Goal: Contribute content: Contribute content

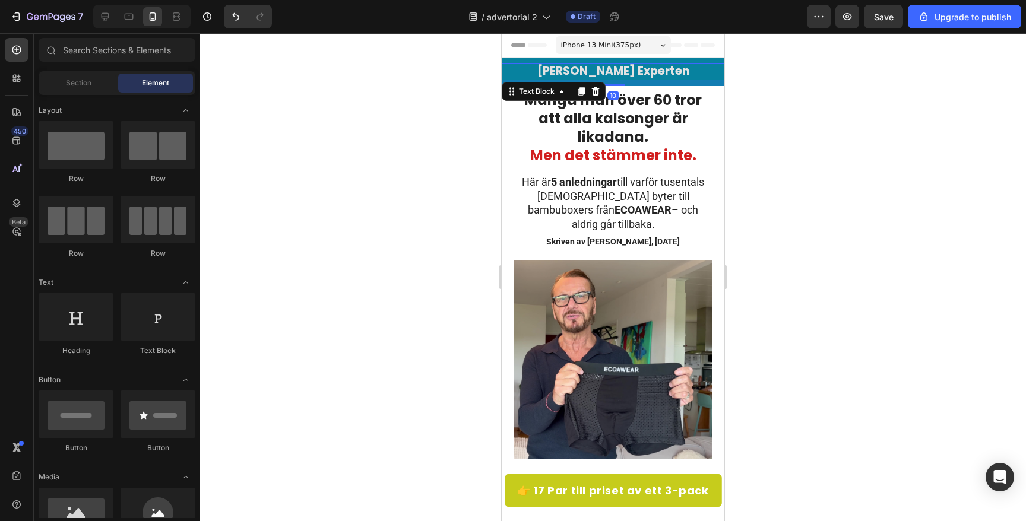
click at [592, 71] on strong "[PERSON_NAME] Experten" at bounding box center [613, 71] width 152 height 16
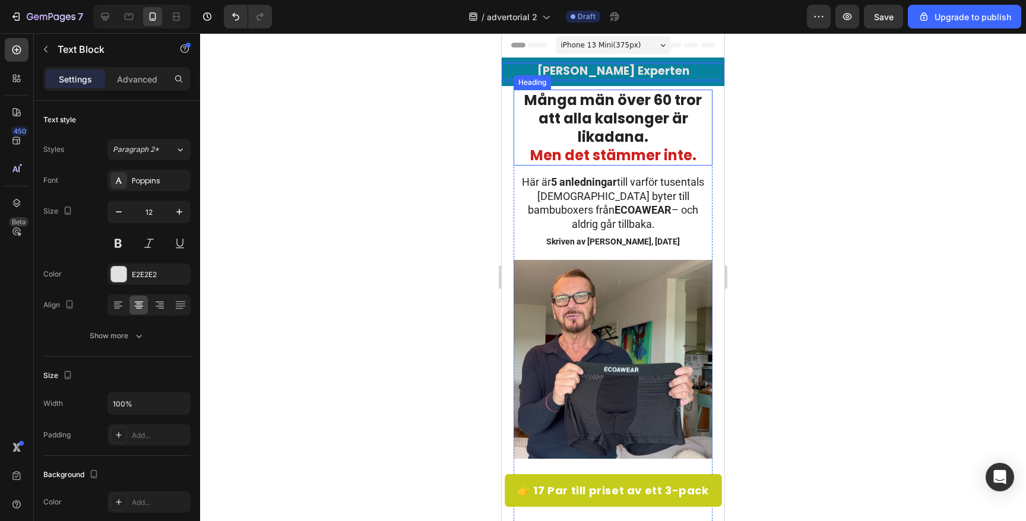
click at [632, 145] on span "Men det stämmer inte." at bounding box center [613, 155] width 166 height 20
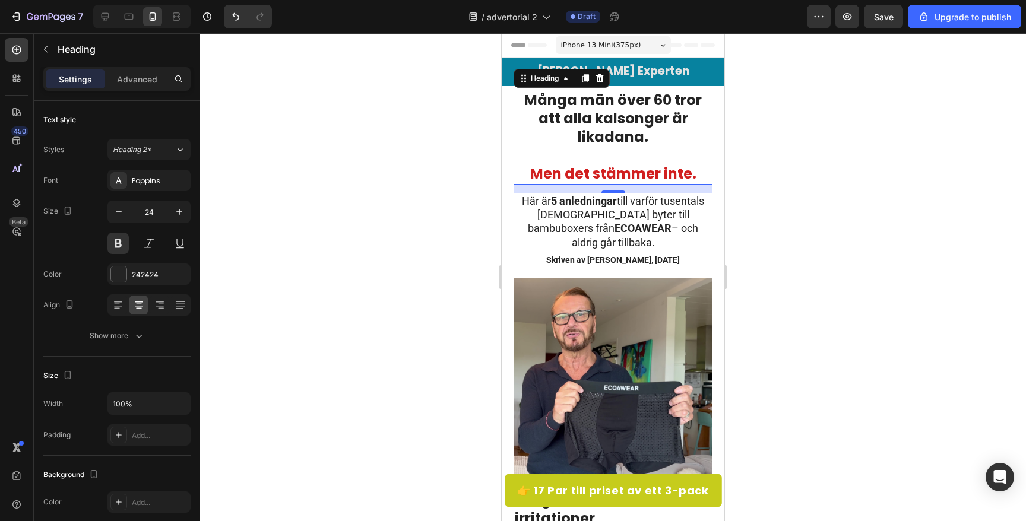
click at [489, 141] on div at bounding box center [613, 277] width 826 height 488
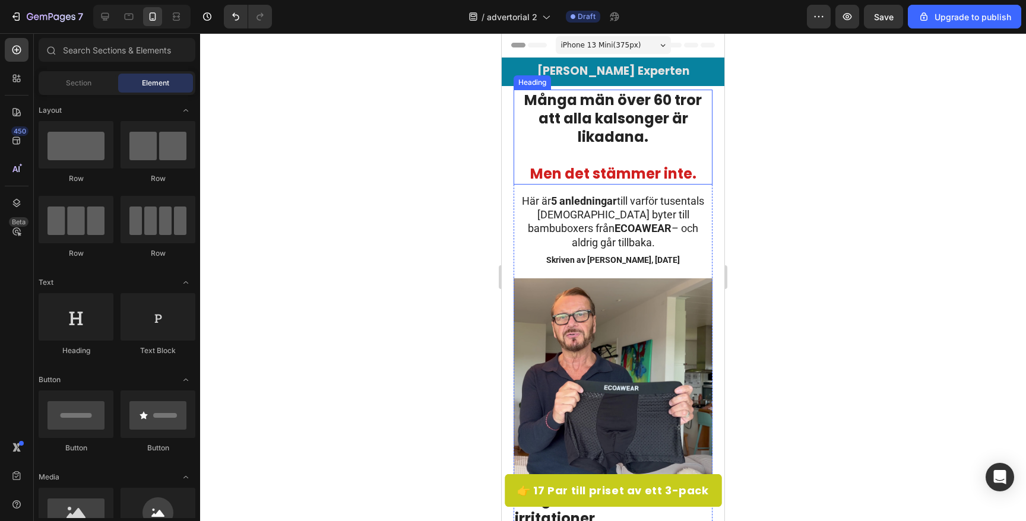
click at [649, 144] on p "Många män över 60 tror att alla kalsonger är likadana. Men det stämmer inte." at bounding box center [613, 137] width 197 height 93
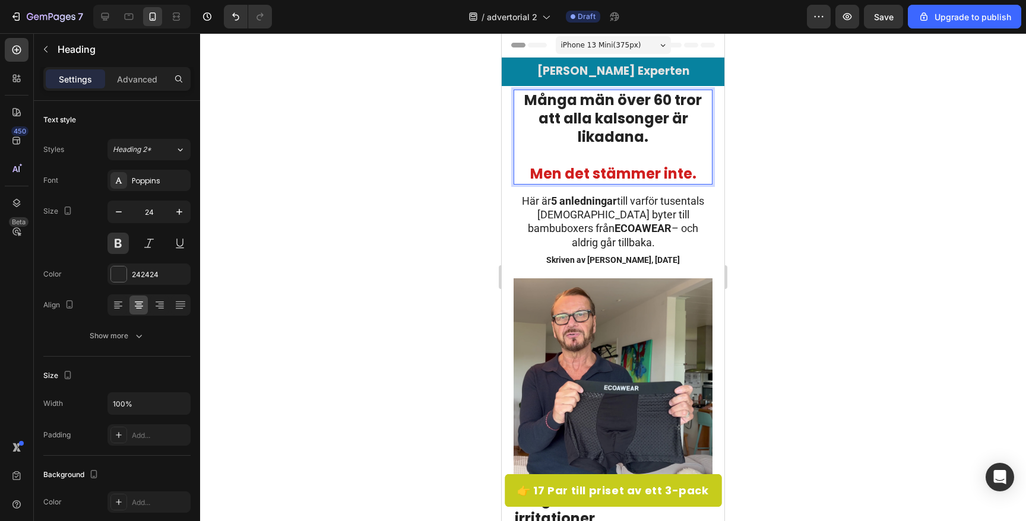
click at [629, 150] on p "Många män över 60 tror att alla kalsonger är likadana. Men det stämmer inte." at bounding box center [613, 137] width 197 height 93
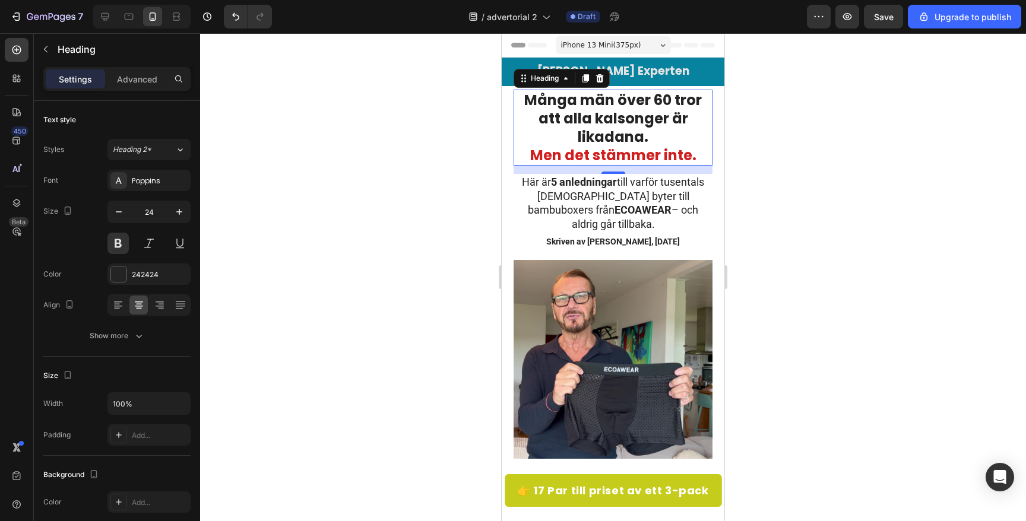
click at [349, 172] on div at bounding box center [613, 277] width 826 height 488
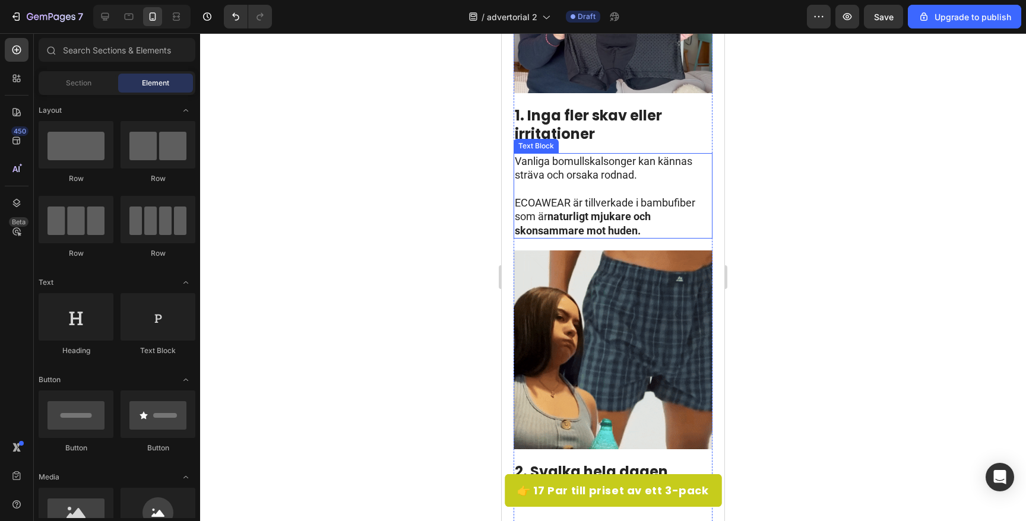
scroll to position [375, 0]
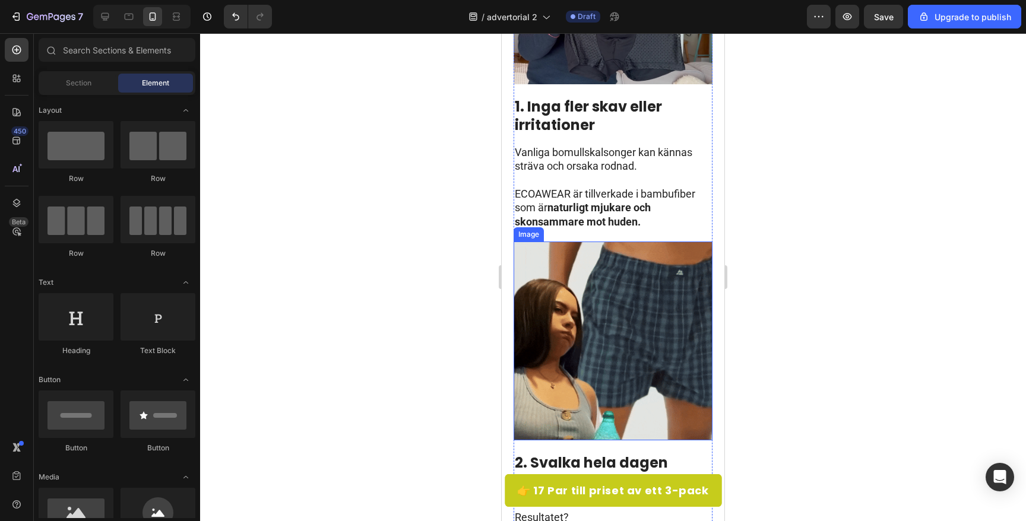
click at [593, 267] on img at bounding box center [613, 341] width 199 height 199
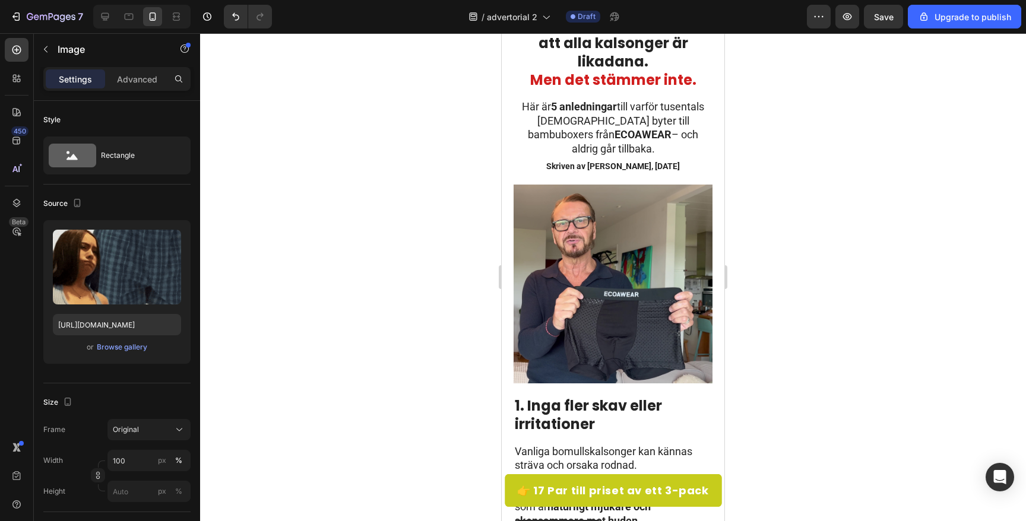
scroll to position [0, 0]
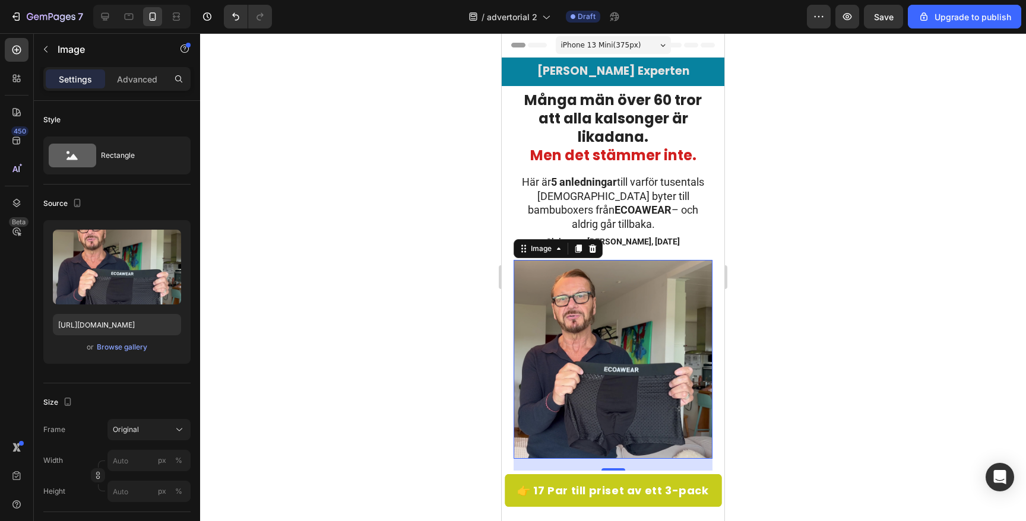
click at [596, 322] on img at bounding box center [613, 359] width 199 height 199
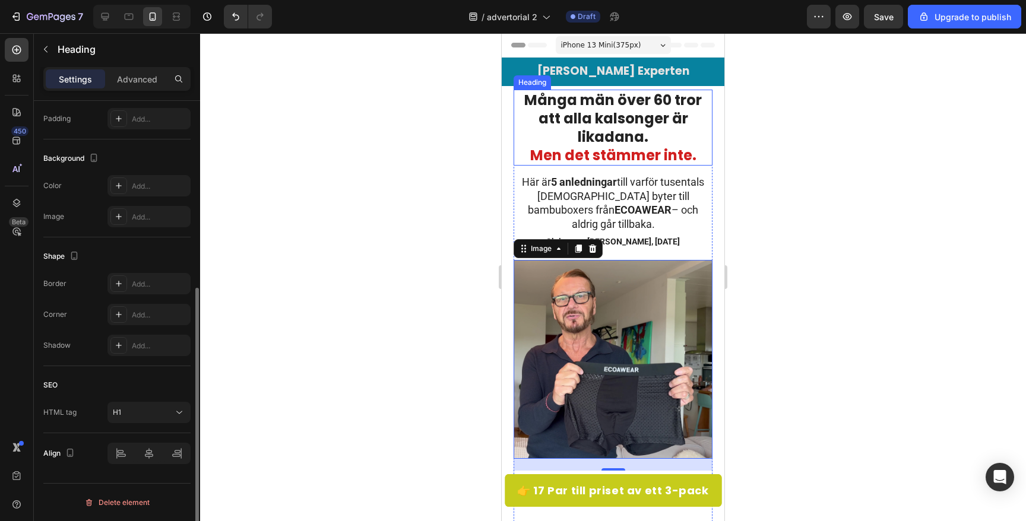
click at [620, 115] on p "Många män över 60 tror att alla kalsonger är likadana. Men det stämmer inte." at bounding box center [613, 128] width 197 height 74
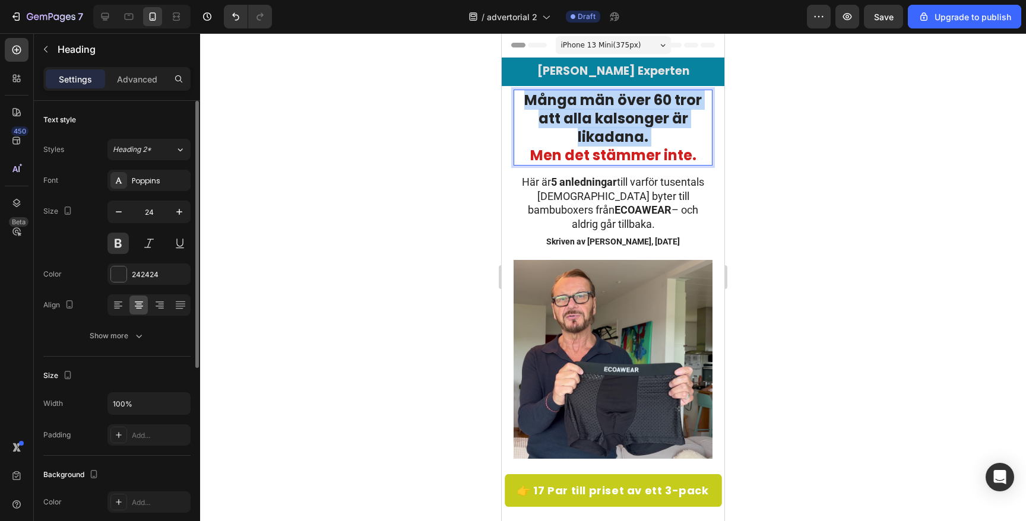
click at [620, 115] on p "Många män över 60 tror att alla kalsonger är likadana. Men det stämmer inte." at bounding box center [613, 128] width 197 height 74
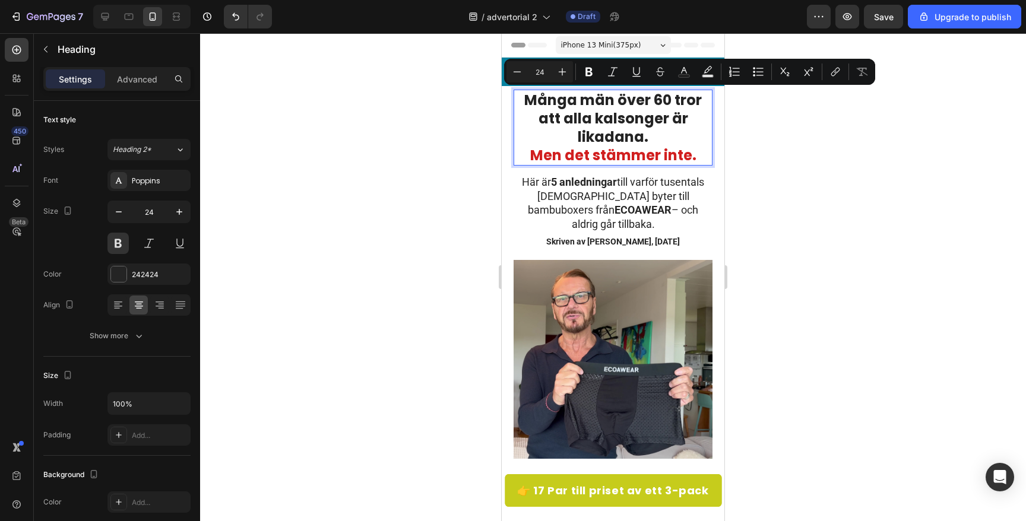
click at [693, 155] on span "Men det stämmer inte." at bounding box center [613, 155] width 166 height 20
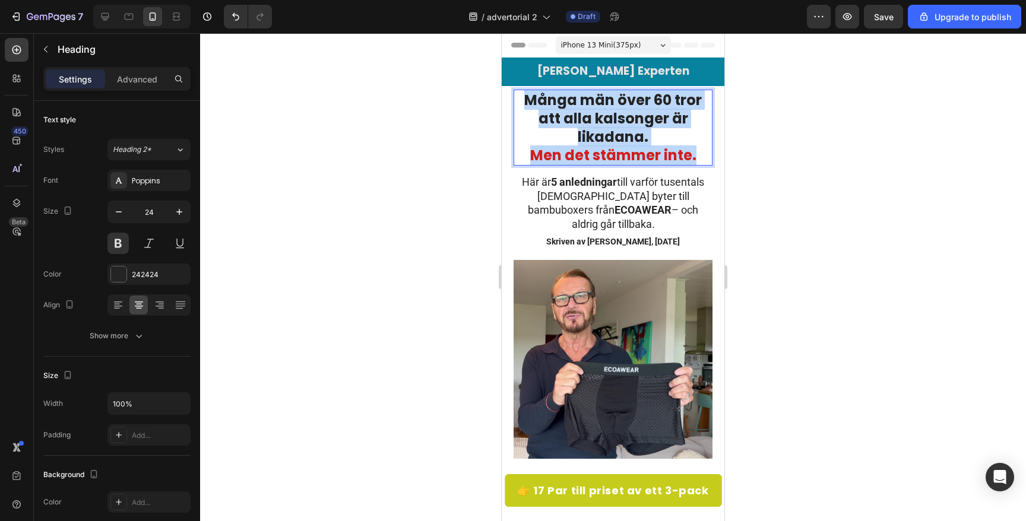
drag, startPoint x: 698, startPoint y: 155, endPoint x: 529, endPoint y: 104, distance: 176.8
click at [529, 103] on p "Många män över 60 tror att alla kalsonger är likadana. Men det stämmer inte." at bounding box center [613, 128] width 197 height 74
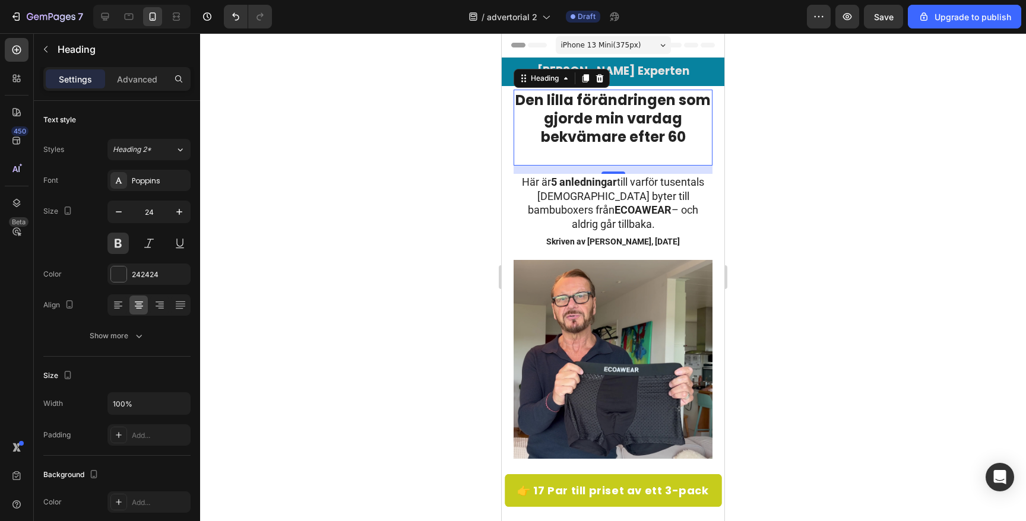
click at [813, 149] on div at bounding box center [613, 277] width 826 height 488
click at [621, 132] on strong "Den lilla förändringen som gjorde min vardag bekvämare efter 60" at bounding box center [612, 118] width 195 height 56
click at [619, 159] on p "Den lilla förändringen som gjorde min vardag bekvämare efter 60" at bounding box center [613, 128] width 197 height 74
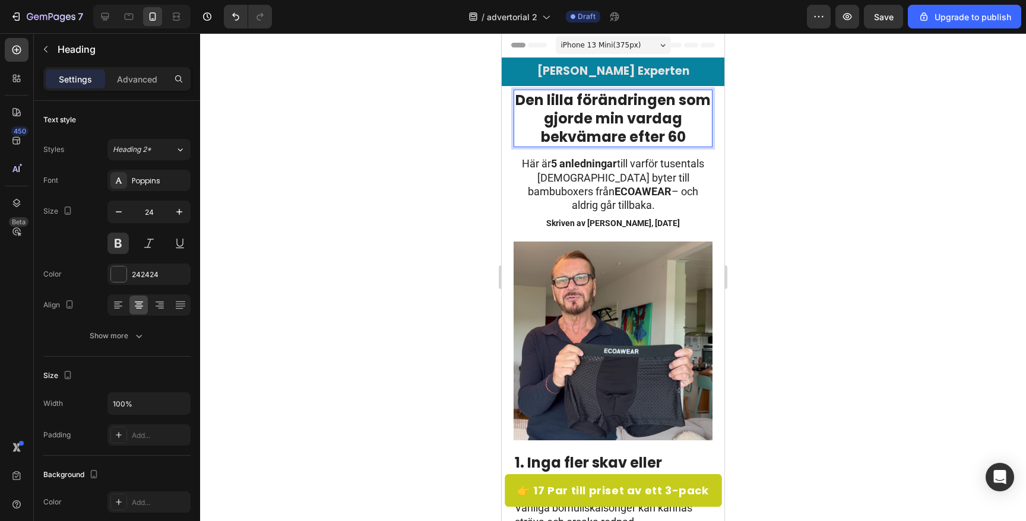
click at [565, 106] on strong "Den lilla förändringen som gjorde min vardag bekvämare efter 60" at bounding box center [612, 118] width 195 height 56
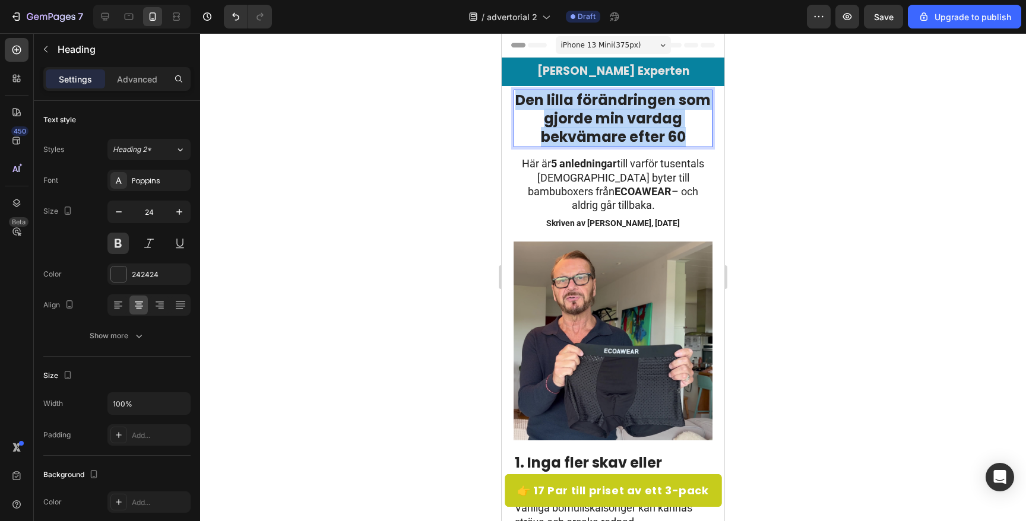
click at [565, 106] on strong "Den lilla förändringen som gjorde min vardag bekvämare efter 60" at bounding box center [612, 118] width 195 height 56
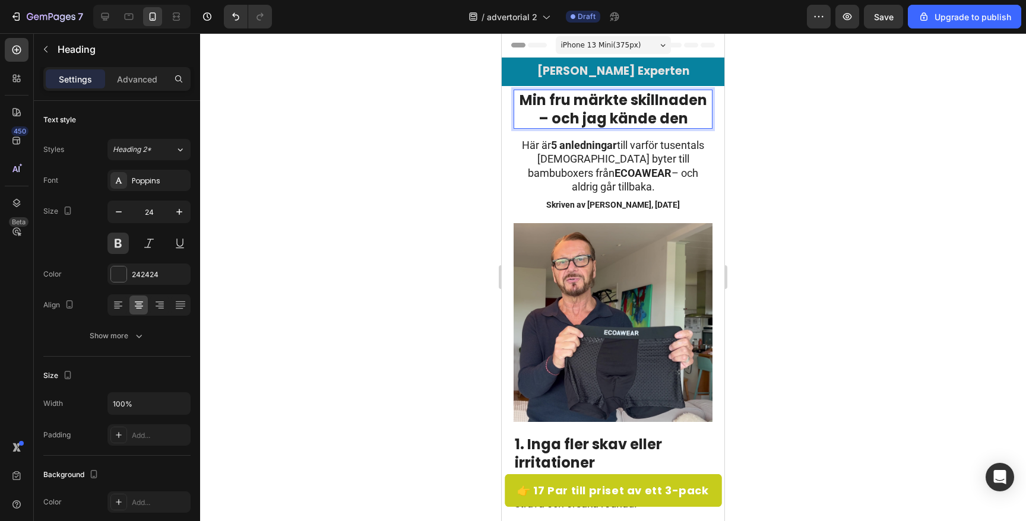
click at [607, 122] on strong "Min fru märkte skillnaden – och jag kände den" at bounding box center [614, 109] width 188 height 38
click at [121, 312] on div at bounding box center [118, 305] width 18 height 19
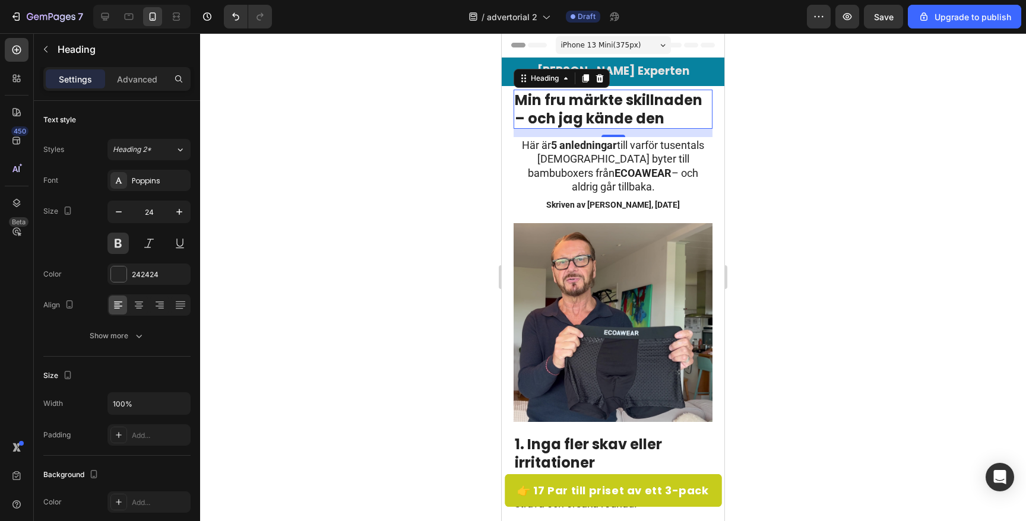
click at [558, 120] on strong "Min fru märkte skillnaden – och jag kände den" at bounding box center [609, 109] width 188 height 38
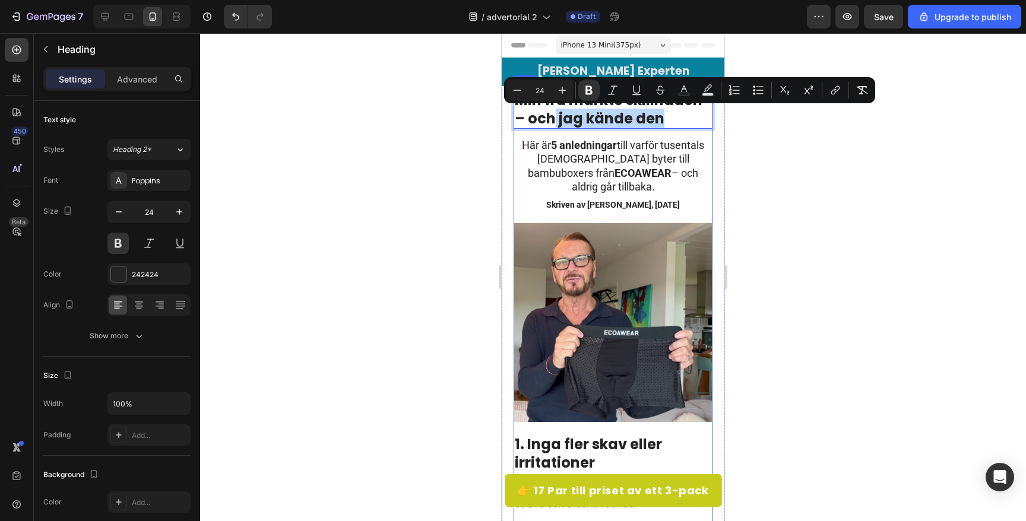
drag, startPoint x: 556, startPoint y: 118, endPoint x: 664, endPoint y: 132, distance: 109.0
click at [682, 90] on icon "Editor contextual toolbar" at bounding box center [684, 90] width 12 height 12
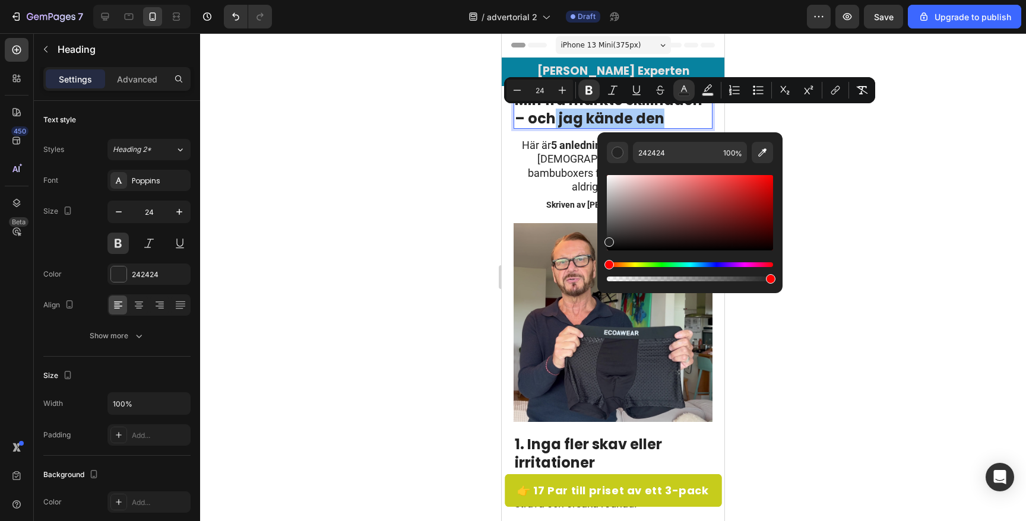
click at [676, 262] on div "Hue" at bounding box center [690, 264] width 166 height 5
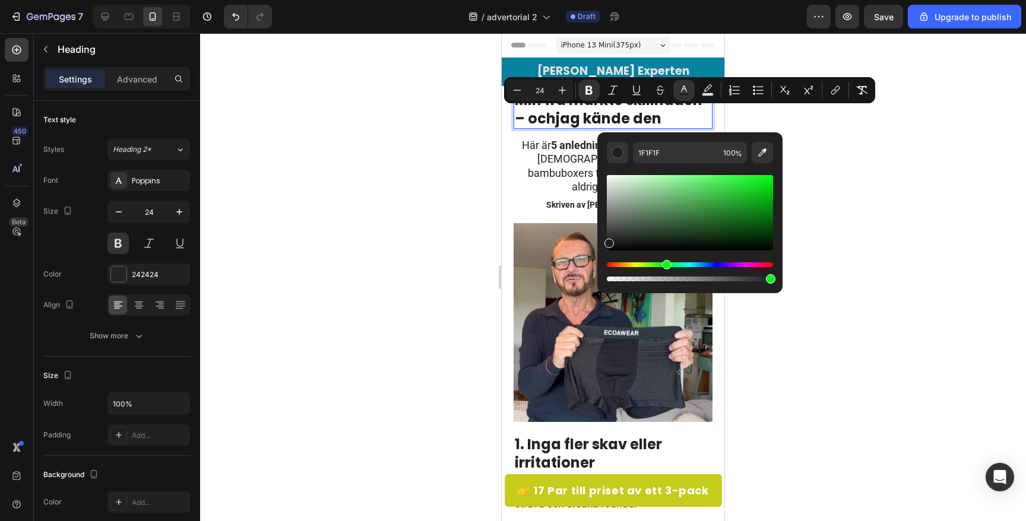
drag, startPoint x: 606, startPoint y: 263, endPoint x: 664, endPoint y: 268, distance: 57.9
click at [664, 268] on div "Hue" at bounding box center [667, 265] width 10 height 10
click at [754, 205] on div "Editor contextual toolbar" at bounding box center [690, 212] width 166 height 75
type input "129919"
click at [417, 180] on div at bounding box center [613, 277] width 826 height 488
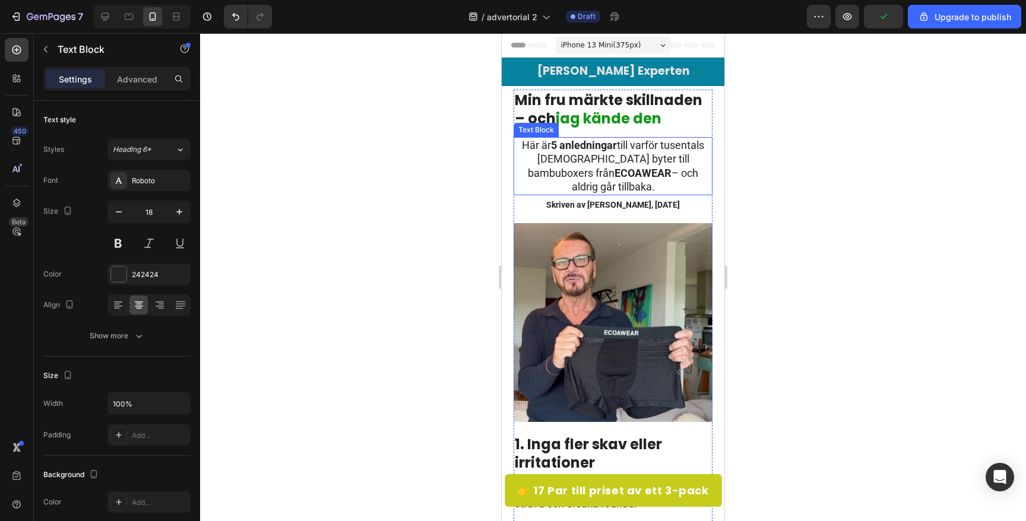
click at [589, 164] on p "Här är 5 anledningar till varför tusentals [DEMOGRAPHIC_DATA] byter till bambub…" at bounding box center [613, 166] width 197 height 56
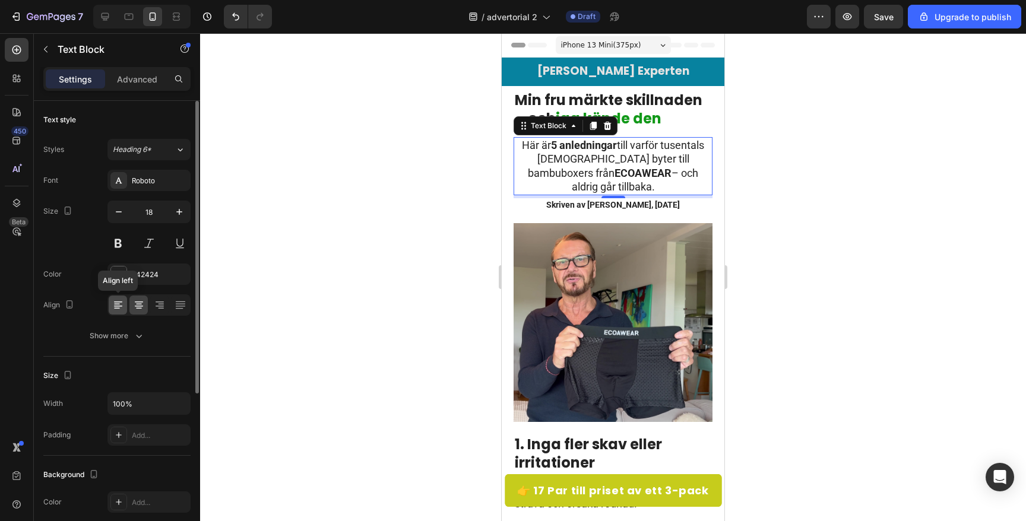
click at [117, 306] on icon at bounding box center [118, 306] width 8 height 1
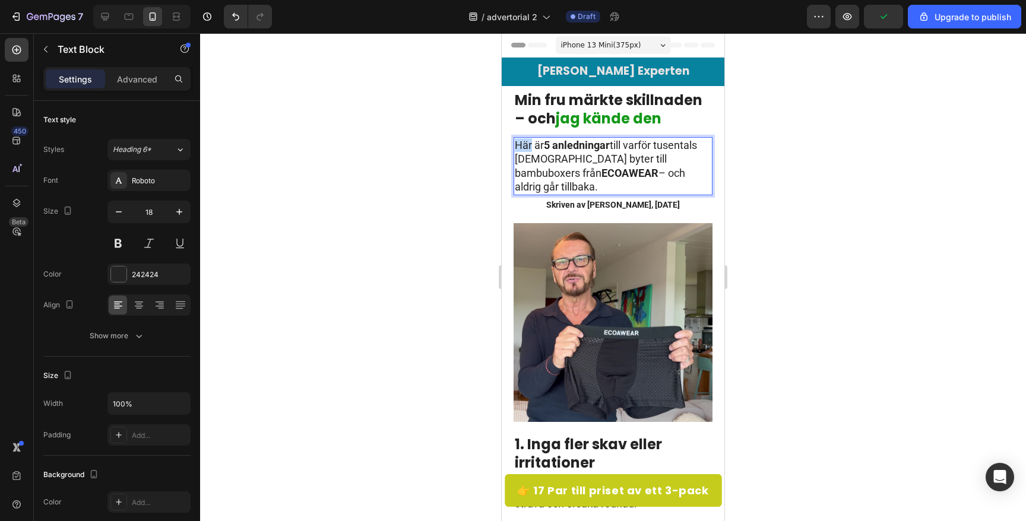
click at [528, 150] on p "Här är 5 anledningar till varför tusentals [DEMOGRAPHIC_DATA] byter till bambub…" at bounding box center [613, 166] width 197 height 56
click at [651, 160] on p "Efter pensionen började jag tänka mer på de små sakerna i vardagen. En sak jag …" at bounding box center [613, 166] width 197 height 56
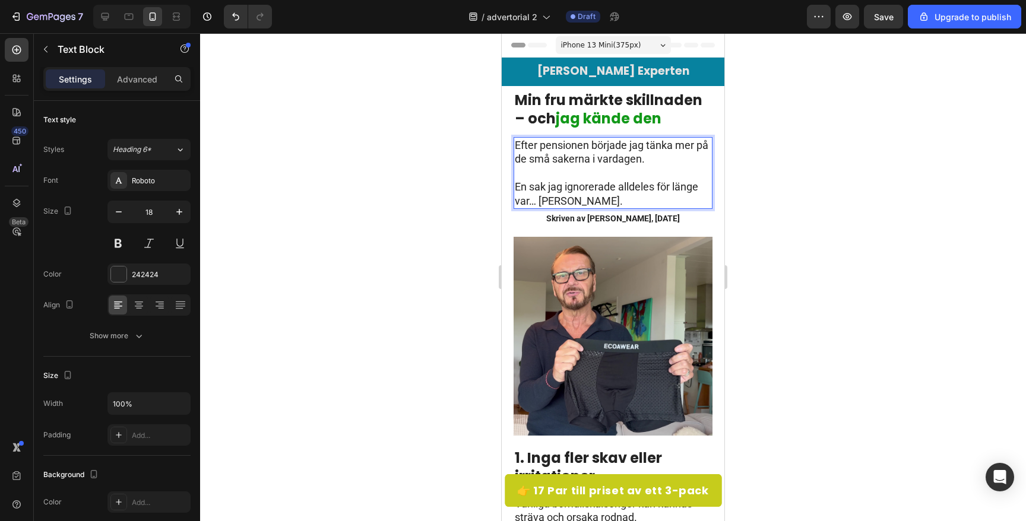
click at [454, 163] on div at bounding box center [613, 277] width 826 height 488
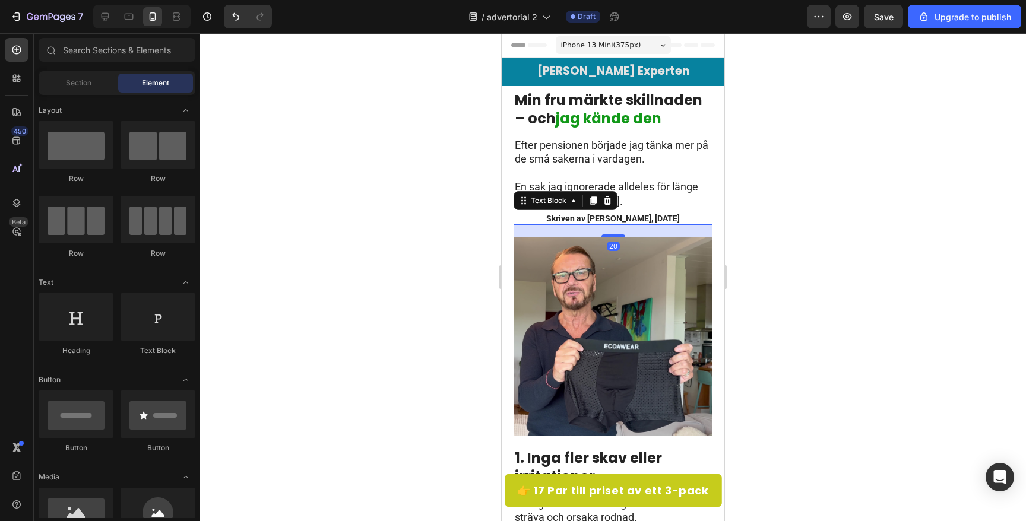
click at [594, 222] on strong "Skriven av [PERSON_NAME], [DATE]" at bounding box center [613, 219] width 134 height 10
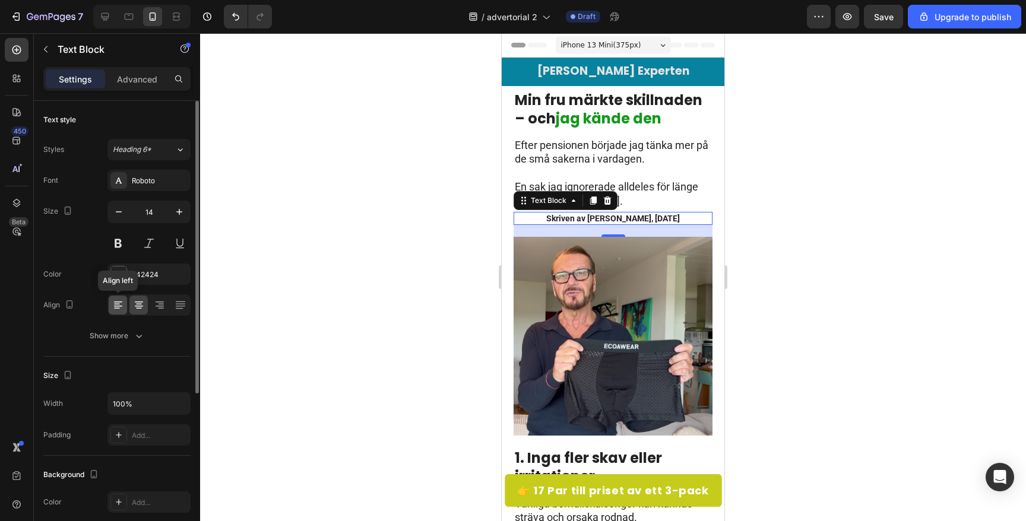
click at [117, 305] on icon at bounding box center [118, 305] width 12 height 12
click at [464, 249] on div at bounding box center [613, 277] width 826 height 488
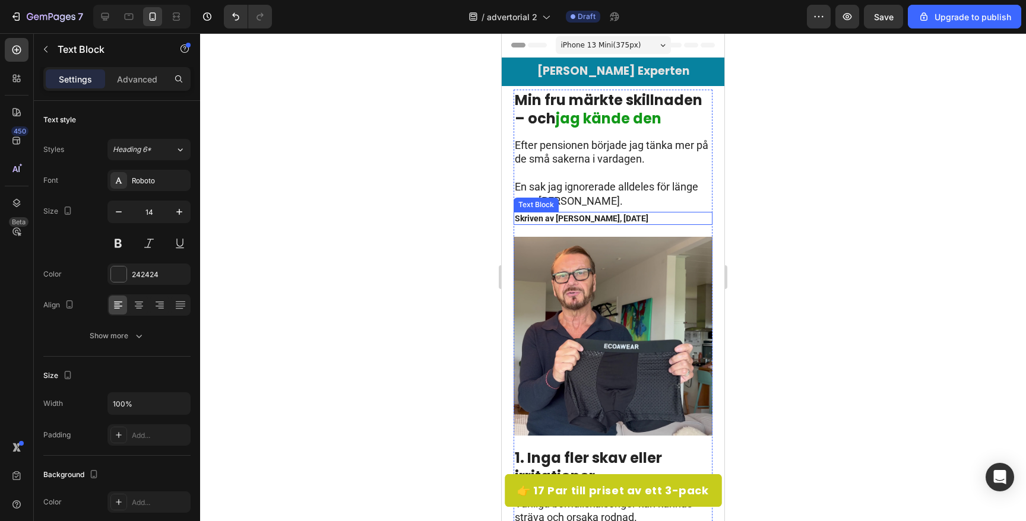
click at [573, 220] on strong "Skriven av [PERSON_NAME], [DATE]" at bounding box center [582, 219] width 134 height 10
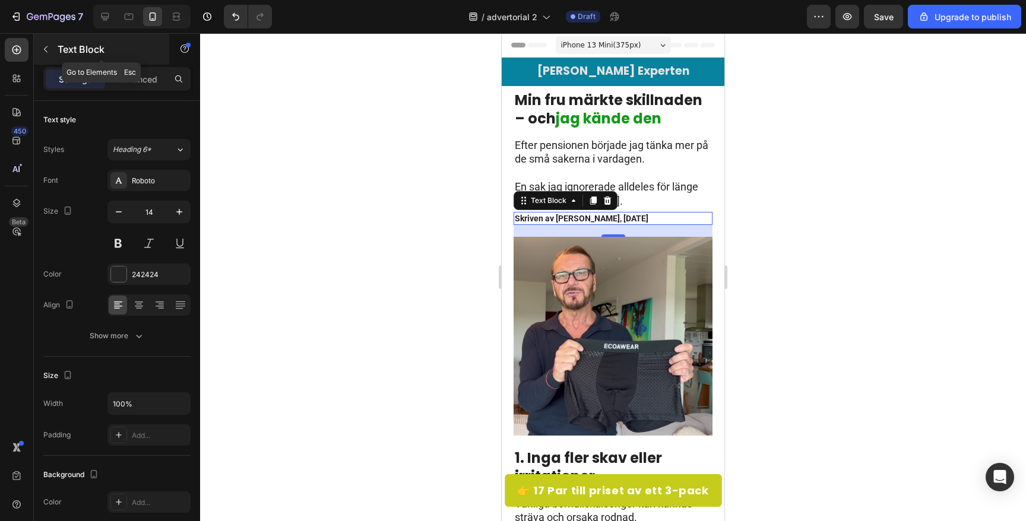
click at [62, 50] on p "Text Block" at bounding box center [108, 49] width 101 height 14
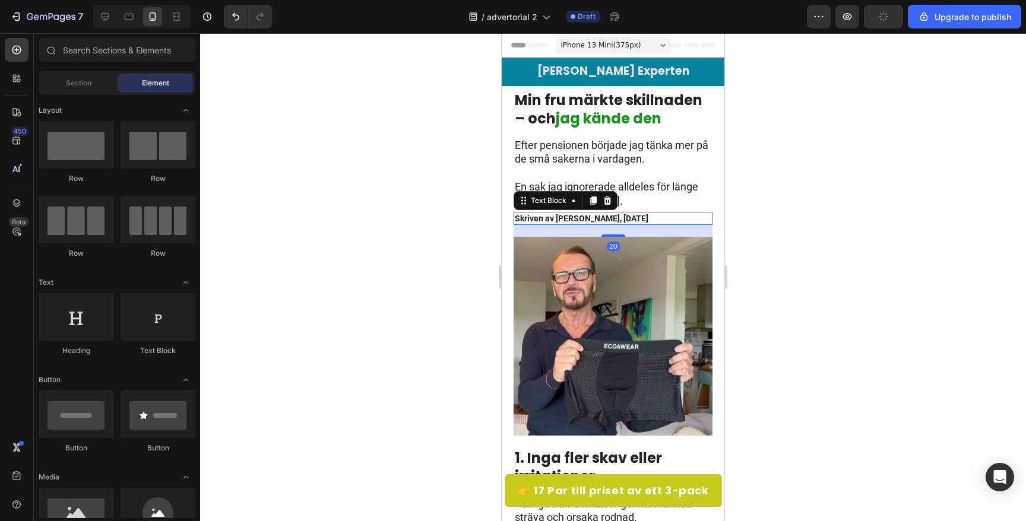
click at [530, 220] on strong "Skriven av [PERSON_NAME], [DATE]" at bounding box center [582, 219] width 134 height 10
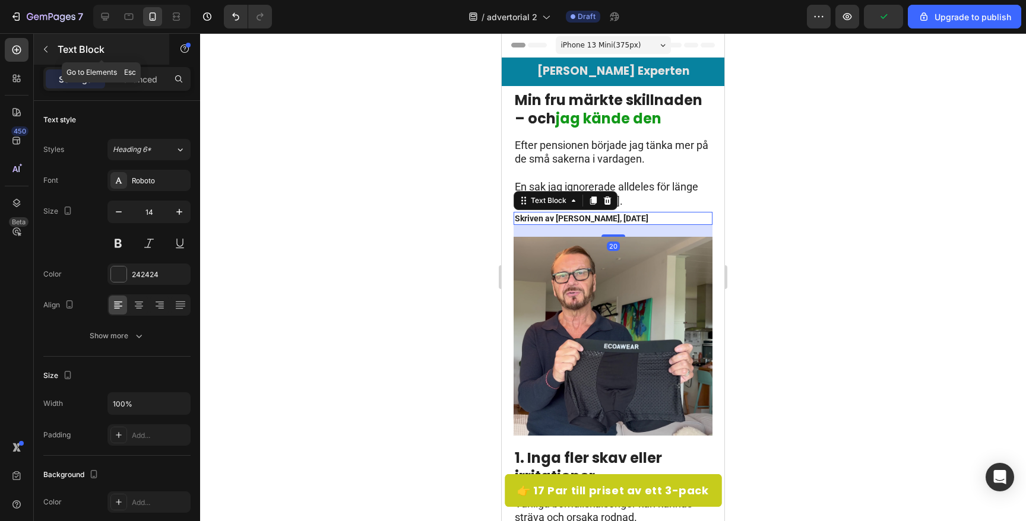
click at [48, 48] on icon "button" at bounding box center [46, 50] width 10 height 10
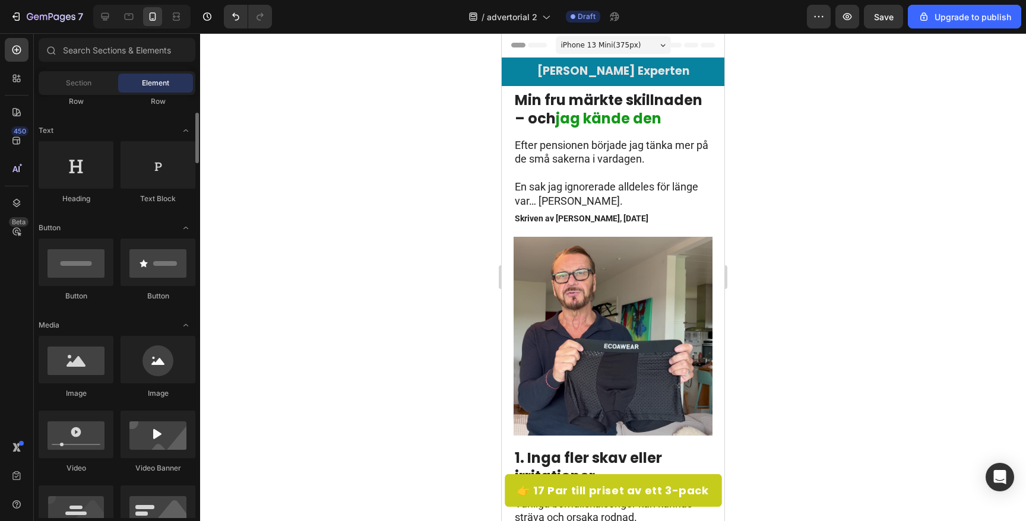
scroll to position [173, 0]
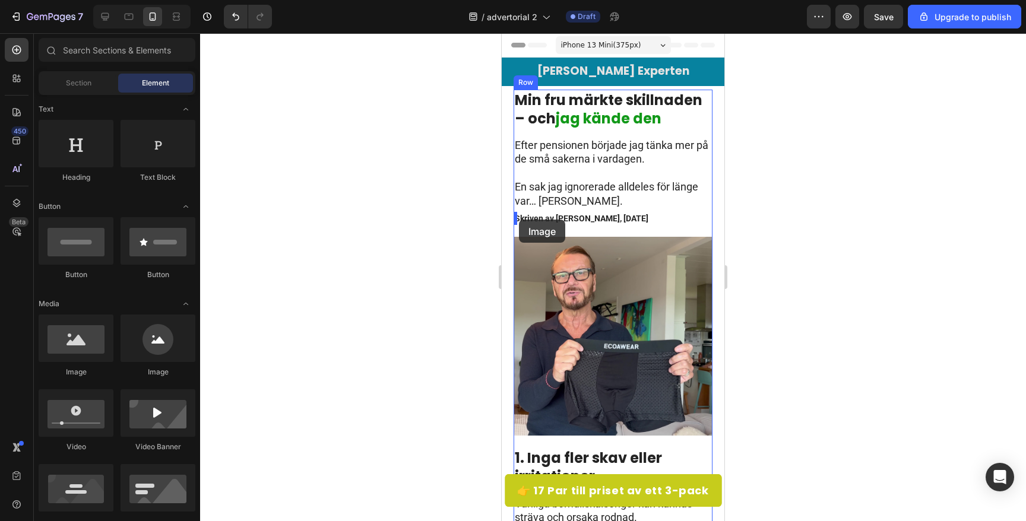
drag, startPoint x: 651, startPoint y: 388, endPoint x: 518, endPoint y: 220, distance: 214.8
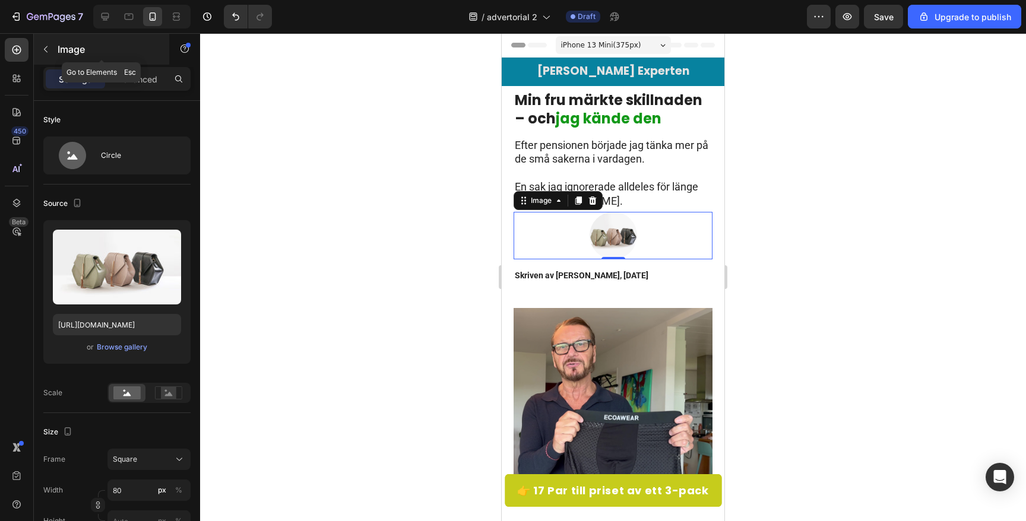
click at [43, 50] on icon "button" at bounding box center [46, 50] width 10 height 10
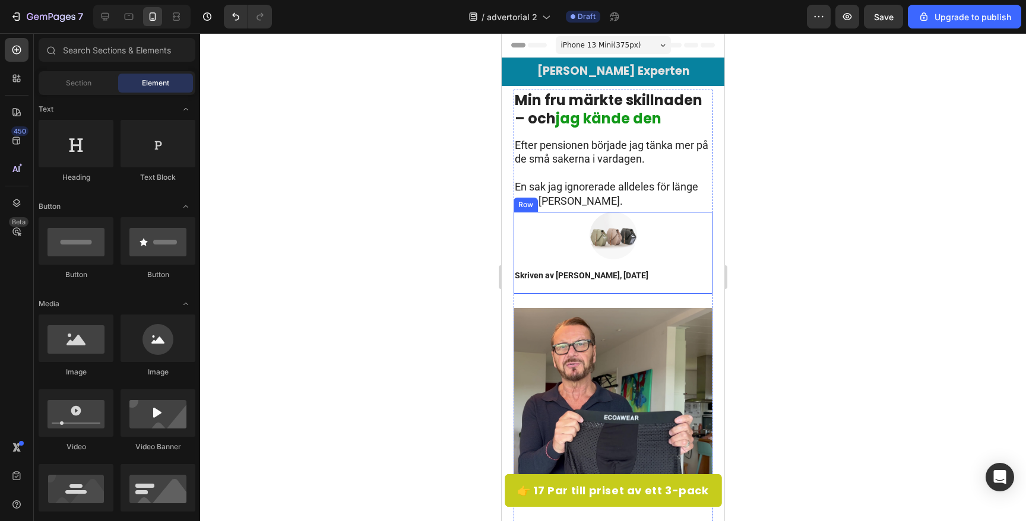
click at [555, 266] on div "Image Skriven av [PERSON_NAME], [DATE] Text Block Row" at bounding box center [613, 253] width 199 height 82
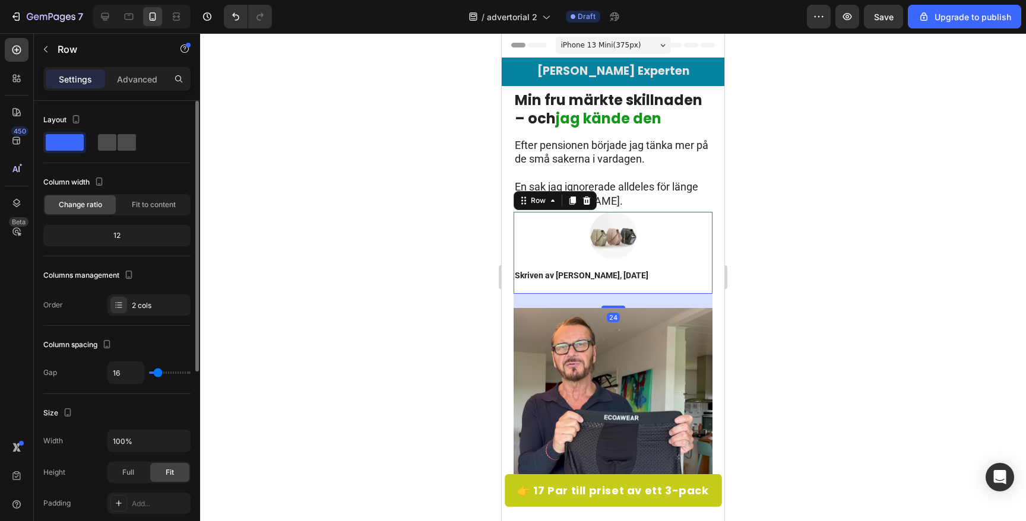
click at [122, 141] on span at bounding box center [127, 142] width 18 height 17
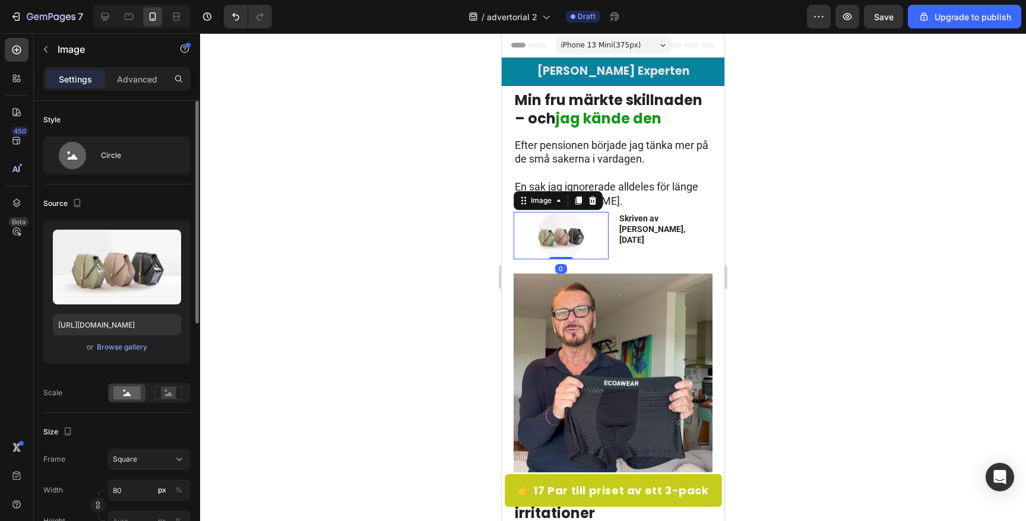
click at [557, 243] on img at bounding box center [561, 236] width 48 height 48
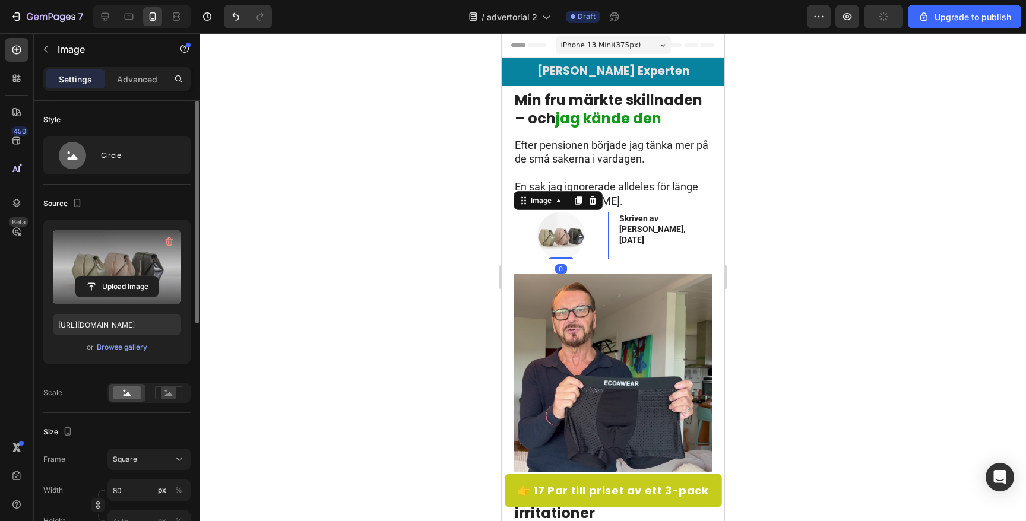
click at [119, 273] on label at bounding box center [117, 267] width 128 height 75
click at [119, 277] on input "file" at bounding box center [117, 287] width 82 height 20
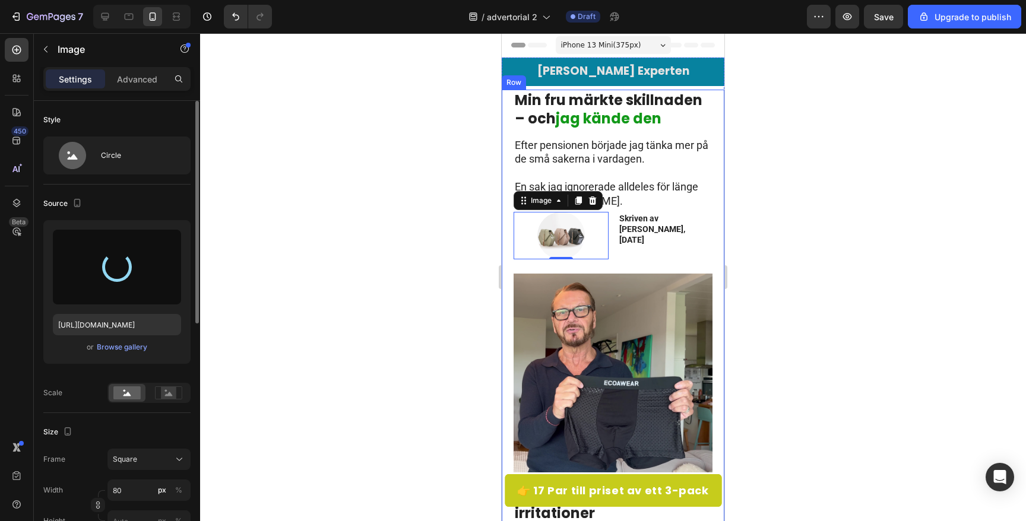
type input "[URL][DOMAIN_NAME]"
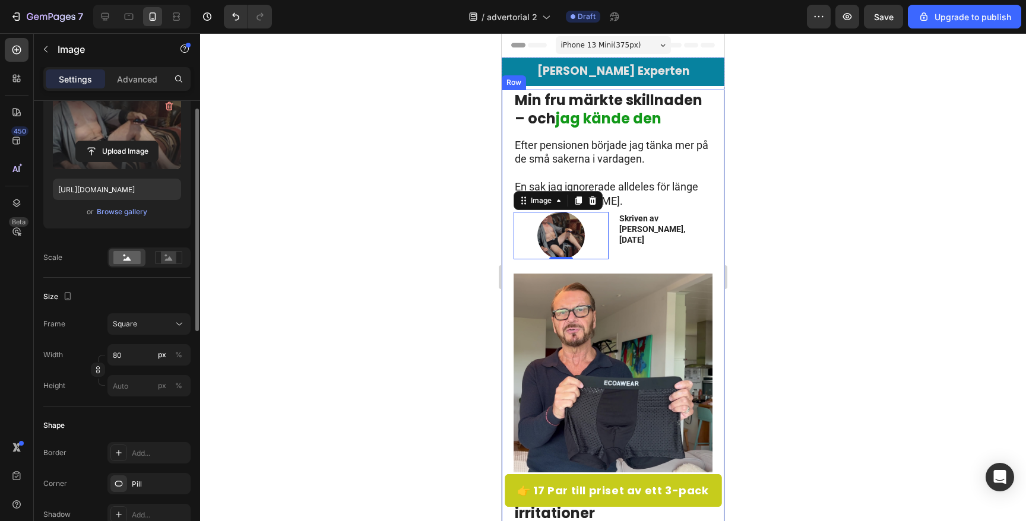
scroll to position [145, 0]
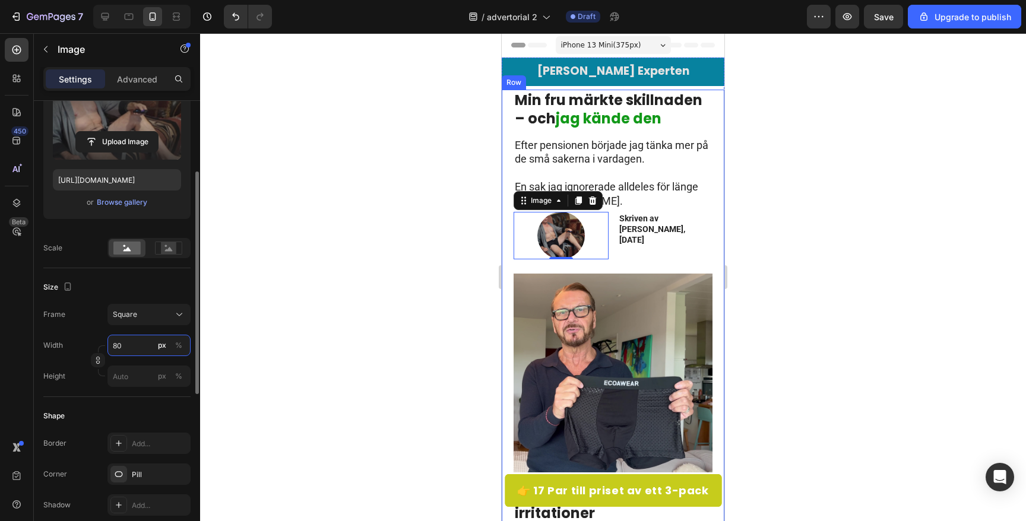
click at [146, 347] on input "80" at bounding box center [148, 345] width 83 height 21
type input "5"
type input "50"
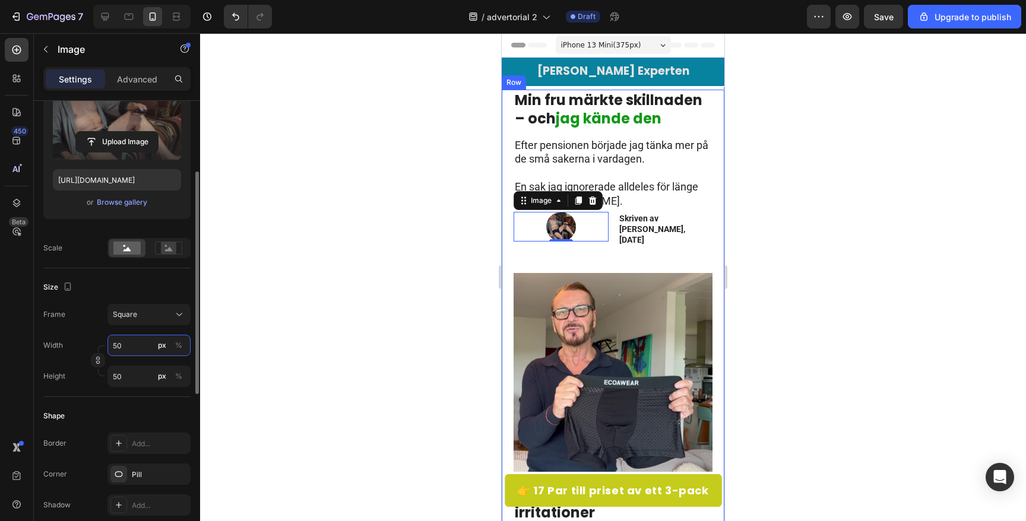
type input "5"
type input "1"
type input "10"
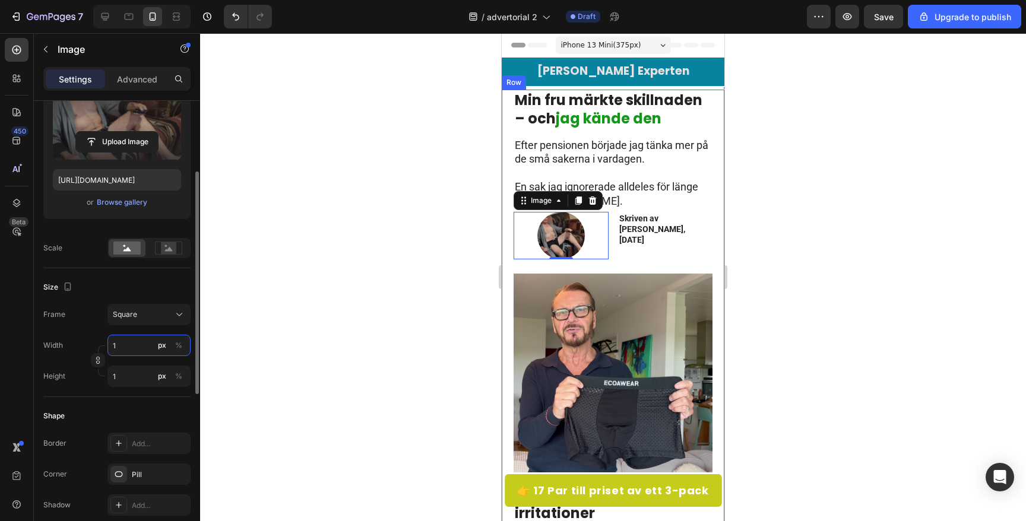
type input "10"
type input "1"
type input "2"
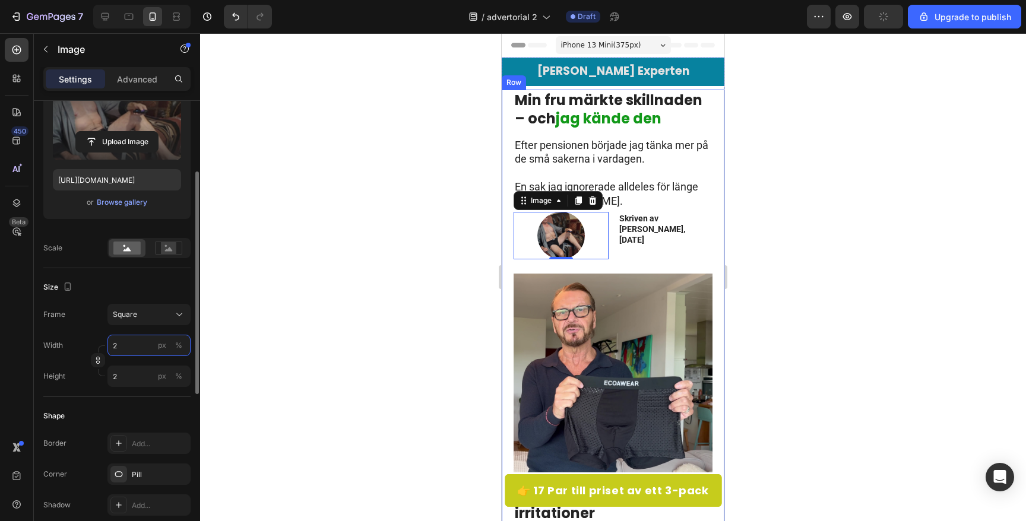
type input "20"
click at [361, 362] on div at bounding box center [613, 277] width 826 height 488
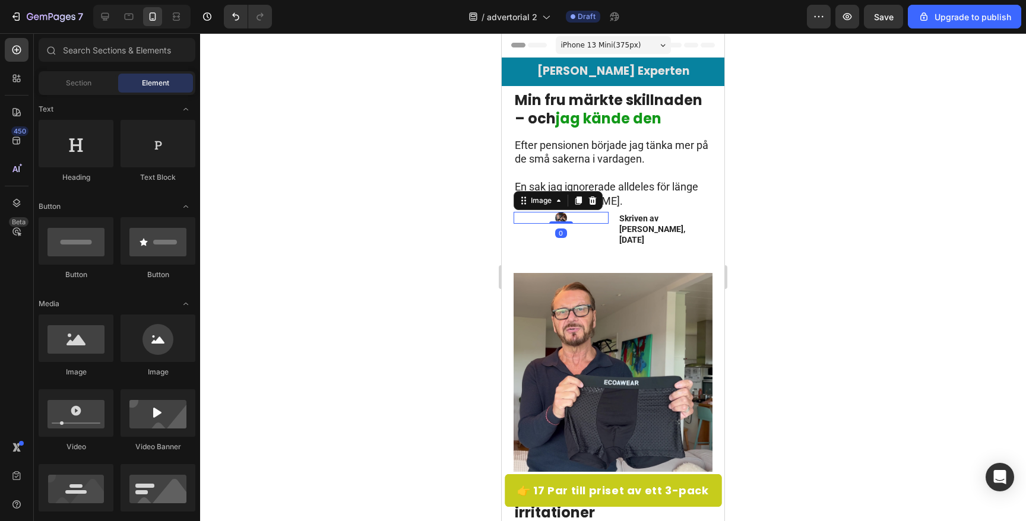
click at [559, 216] on img at bounding box center [561, 218] width 12 height 12
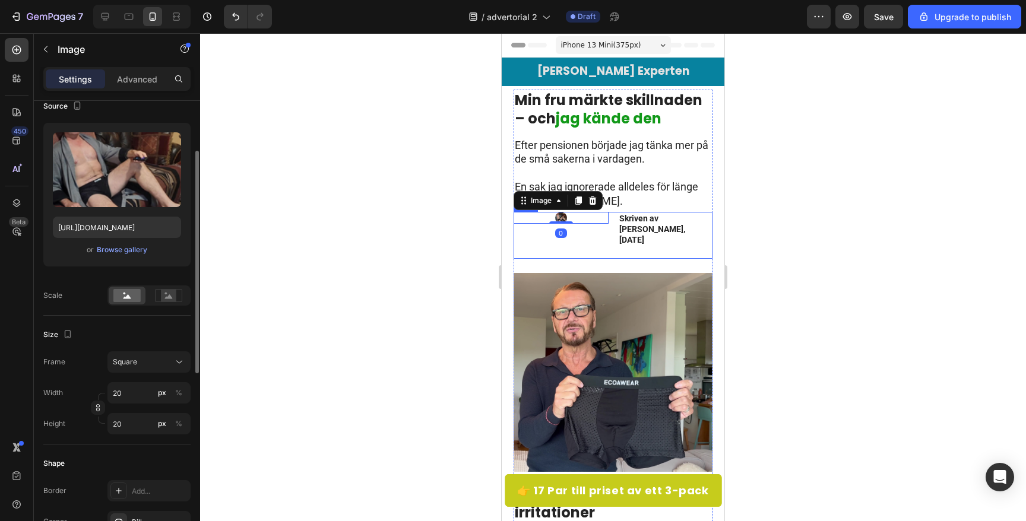
scroll to position [99, 0]
click at [129, 396] on input "20" at bounding box center [148, 391] width 83 height 21
type input "3"
type input "30"
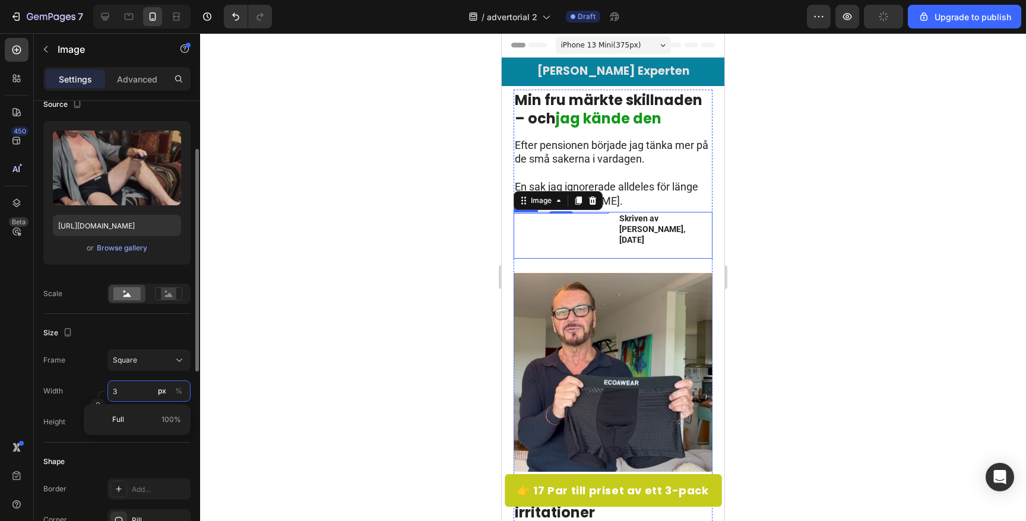
type input "30"
click at [166, 293] on rect at bounding box center [168, 294] width 15 height 12
click at [381, 226] on div at bounding box center [613, 277] width 826 height 488
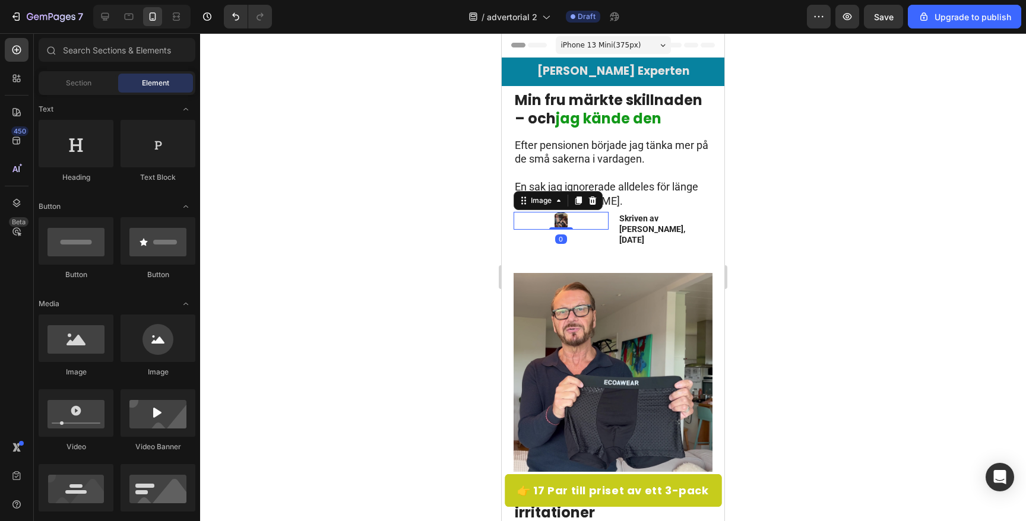
click at [561, 223] on img at bounding box center [561, 221] width 18 height 18
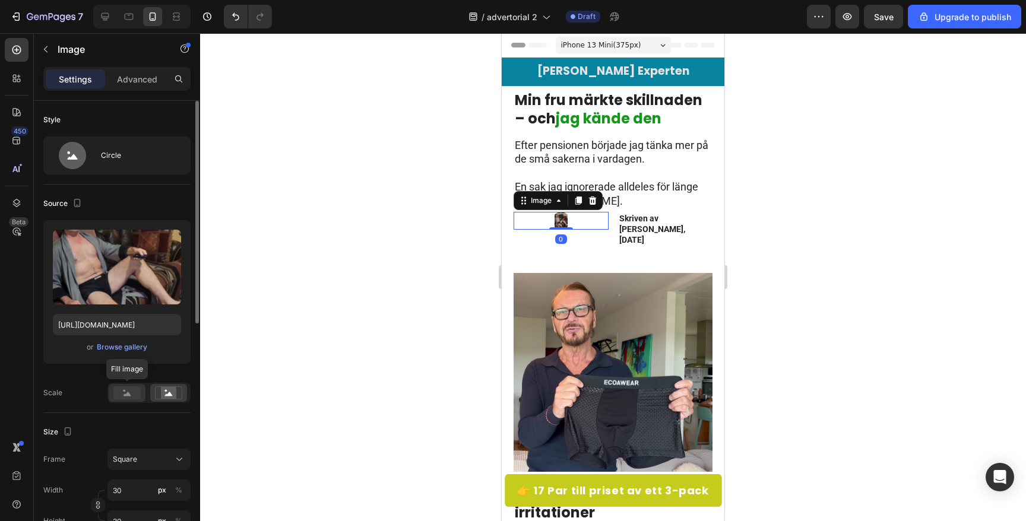
click at [126, 395] on icon at bounding box center [128, 394] width 8 height 4
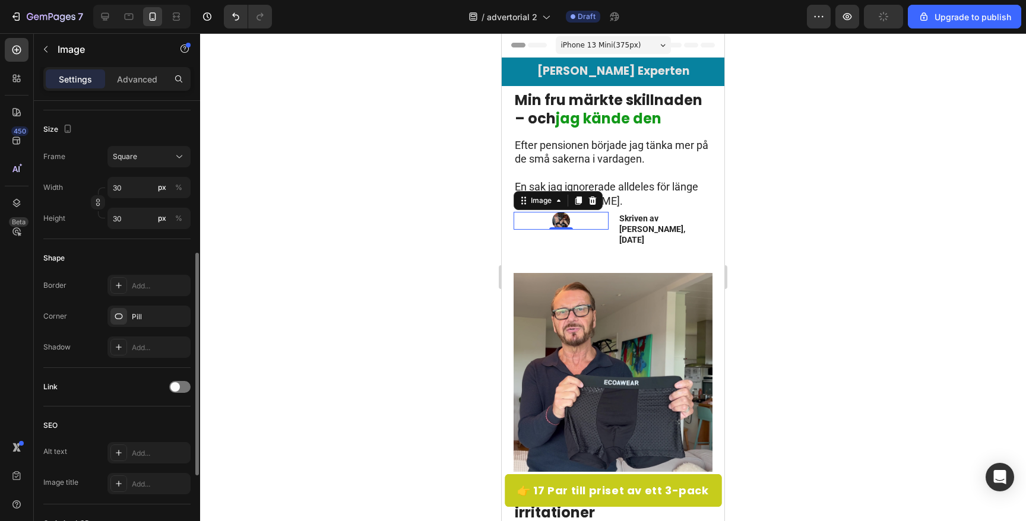
scroll to position [305, 0]
click at [137, 312] on div "Pill" at bounding box center [149, 314] width 34 height 11
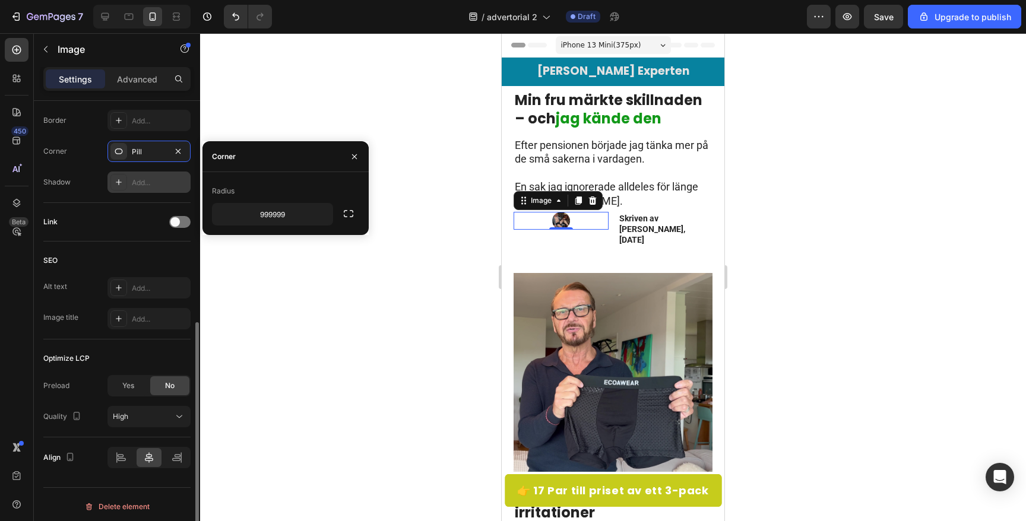
scroll to position [472, 0]
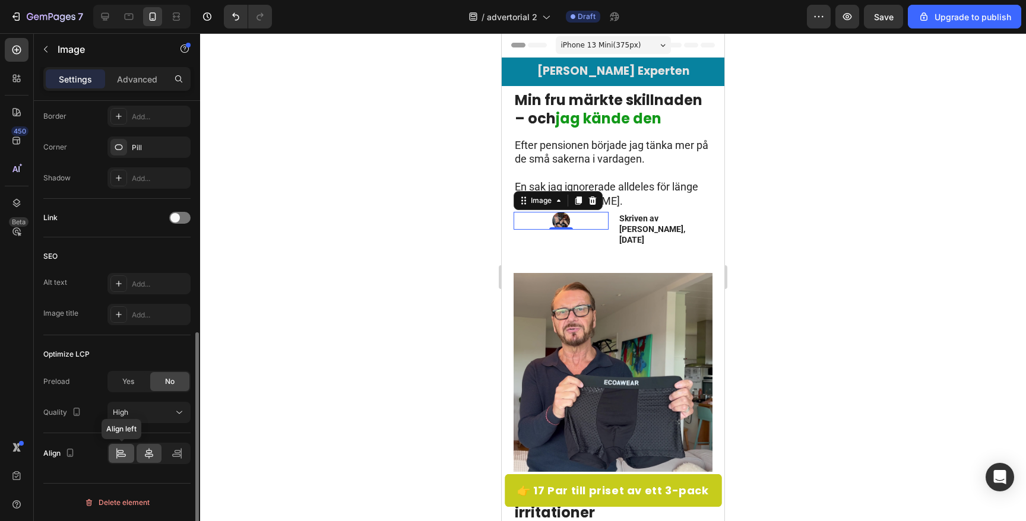
click at [118, 456] on icon at bounding box center [122, 455] width 8 height 3
click at [145, 454] on icon at bounding box center [149, 453] width 8 height 11
click at [131, 77] on p "Advanced" at bounding box center [137, 79] width 40 height 12
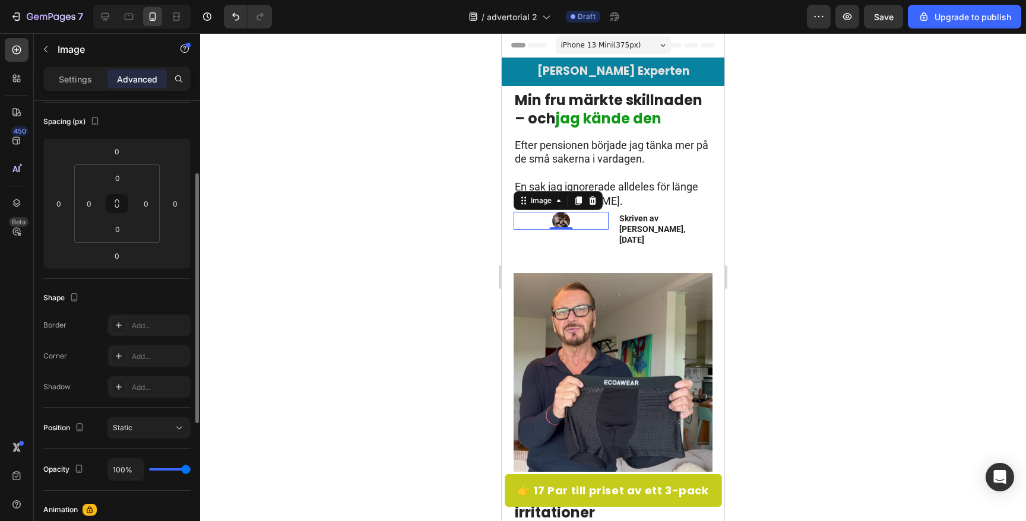
scroll to position [129, 0]
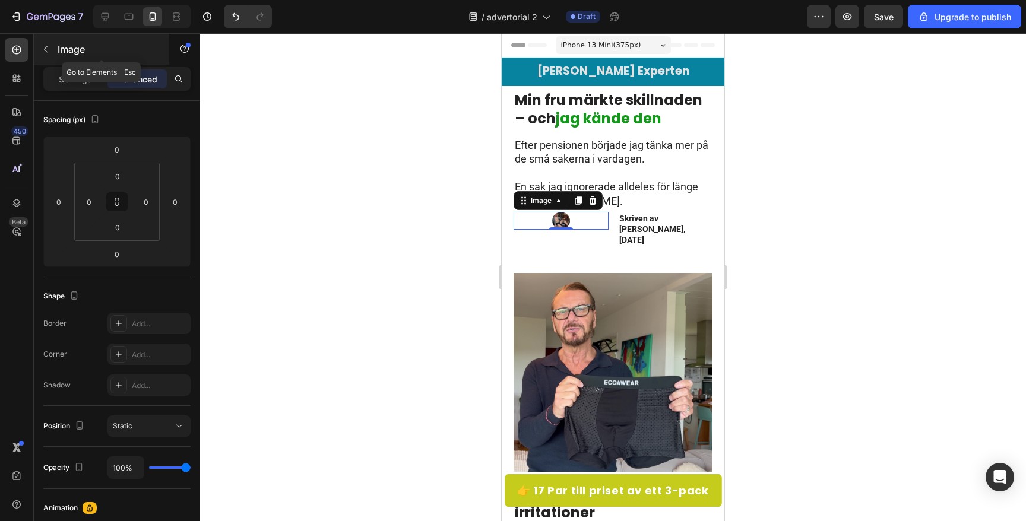
click at [52, 51] on button "button" at bounding box center [45, 49] width 19 height 19
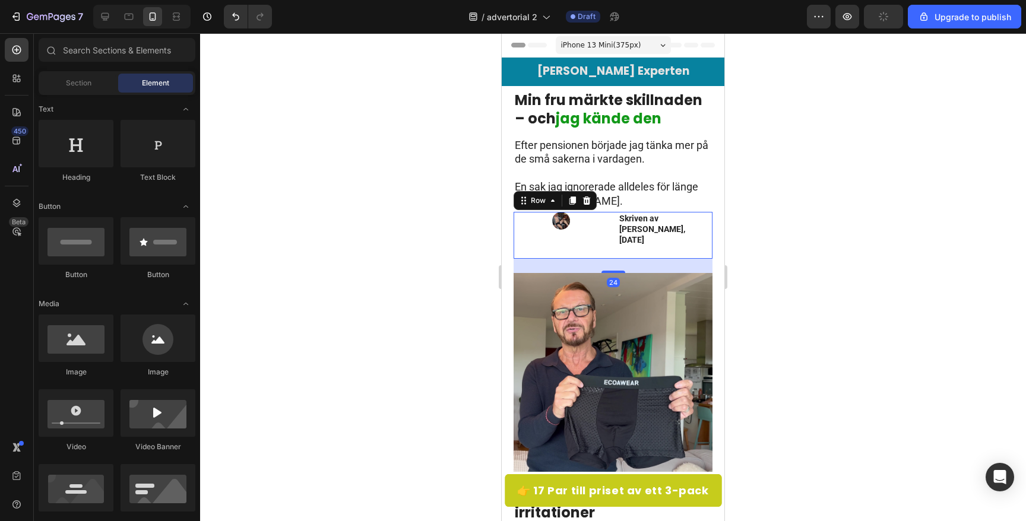
click at [603, 233] on div "Image" at bounding box center [561, 235] width 95 height 47
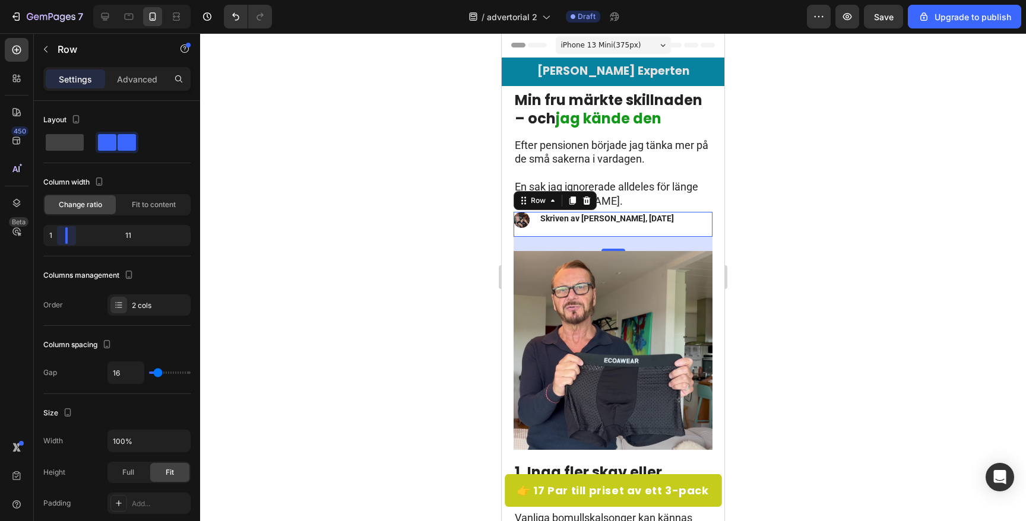
drag, startPoint x: 116, startPoint y: 232, endPoint x: 51, endPoint y: 236, distance: 65.5
click at [51, 0] on body "7 / advertorial 2 Draft Preview Save Upgrade to publish 450 Beta Sections(18) E…" at bounding box center [513, 0] width 1026 height 0
drag, startPoint x: 61, startPoint y: 236, endPoint x: 40, endPoint y: 236, distance: 21.4
click at [40, 0] on body "7 / advertorial 2 Draft Preview Save Upgrade to publish 450 Beta Sections(18) E…" at bounding box center [513, 0] width 1026 height 0
type input "13"
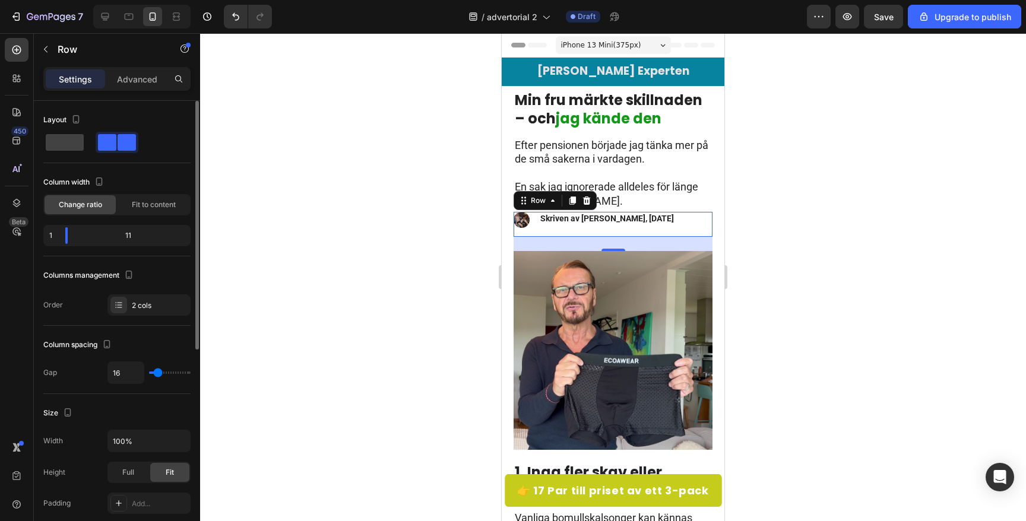
type input "13"
type input "12"
type input "11"
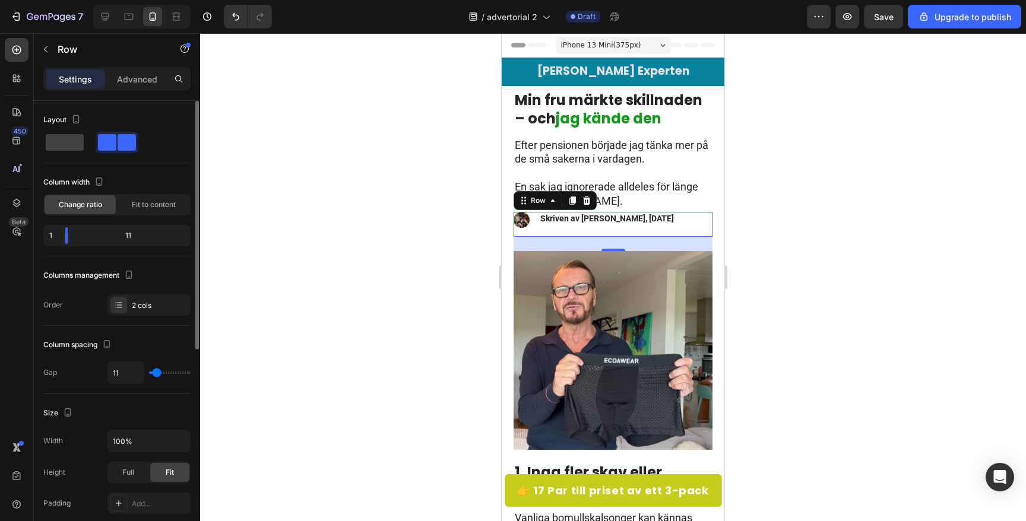
type input "10"
type input "9"
type input "8"
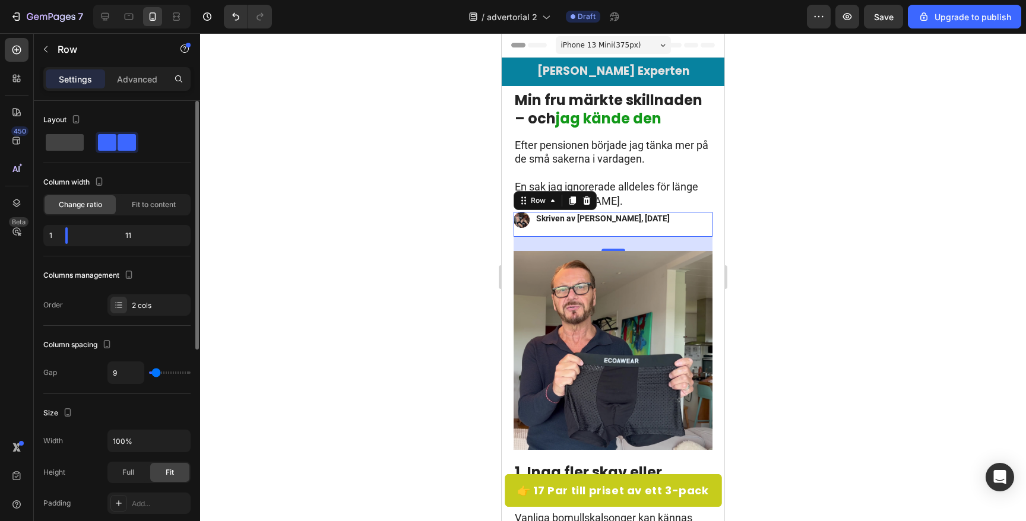
type input "8"
type input "7"
type input "6"
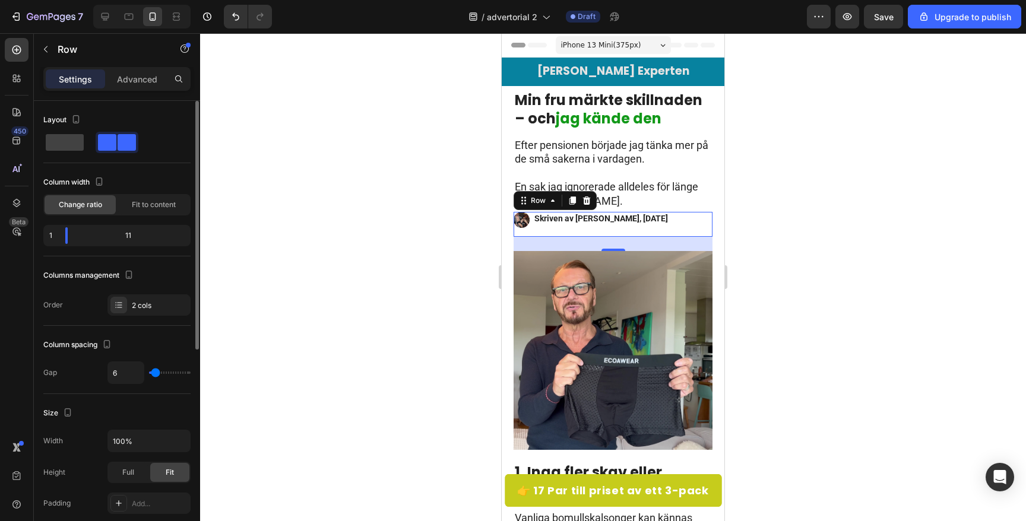
click at [155, 374] on input "range" at bounding box center [170, 373] width 42 height 2
click at [363, 100] on div at bounding box center [613, 277] width 826 height 488
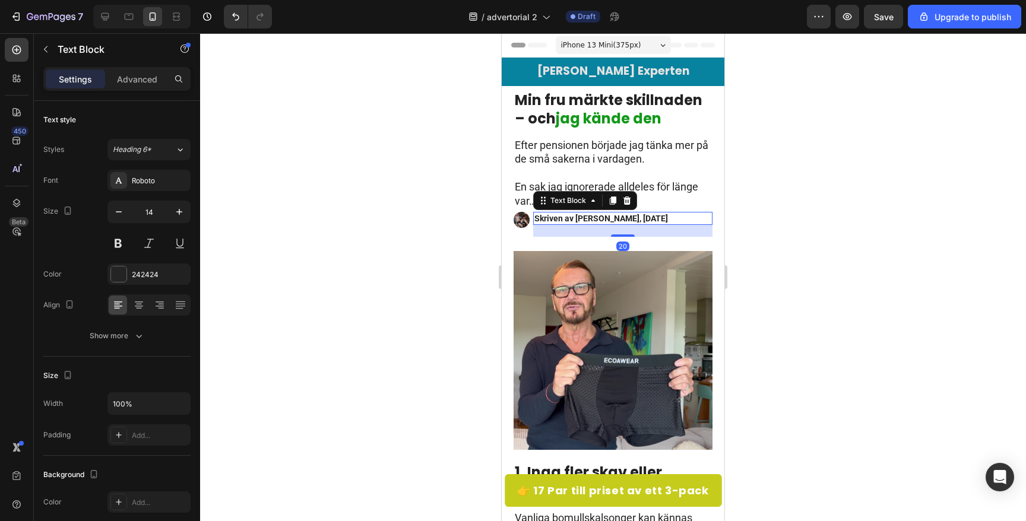
click at [584, 222] on strong "Skriven av [PERSON_NAME], [DATE]" at bounding box center [601, 219] width 134 height 10
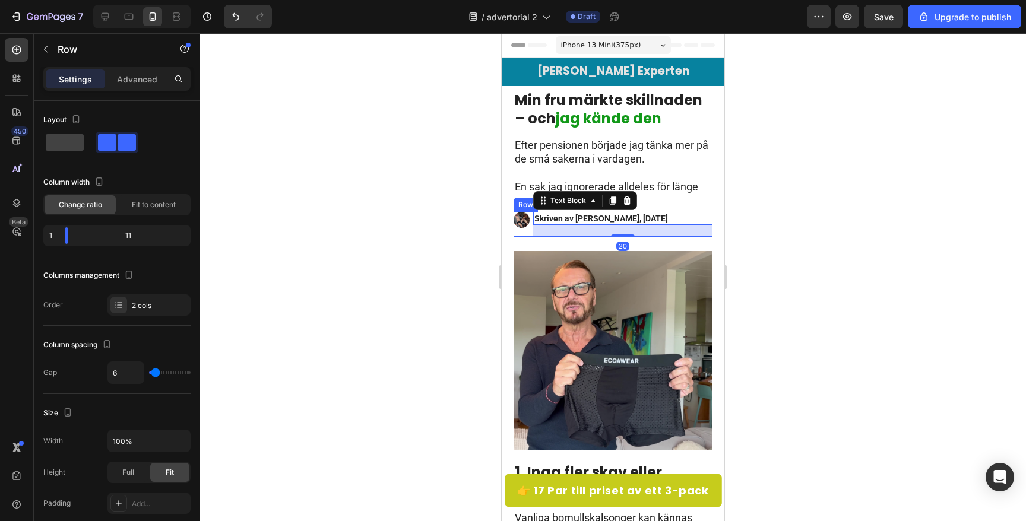
click at [529, 231] on div "Image" at bounding box center [522, 224] width 16 height 25
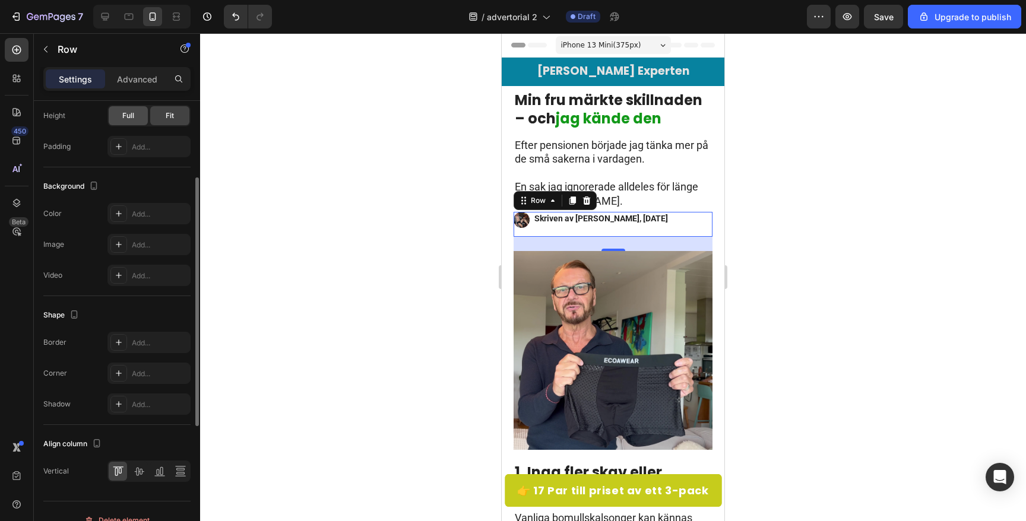
scroll to position [375, 0]
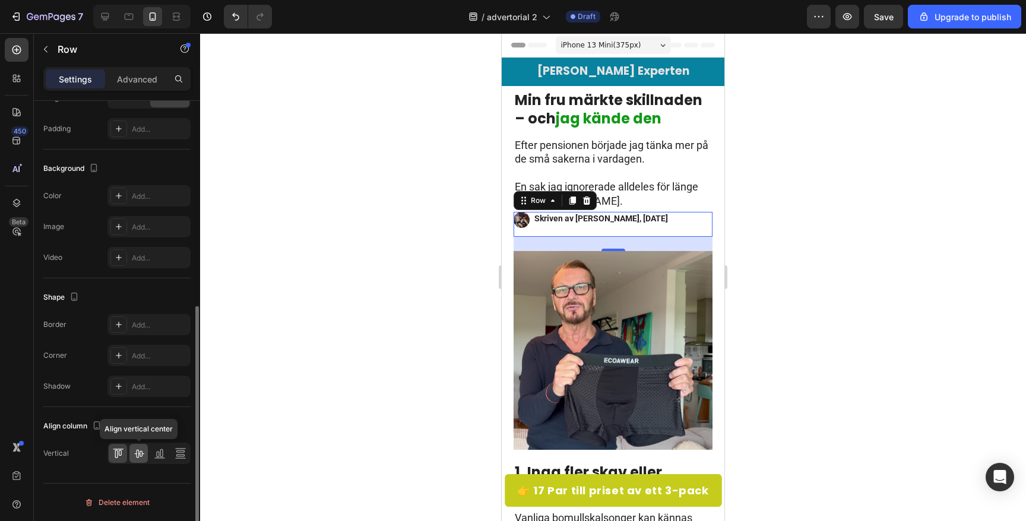
click at [136, 454] on icon at bounding box center [139, 454] width 10 height 8
click at [561, 232] on div "Skriven av [PERSON_NAME], [DATE] Text Block" at bounding box center [622, 224] width 179 height 25
click at [560, 219] on strong "Skriven av [PERSON_NAME], [DATE]" at bounding box center [601, 219] width 134 height 10
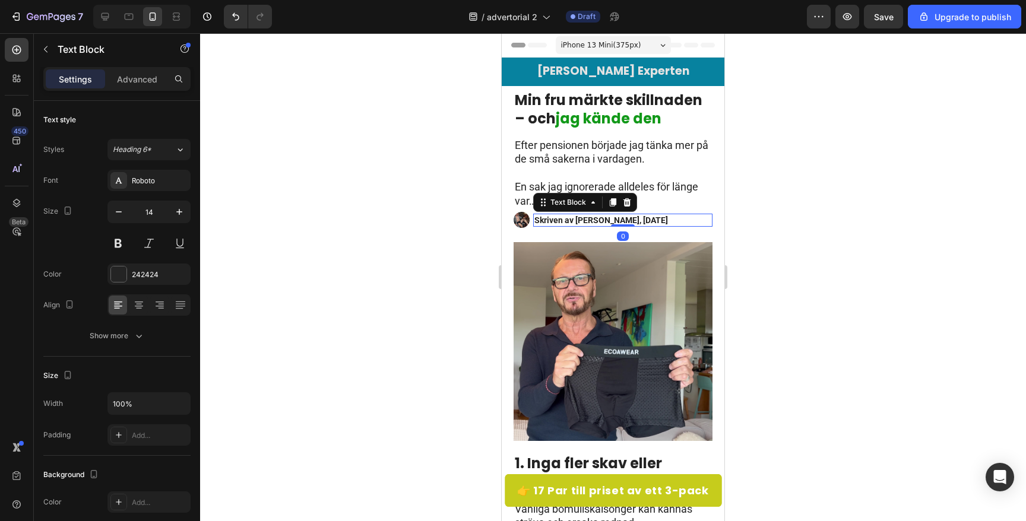
drag, startPoint x: 625, startPoint y: 234, endPoint x: 627, endPoint y: 214, distance: 20.3
click at [627, 214] on div "Skriven av [PERSON_NAME], [DATE] Text Block 0" at bounding box center [622, 220] width 179 height 13
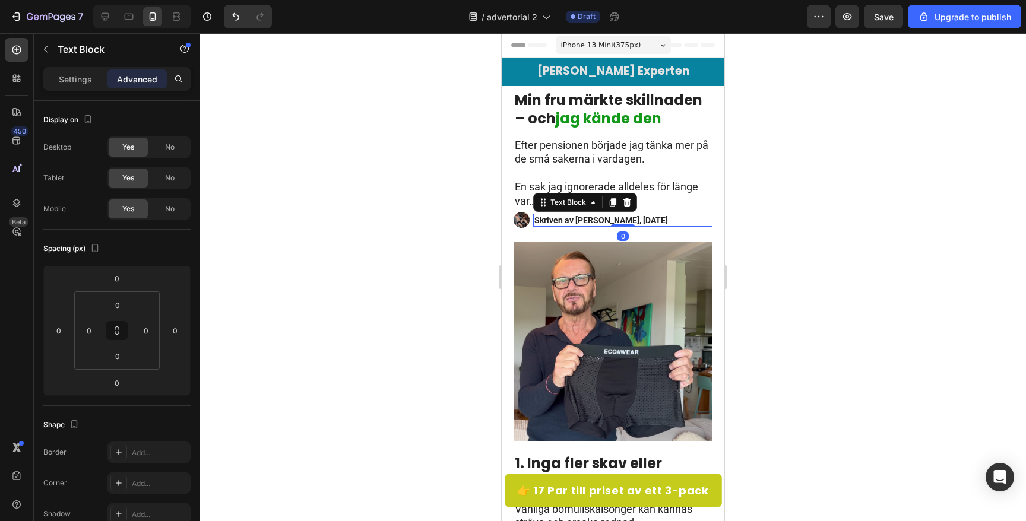
click at [347, 235] on div at bounding box center [613, 277] width 826 height 488
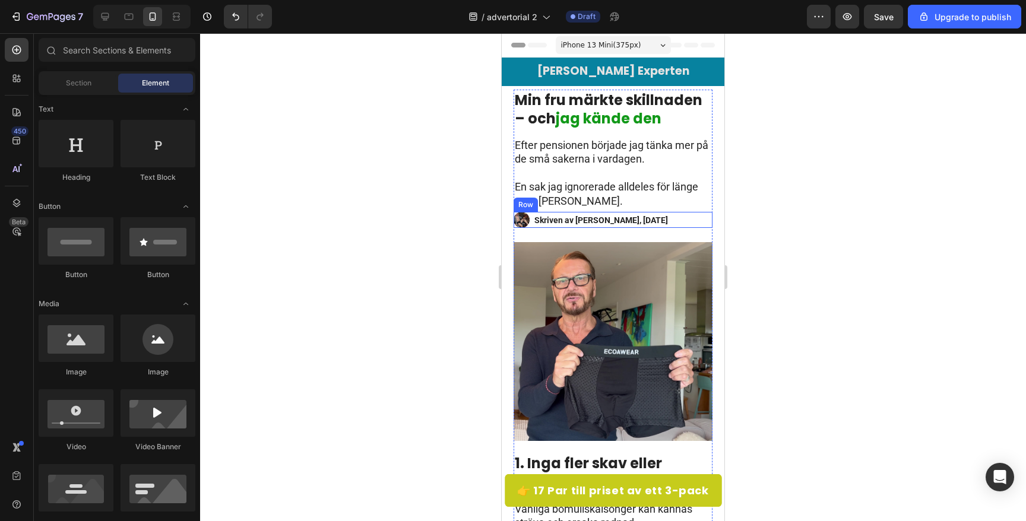
click at [531, 219] on div "Image Skriven av [PERSON_NAME], [DATE] Text Block Row" at bounding box center [613, 220] width 199 height 16
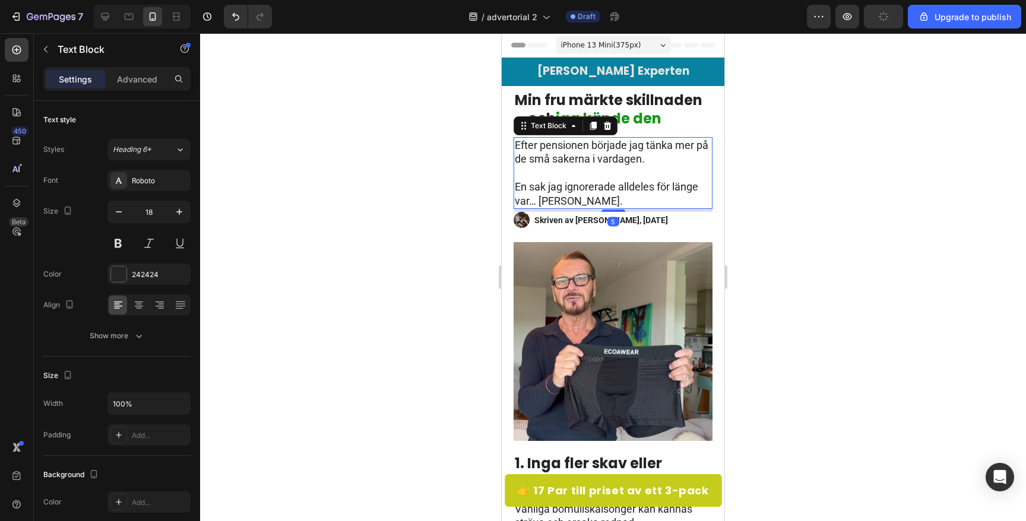
click at [618, 200] on p "⁠⁠⁠⁠⁠⁠⁠ En sak jag ignorerade alldeles för länge var… [PERSON_NAME]." at bounding box center [613, 187] width 197 height 42
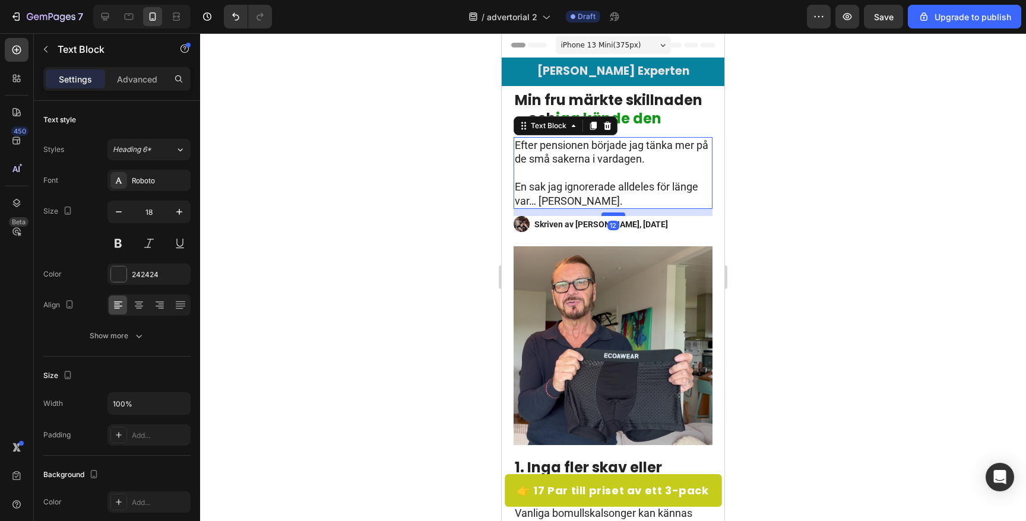
click at [610, 215] on div at bounding box center [614, 215] width 24 height 4
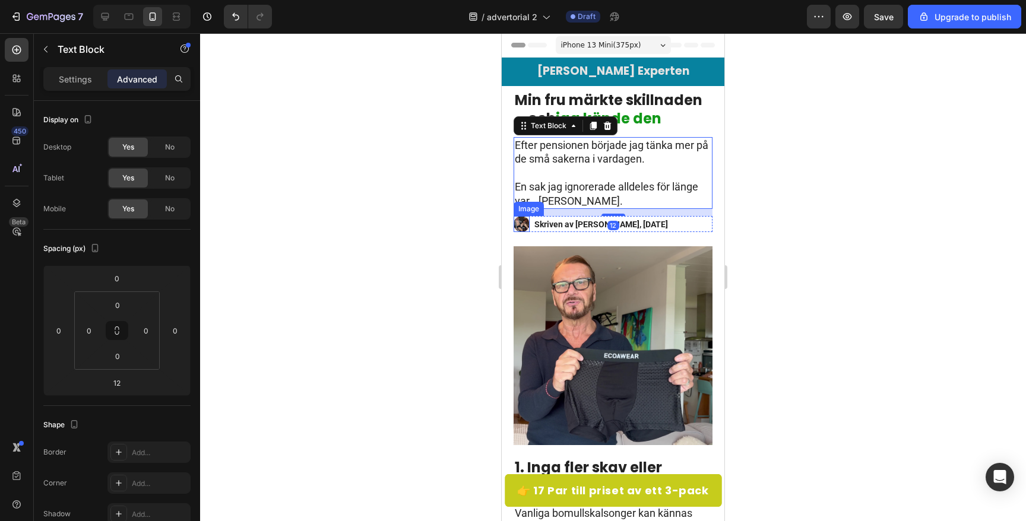
click at [517, 223] on img at bounding box center [522, 224] width 16 height 16
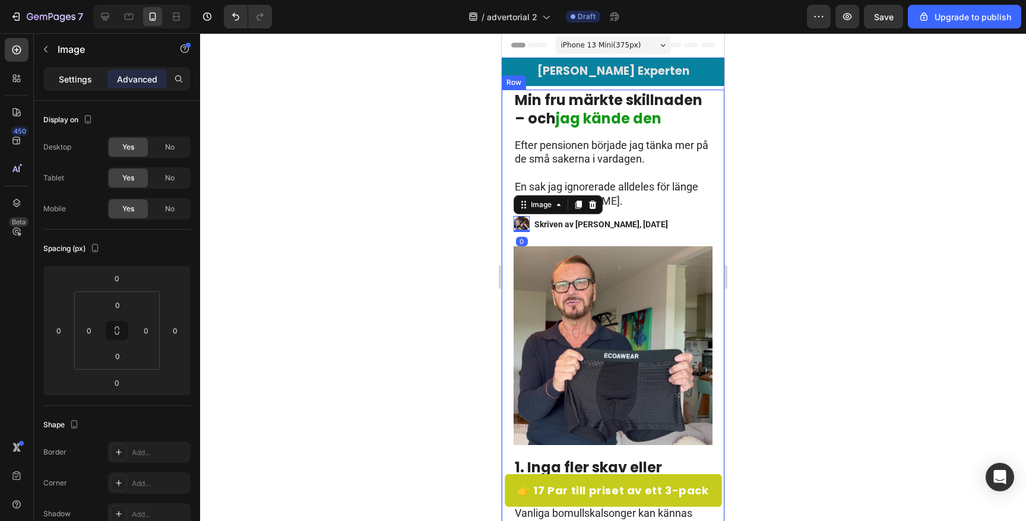
click at [86, 86] on div "Settings" at bounding box center [75, 78] width 59 height 19
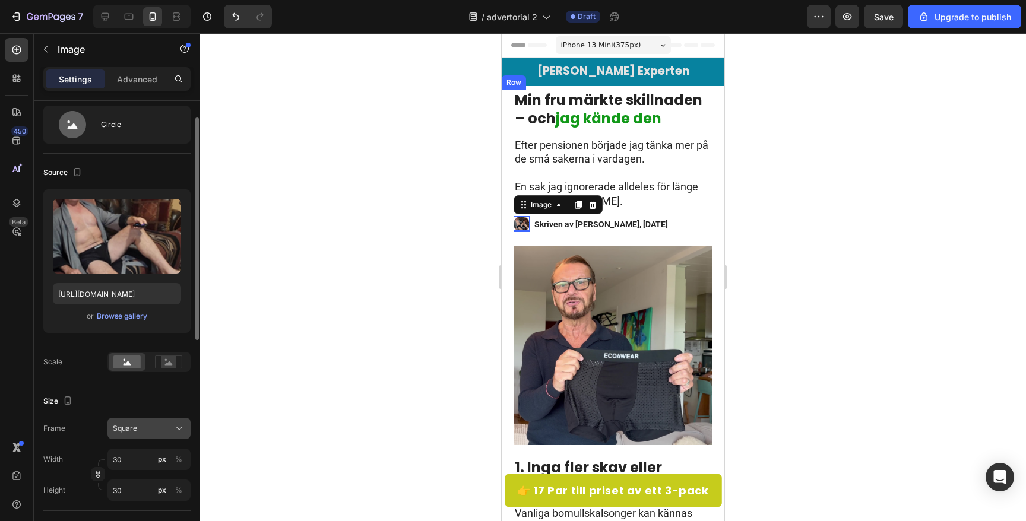
scroll to position [36, 0]
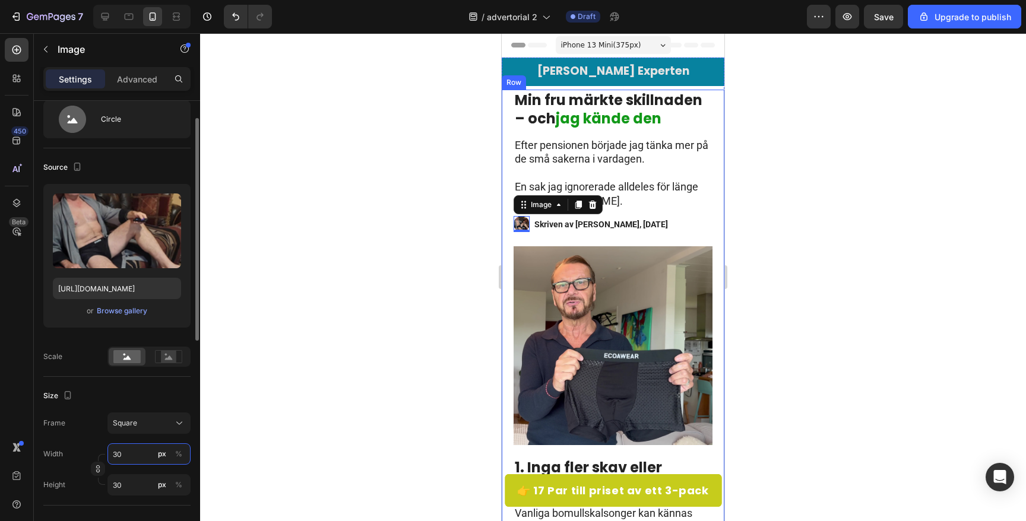
click at [128, 457] on input "30" at bounding box center [148, 454] width 83 height 21
type input "4"
type input "40"
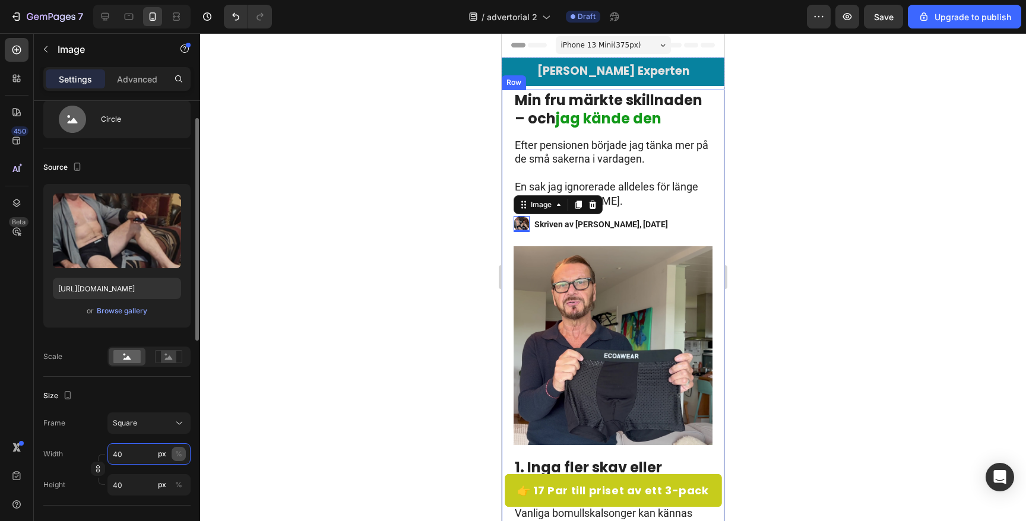
type input "4"
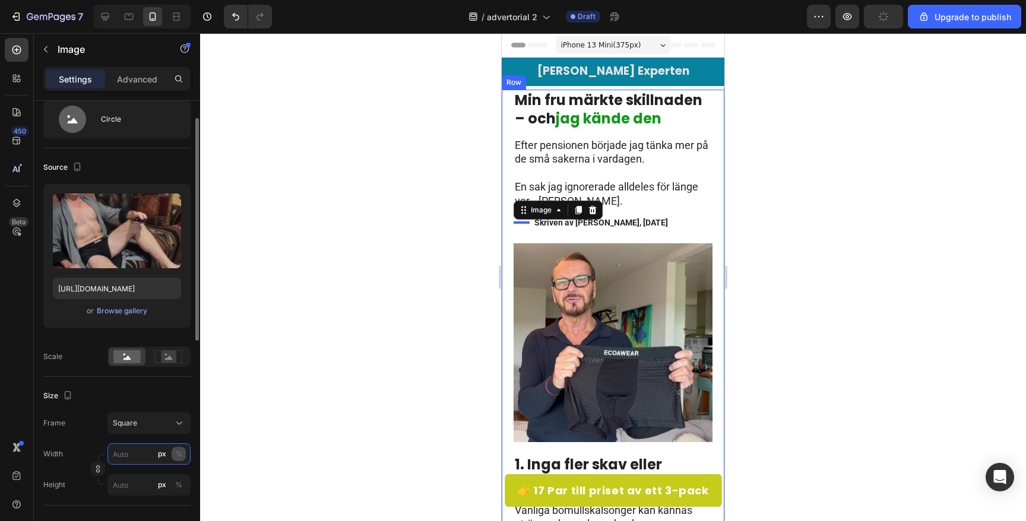
type input "5"
type input "50"
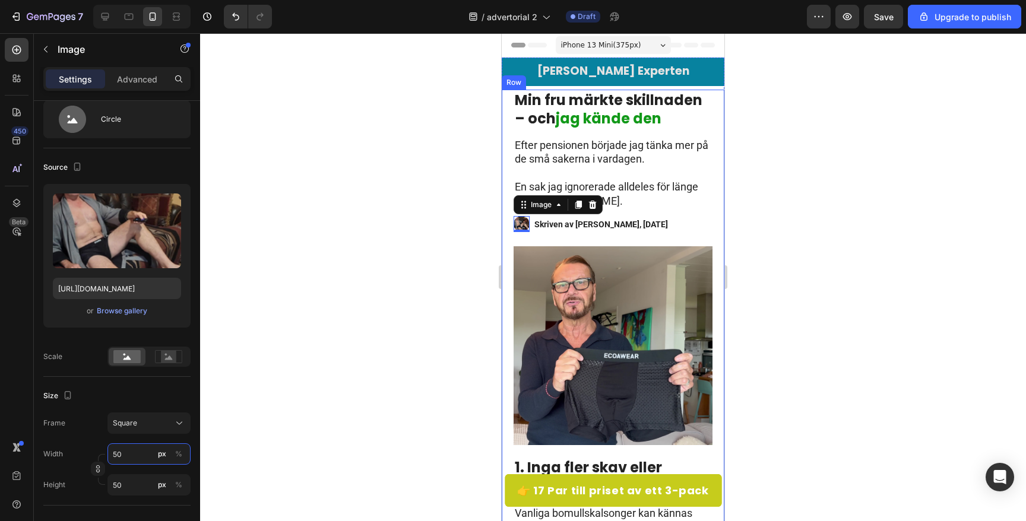
type input "50"
click at [367, 420] on div at bounding box center [613, 277] width 826 height 488
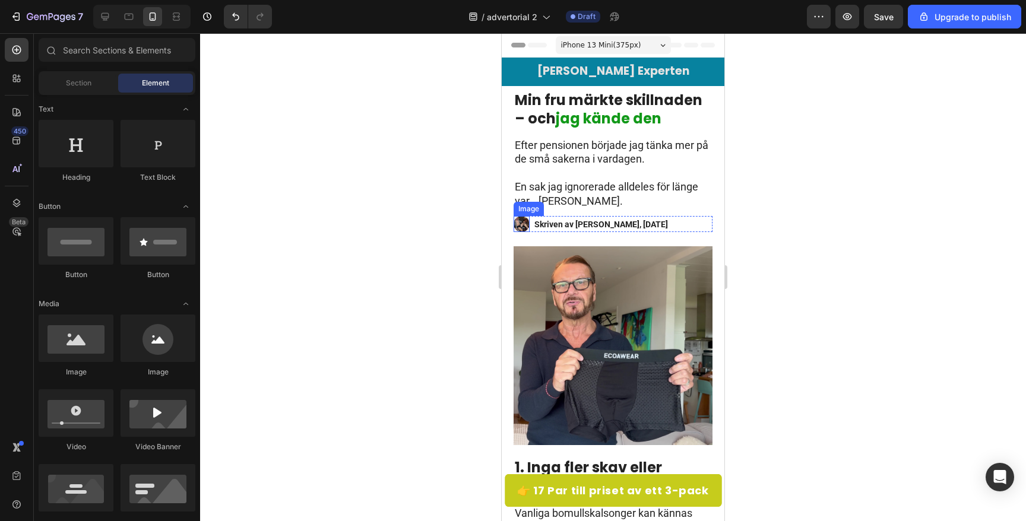
click at [520, 224] on img at bounding box center [522, 224] width 16 height 16
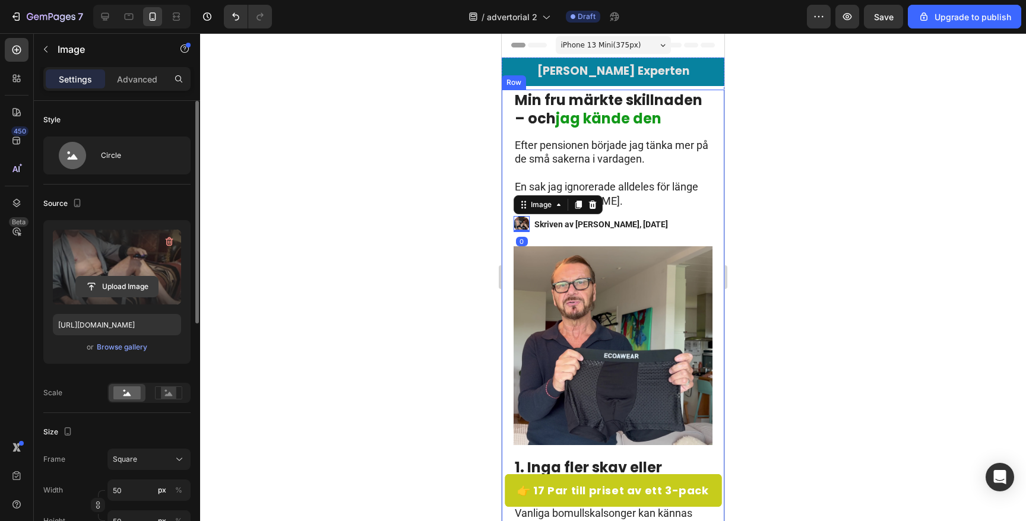
click at [106, 289] on input "file" at bounding box center [117, 287] width 82 height 20
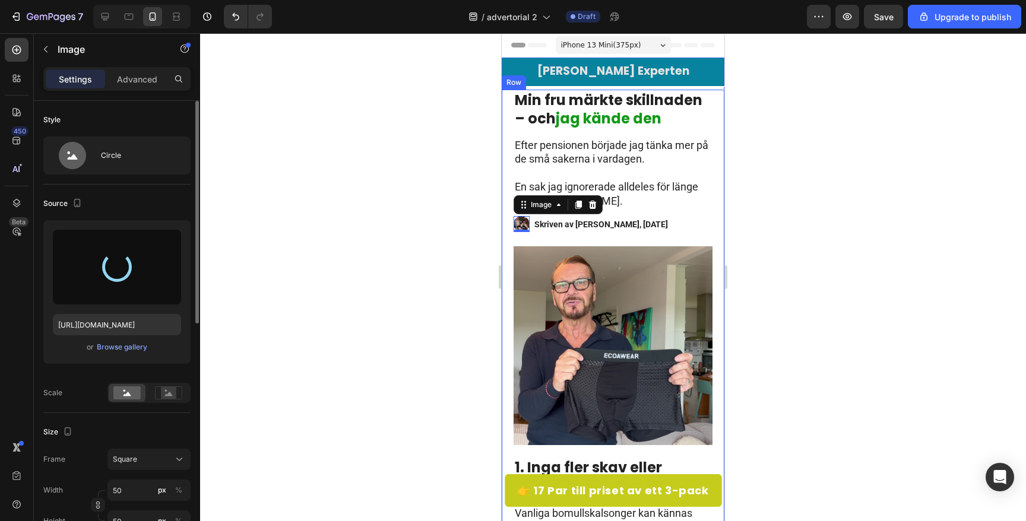
type input "[URL][DOMAIN_NAME]"
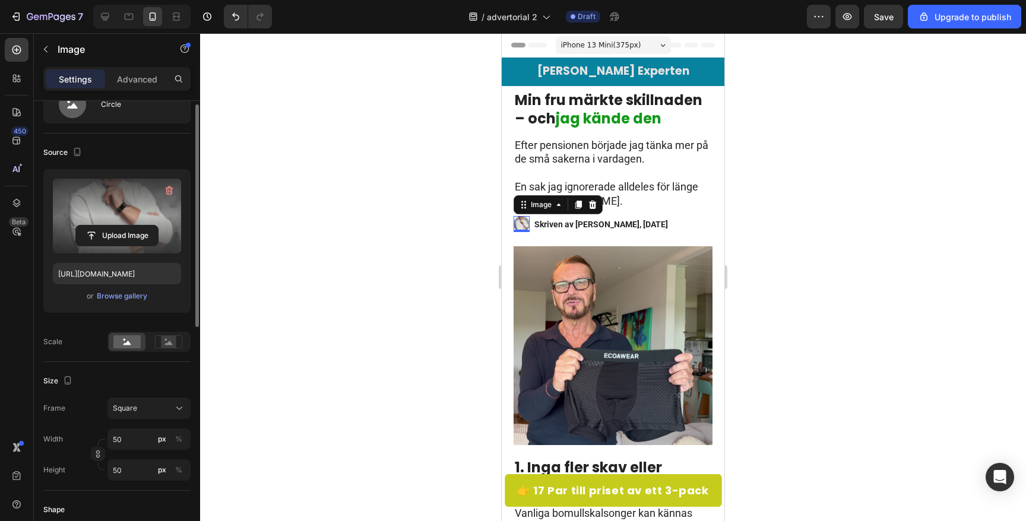
scroll to position [56, 0]
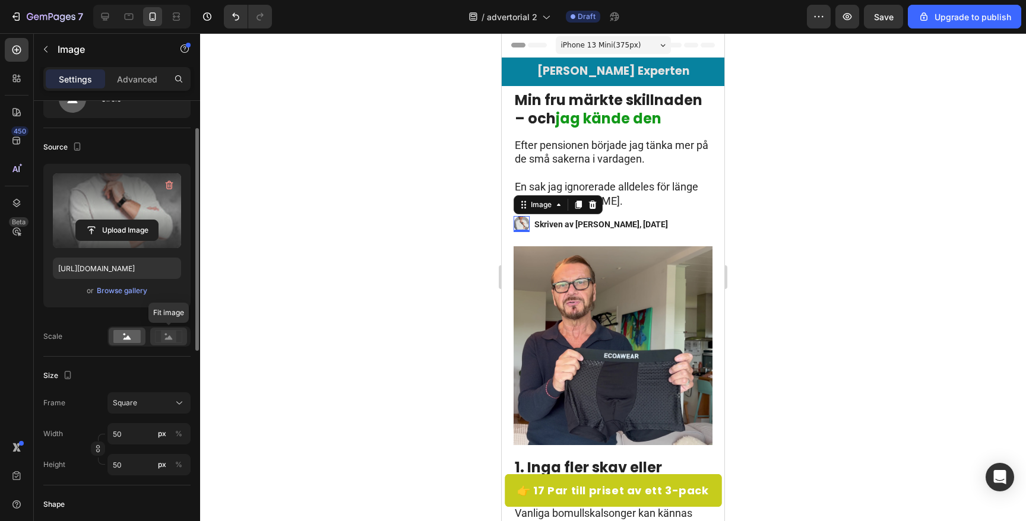
click at [176, 337] on icon at bounding box center [168, 336] width 27 height 13
click at [393, 273] on div at bounding box center [613, 277] width 826 height 488
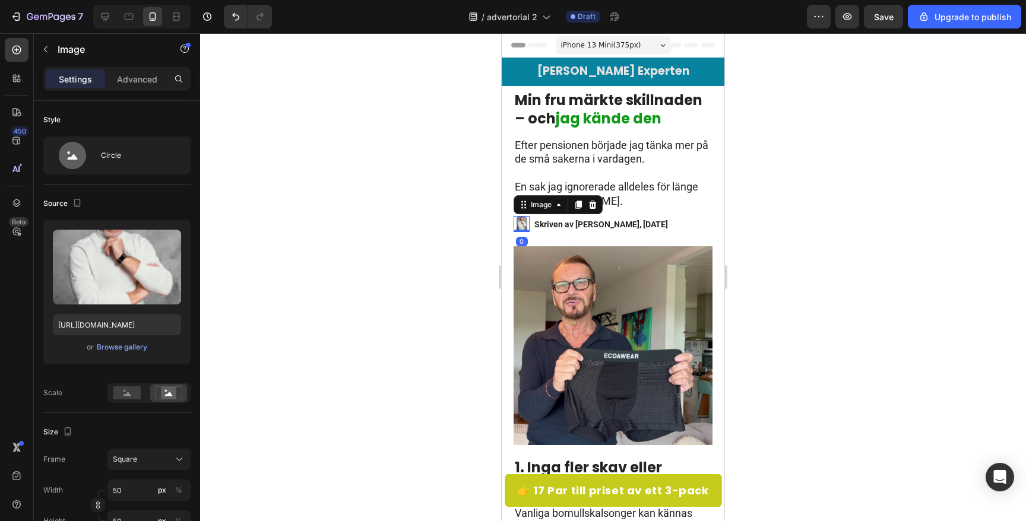
click at [523, 226] on img at bounding box center [522, 224] width 16 height 16
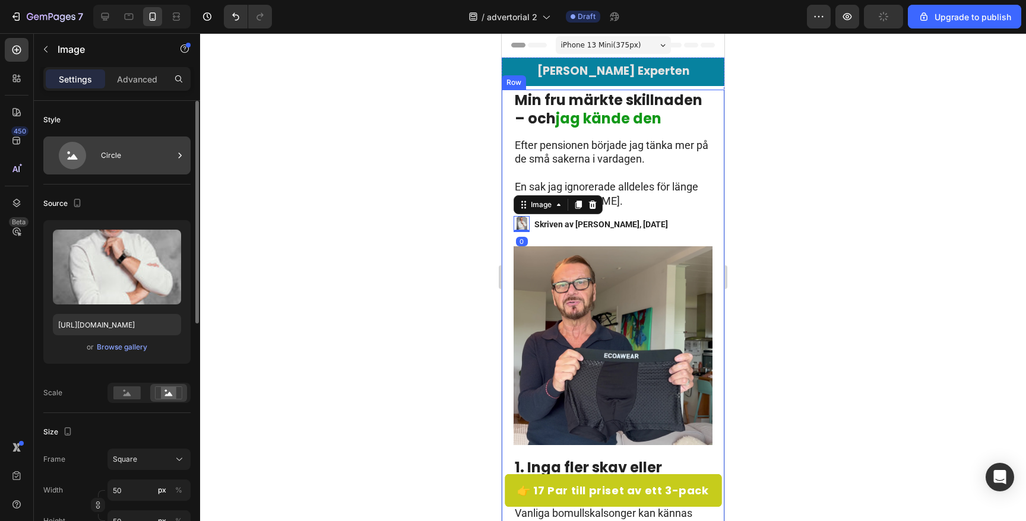
click at [111, 154] on div "Circle" at bounding box center [137, 155] width 72 height 27
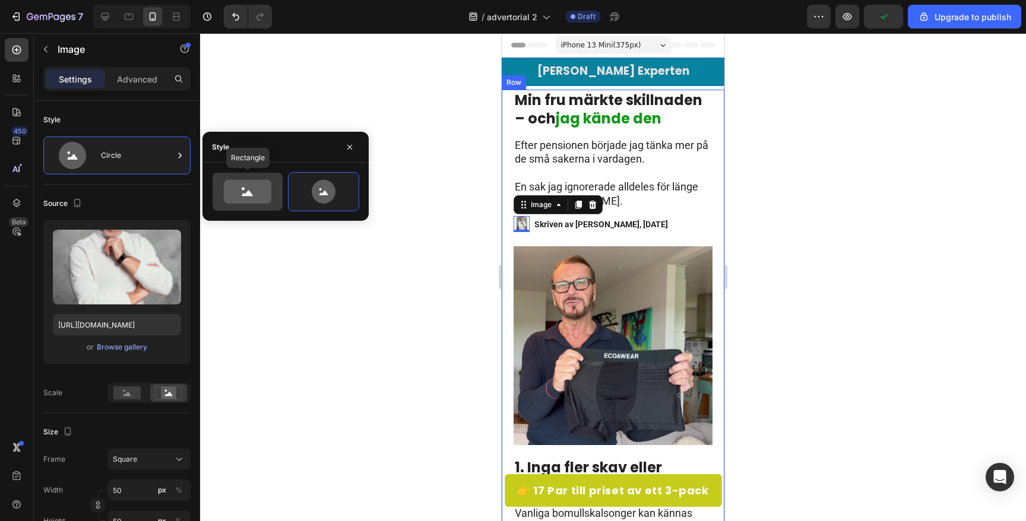
click at [252, 191] on icon at bounding box center [248, 192] width 48 height 24
type input "100"
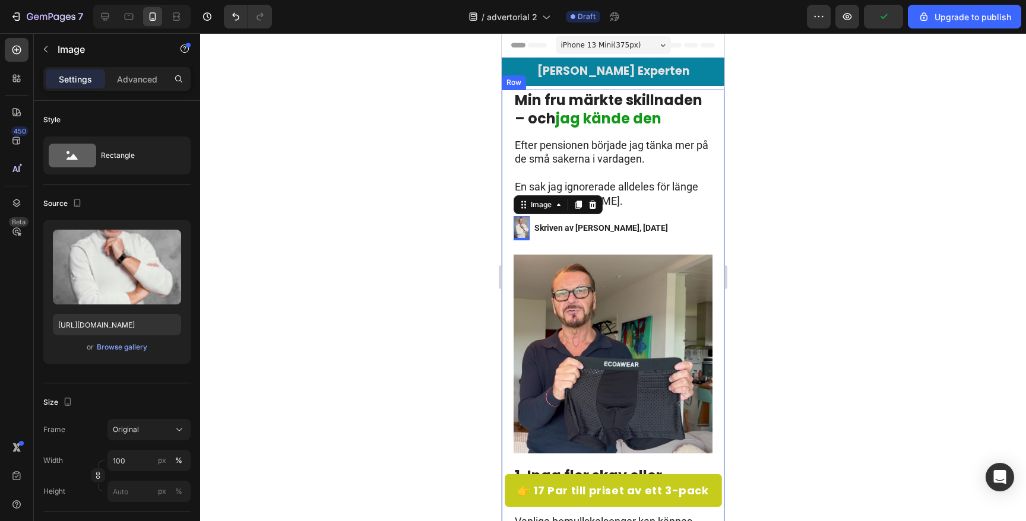
click at [375, 385] on div at bounding box center [613, 277] width 826 height 488
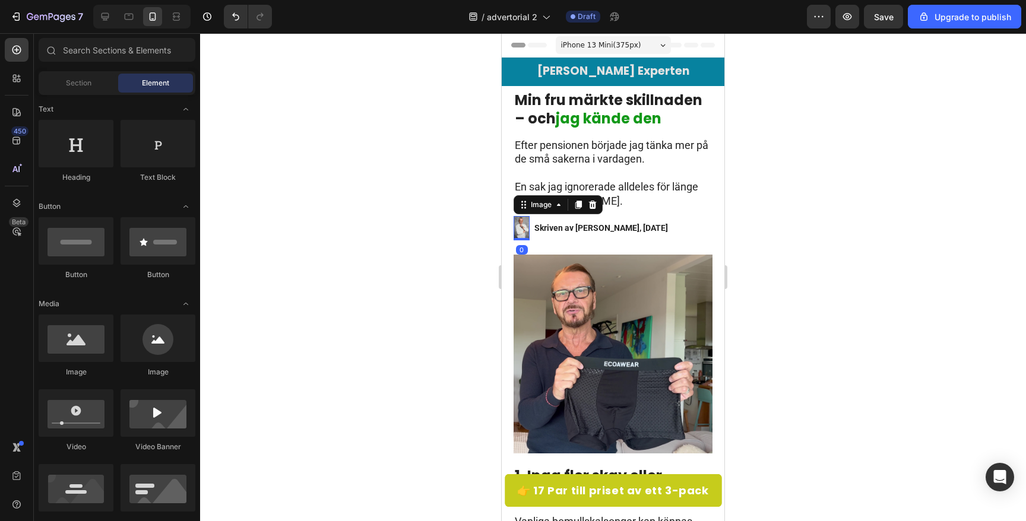
click at [522, 223] on img at bounding box center [522, 228] width 16 height 24
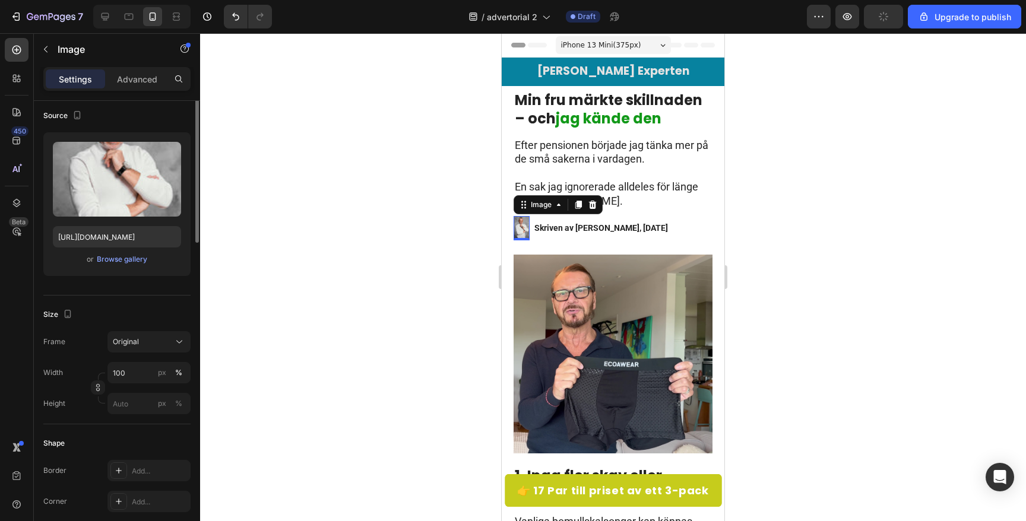
scroll to position [0, 0]
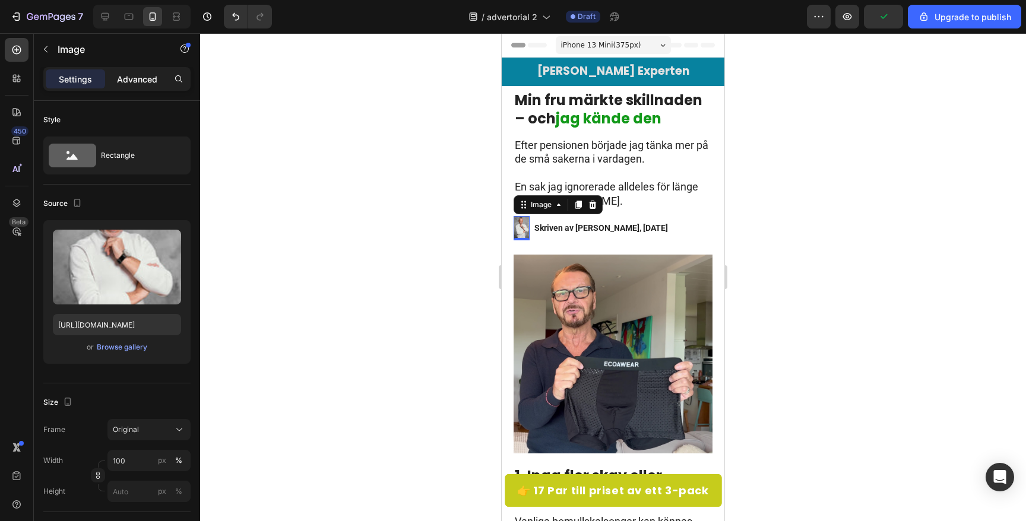
click at [131, 80] on p "Advanced" at bounding box center [137, 79] width 40 height 12
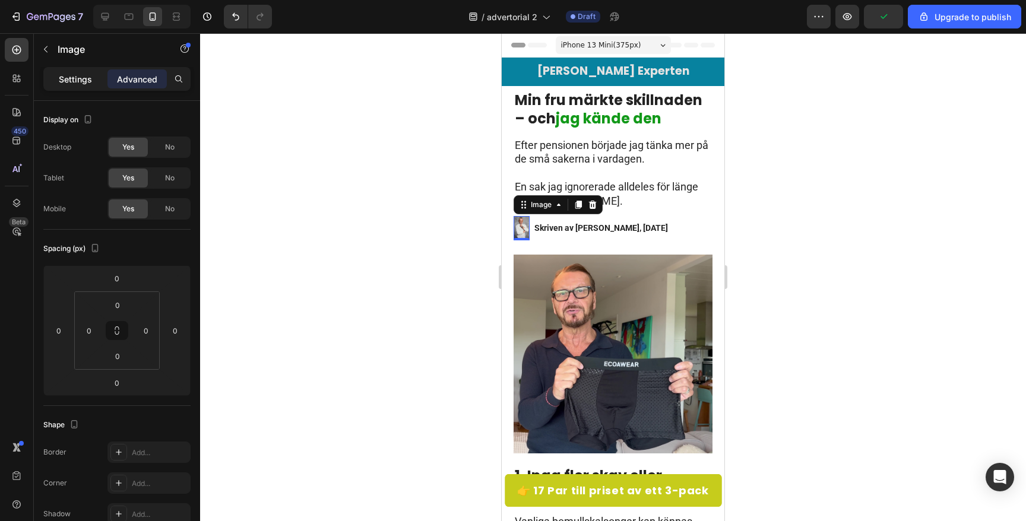
click at [60, 74] on p "Settings" at bounding box center [75, 79] width 33 height 12
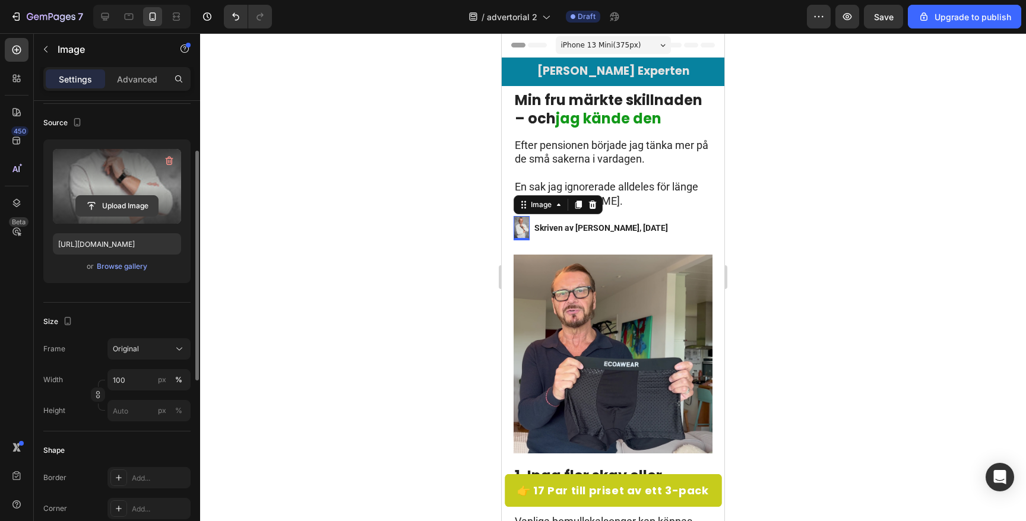
scroll to position [89, 0]
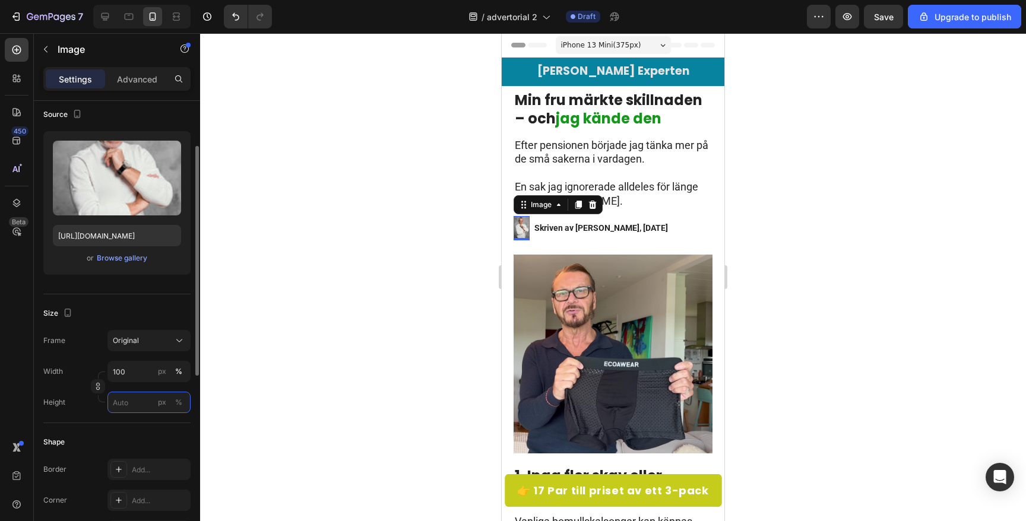
click at [132, 400] on input "px %" at bounding box center [148, 402] width 83 height 21
click at [389, 316] on div at bounding box center [613, 277] width 826 height 488
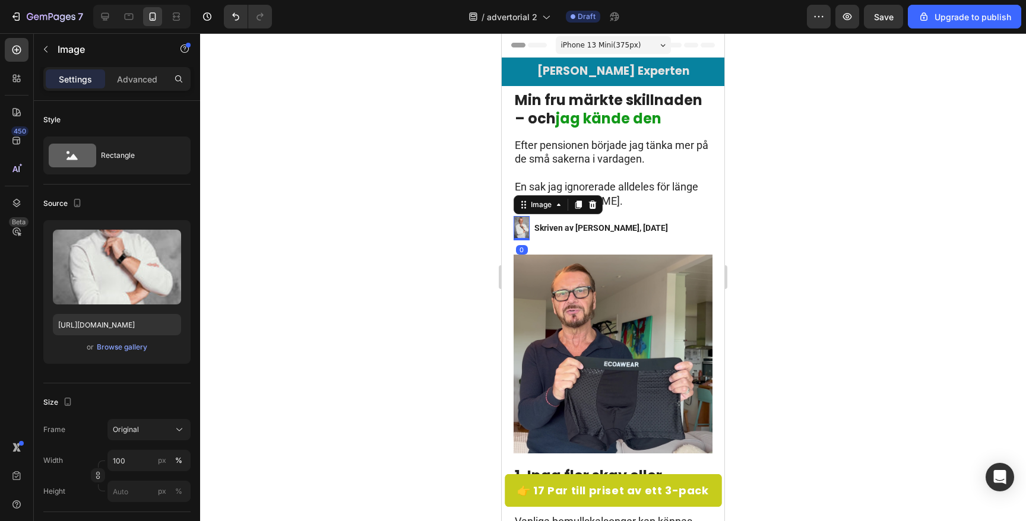
click at [521, 232] on img at bounding box center [522, 228] width 16 height 24
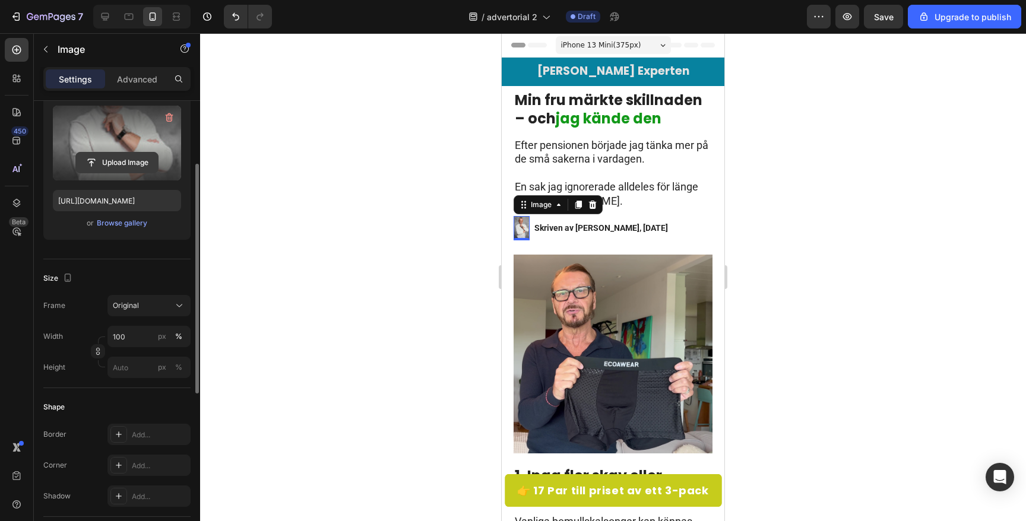
scroll to position [126, 0]
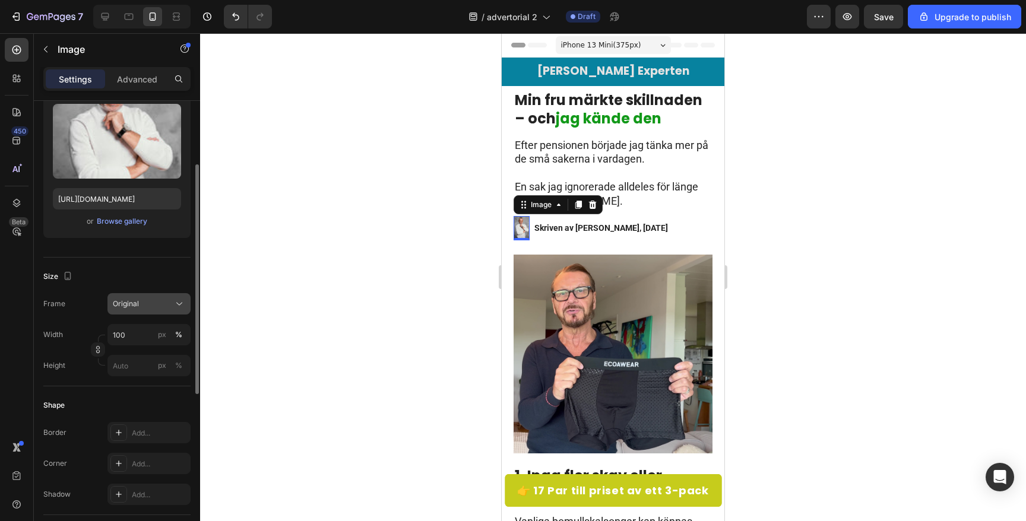
click at [151, 312] on button "Original" at bounding box center [148, 303] width 83 height 21
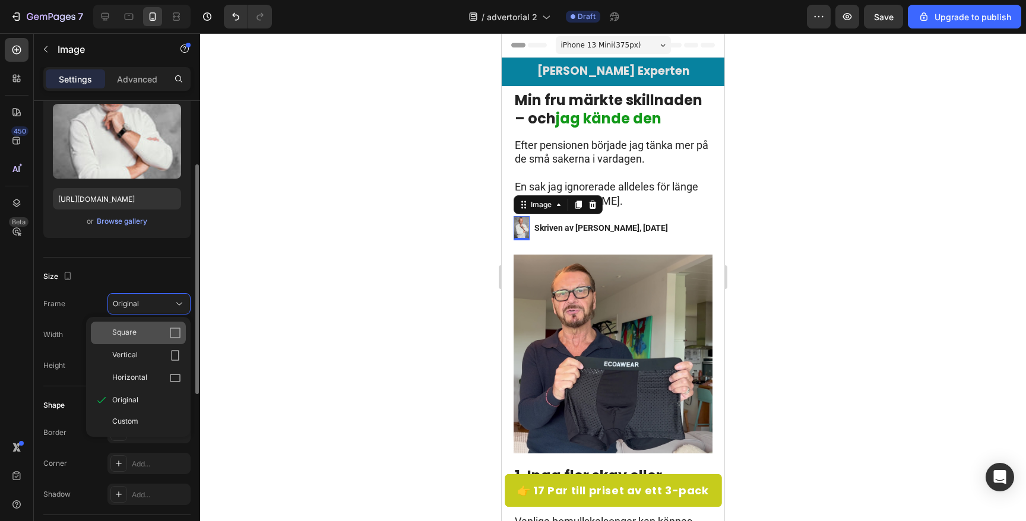
click at [151, 329] on div "Square" at bounding box center [146, 333] width 69 height 12
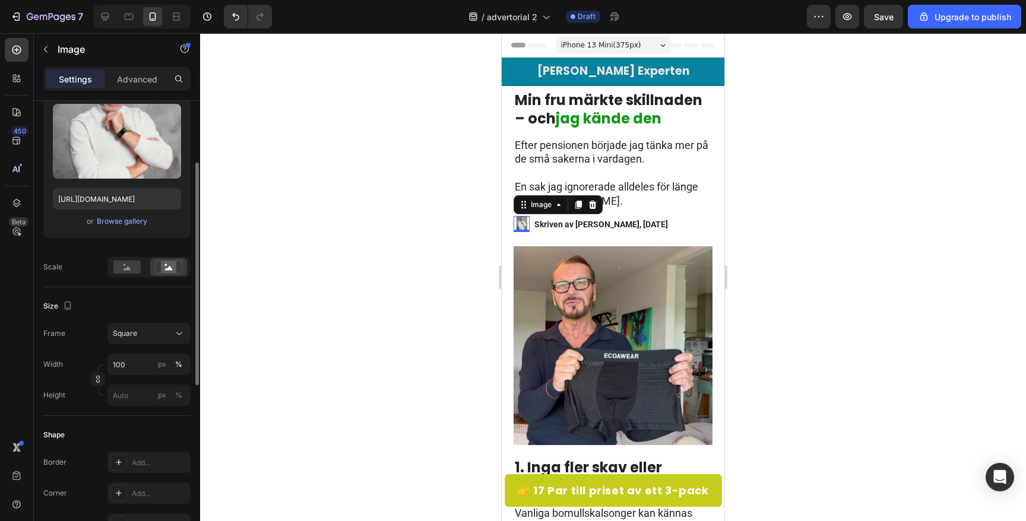
click at [448, 264] on div at bounding box center [613, 277] width 826 height 488
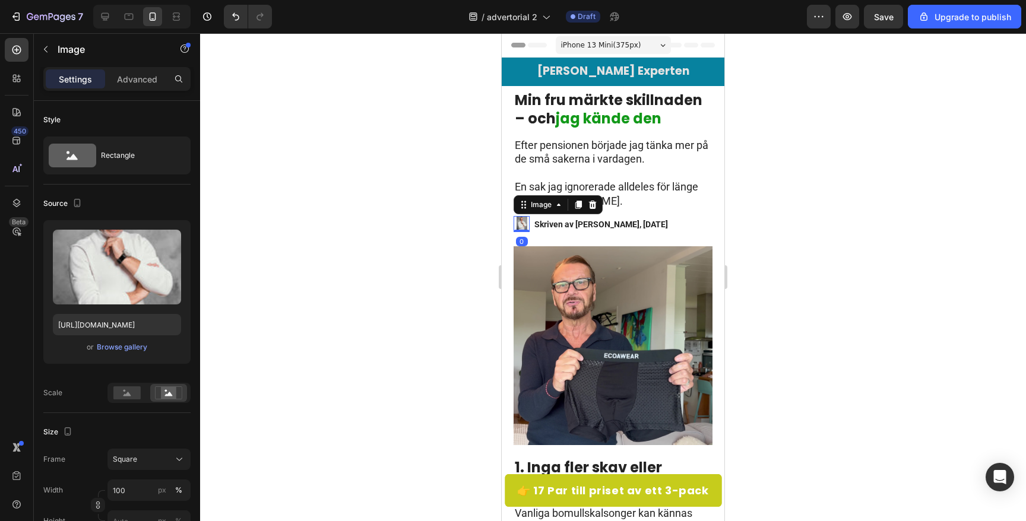
click at [520, 222] on img at bounding box center [522, 224] width 16 height 16
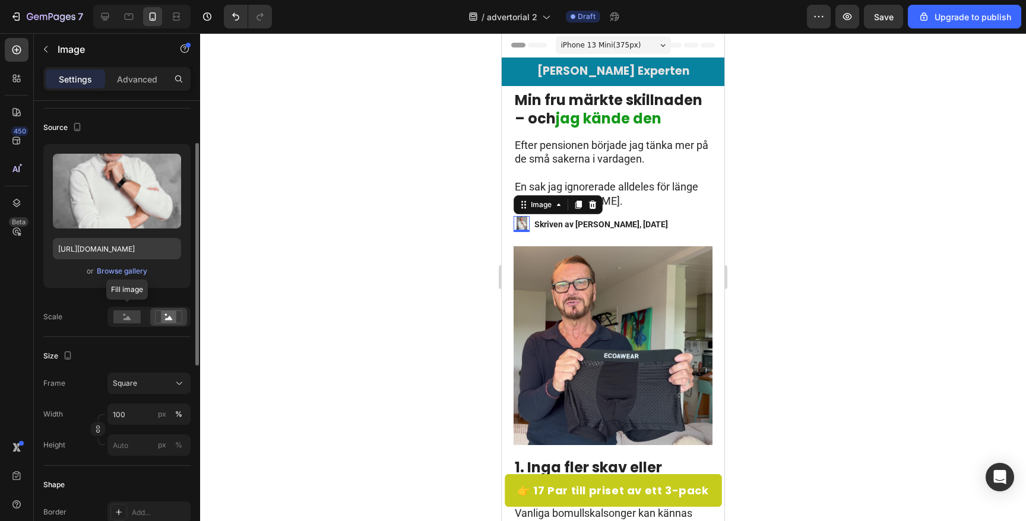
scroll to position [87, 0]
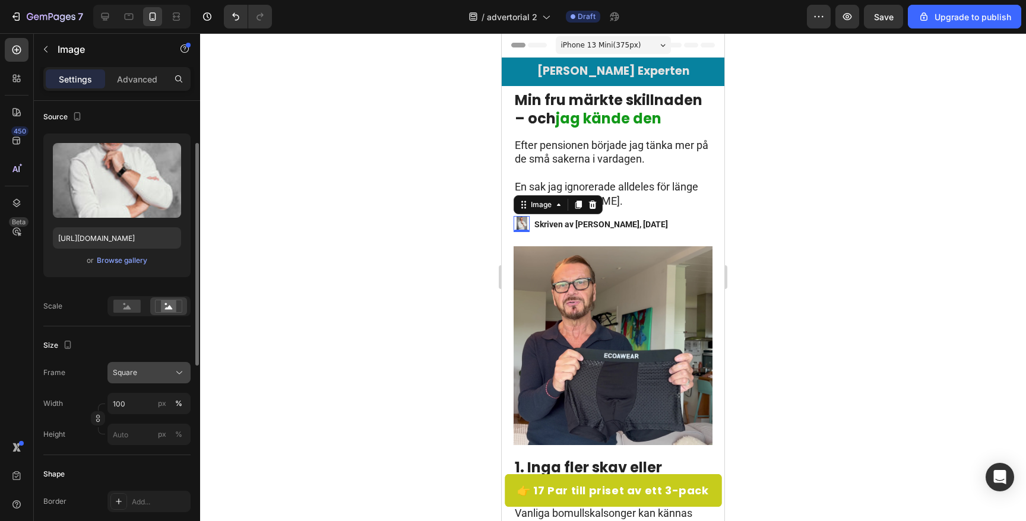
click at [138, 374] on div "Square" at bounding box center [142, 373] width 58 height 11
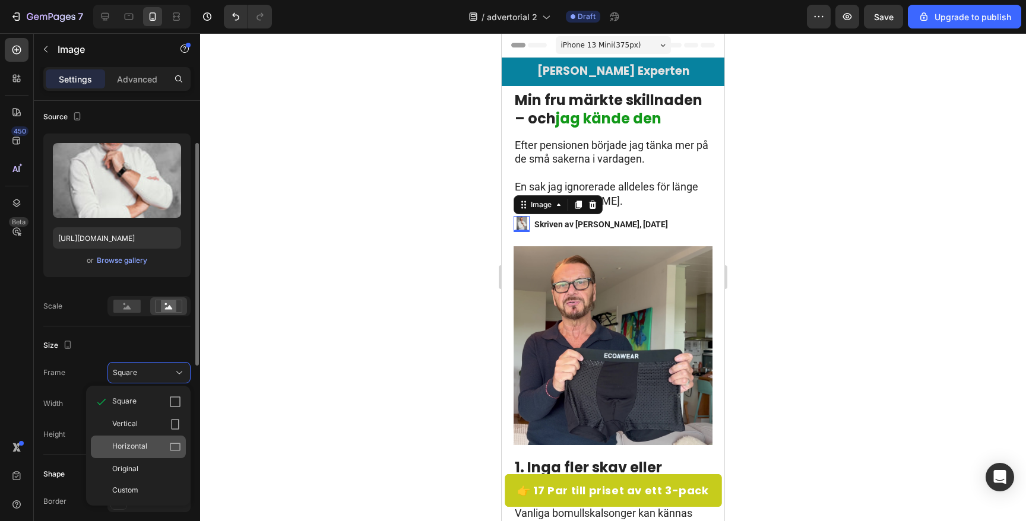
click at [167, 442] on div "Horizontal" at bounding box center [146, 447] width 69 height 12
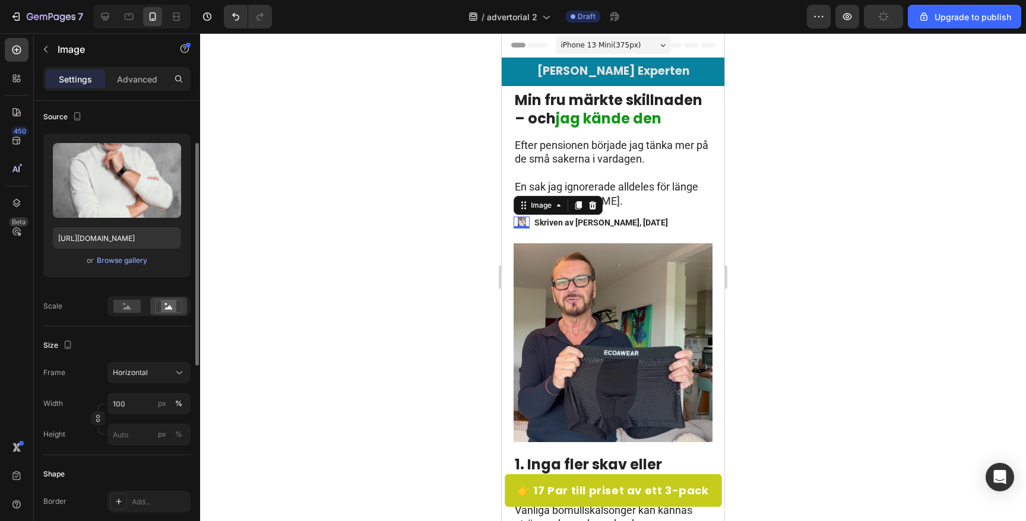
click at [448, 313] on div at bounding box center [613, 277] width 826 height 488
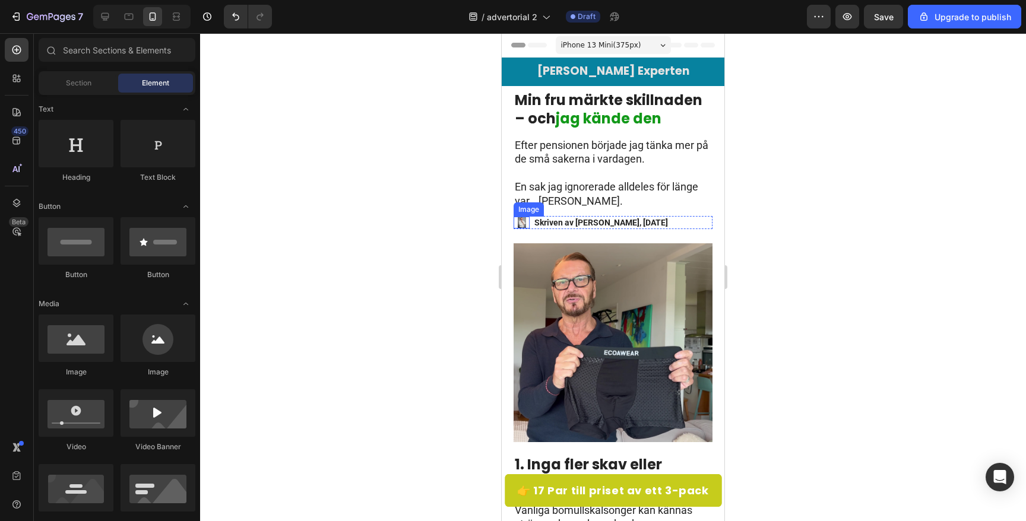
click at [521, 221] on img at bounding box center [522, 223] width 16 height 12
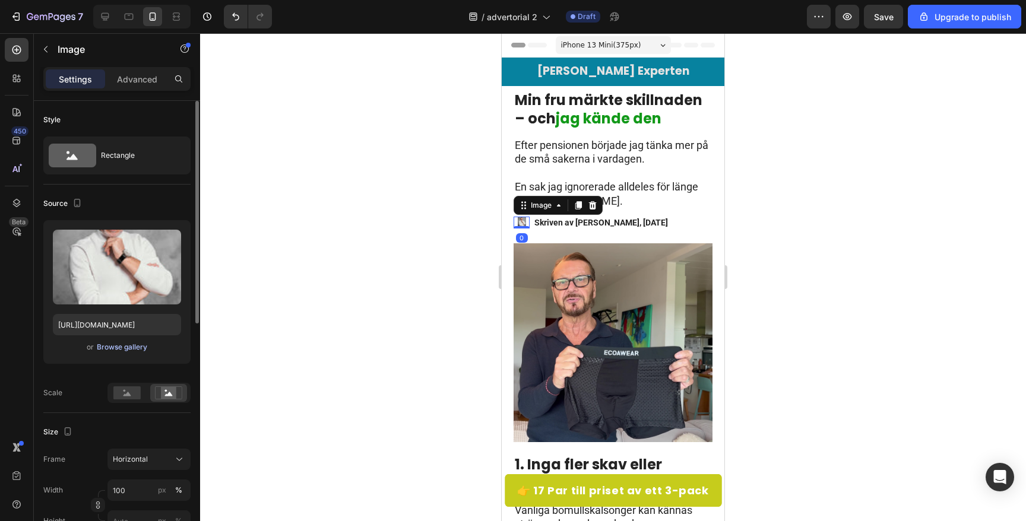
click at [102, 343] on div "Browse gallery" at bounding box center [122, 347] width 50 height 11
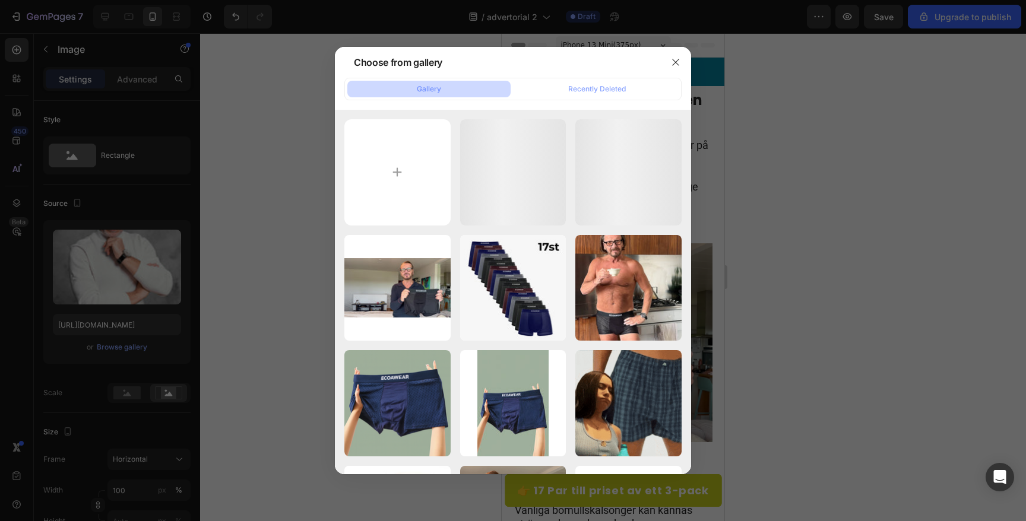
click at [275, 253] on div at bounding box center [513, 260] width 1026 height 521
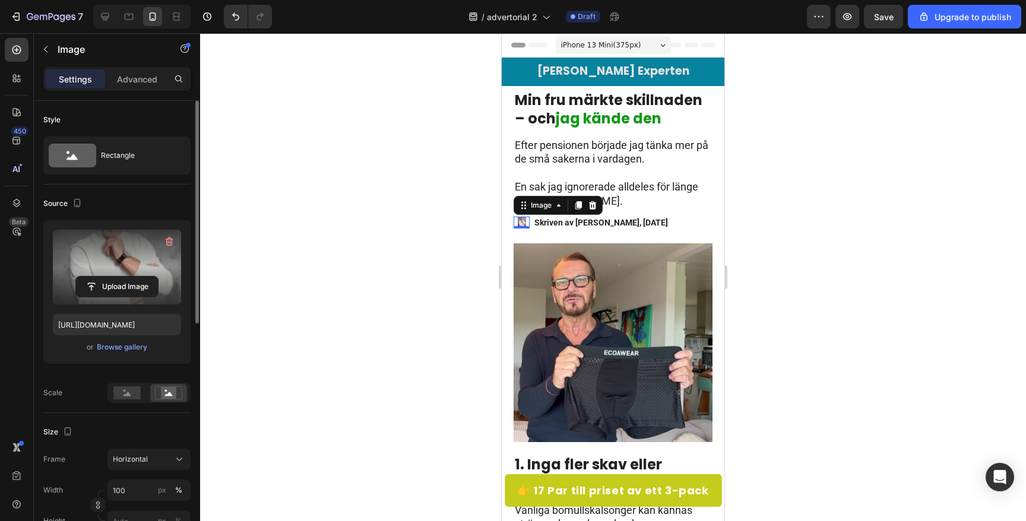
click at [108, 261] on label at bounding box center [117, 267] width 128 height 75
click at [108, 277] on input "file" at bounding box center [117, 287] width 82 height 20
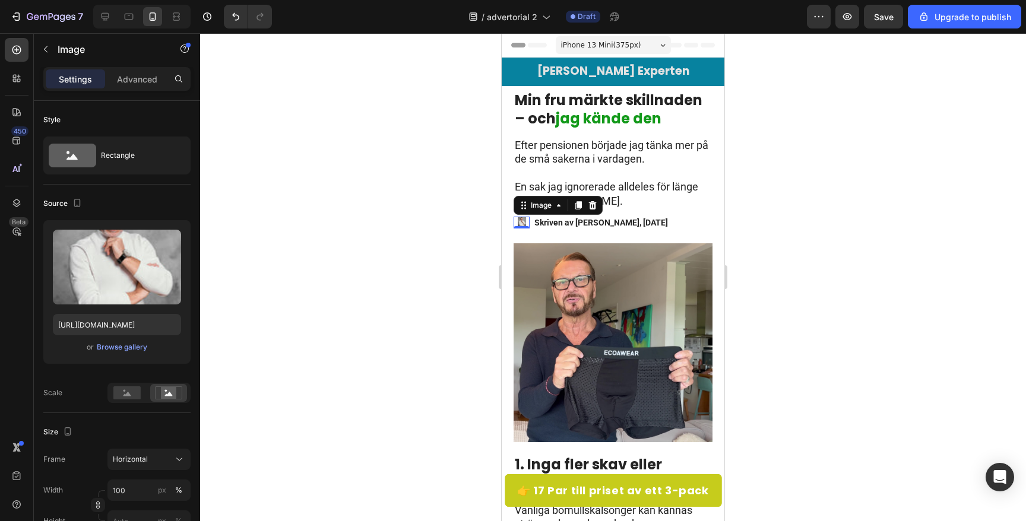
type input "C:\fakepath\portrait-adult-[DEMOGRAPHIC_DATA]-with-quiff-blue-eyes-lights-with-…"
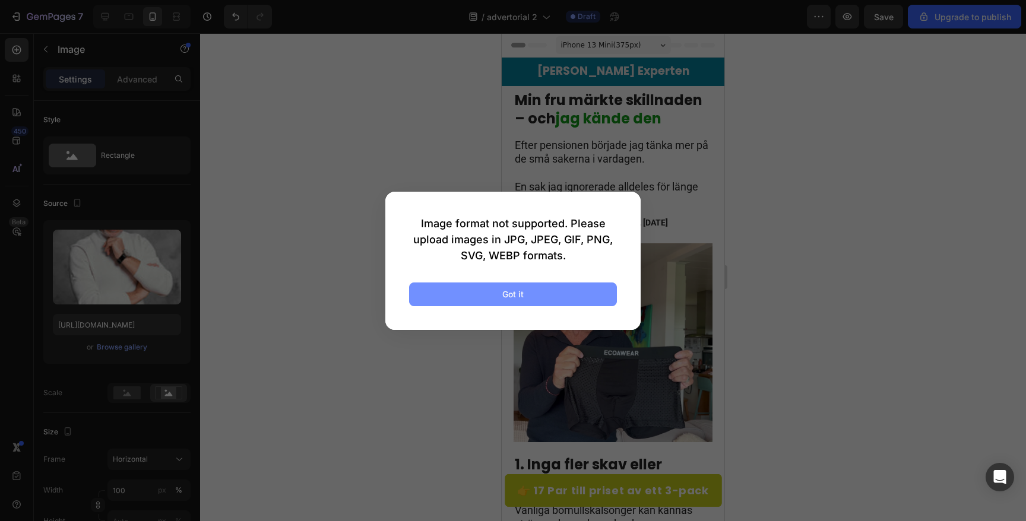
click at [495, 296] on button "Got it" at bounding box center [513, 295] width 208 height 24
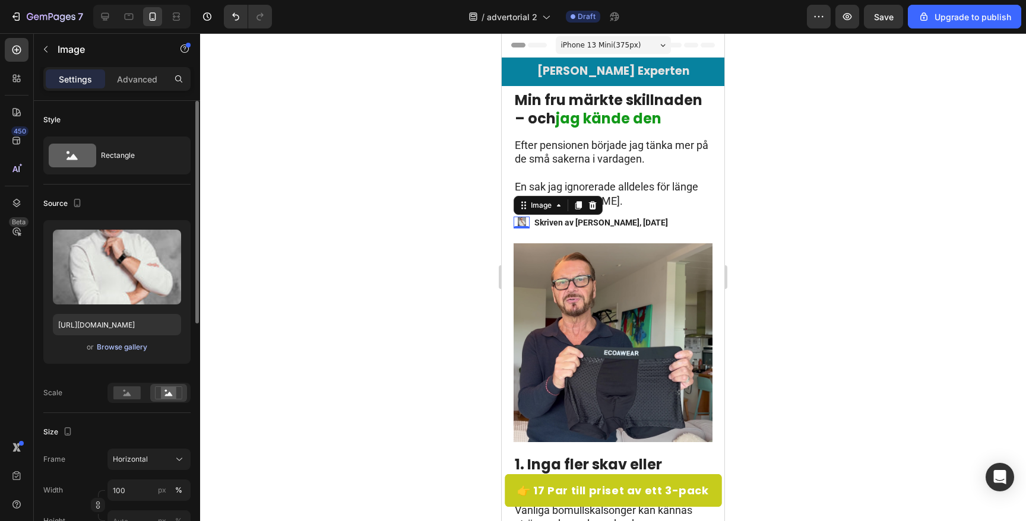
click at [127, 345] on div "Browse gallery" at bounding box center [122, 347] width 50 height 11
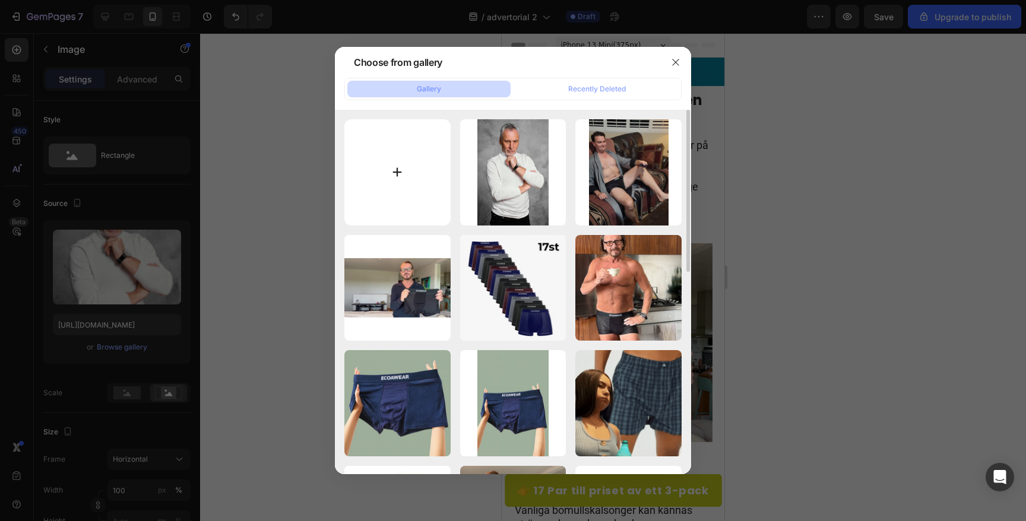
click at [393, 180] on input "file" at bounding box center [397, 172] width 106 height 106
type input "C:\fakepath\medium-shot-smiley-old-man-outdoors.jpg"
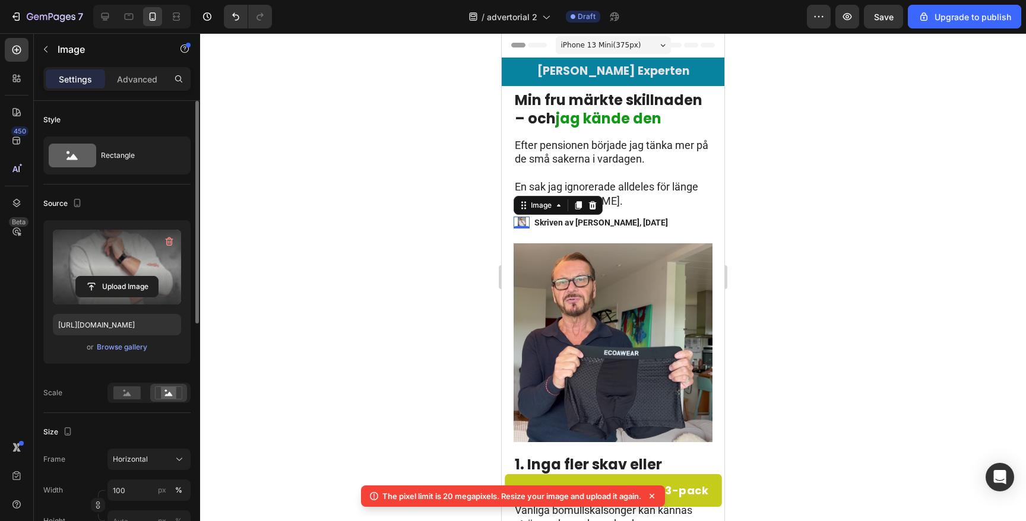
click at [99, 268] on label at bounding box center [117, 267] width 128 height 75
click at [99, 277] on input "file" at bounding box center [117, 287] width 82 height 20
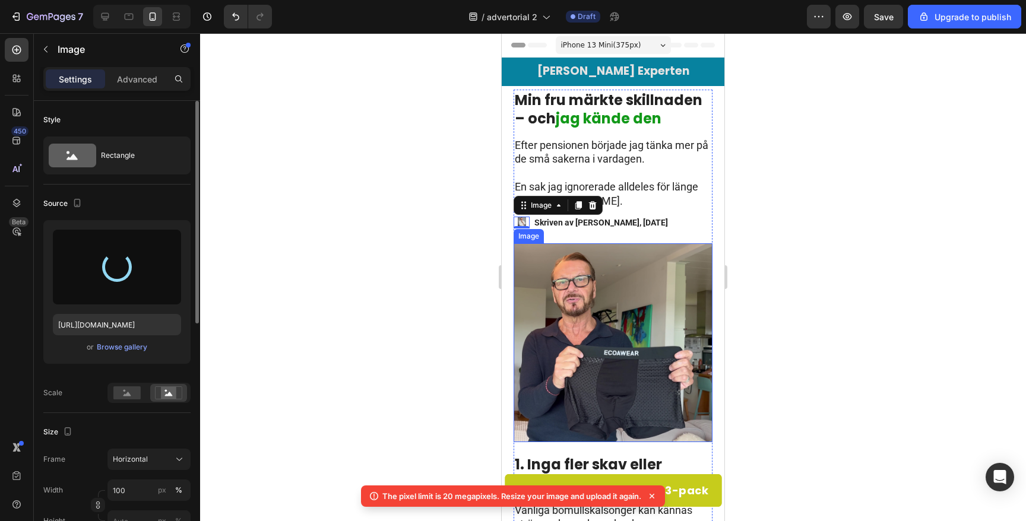
type input "[URL][DOMAIN_NAME]"
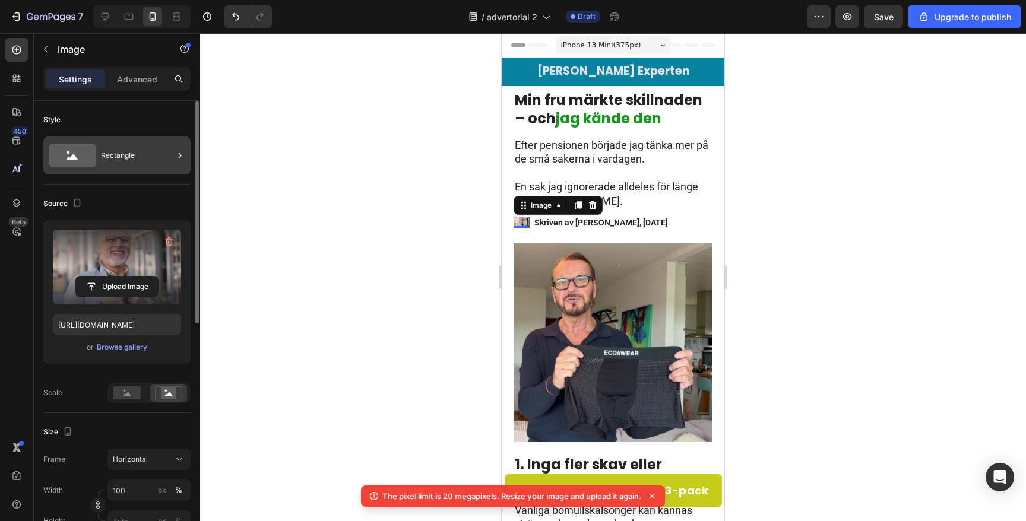
click at [125, 145] on div "Rectangle" at bounding box center [137, 155] width 72 height 27
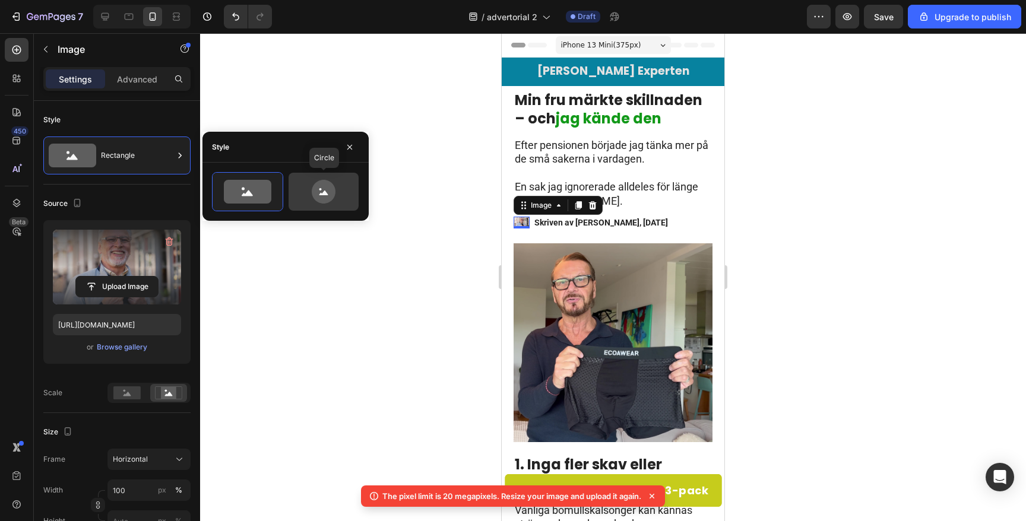
click at [320, 199] on icon at bounding box center [324, 192] width 24 height 24
type input "80"
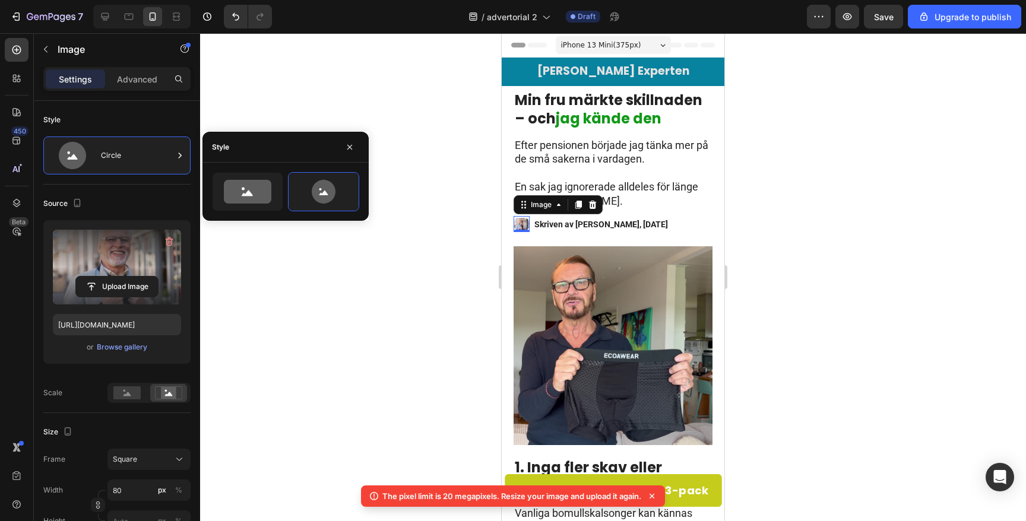
click at [296, 324] on div at bounding box center [613, 277] width 826 height 488
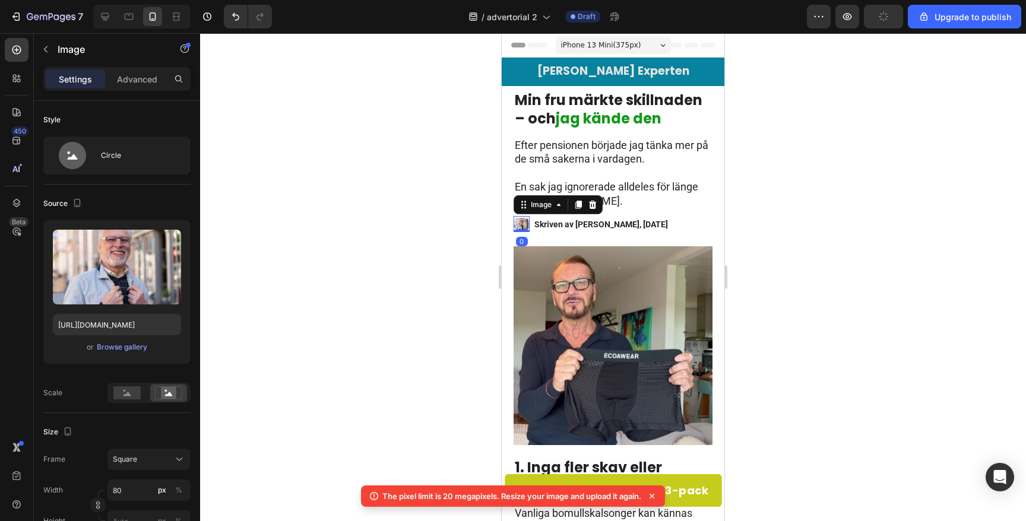
click at [521, 222] on img at bounding box center [522, 224] width 16 height 16
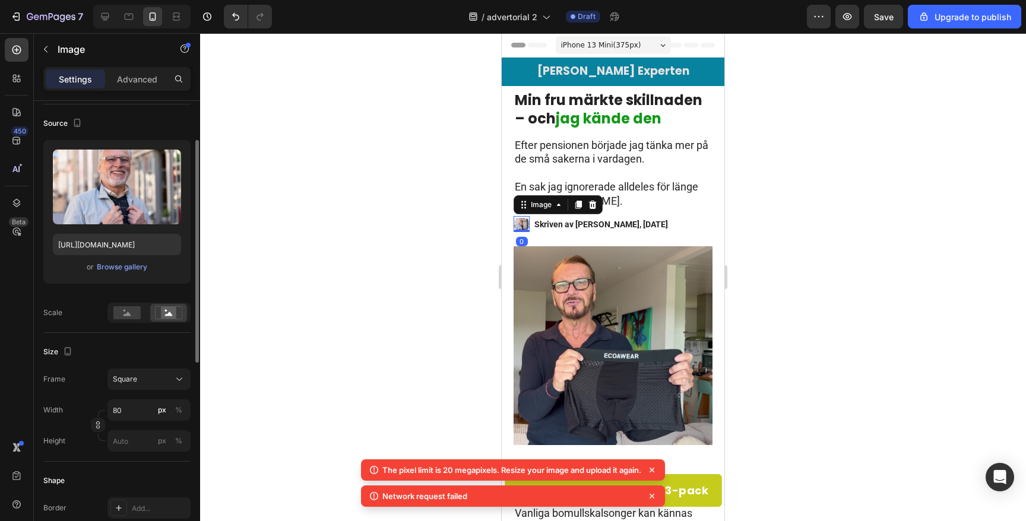
scroll to position [86, 0]
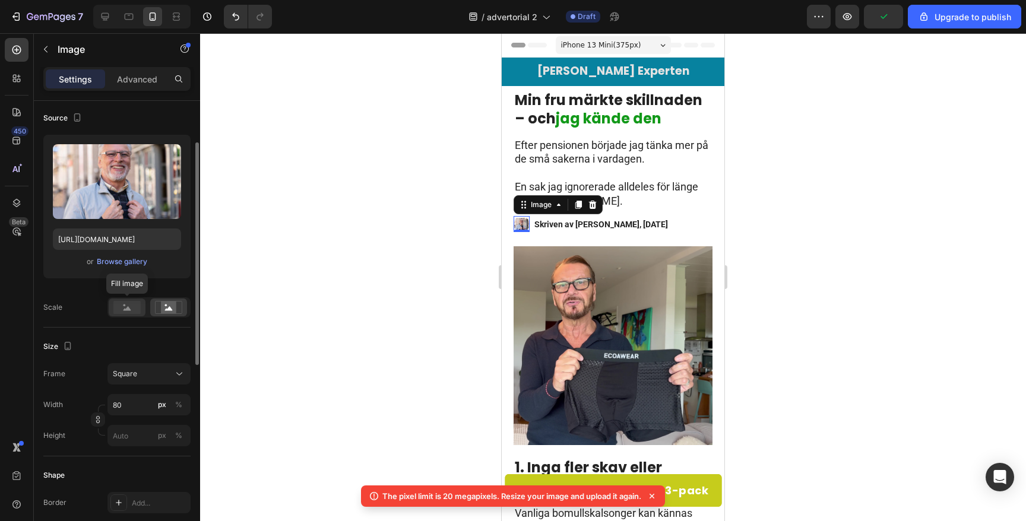
click at [131, 308] on rect at bounding box center [126, 307] width 27 height 13
click at [409, 274] on div at bounding box center [613, 277] width 826 height 488
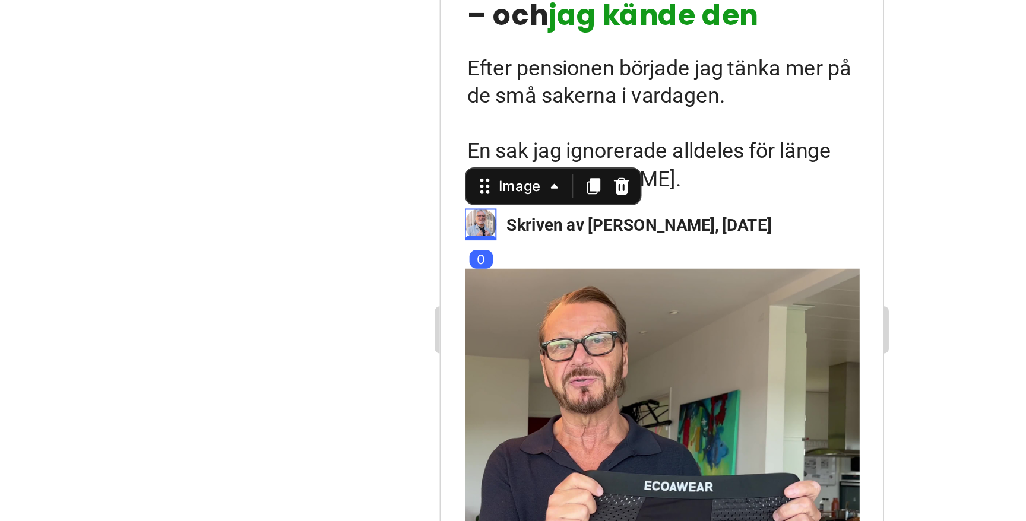
click at [464, 34] on img at bounding box center [461, 37] width 16 height 16
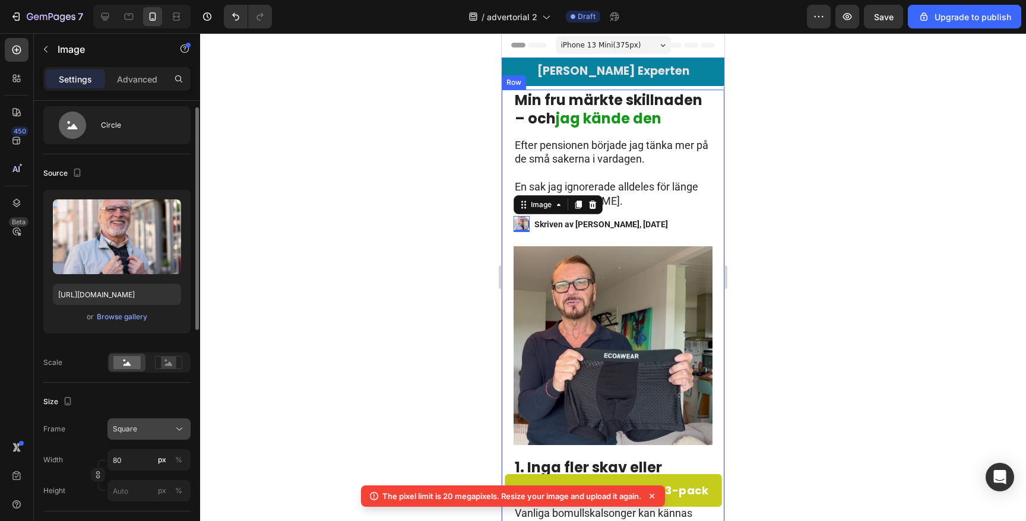
scroll to position [59, 0]
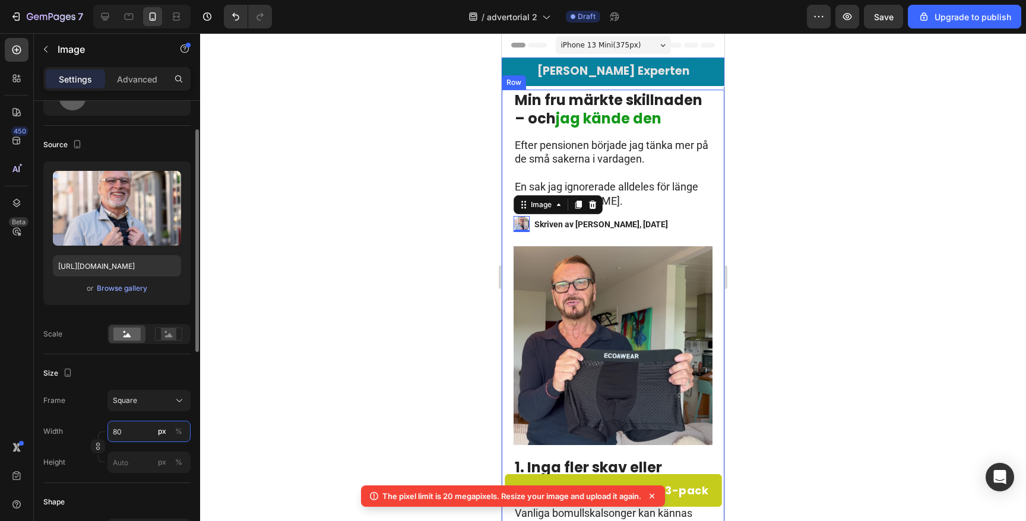
click at [130, 437] on input "80" at bounding box center [148, 431] width 83 height 21
type input "1"
type input "10"
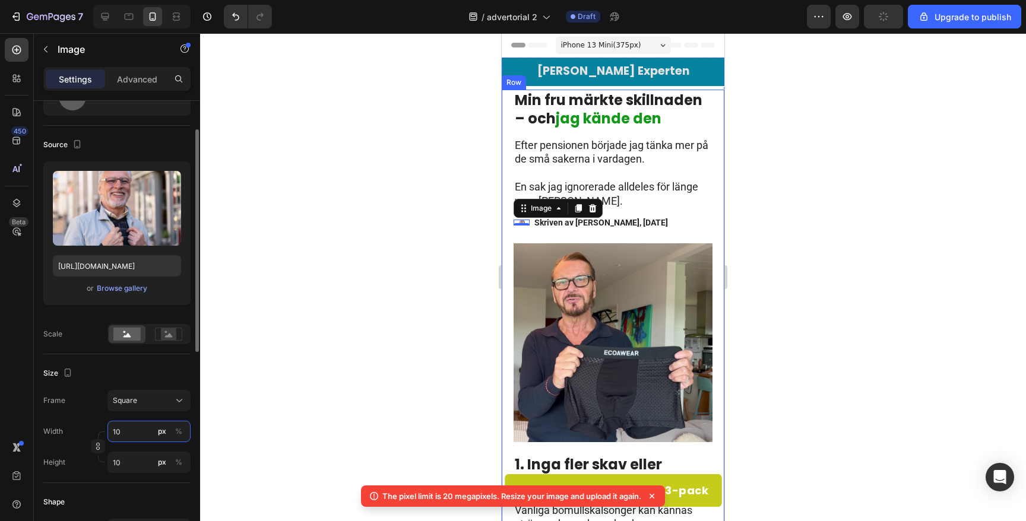
type input "100"
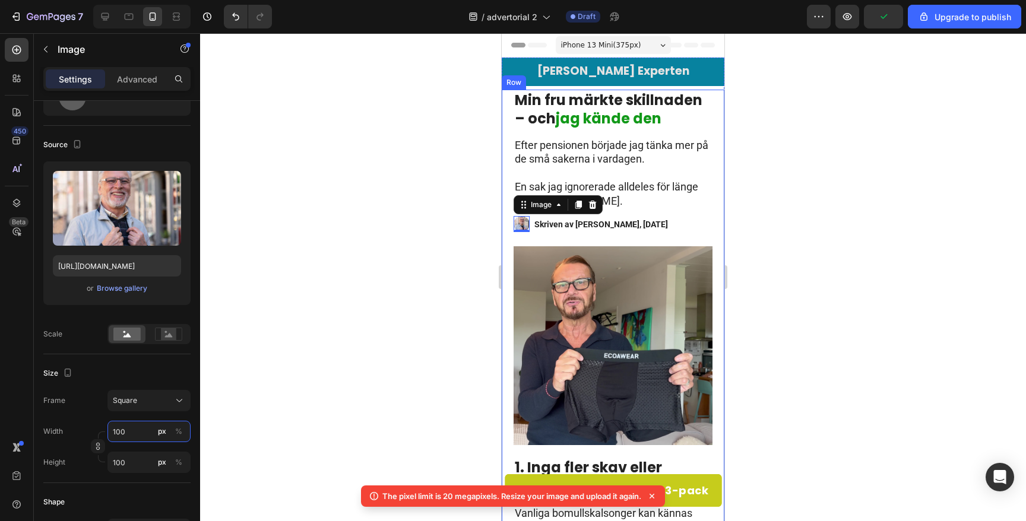
type input "100"
click at [305, 339] on div at bounding box center [613, 277] width 826 height 488
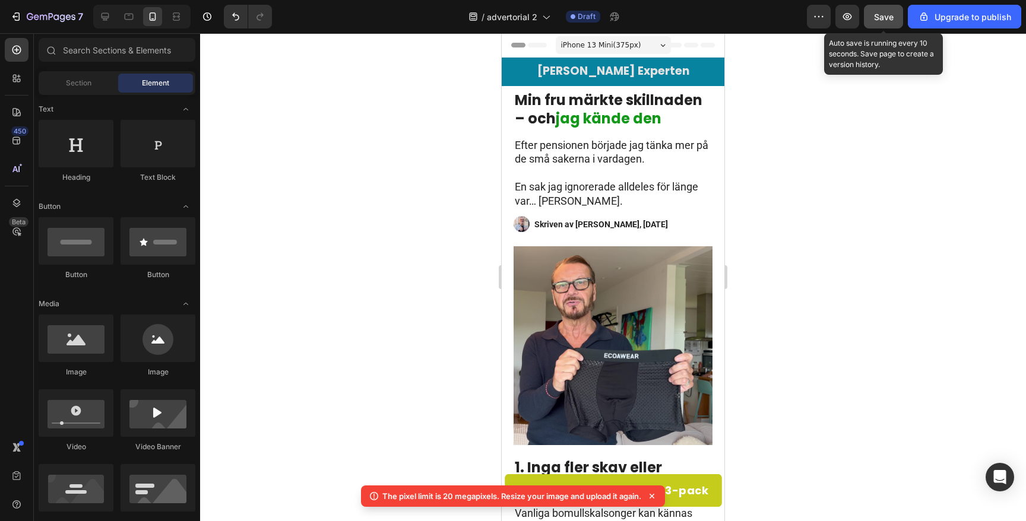
click at [900, 22] on button "Save" at bounding box center [883, 17] width 39 height 24
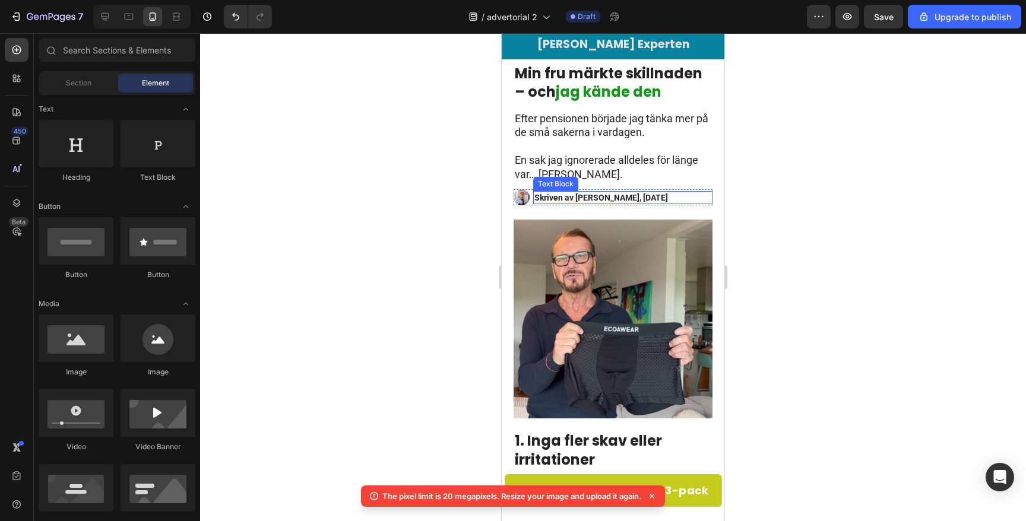
scroll to position [29, 0]
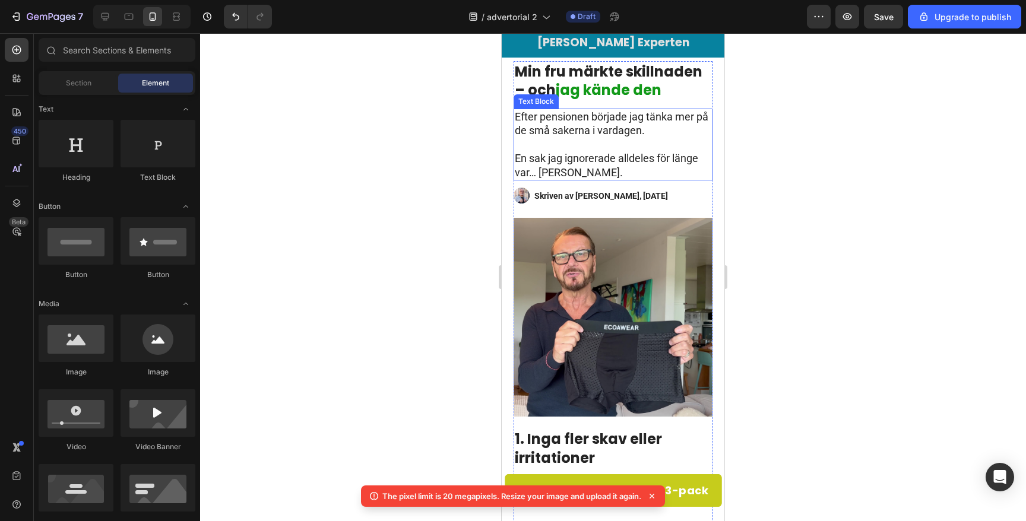
click at [558, 158] on p "⁠⁠⁠⁠⁠⁠⁠ En sak jag ignorerade alldeles för länge var… [PERSON_NAME]." at bounding box center [613, 159] width 197 height 42
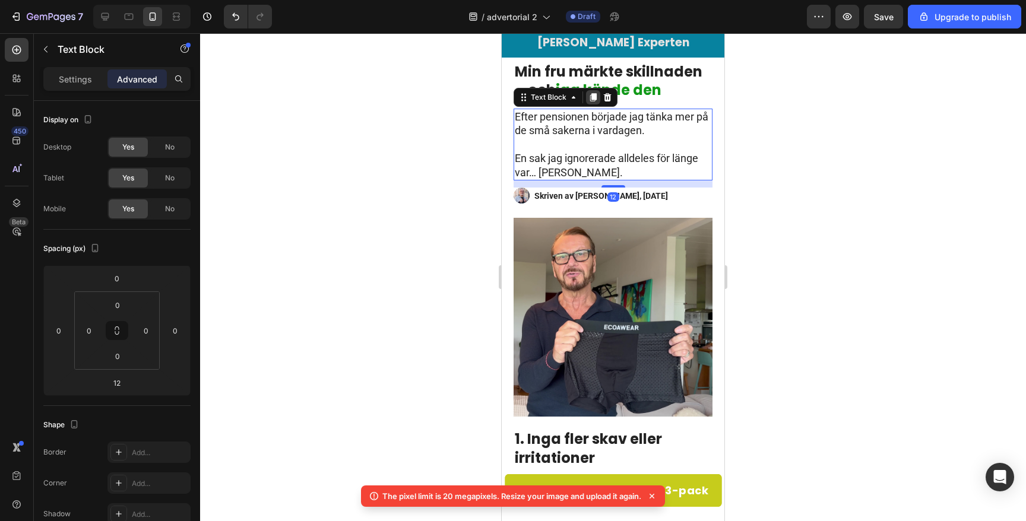
click at [593, 95] on icon at bounding box center [593, 97] width 7 height 8
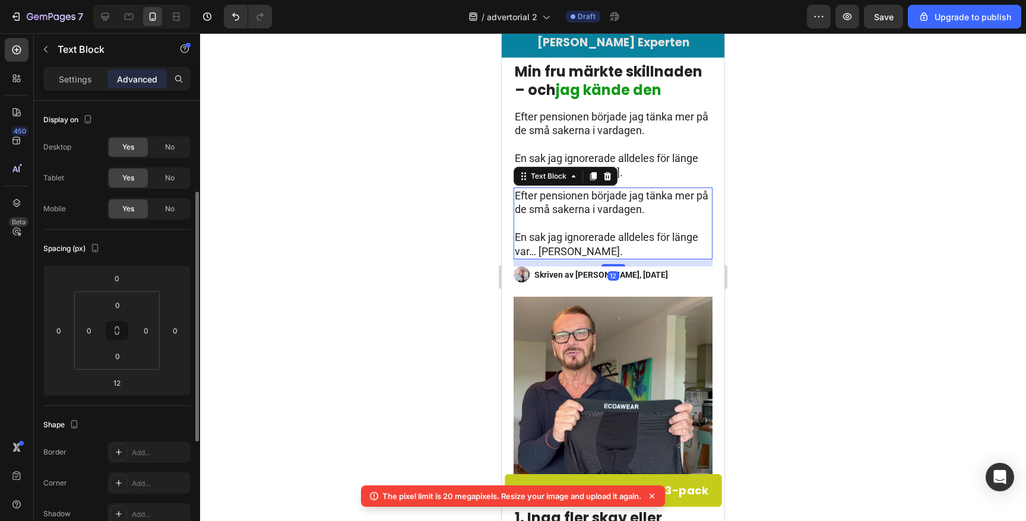
scroll to position [59, 0]
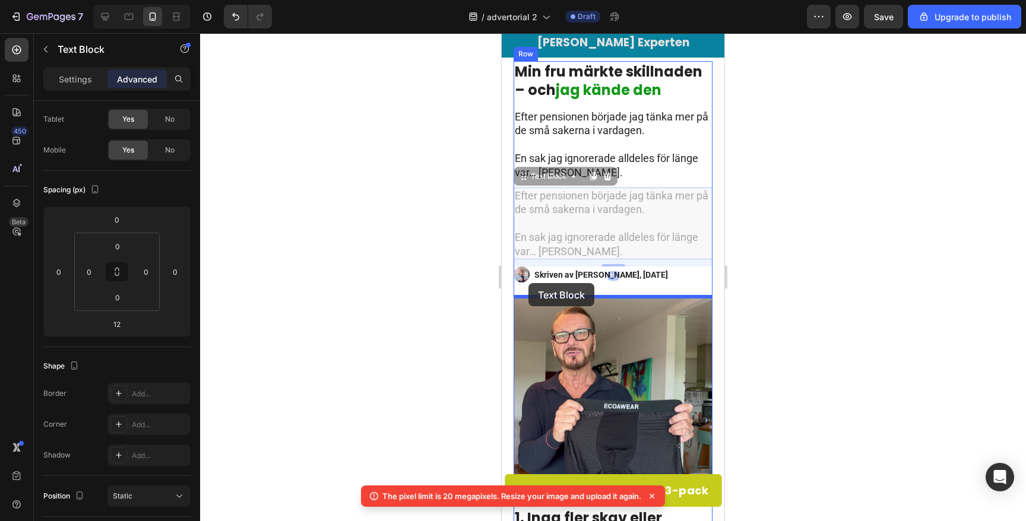
drag, startPoint x: 518, startPoint y: 178, endPoint x: 528, endPoint y: 283, distance: 106.1
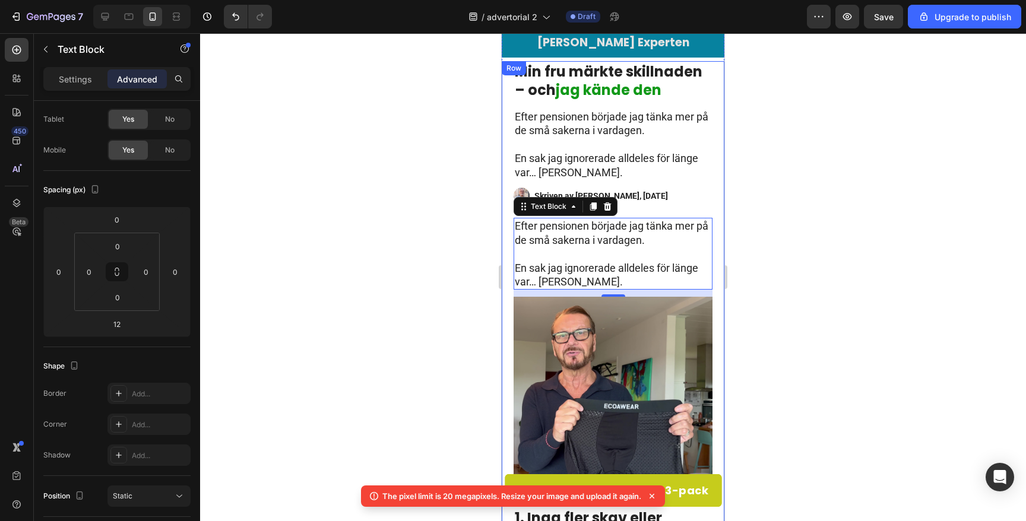
click at [406, 281] on div at bounding box center [613, 277] width 826 height 488
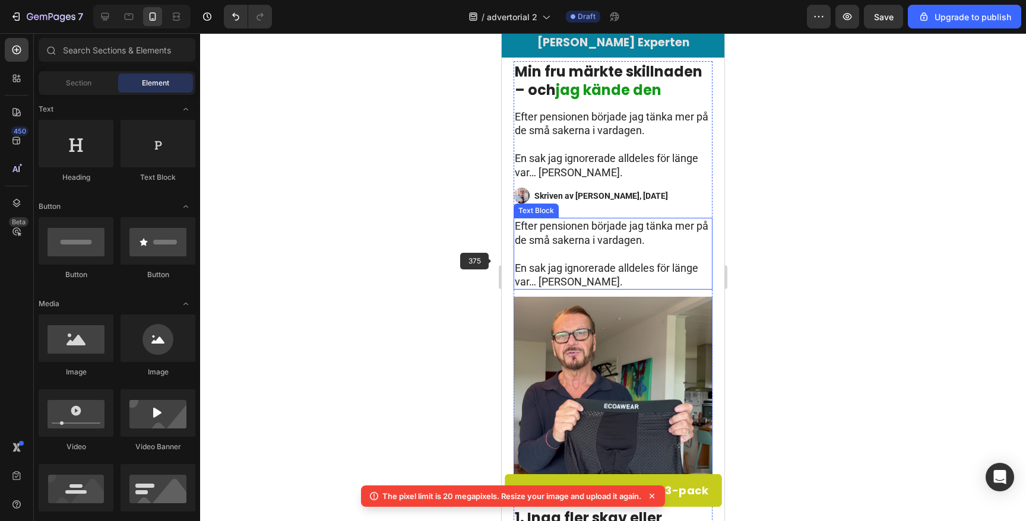
click at [601, 248] on p "En sak jag ignorerade alldeles för länge var… [PERSON_NAME]." at bounding box center [613, 268] width 197 height 42
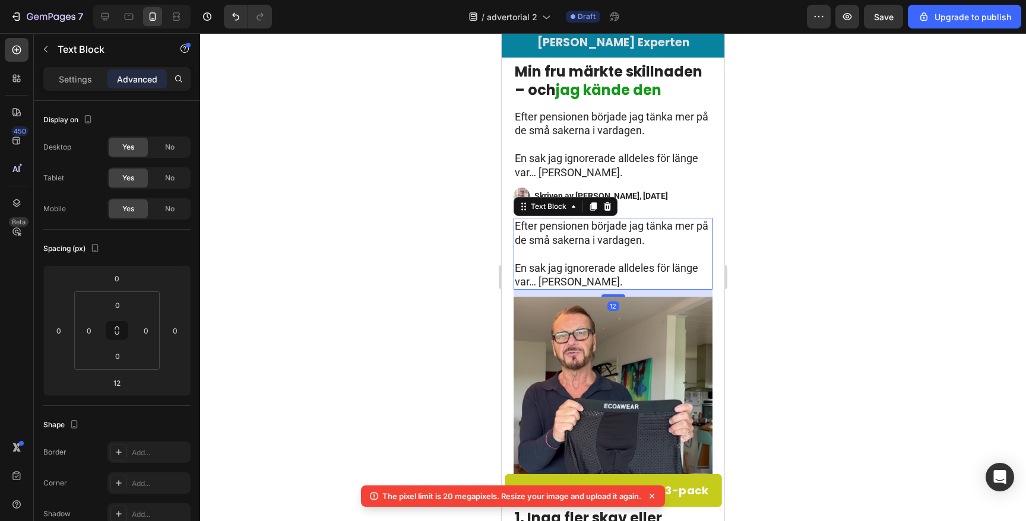
click at [601, 248] on p "En sak jag ignorerade alldeles för länge var… [PERSON_NAME]." at bounding box center [613, 268] width 197 height 42
click at [606, 270] on p "En sak jag ignorerade alldeles för länge var… [PERSON_NAME]." at bounding box center [613, 268] width 197 height 42
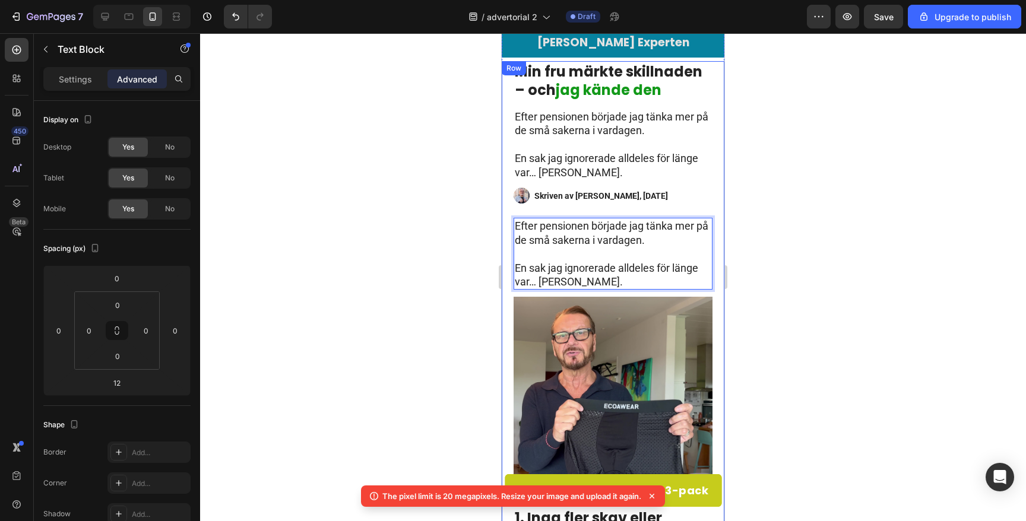
drag, startPoint x: 619, startPoint y: 283, endPoint x: 510, endPoint y: 217, distance: 127.3
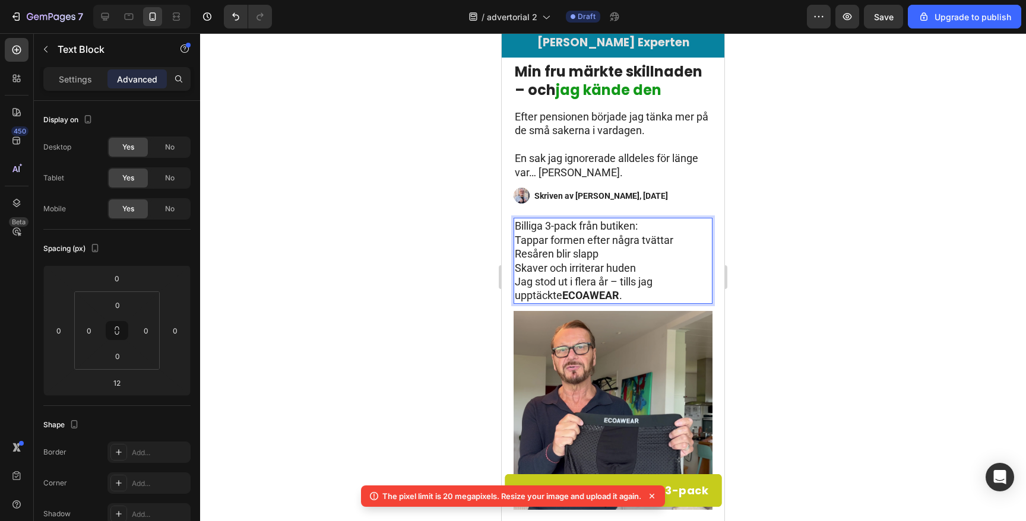
click at [649, 225] on p "Billiga 3-pack från butiken:" at bounding box center [613, 226] width 197 height 14
click at [600, 227] on p "Billiga 3-pack från butiken:" at bounding box center [613, 226] width 197 height 14
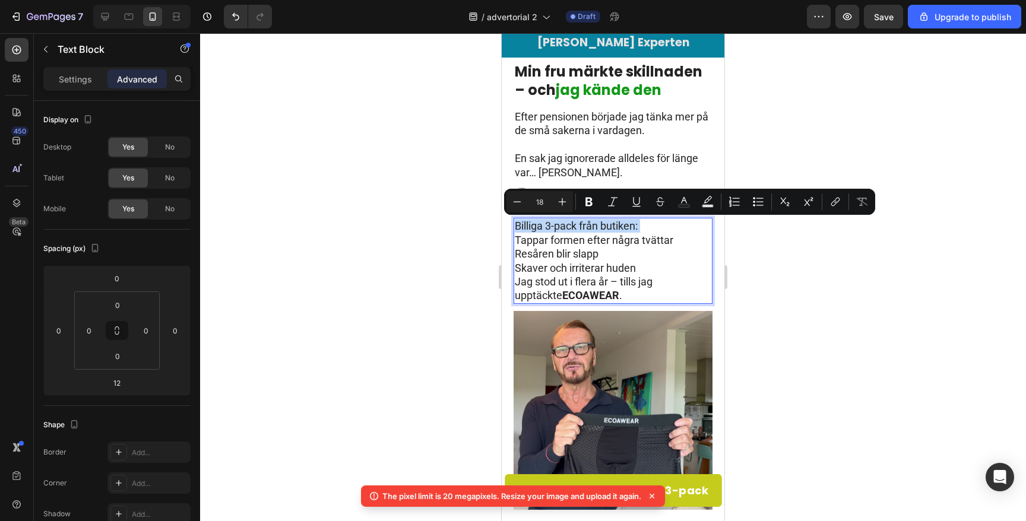
click at [623, 227] on p "Billiga 3-pack från butiken:" at bounding box center [613, 226] width 197 height 14
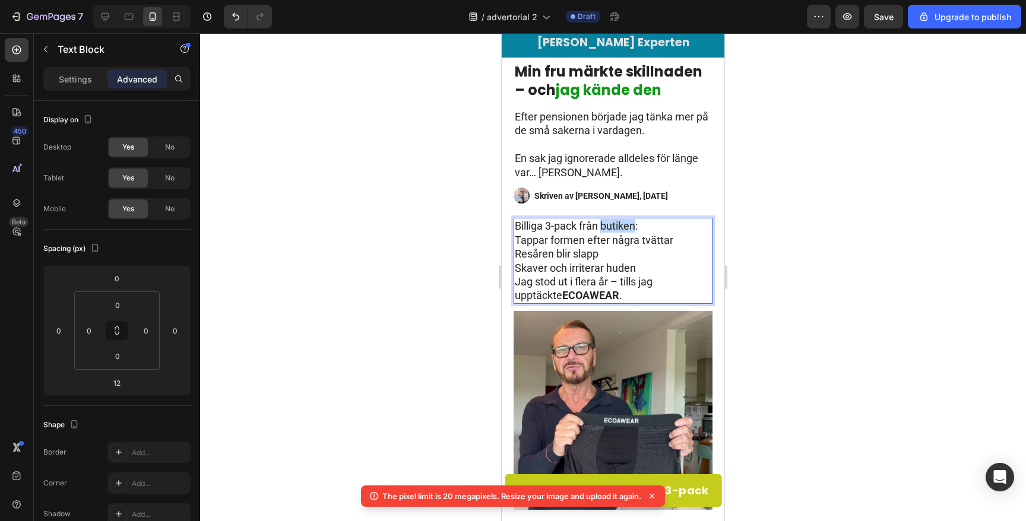
click at [623, 227] on p "Billiga 3-pack från butiken:" at bounding box center [613, 226] width 197 height 14
drag, startPoint x: 622, startPoint y: 226, endPoint x: 511, endPoint y: 225, distance: 111.1
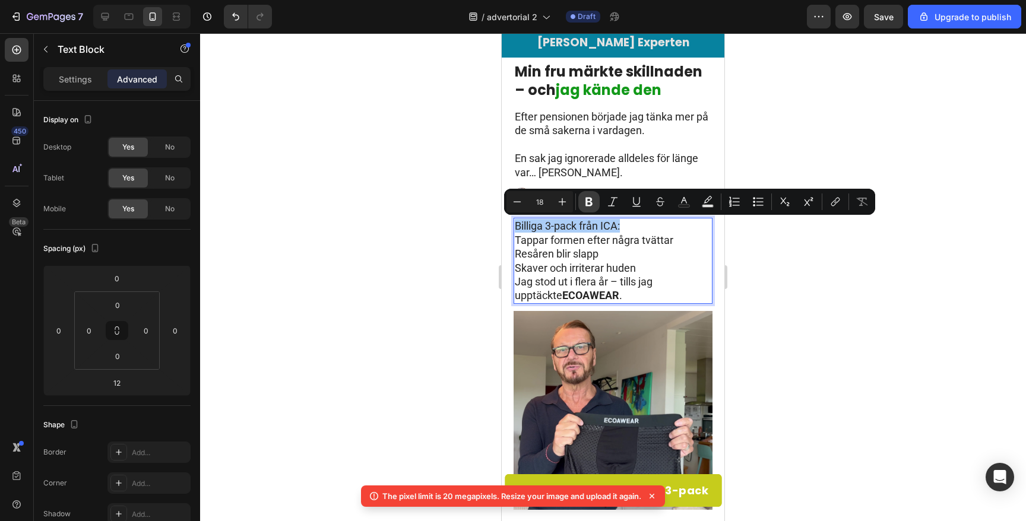
click at [586, 201] on icon "Editor contextual toolbar" at bounding box center [589, 202] width 7 height 9
click at [641, 227] on p "Billiga 3-pack från ICA:" at bounding box center [613, 226] width 197 height 14
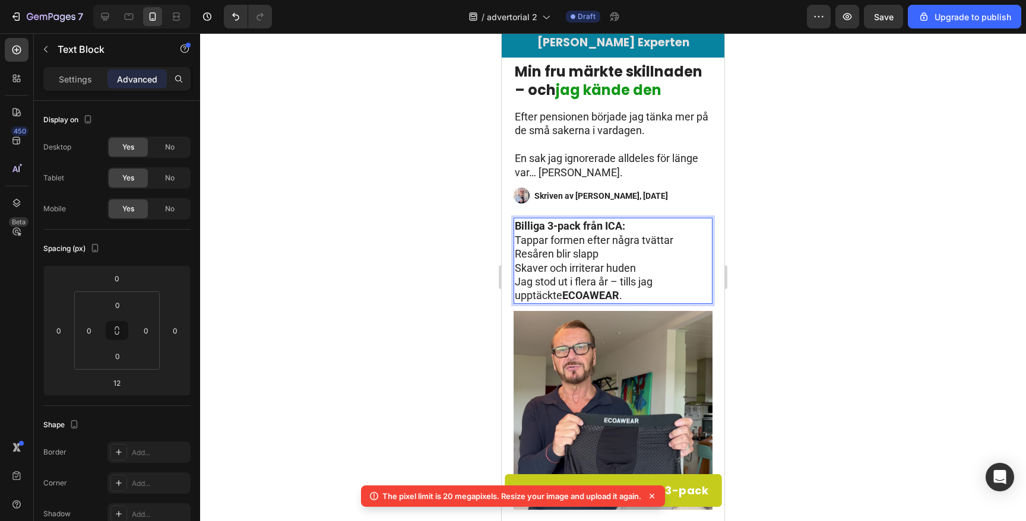
click at [515, 239] on p "Tappar formen efter några tvättar" at bounding box center [613, 240] width 197 height 14
click at [594, 264] on p "Skaver och irriterar huden" at bounding box center [613, 268] width 197 height 14
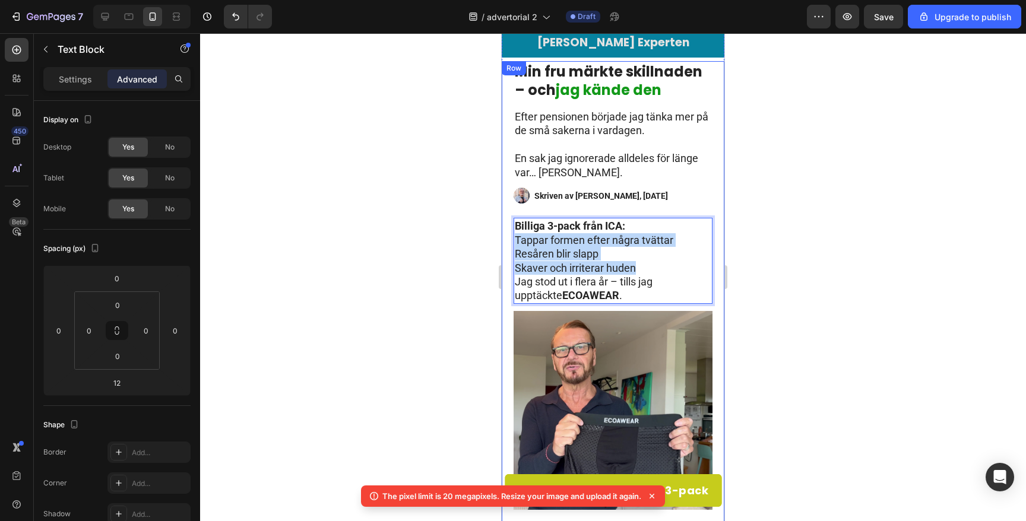
drag, startPoint x: 657, startPoint y: 271, endPoint x: 511, endPoint y: 242, distance: 149.0
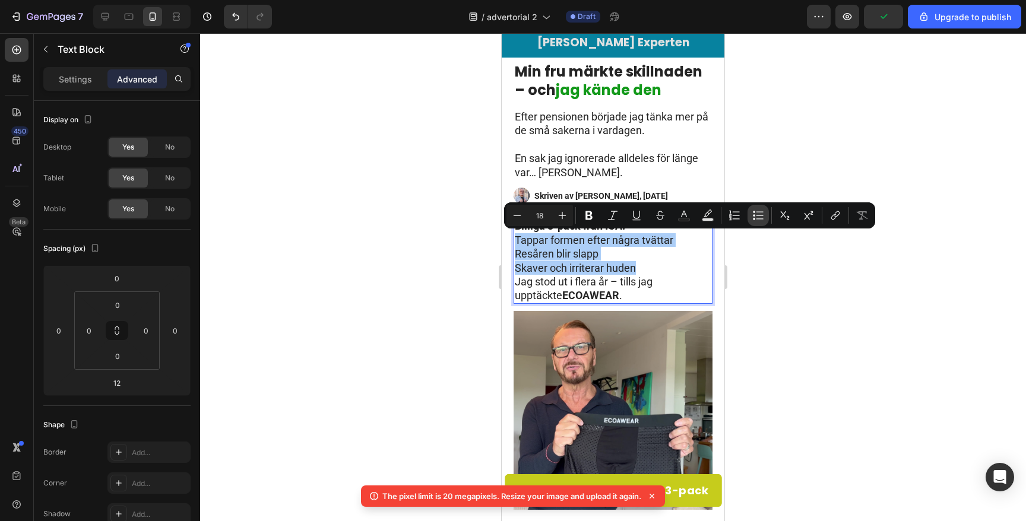
click at [761, 214] on icon "Editor contextual toolbar" at bounding box center [758, 216] width 12 height 12
type input "18"
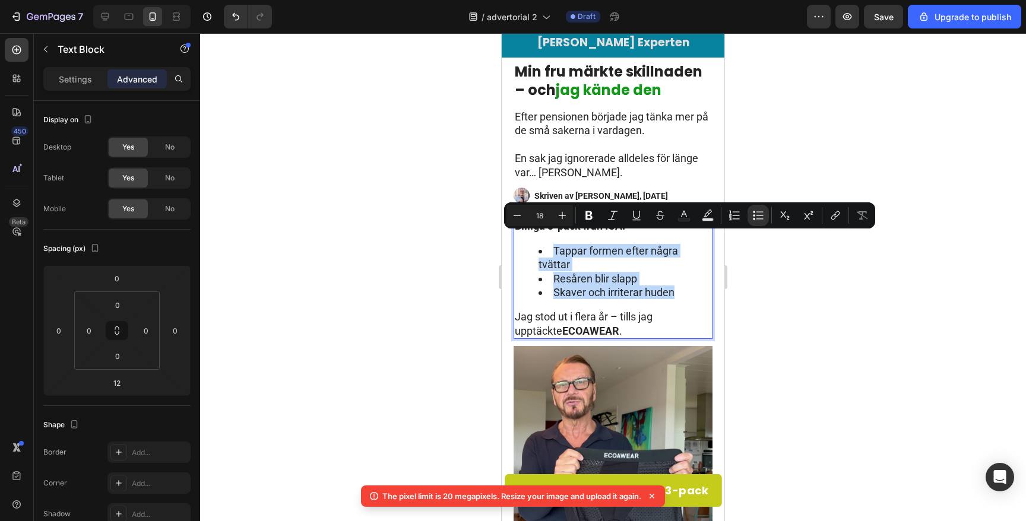
click at [594, 267] on li "Tappar formen efter några tvättar" at bounding box center [625, 258] width 173 height 28
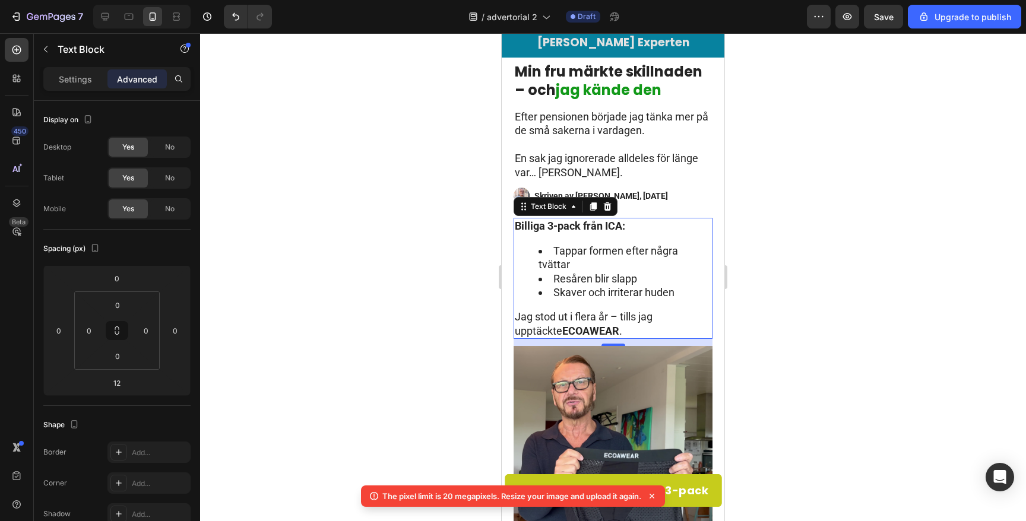
click at [362, 235] on div at bounding box center [613, 277] width 826 height 488
click at [549, 269] on li "Tappar formen efter några tvättar" at bounding box center [625, 258] width 173 height 28
click at [667, 293] on li "Skaver och irriterar huden" at bounding box center [625, 293] width 173 height 14
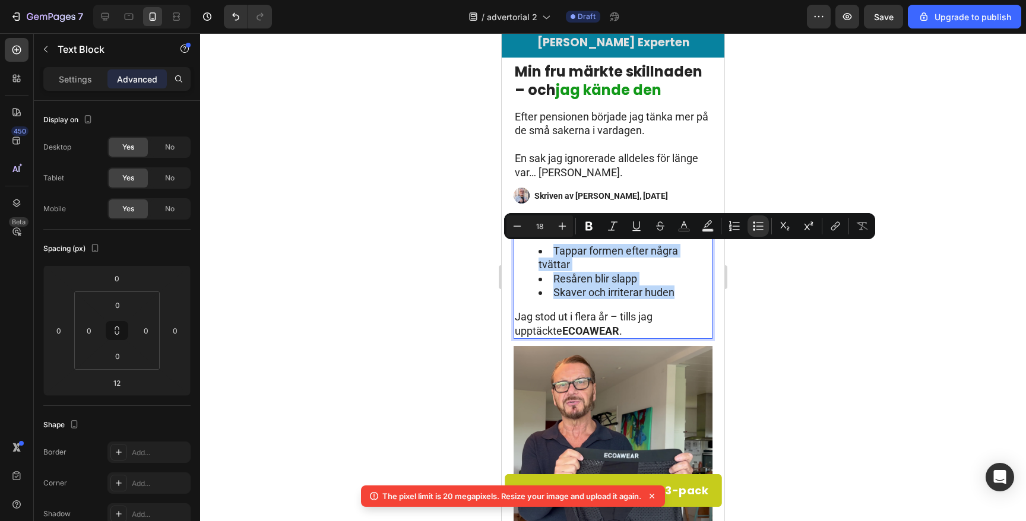
drag, startPoint x: 689, startPoint y: 293, endPoint x: 545, endPoint y: 247, distance: 151.4
click at [545, 247] on ul "Tappar formen efter några tvättar Resåren blir slapp Skaver och irriterar huden" at bounding box center [613, 272] width 197 height 56
click at [737, 227] on icon "Editor contextual toolbar" at bounding box center [735, 226] width 12 height 12
type input "18"
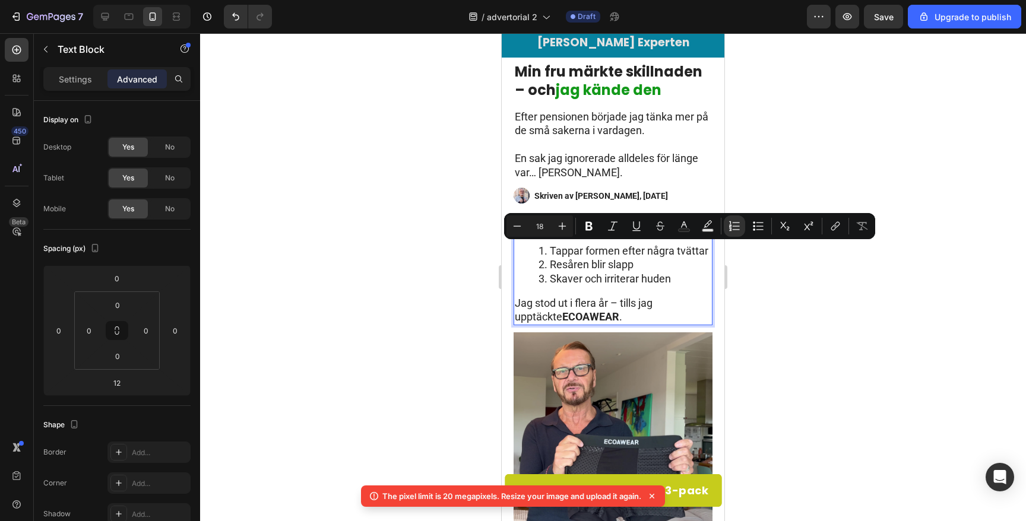
click at [645, 272] on li "Skaver och irriterar huden" at bounding box center [625, 279] width 173 height 14
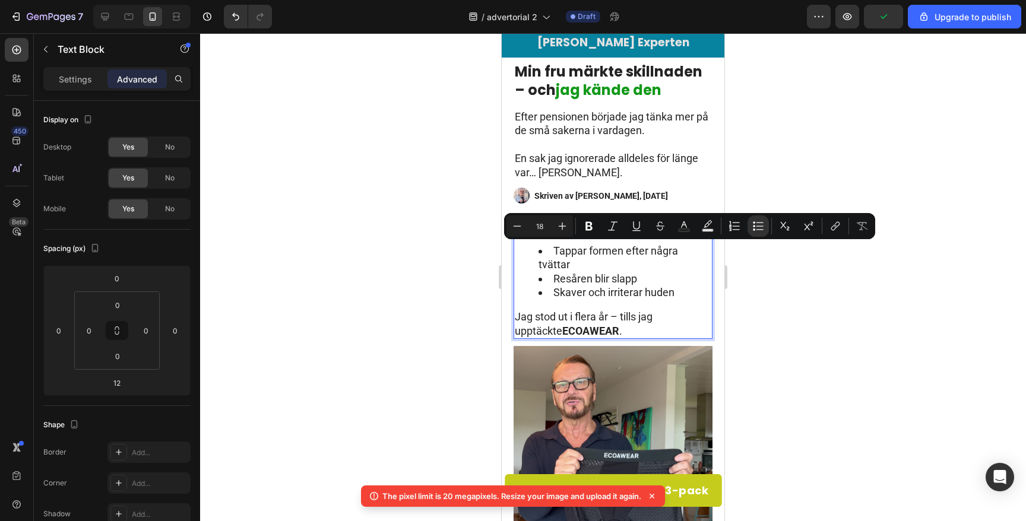
click at [675, 283] on li "Resåren blir slapp" at bounding box center [625, 279] width 173 height 14
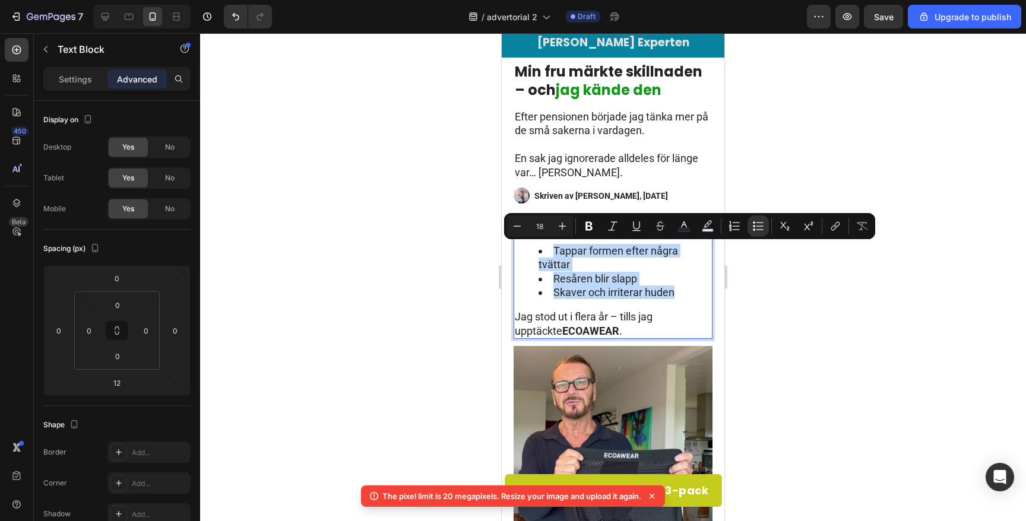
drag, startPoint x: 688, startPoint y: 297, endPoint x: 542, endPoint y: 241, distance: 156.4
click at [542, 241] on div "Billiga 3-pack från ICA: Tappar formen efter några tvättar Resåren blir slapp S…" at bounding box center [613, 278] width 199 height 121
click at [763, 230] on icon "Editor contextual toolbar" at bounding box center [760, 229] width 7 height 1
type input "18"
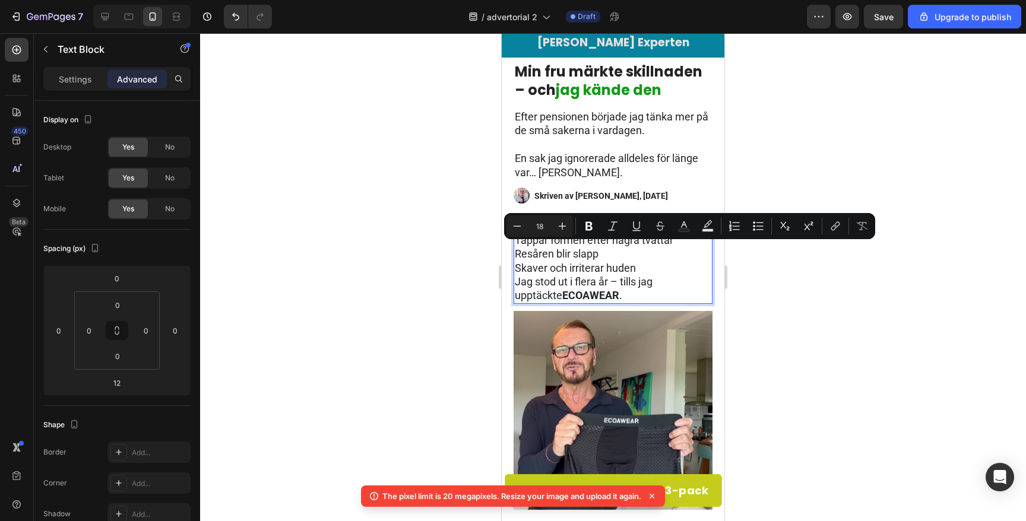
click at [601, 279] on p "Jag stod ut i flera år – tills jag upptäckte ECOAWEAR ." at bounding box center [613, 289] width 197 height 28
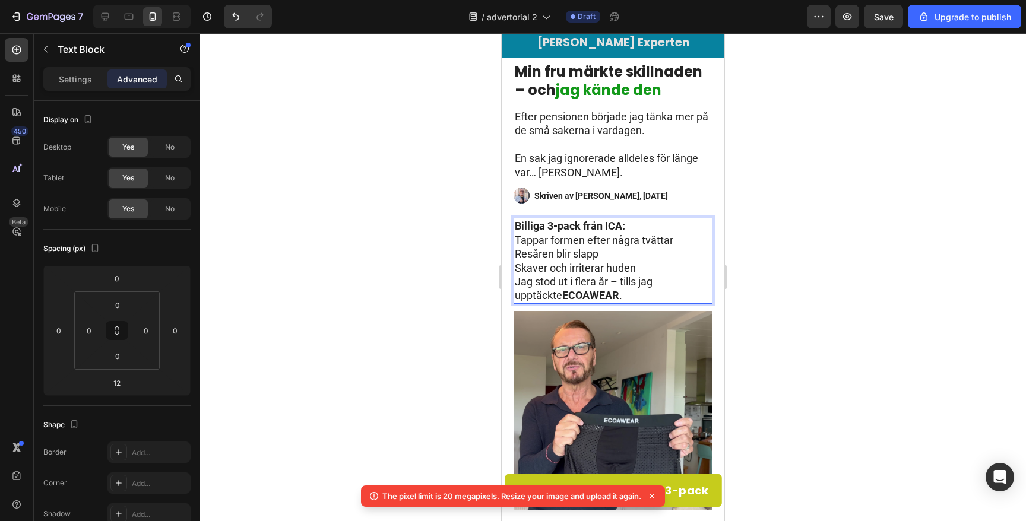
click at [643, 229] on p "Billiga 3-pack från ICA:" at bounding box center [613, 226] width 197 height 14
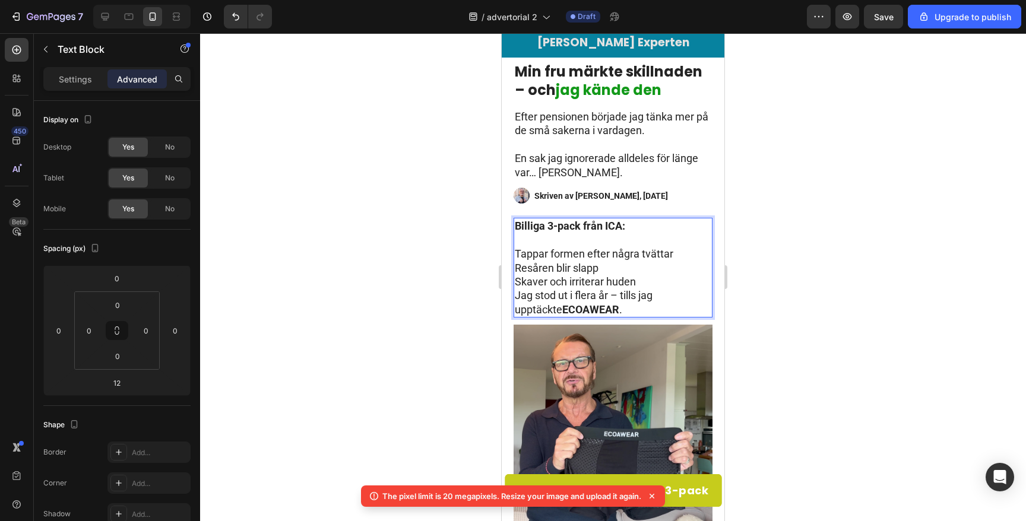
click at [515, 253] on p "Tappar formen efter några tvättar" at bounding box center [613, 254] width 197 height 14
click at [655, 279] on p "3. Skaver och irriterar huden" at bounding box center [613, 282] width 197 height 14
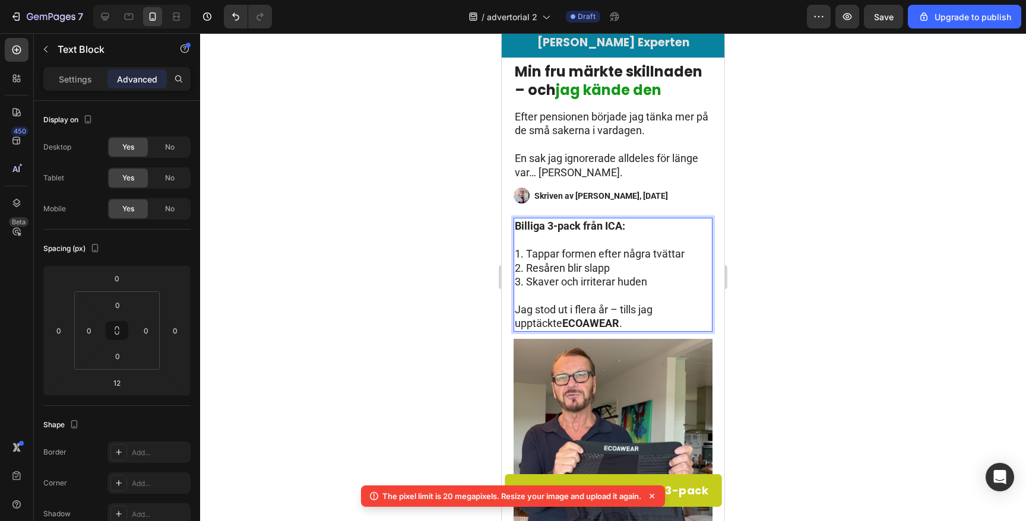
click at [596, 295] on p "Rich Text Editor. Editing area: main" at bounding box center [613, 296] width 197 height 14
click at [383, 270] on div at bounding box center [613, 277] width 826 height 488
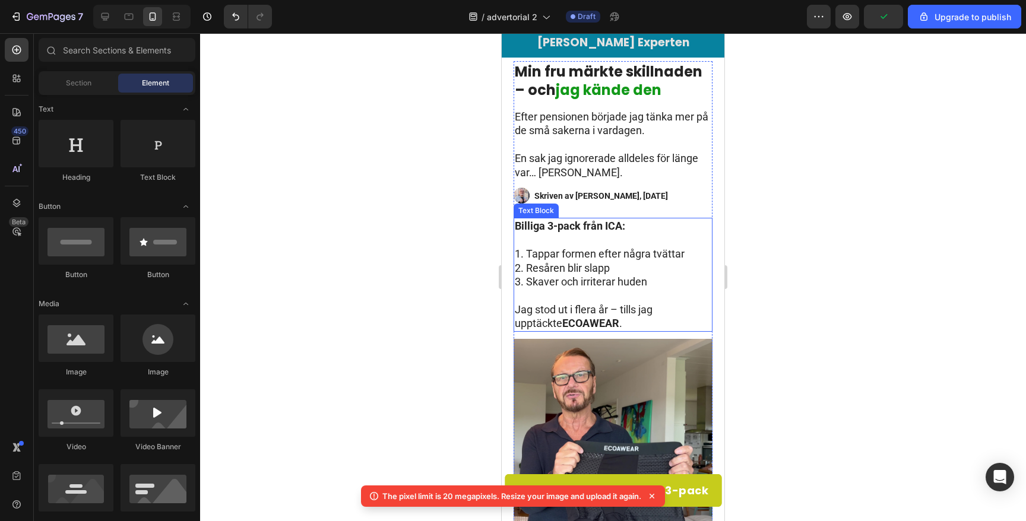
scroll to position [0, 0]
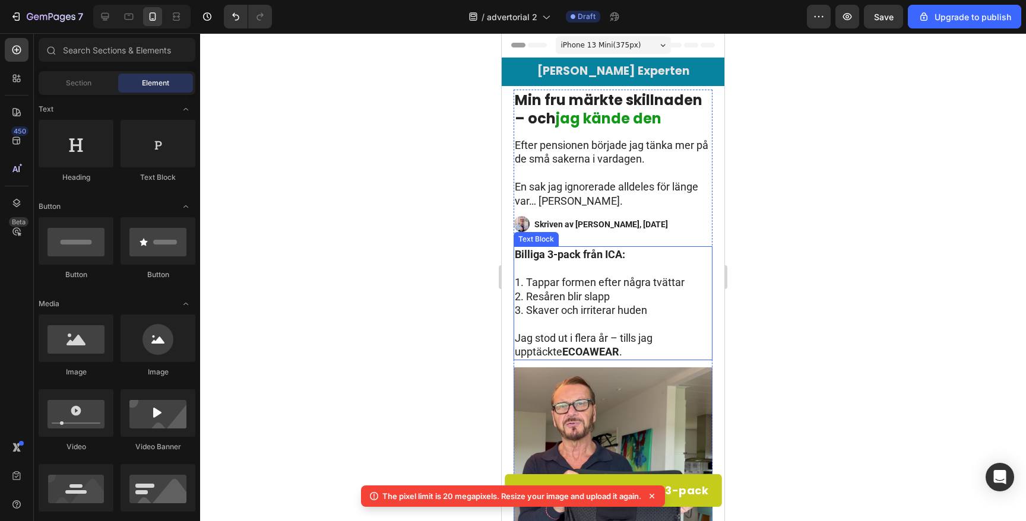
click at [533, 279] on p "1. Tappar formen efter några tvättar" at bounding box center [613, 283] width 197 height 14
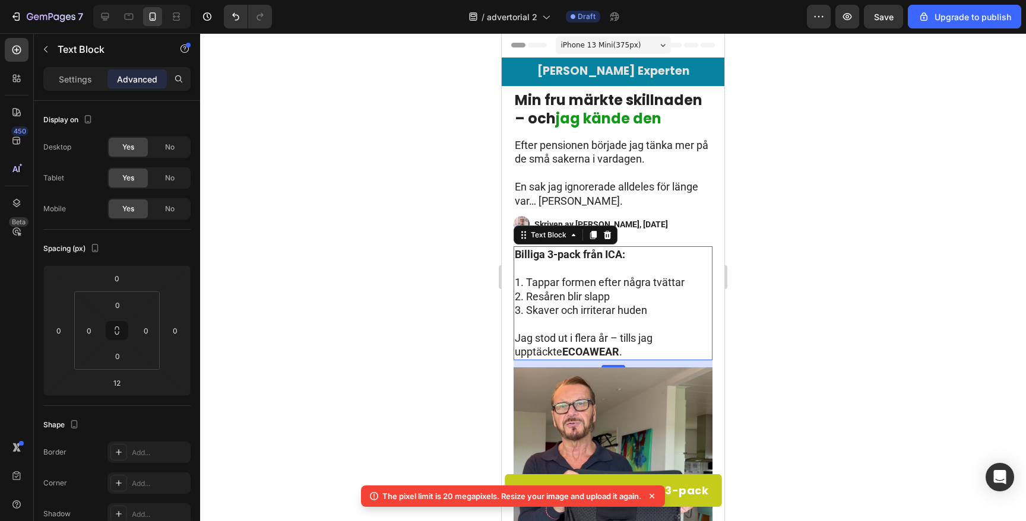
click at [344, 151] on div at bounding box center [613, 277] width 826 height 488
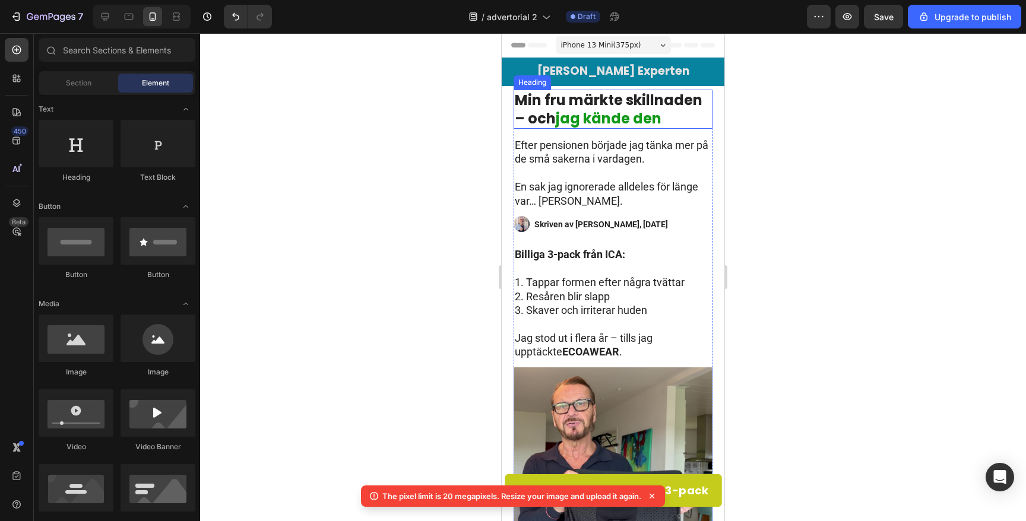
click at [578, 116] on strong "jag kände den" at bounding box center [609, 119] width 106 height 20
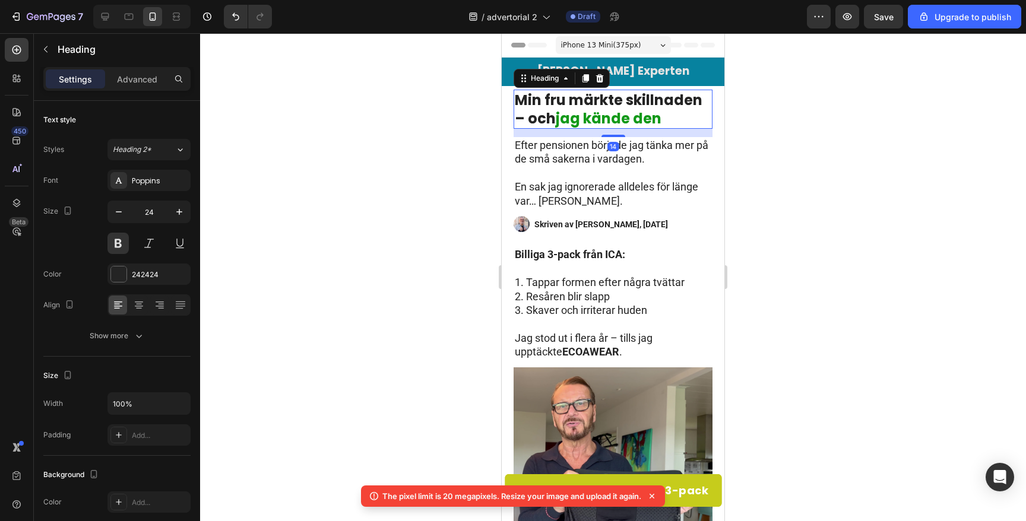
click at [578, 116] on strong "jag kände den" at bounding box center [609, 119] width 106 height 20
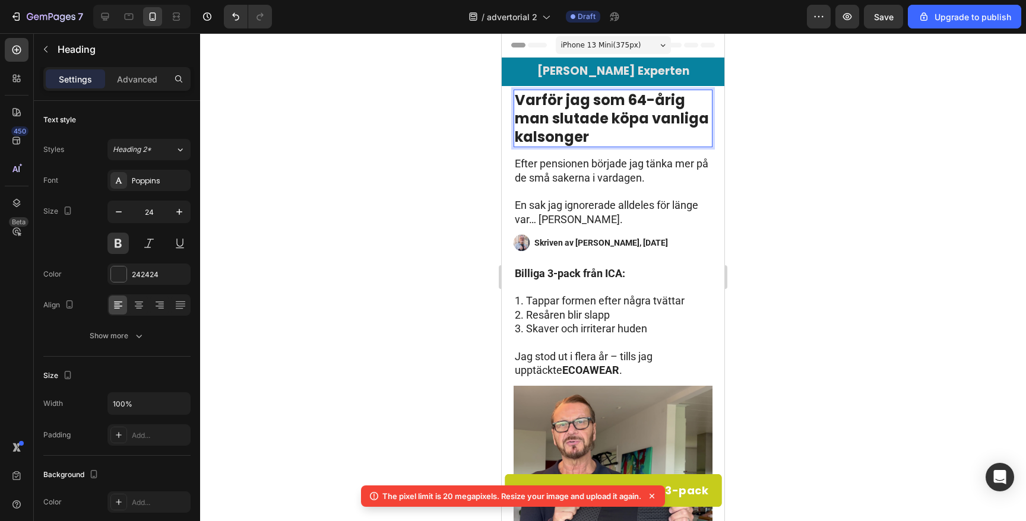
click at [641, 102] on strong "Varför jag som 64-årig man slutade köpa vanliga kalsonger" at bounding box center [612, 118] width 194 height 56
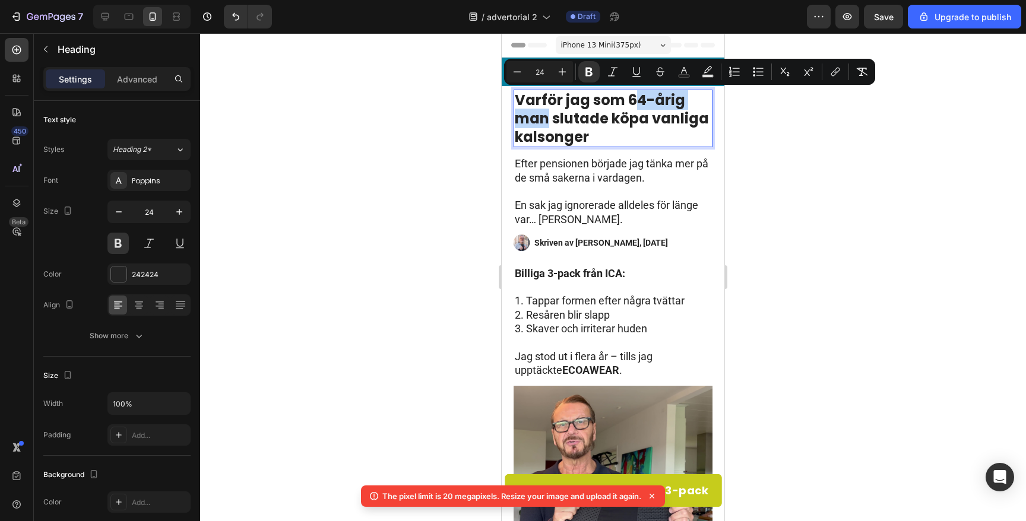
drag, startPoint x: 631, startPoint y: 102, endPoint x: 547, endPoint y: 124, distance: 86.4
click at [547, 124] on strong "Varför jag som 64-årig man slutade köpa vanliga kalsonger" at bounding box center [612, 118] width 194 height 56
click at [681, 71] on icon "Editor contextual toolbar" at bounding box center [684, 72] width 12 height 12
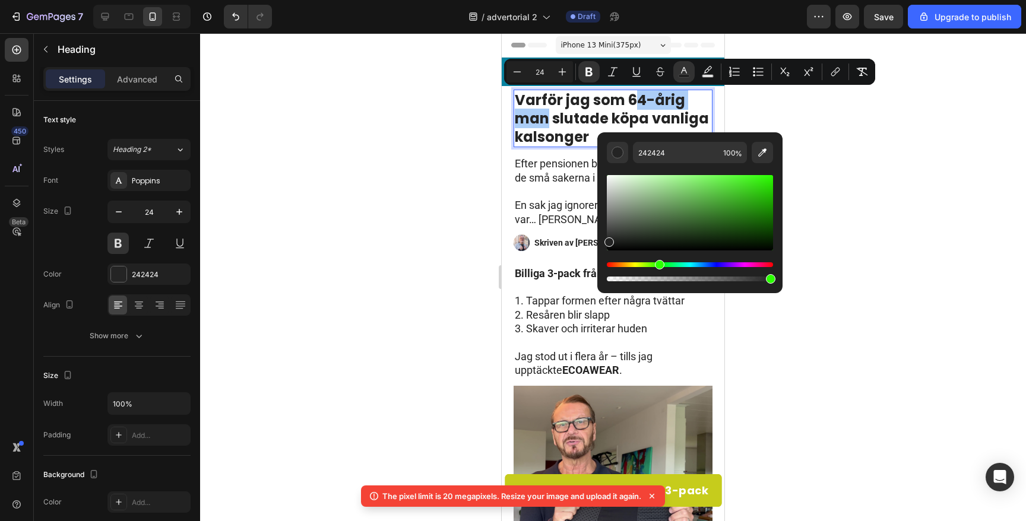
click at [658, 262] on div "Hue" at bounding box center [690, 264] width 166 height 5
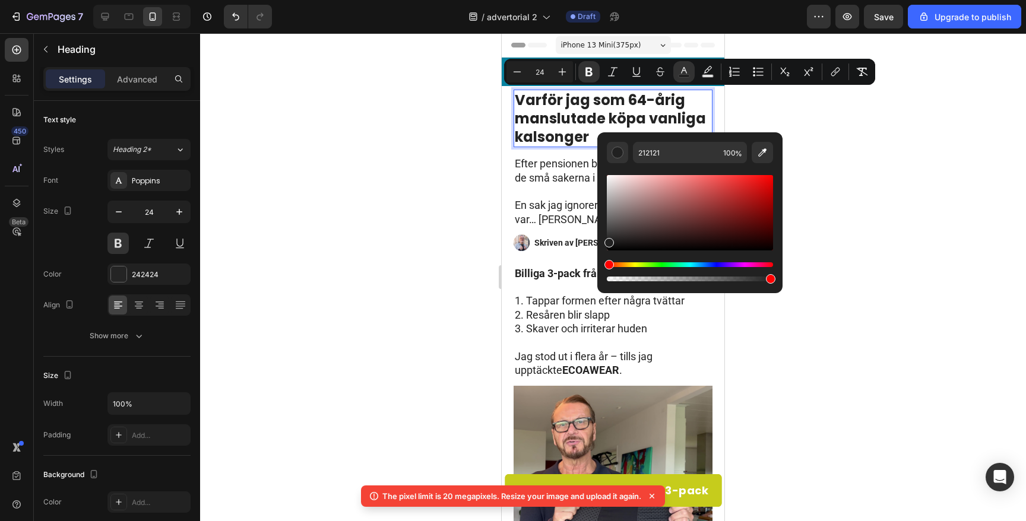
drag, startPoint x: 608, startPoint y: 264, endPoint x: 654, endPoint y: 263, distance: 46.3
click at [654, 263] on div "Hue" at bounding box center [690, 264] width 166 height 5
drag, startPoint x: 638, startPoint y: 264, endPoint x: 655, endPoint y: 265, distance: 16.7
click at [655, 265] on div "Hue" at bounding box center [690, 264] width 166 height 5
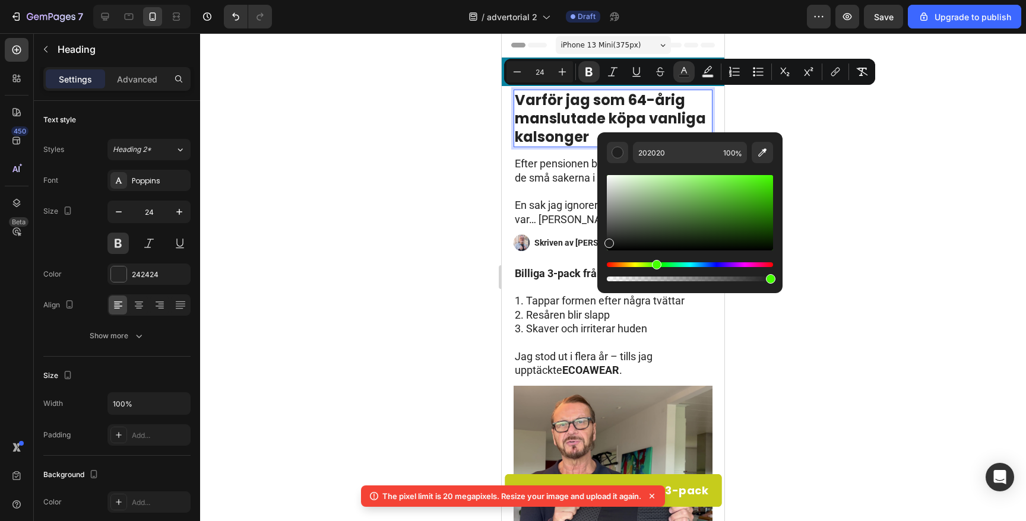
click at [655, 265] on div "Hue" at bounding box center [690, 264] width 166 height 5
drag, startPoint x: 609, startPoint y: 266, endPoint x: 659, endPoint y: 267, distance: 50.5
click at [660, 267] on div "Hue" at bounding box center [662, 265] width 10 height 10
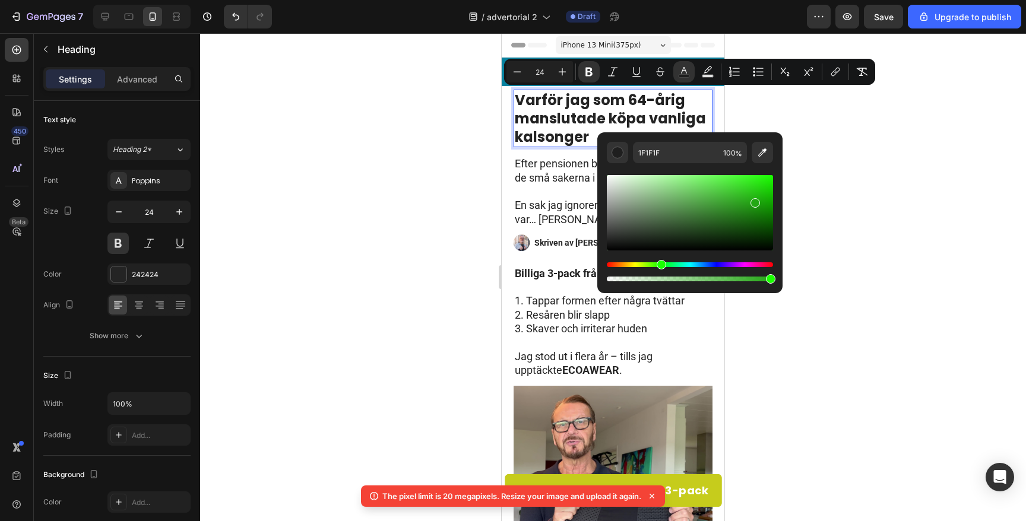
click at [754, 201] on div "Editor contextual toolbar" at bounding box center [690, 212] width 166 height 75
type input "23A814"
click at [375, 248] on div at bounding box center [613, 277] width 826 height 488
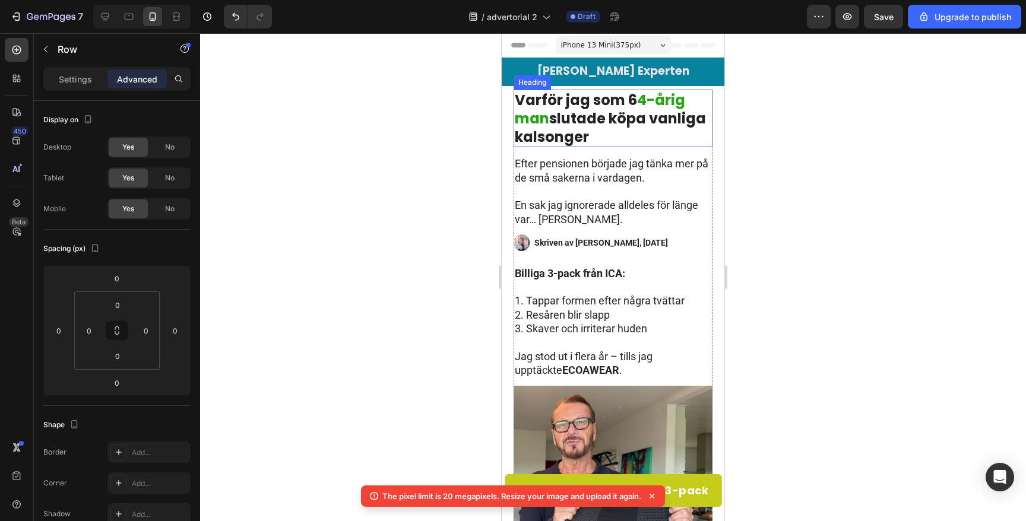
click at [641, 83] on div "[PERSON_NAME] Experten Text Block" at bounding box center [613, 72] width 223 height 29
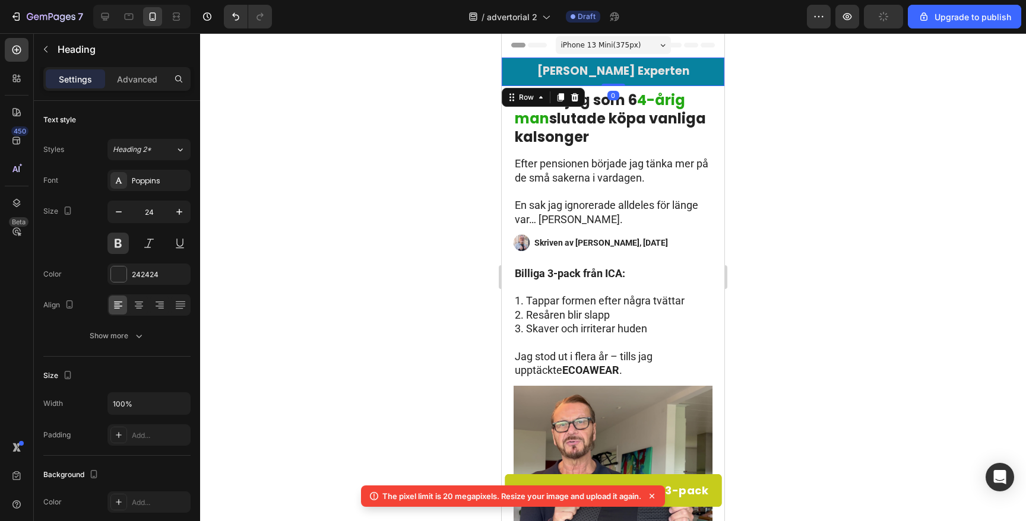
click at [630, 97] on strong "Varför jag som 6" at bounding box center [576, 100] width 122 height 20
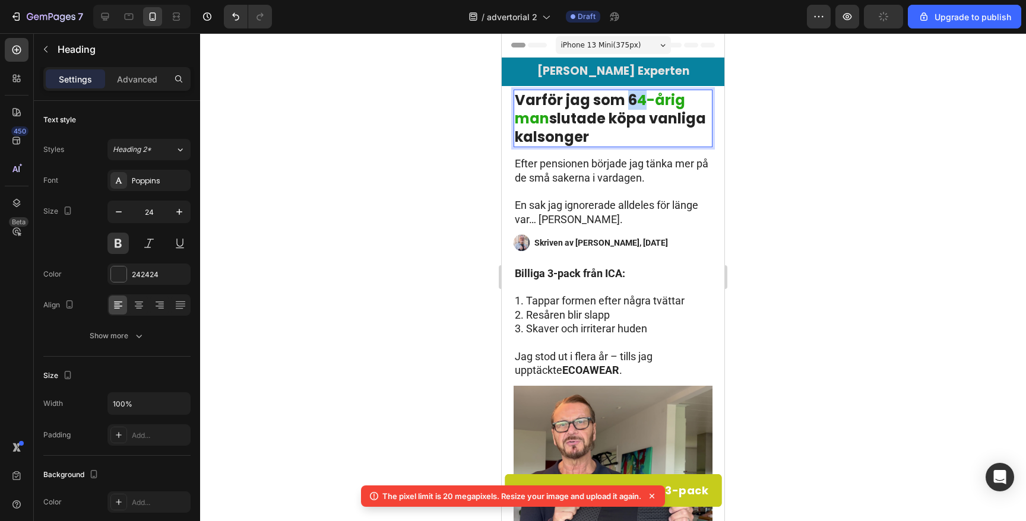
click at [636, 97] on strong "4-årig man" at bounding box center [600, 109] width 170 height 38
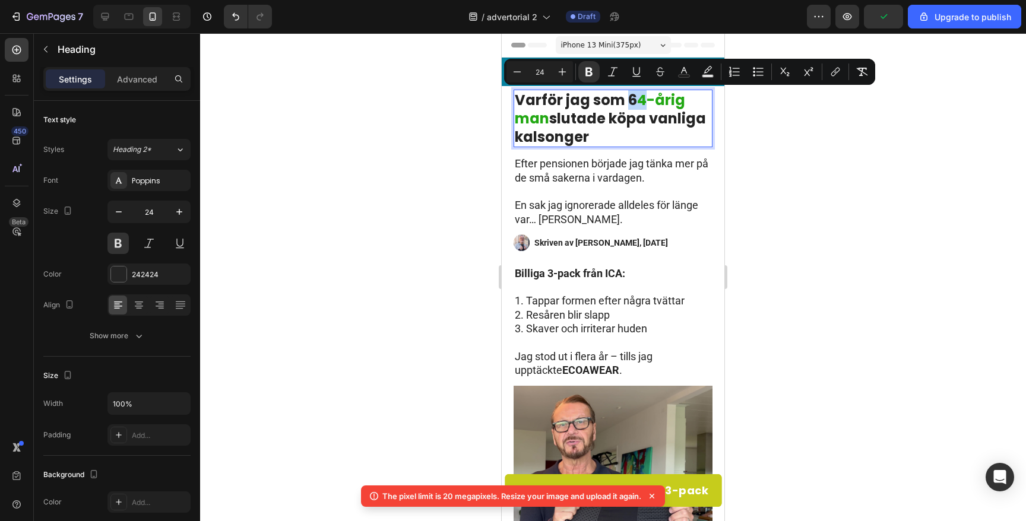
click at [637, 100] on strong "4-årig man" at bounding box center [600, 109] width 170 height 38
click at [642, 99] on strong "4-årig man" at bounding box center [600, 109] width 170 height 38
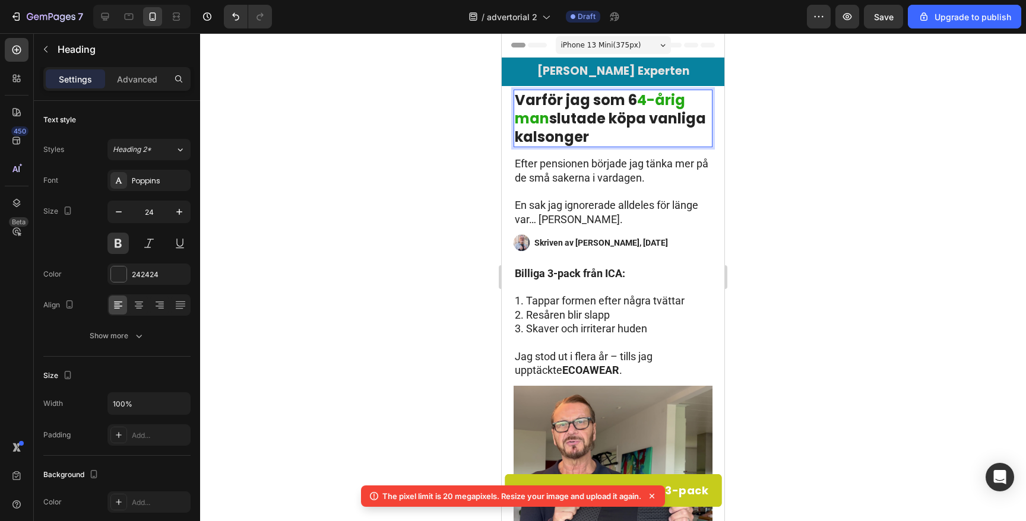
click at [660, 101] on strong "4-årig man" at bounding box center [600, 109] width 170 height 38
click at [679, 100] on strong "4-årig man" at bounding box center [600, 109] width 170 height 38
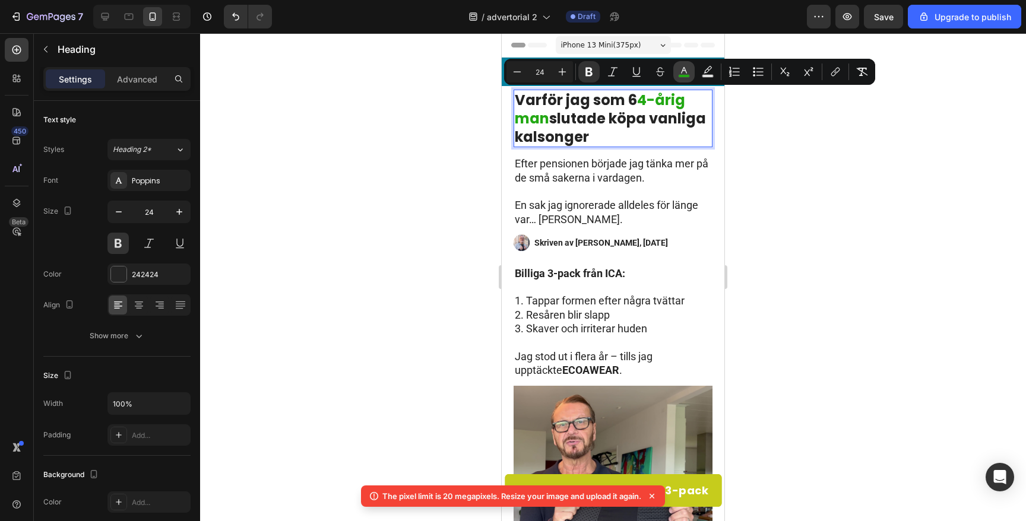
click at [685, 70] on icon "Editor contextual toolbar" at bounding box center [684, 70] width 6 height 7
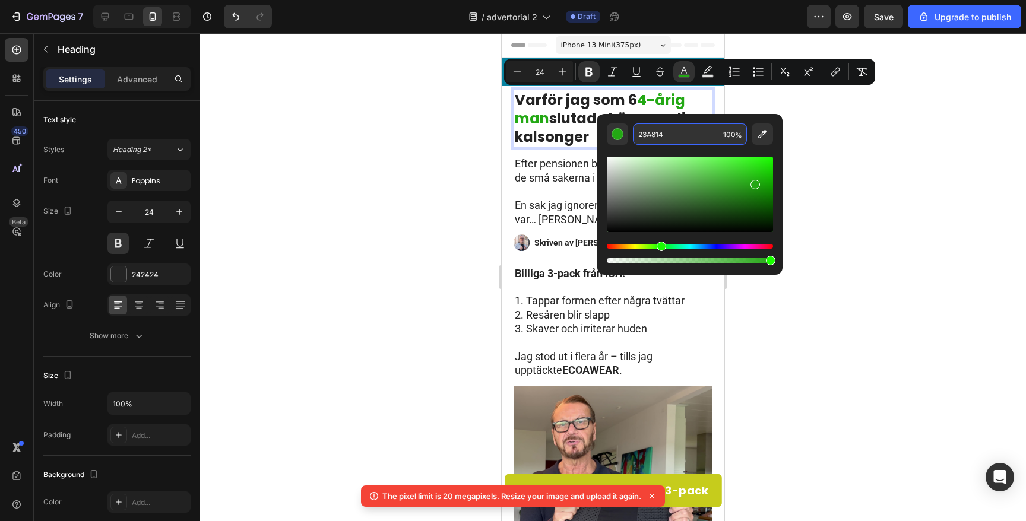
click at [653, 130] on input "23A814" at bounding box center [676, 134] width 86 height 21
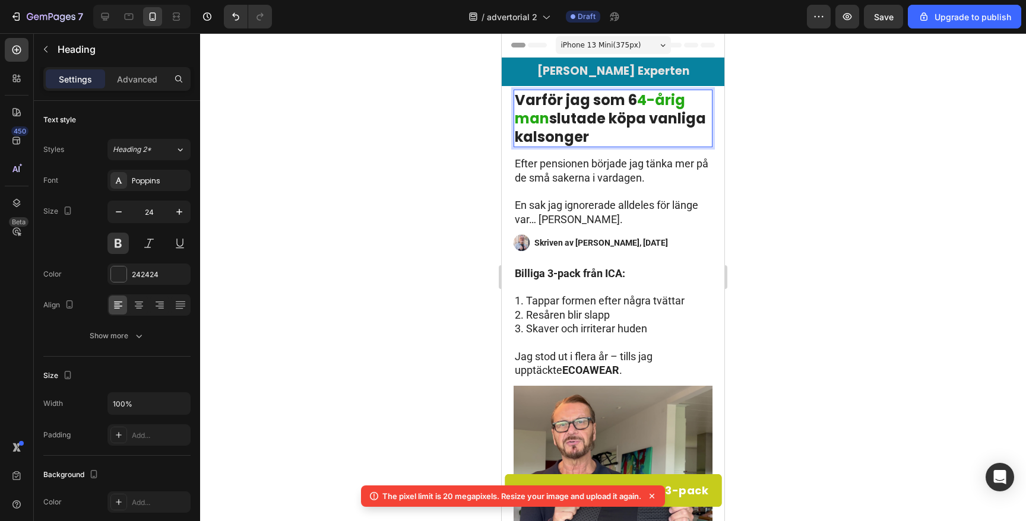
click at [627, 103] on strong "Varför jag som 6" at bounding box center [576, 100] width 122 height 20
click at [632, 99] on strong "Varför jag som 6" at bounding box center [576, 100] width 122 height 20
click at [629, 100] on strong "Varför jag som 6" at bounding box center [576, 100] width 122 height 20
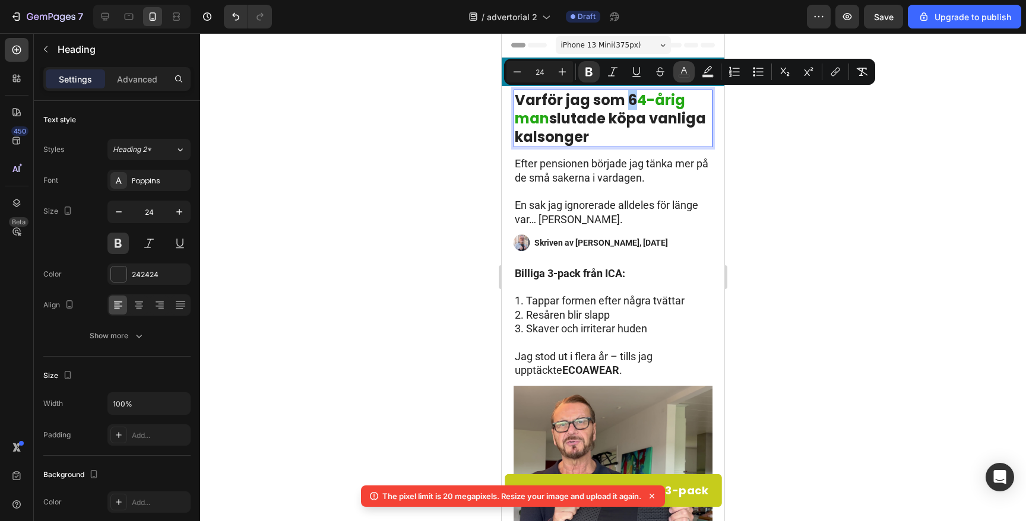
click at [685, 71] on icon "Editor contextual toolbar" at bounding box center [684, 72] width 12 height 12
type input "242424"
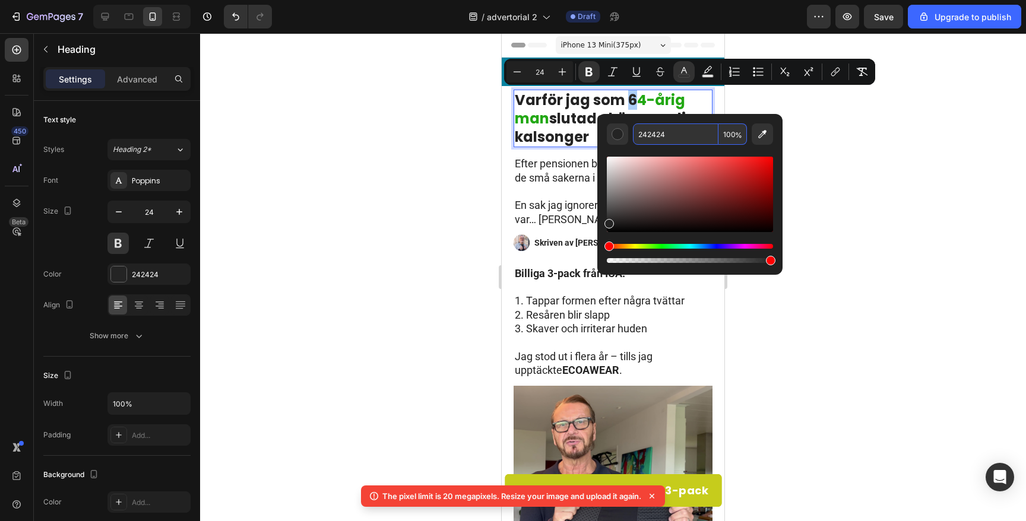
click at [668, 137] on input "242424" at bounding box center [676, 134] width 86 height 21
paste input "3A81"
type input "23A814"
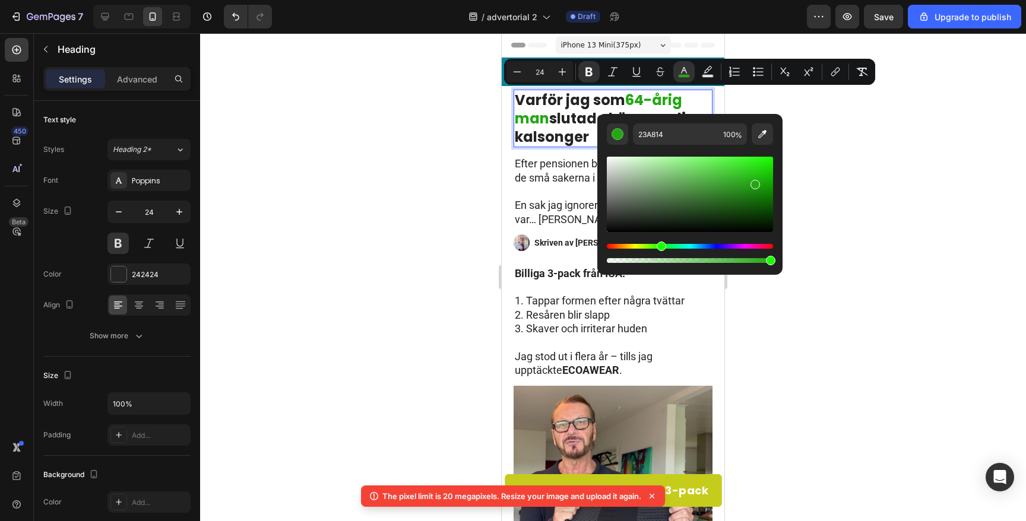
click at [868, 174] on div at bounding box center [613, 277] width 826 height 488
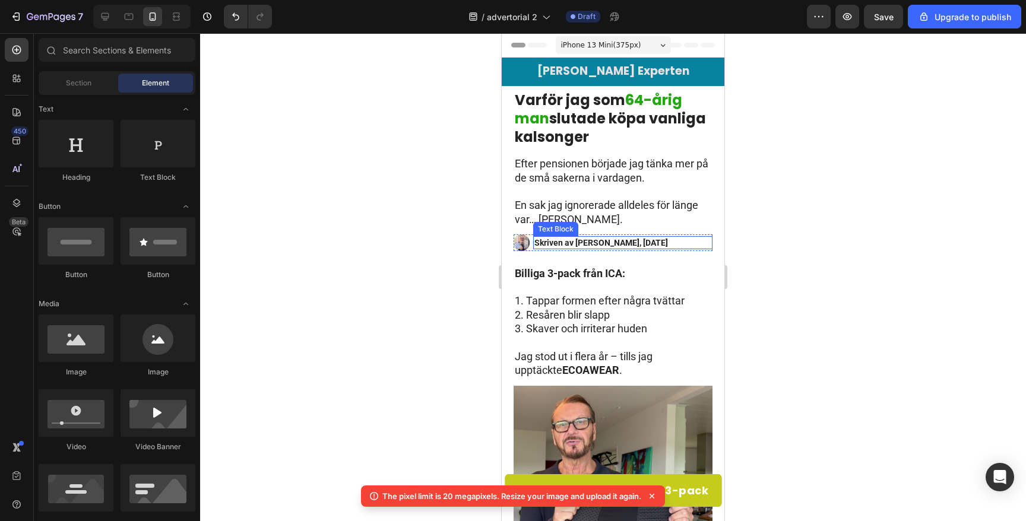
click at [554, 246] on strong "Skriven av [PERSON_NAME], [DATE]" at bounding box center [601, 243] width 134 height 10
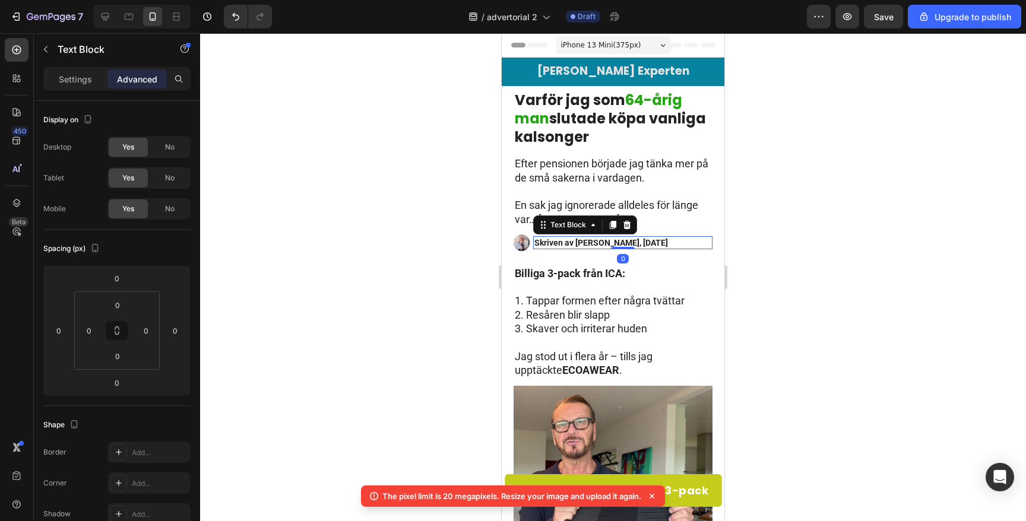
click at [554, 246] on strong "Skriven av [PERSON_NAME], [DATE]" at bounding box center [601, 243] width 134 height 10
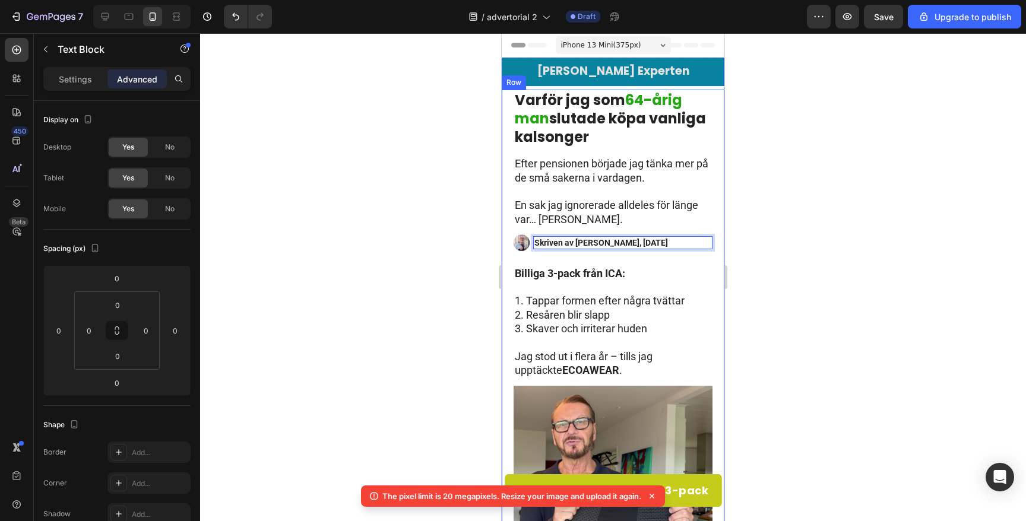
click at [852, 257] on div at bounding box center [613, 277] width 826 height 488
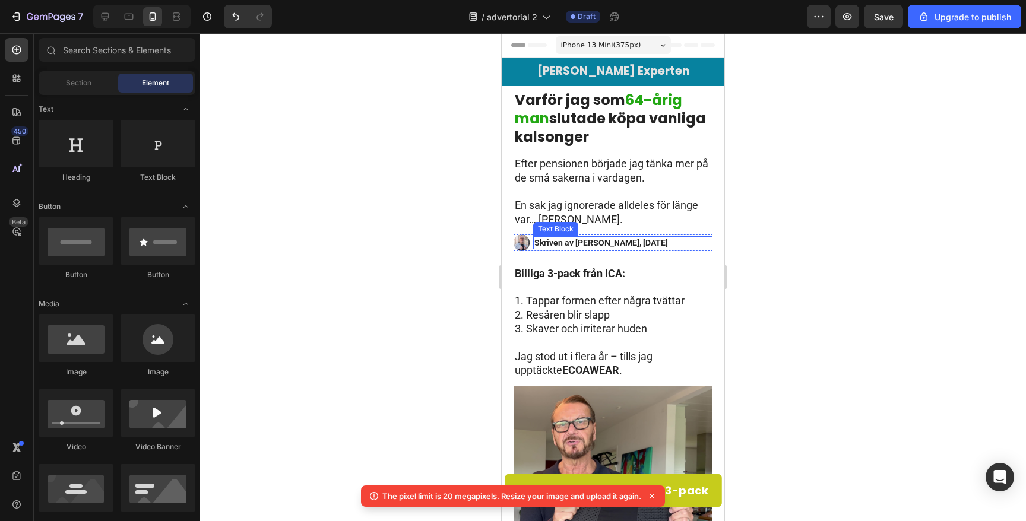
click at [552, 244] on strong "Skriven av [PERSON_NAME], [DATE]" at bounding box center [601, 243] width 134 height 10
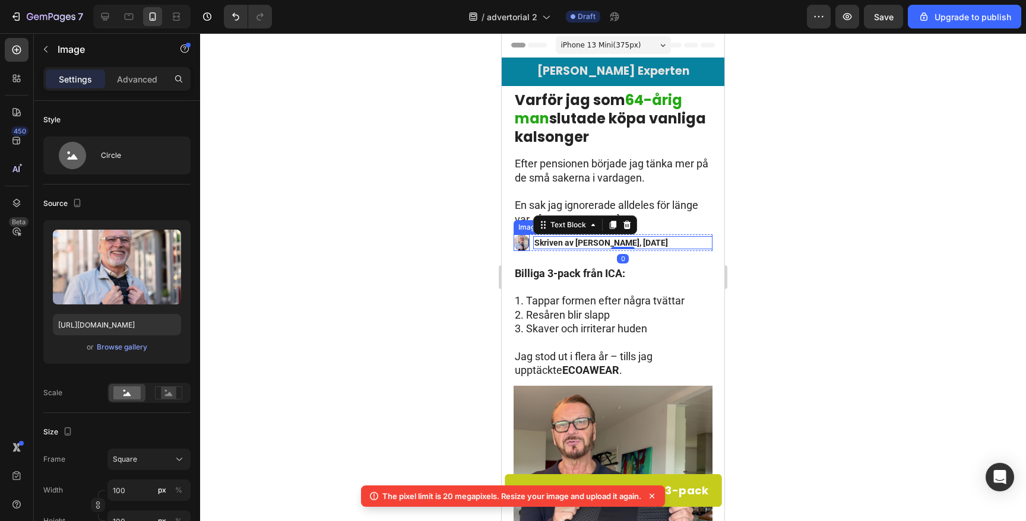
click at [524, 243] on img at bounding box center [522, 243] width 16 height 16
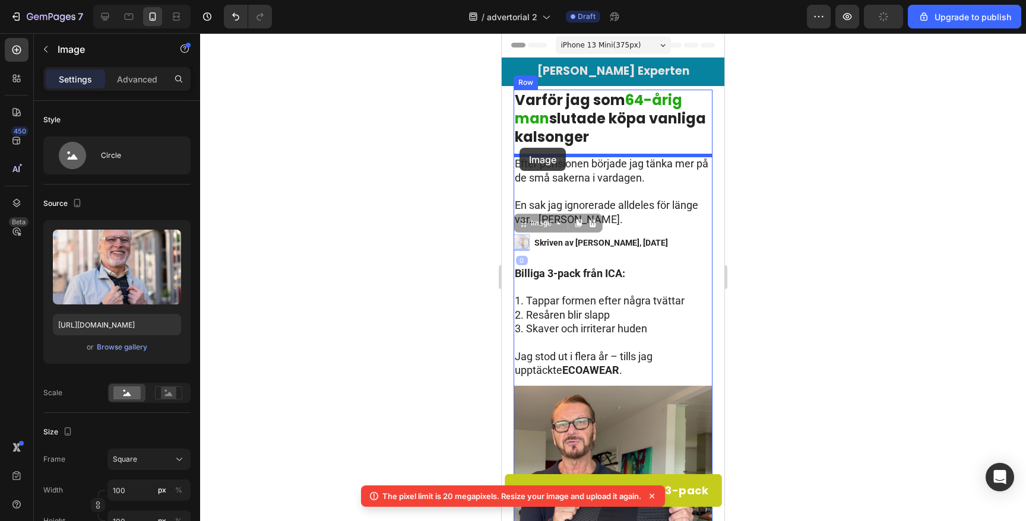
drag, startPoint x: 522, startPoint y: 226, endPoint x: 520, endPoint y: 149, distance: 77.2
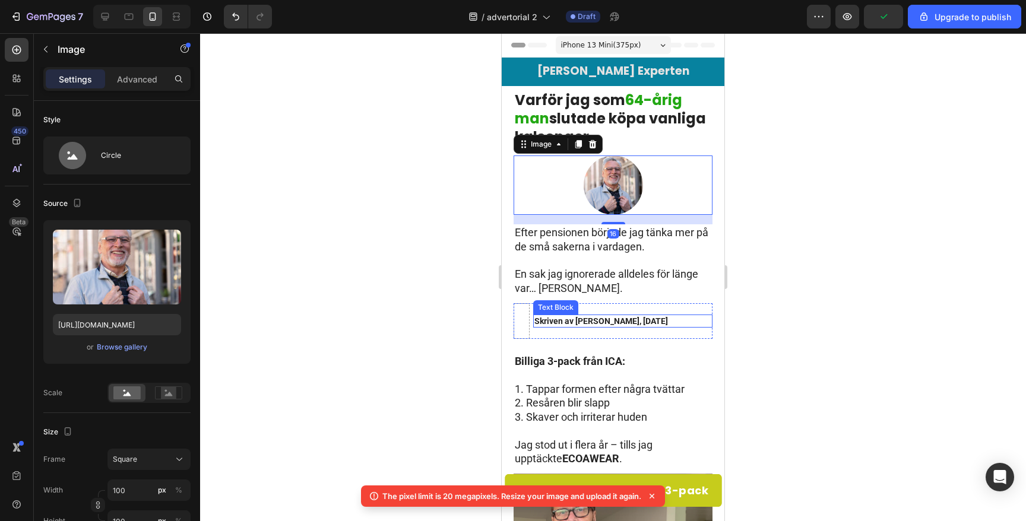
click at [562, 319] on strong "Skriven av [PERSON_NAME], [DATE]" at bounding box center [601, 322] width 134 height 10
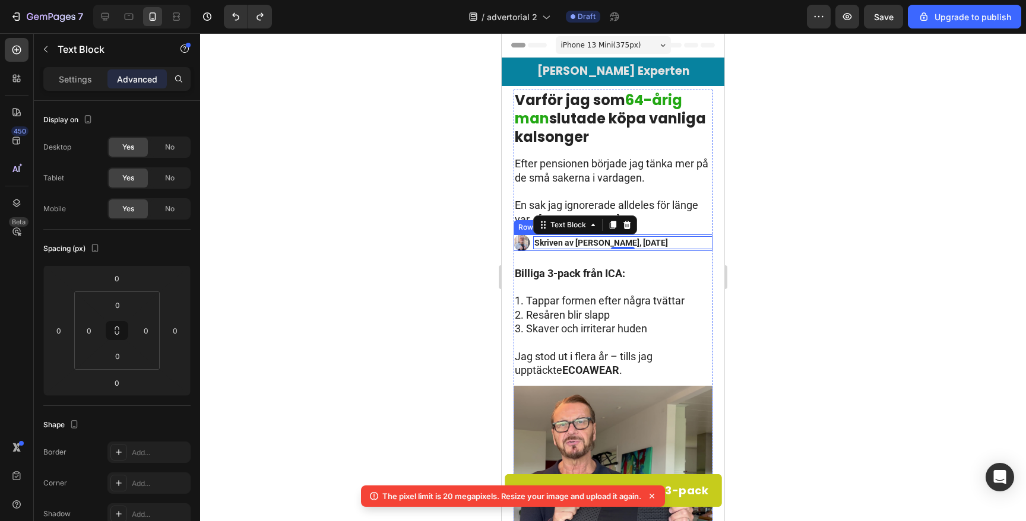
click at [531, 246] on div "Image Skriven av [PERSON_NAME], [DATE] Text Block 0 Row" at bounding box center [613, 243] width 199 height 16
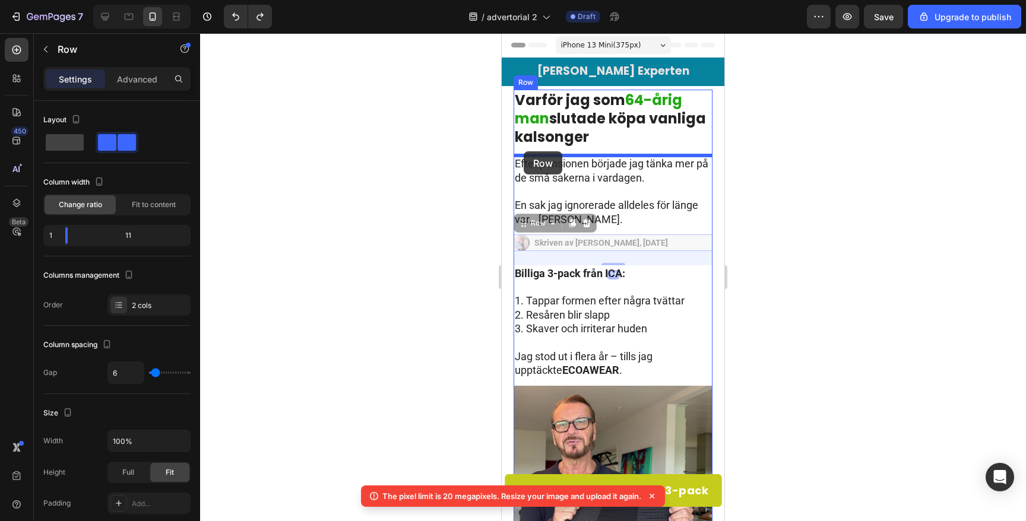
drag, startPoint x: 523, startPoint y: 224, endPoint x: 524, endPoint y: 152, distance: 71.9
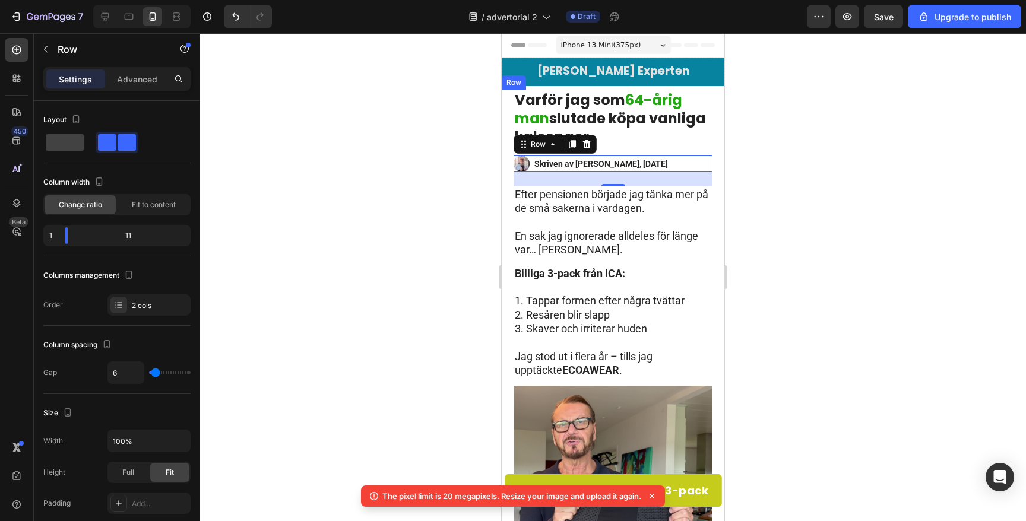
click at [389, 189] on div at bounding box center [613, 277] width 826 height 488
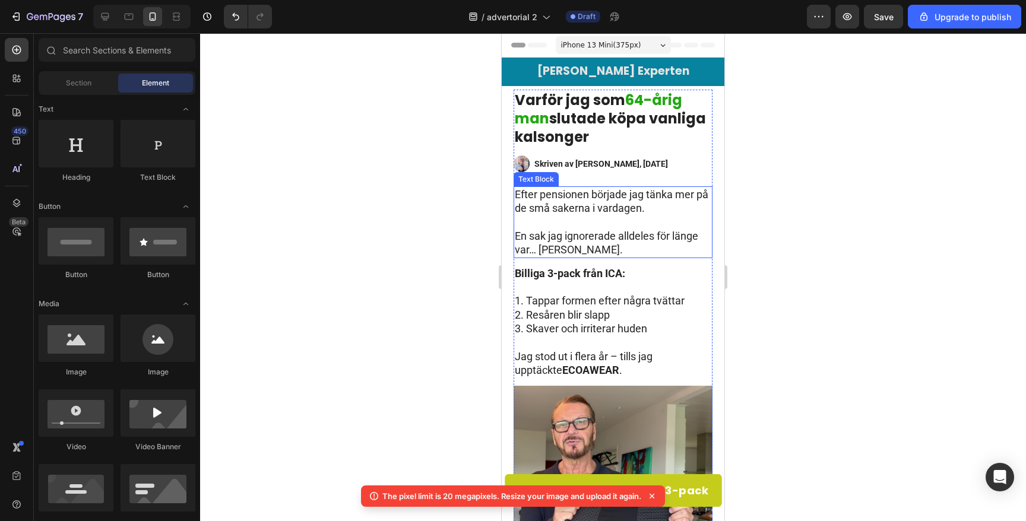
click at [606, 245] on p "⁠⁠⁠⁠⁠⁠⁠ En sak jag ignorerade alldeles för länge var… [PERSON_NAME]." at bounding box center [613, 236] width 197 height 42
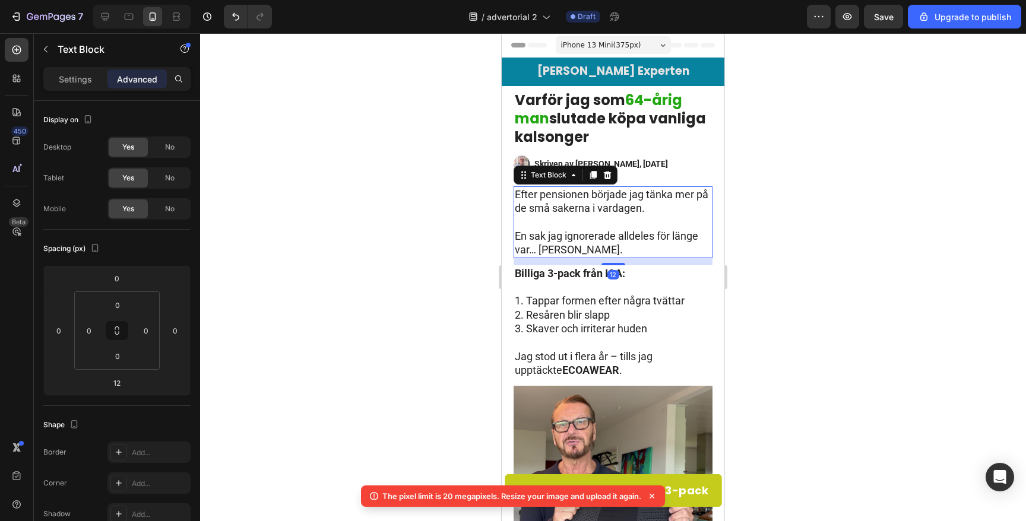
click at [606, 245] on p "En sak jag ignorerade alldeles för länge var… [PERSON_NAME]." at bounding box center [613, 236] width 197 height 42
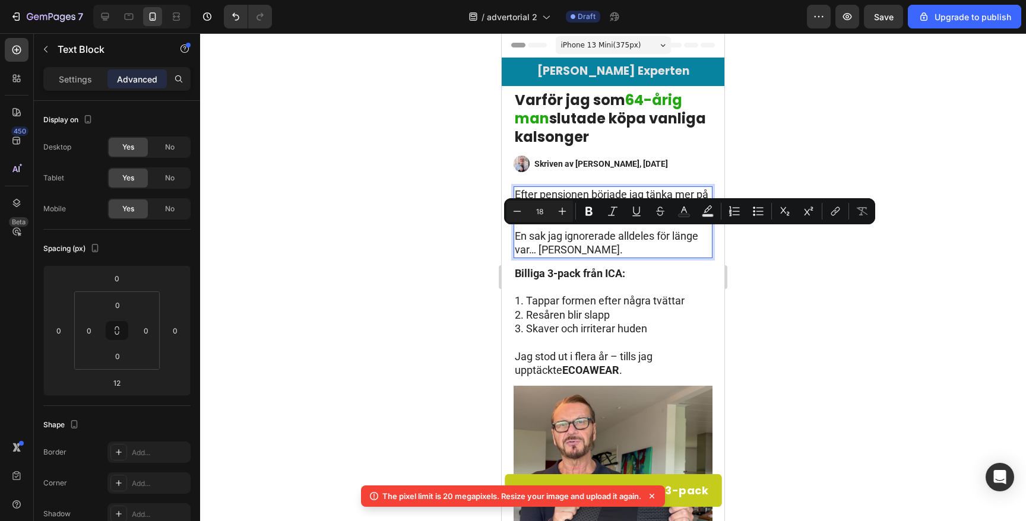
click at [619, 248] on p "En sak jag ignorerade alldeles för länge var… [PERSON_NAME]." at bounding box center [613, 236] width 197 height 42
click at [630, 252] on p "En sak jag ignorerade alldeles för länge var… [PERSON_NAME]." at bounding box center [613, 236] width 197 height 42
click at [525, 249] on p "En sak jag ignorerade alldeles för länge var… [PERSON_NAME]." at bounding box center [613, 236] width 197 height 42
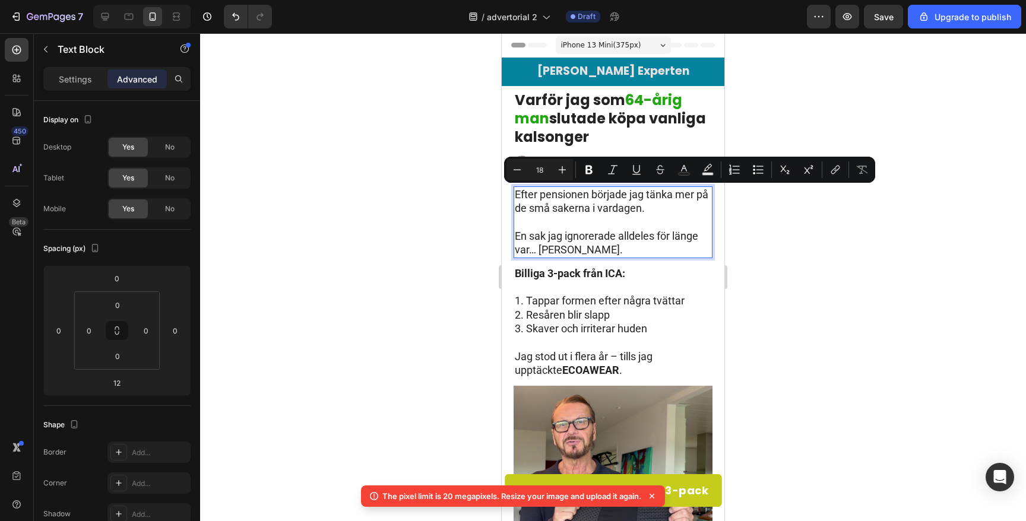
drag, startPoint x: 623, startPoint y: 247, endPoint x: 467, endPoint y: 192, distance: 165.1
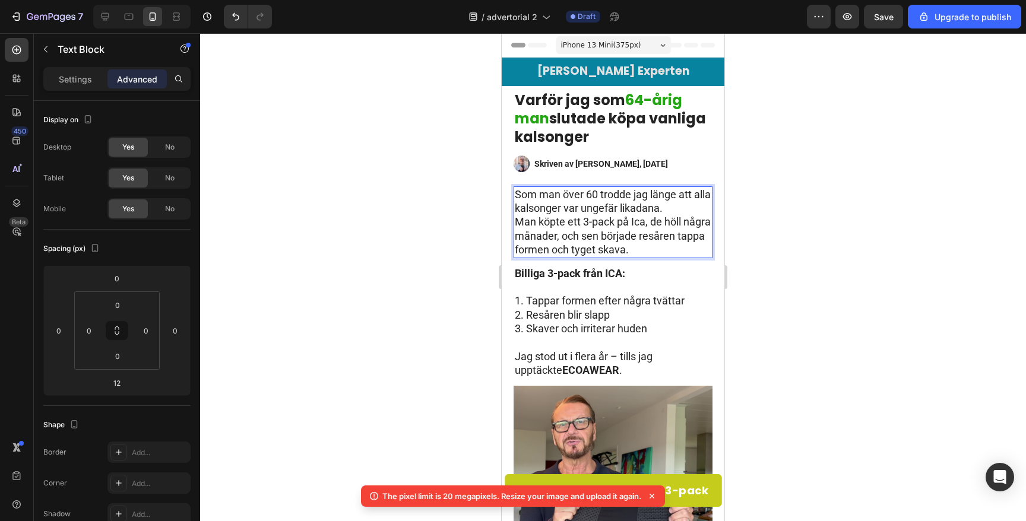
click at [694, 210] on p "Som man över 60 trodde jag länge att alla kalsonger var ungefär likadana." at bounding box center [613, 202] width 197 height 28
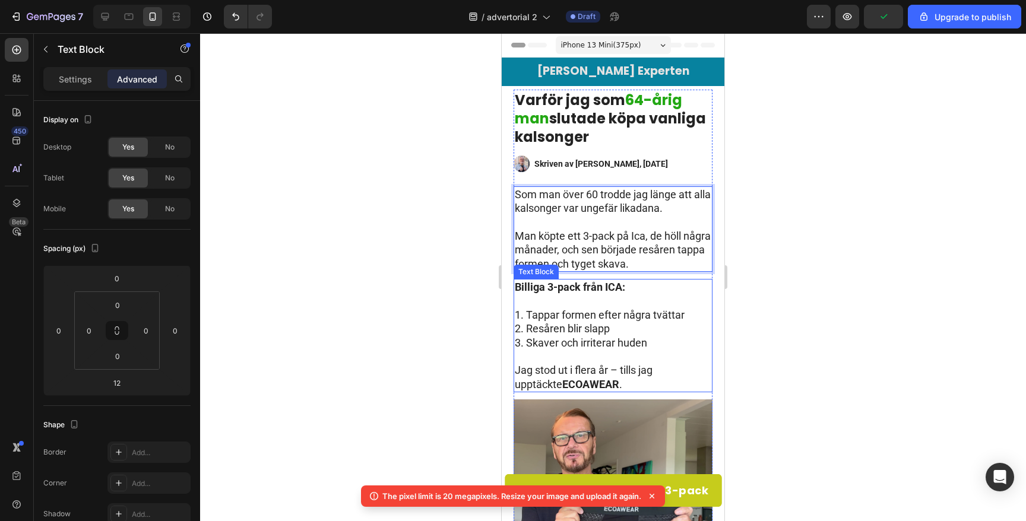
click at [567, 301] on p "Rich Text Editor. Editing area: main" at bounding box center [613, 301] width 197 height 14
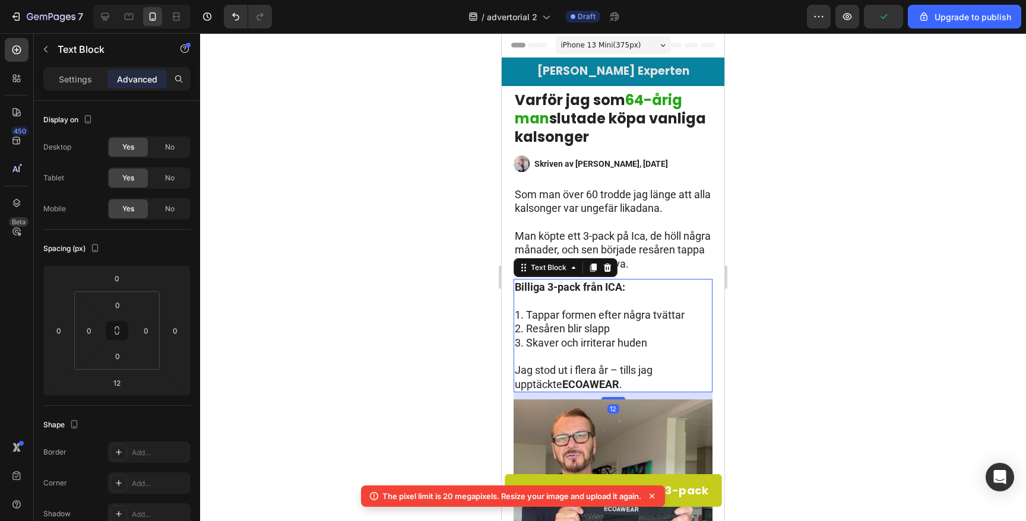
scroll to position [59, 0]
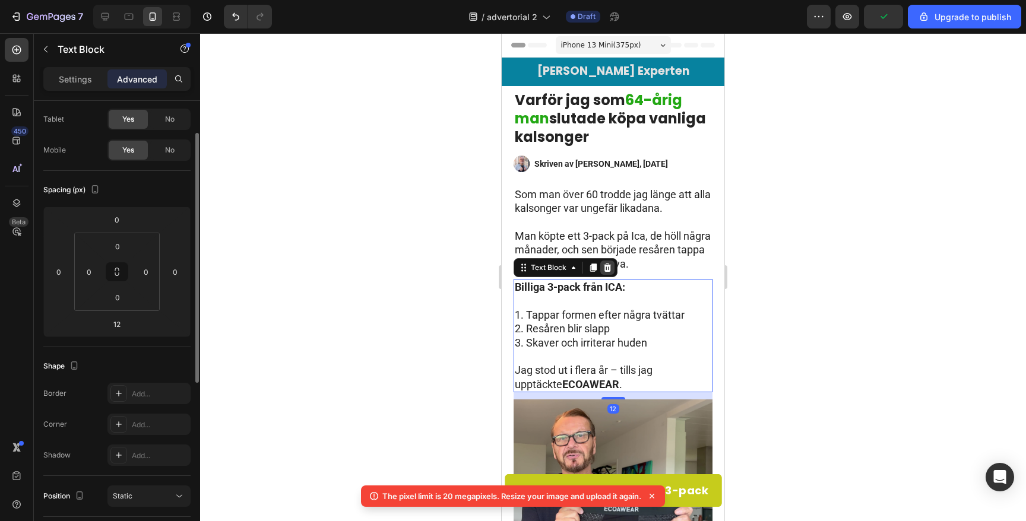
click at [609, 271] on icon at bounding box center [608, 268] width 8 height 8
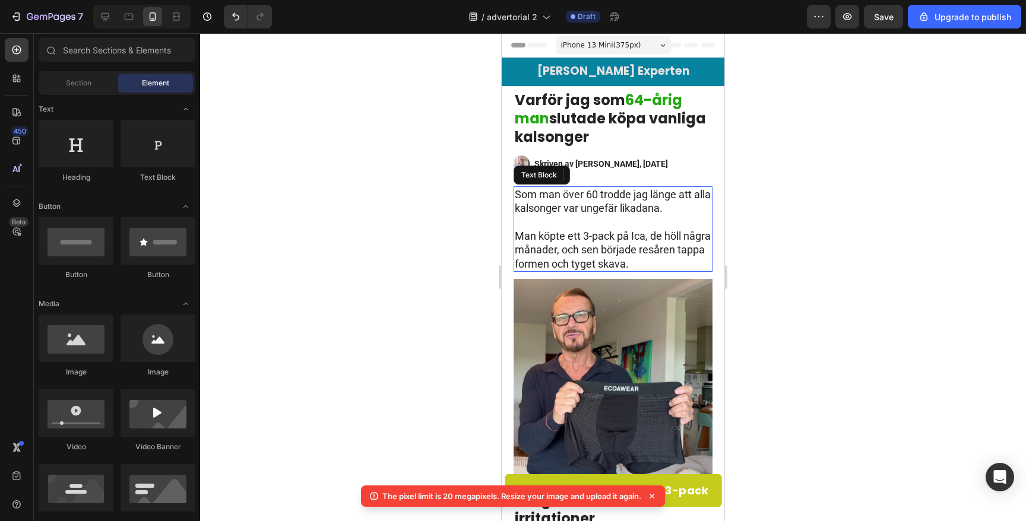
click at [534, 198] on p "Som man över 60 trodde jag länge att alla kalsonger var ungefär likadana." at bounding box center [613, 202] width 197 height 28
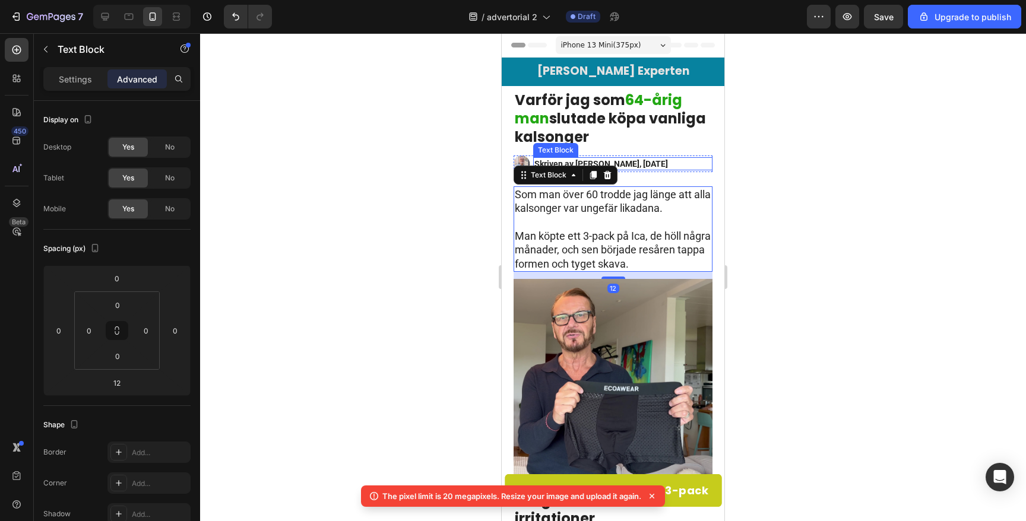
click at [647, 167] on strong "Skriven av [PERSON_NAME], [DATE]" at bounding box center [601, 164] width 134 height 10
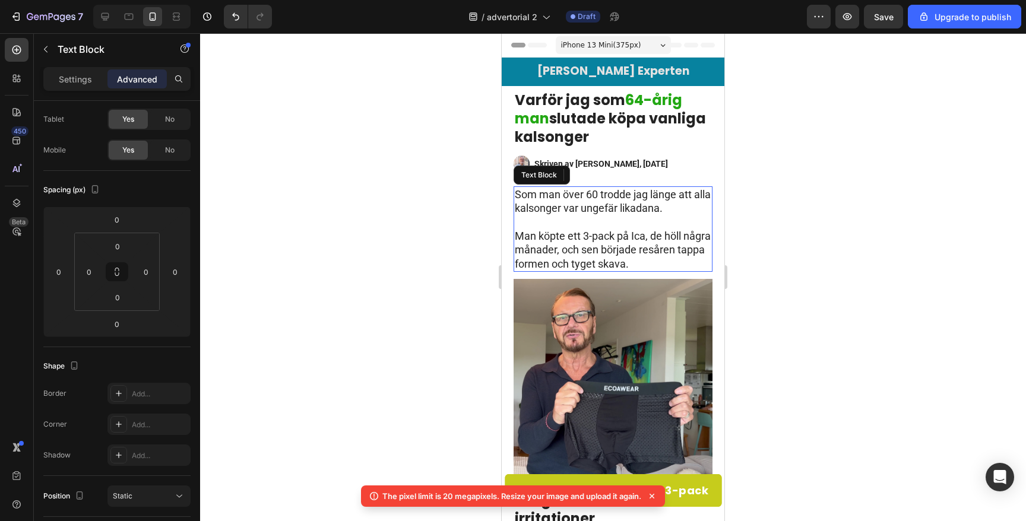
click at [587, 192] on p "Som man över 60 trodde jag länge att alla kalsonger var ungefär likadana." at bounding box center [613, 202] width 197 height 28
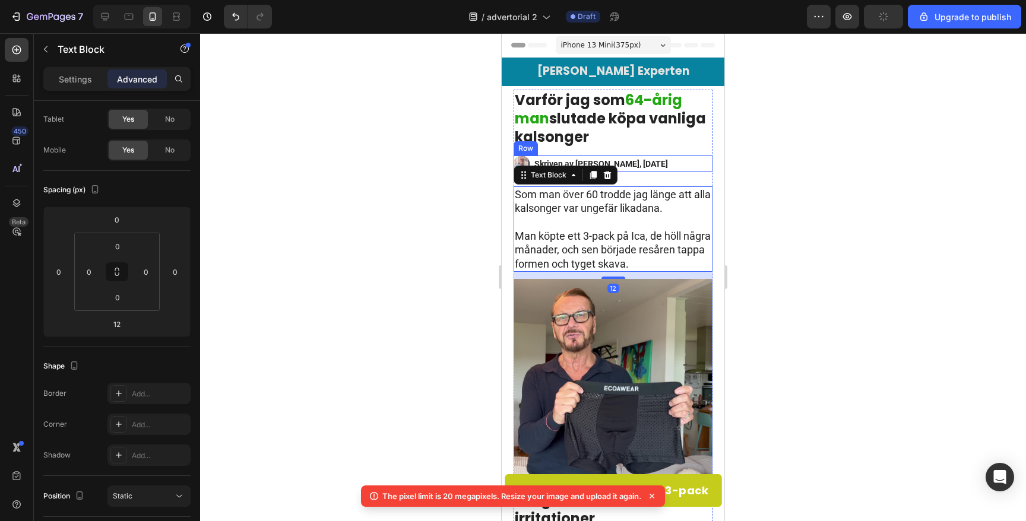
click at [638, 172] on div "Image Skriven av [PERSON_NAME], [DATE] Text Block Row" at bounding box center [613, 164] width 199 height 16
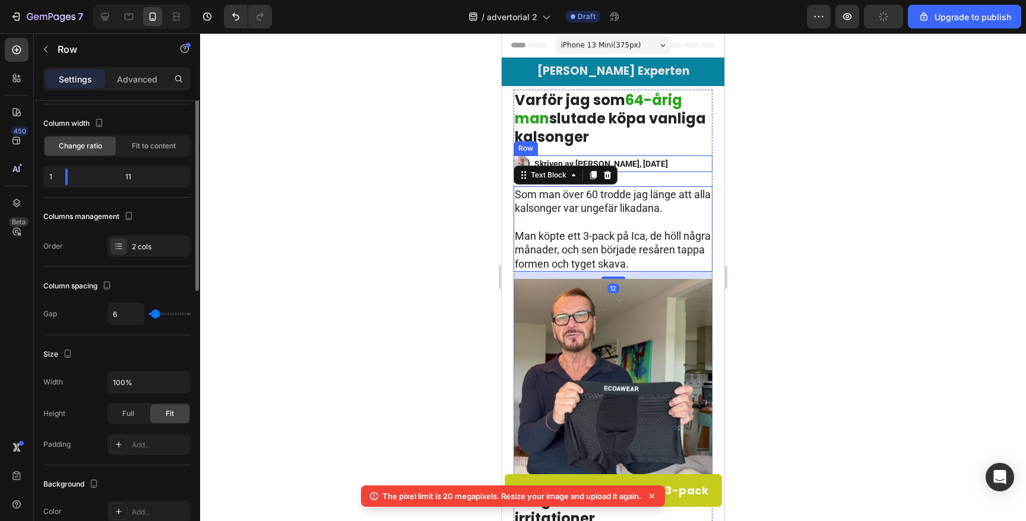
scroll to position [0, 0]
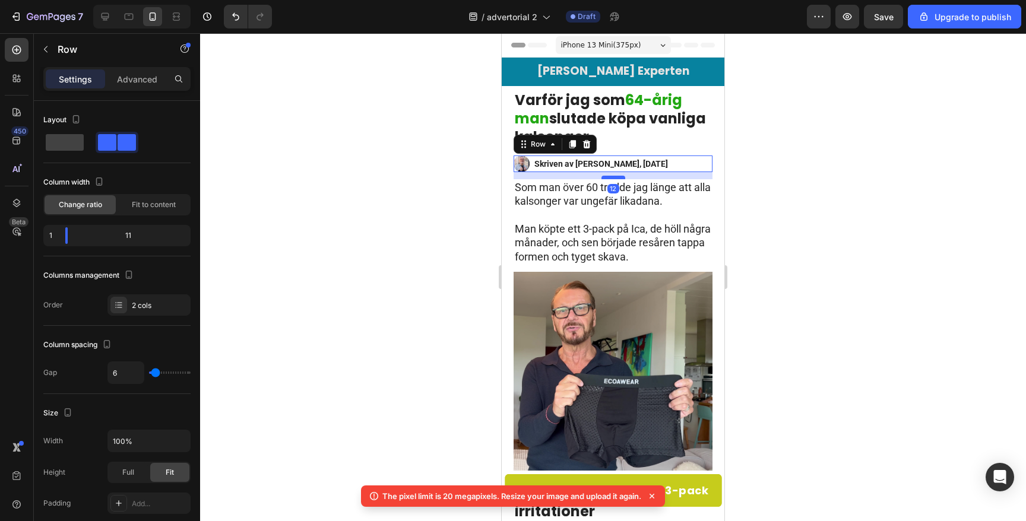
drag, startPoint x: 618, startPoint y: 183, endPoint x: 619, endPoint y: 176, distance: 7.2
click at [619, 176] on div at bounding box center [614, 178] width 24 height 4
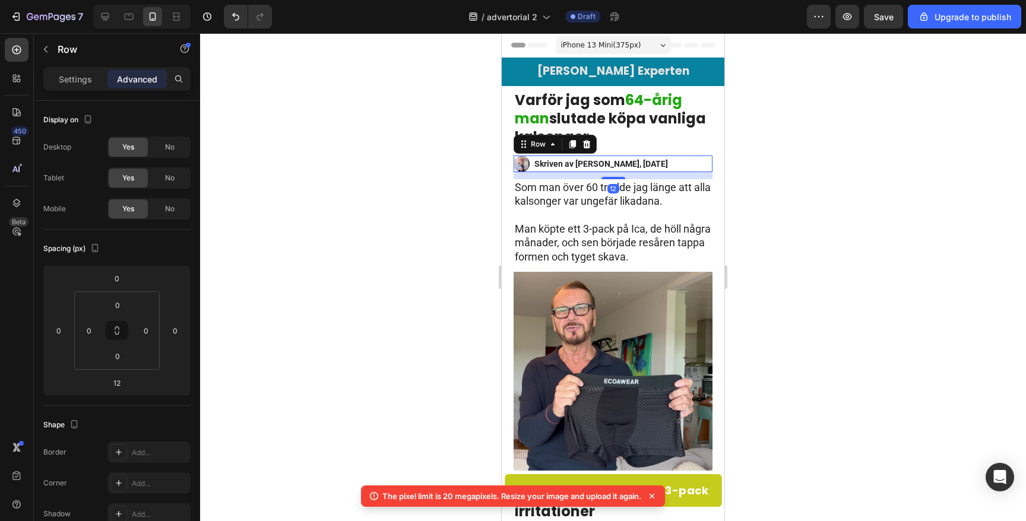
click at [333, 214] on div at bounding box center [613, 277] width 826 height 488
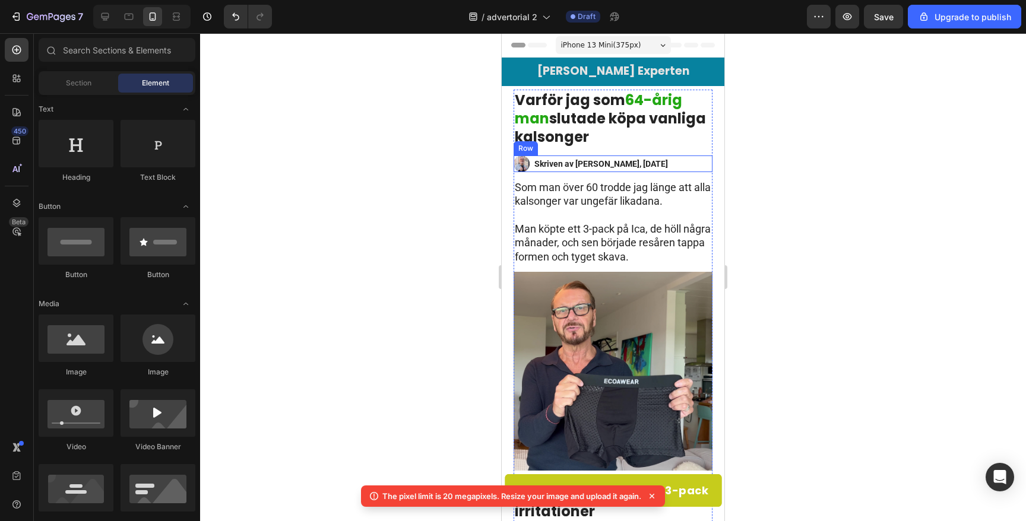
click at [533, 167] on div "Image Skriven av [PERSON_NAME], [DATE] Text Block Row" at bounding box center [613, 164] width 199 height 16
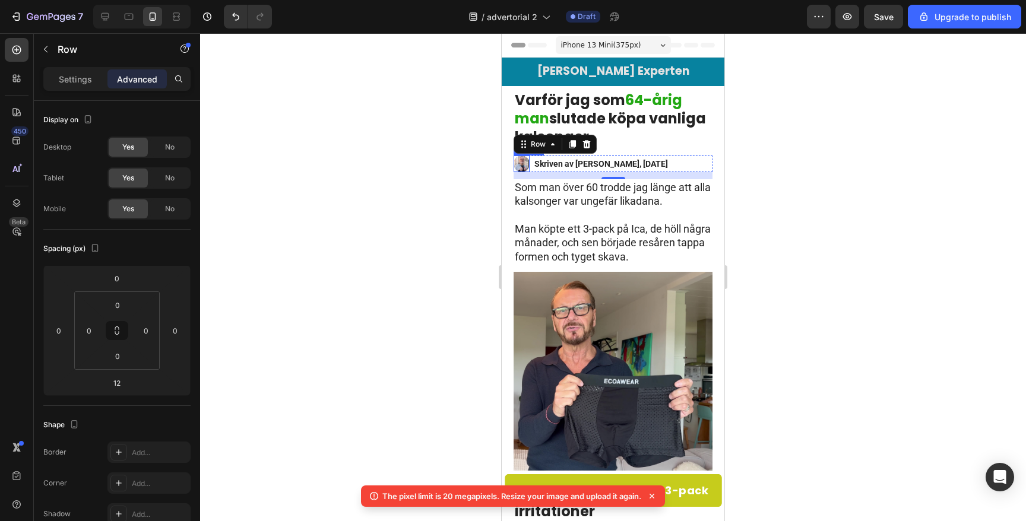
click at [521, 161] on img at bounding box center [522, 164] width 16 height 16
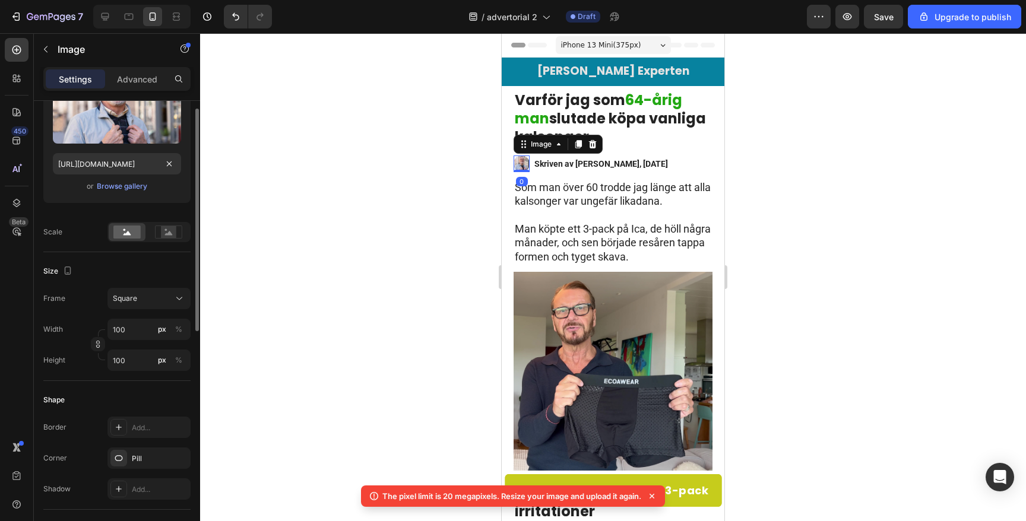
scroll to position [174, 0]
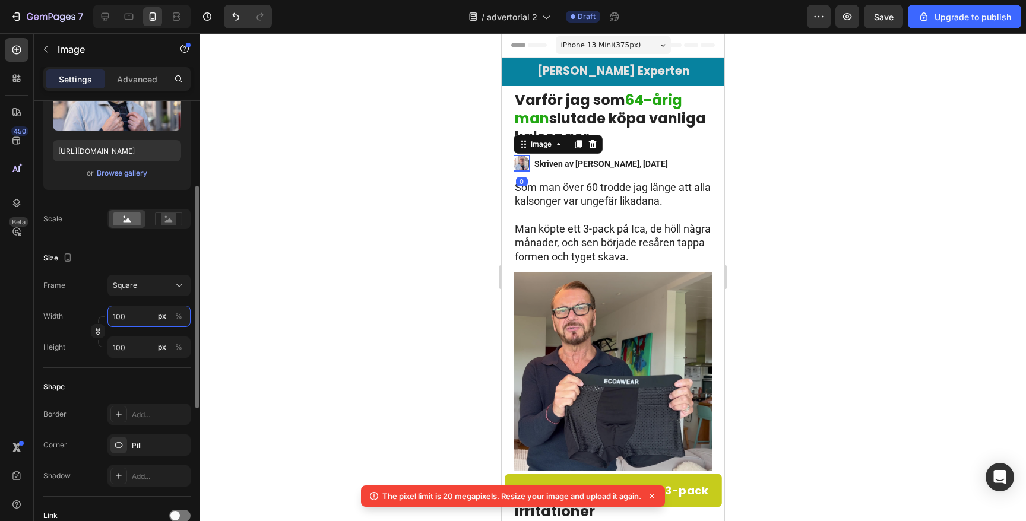
click at [137, 319] on input "100" at bounding box center [148, 316] width 83 height 21
type input "70"
click at [293, 305] on div at bounding box center [613, 277] width 826 height 488
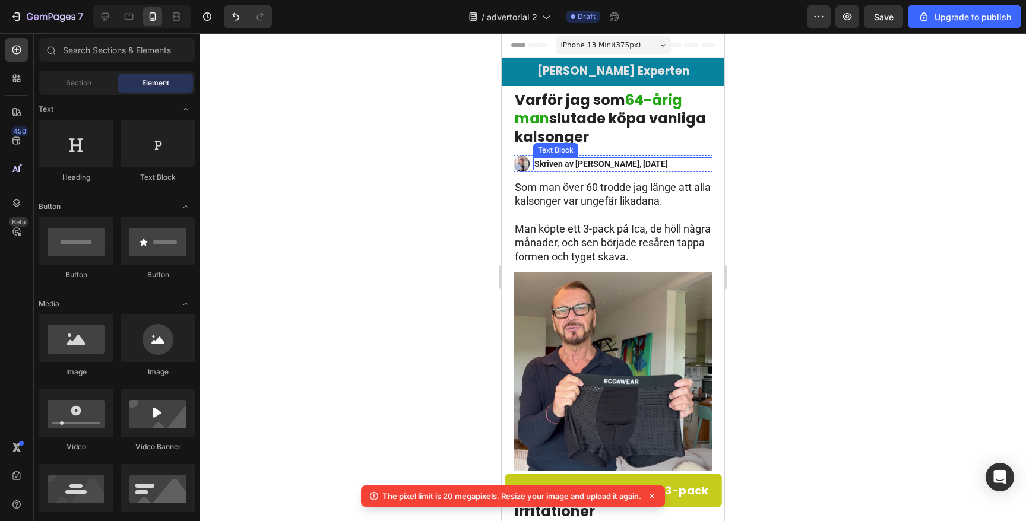
click at [568, 166] on strong "Skriven av [PERSON_NAME], [DATE]" at bounding box center [601, 164] width 134 height 10
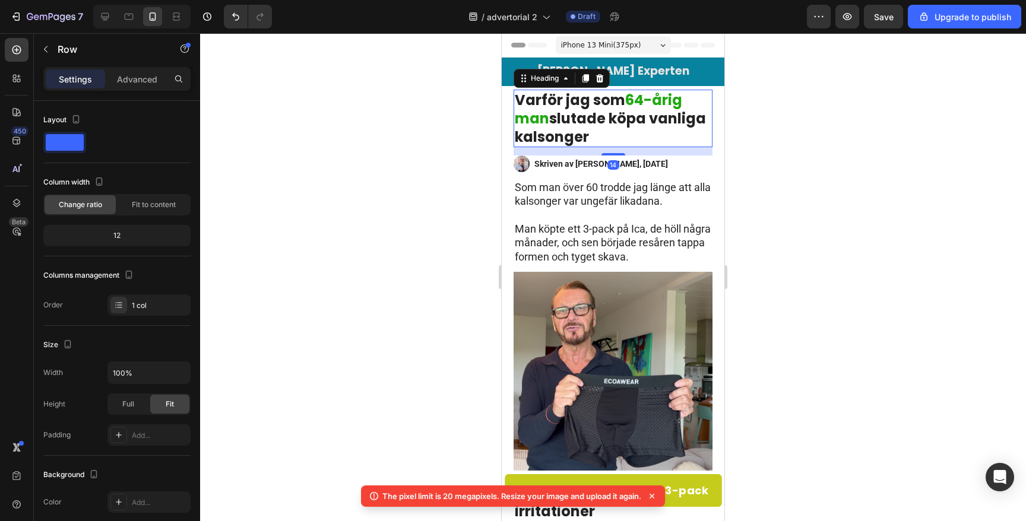
click at [576, 135] on strong "slutade köpa vanliga kalsonger" at bounding box center [610, 128] width 191 height 38
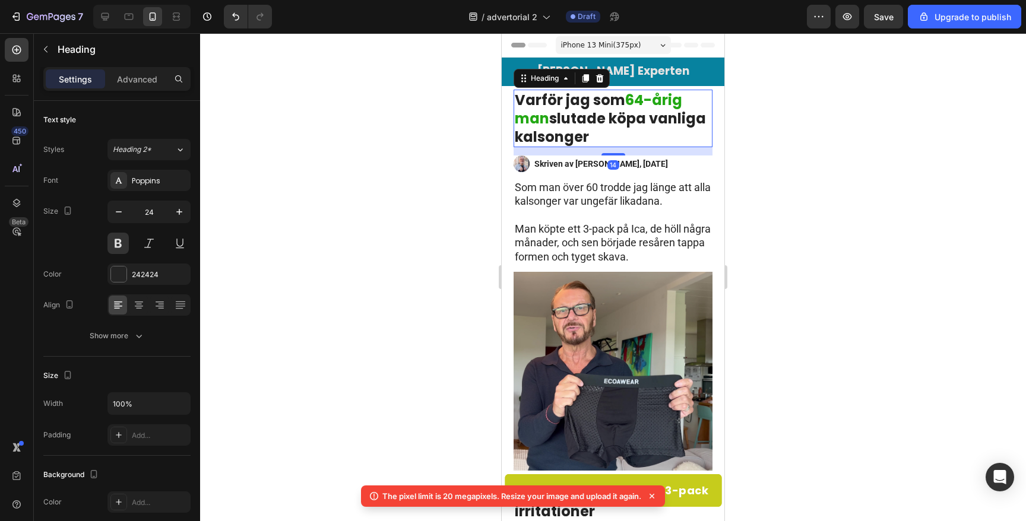
click at [613, 147] on div "14" at bounding box center [613, 151] width 199 height 8
click at [612, 150] on div "14" at bounding box center [613, 151] width 199 height 8
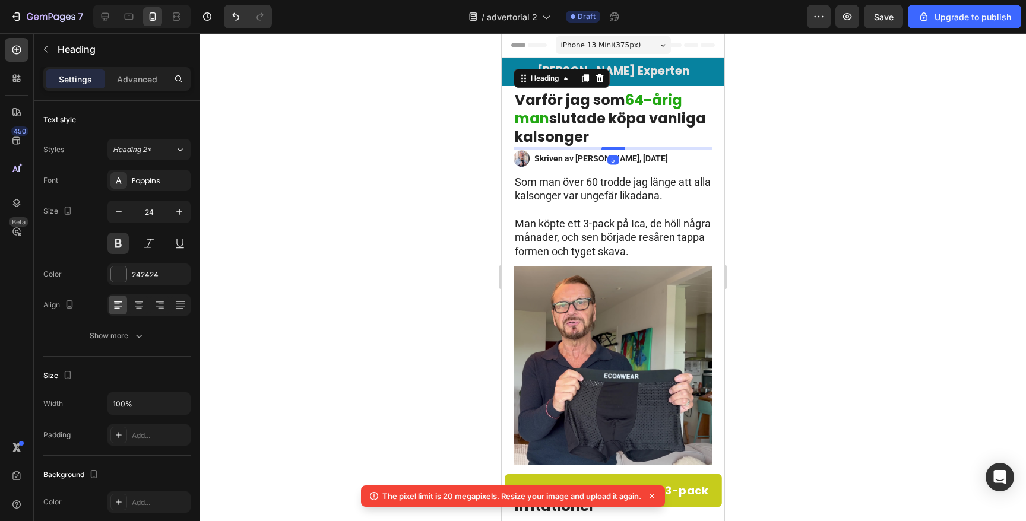
click at [613, 148] on div at bounding box center [614, 149] width 24 height 4
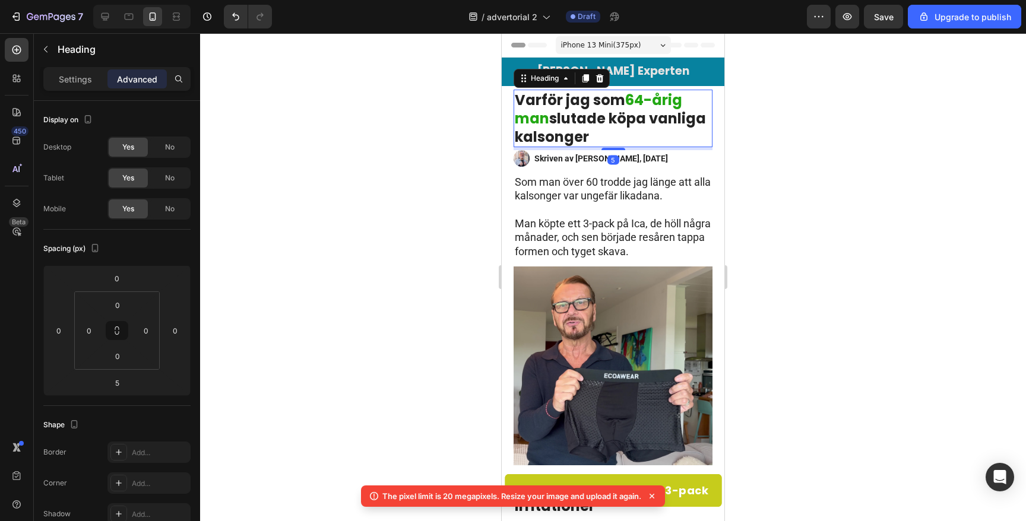
click at [367, 166] on div at bounding box center [613, 277] width 826 height 488
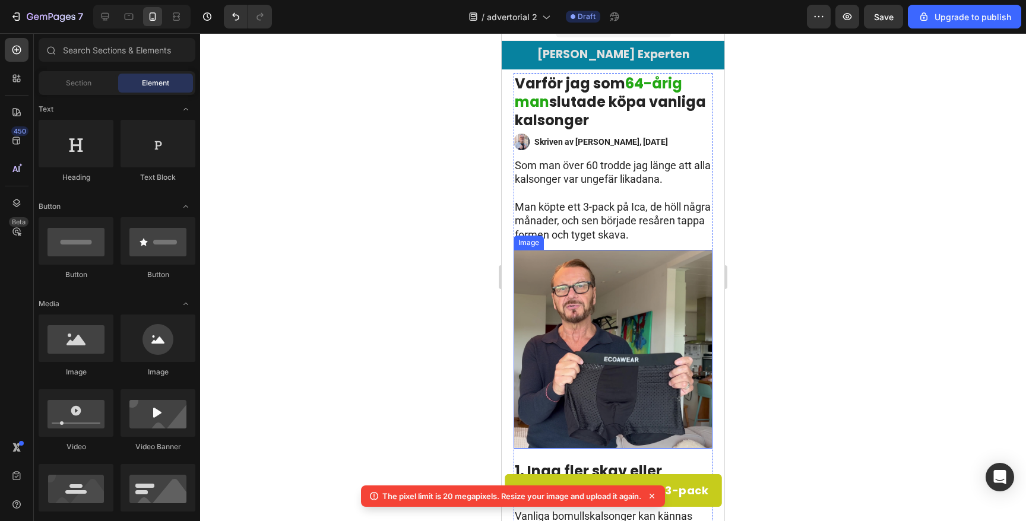
scroll to position [20, 0]
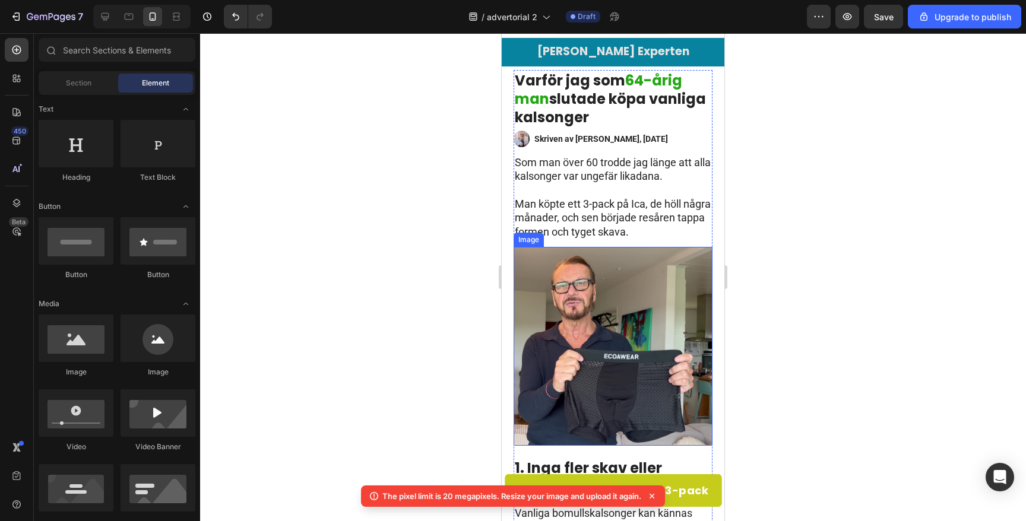
click at [589, 347] on img at bounding box center [613, 346] width 199 height 199
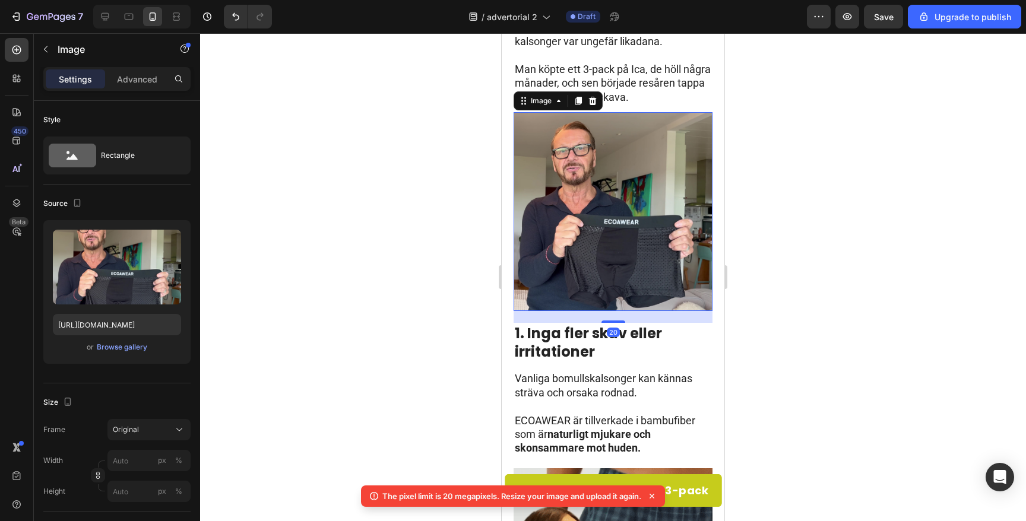
scroll to position [0, 0]
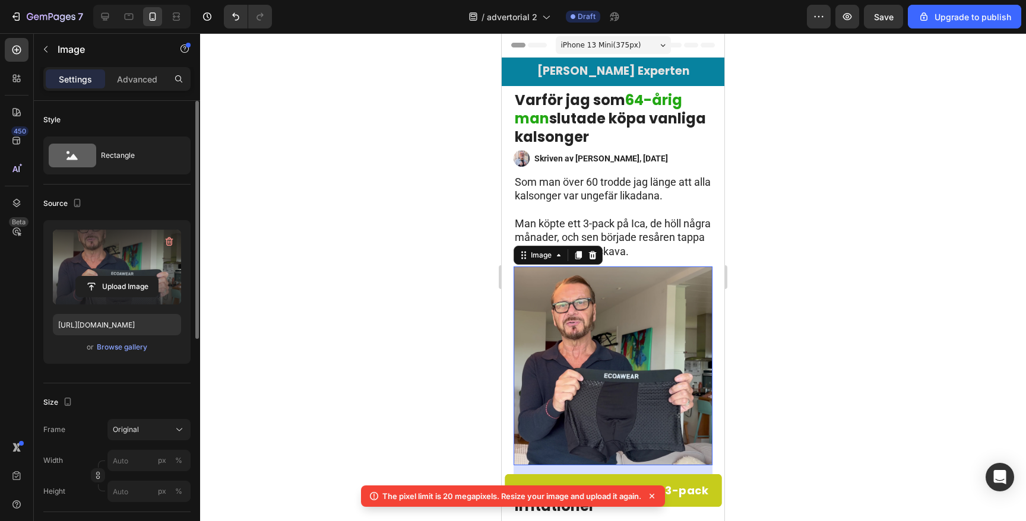
click at [119, 273] on label at bounding box center [117, 267] width 128 height 75
click at [119, 277] on input "file" at bounding box center [117, 287] width 82 height 20
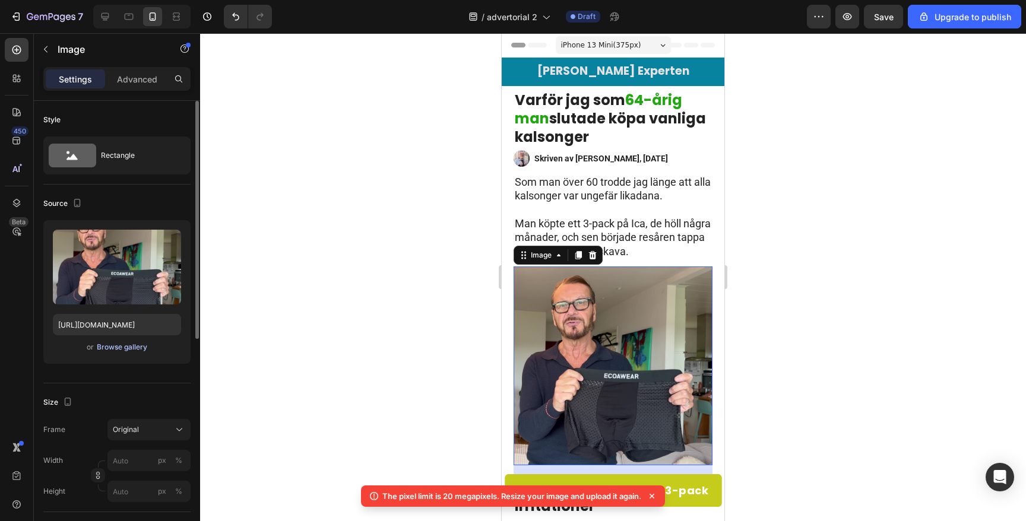
click at [114, 349] on div "Browse gallery" at bounding box center [122, 347] width 50 height 11
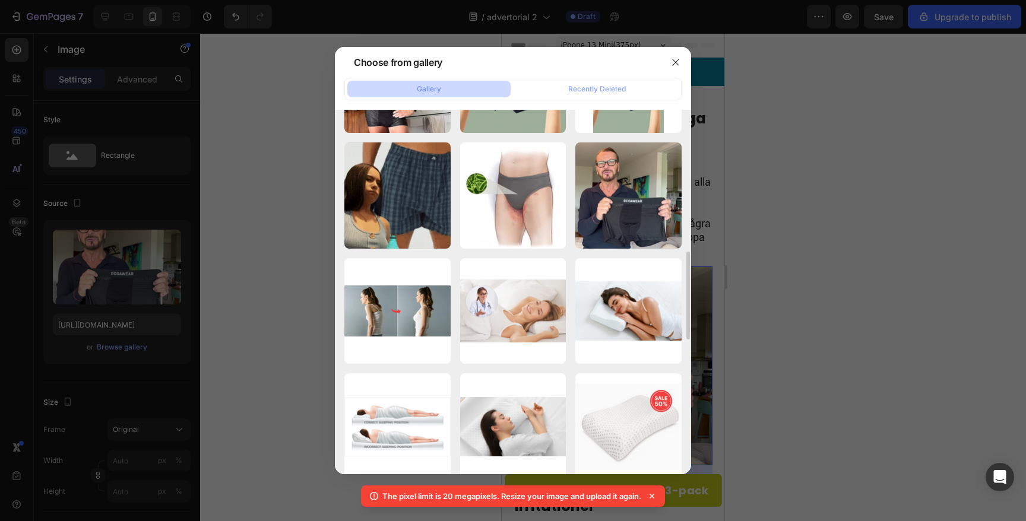
scroll to position [290, 0]
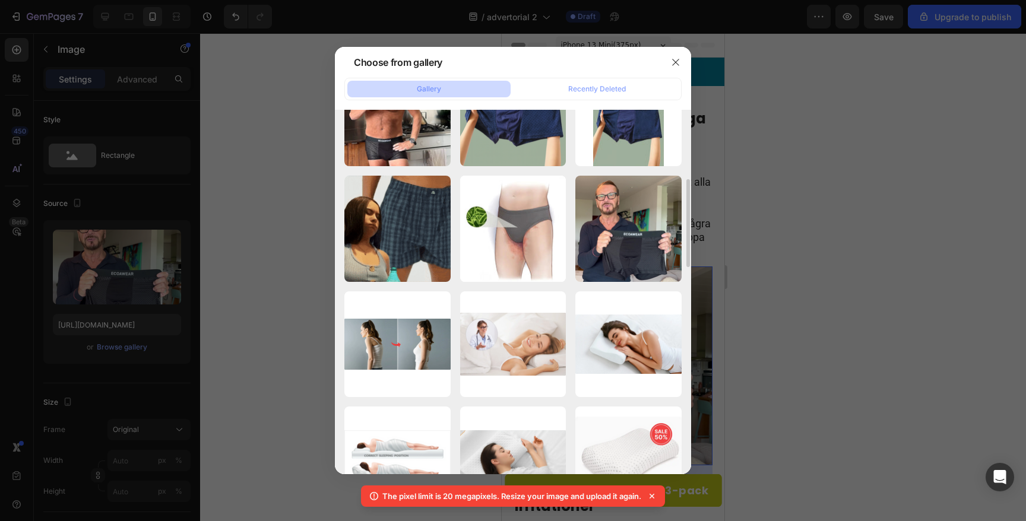
click at [824, 182] on div at bounding box center [513, 260] width 1026 height 521
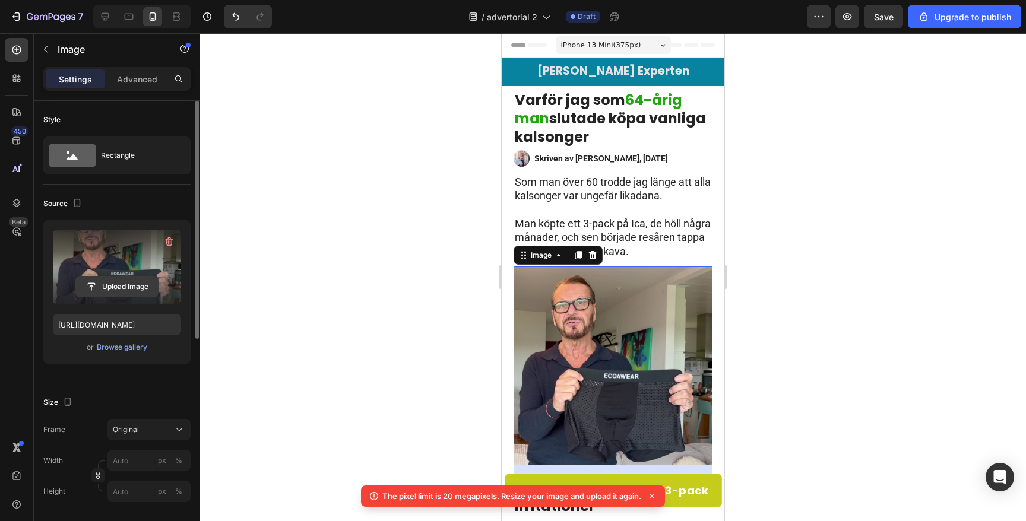
click at [122, 284] on input "file" at bounding box center [117, 287] width 82 height 20
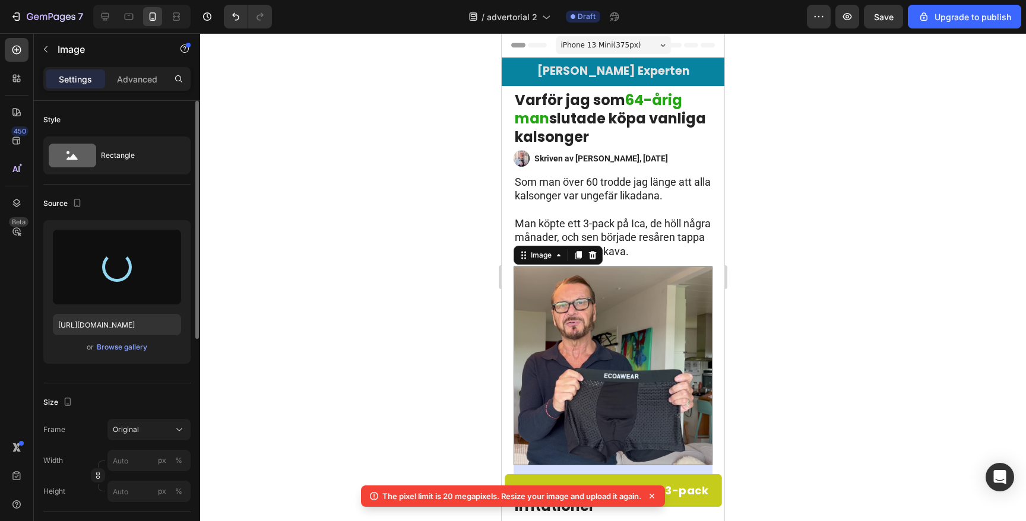
type input "[URL][DOMAIN_NAME]"
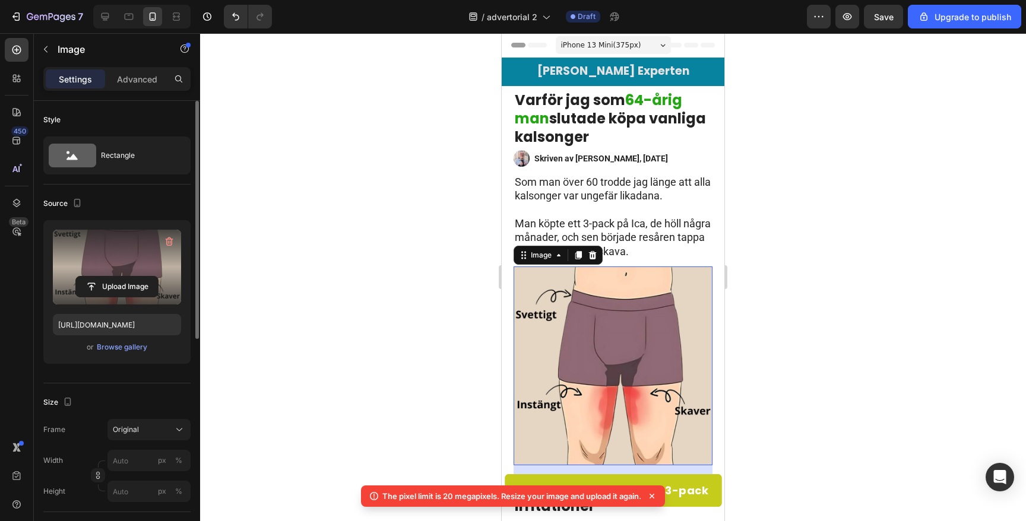
click at [365, 227] on div at bounding box center [613, 277] width 826 height 488
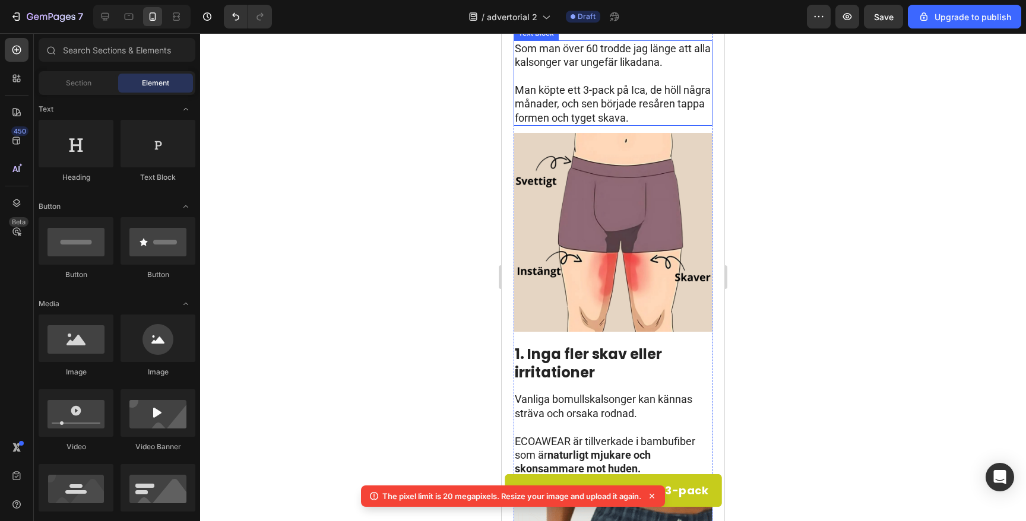
scroll to position [238, 0]
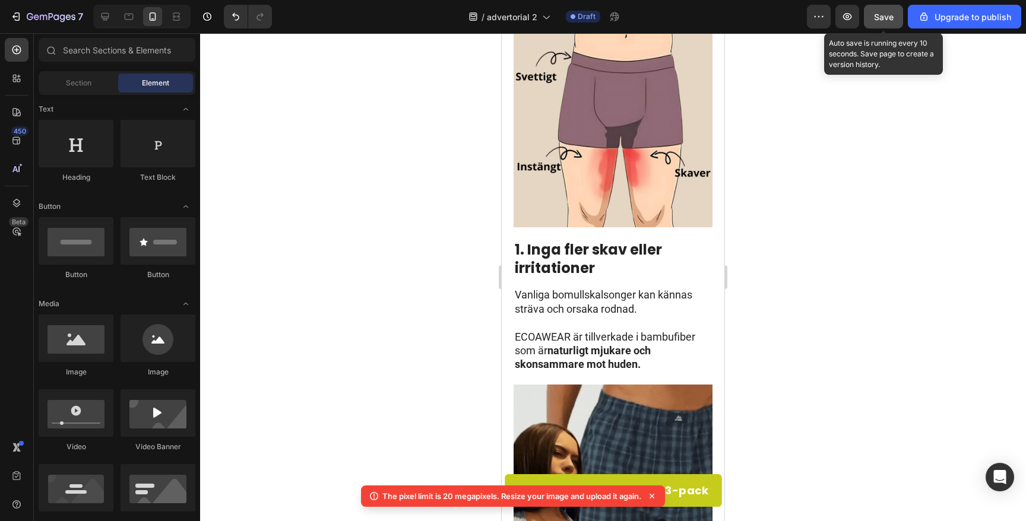
click at [875, 14] on span "Save" at bounding box center [884, 17] width 20 height 10
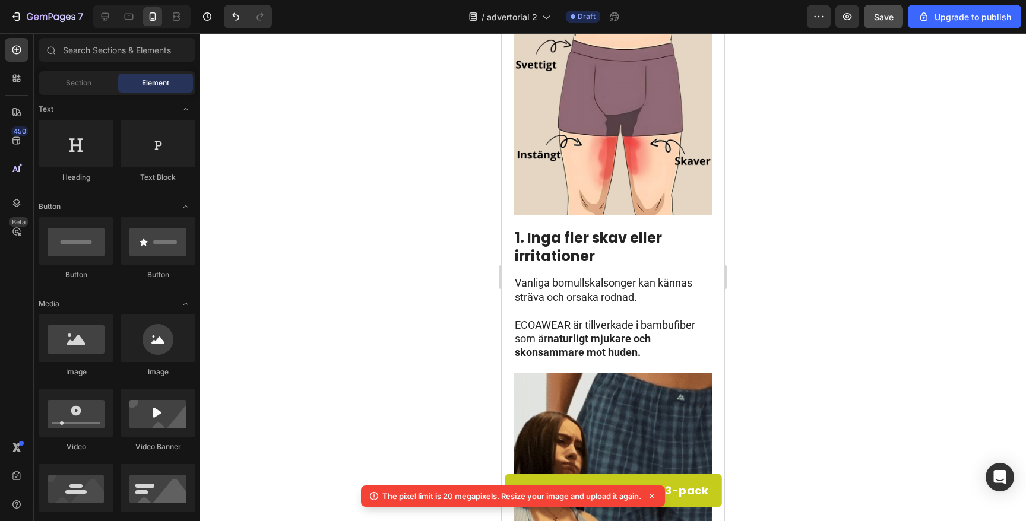
scroll to position [264, 0]
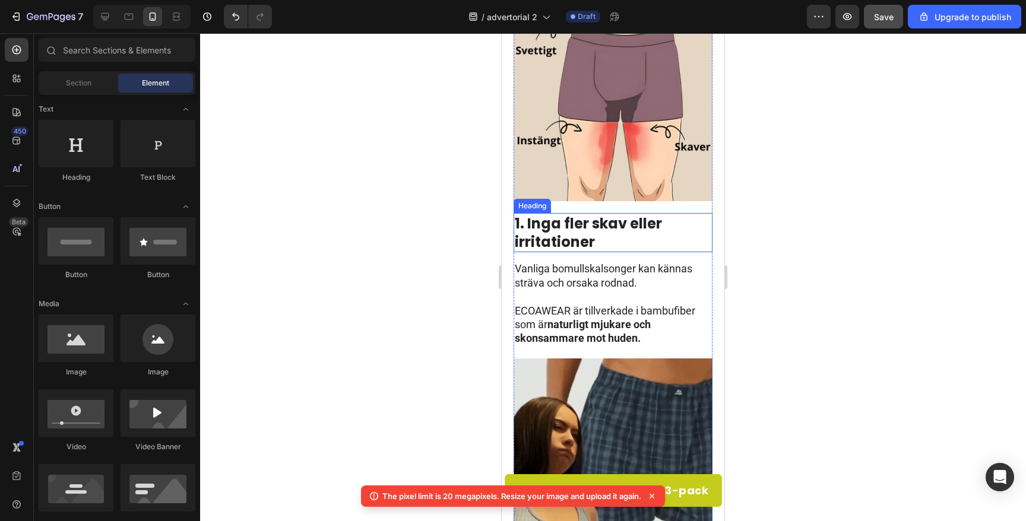
click at [567, 235] on strong "1. Inga fler skav eller irritationer" at bounding box center [588, 233] width 147 height 38
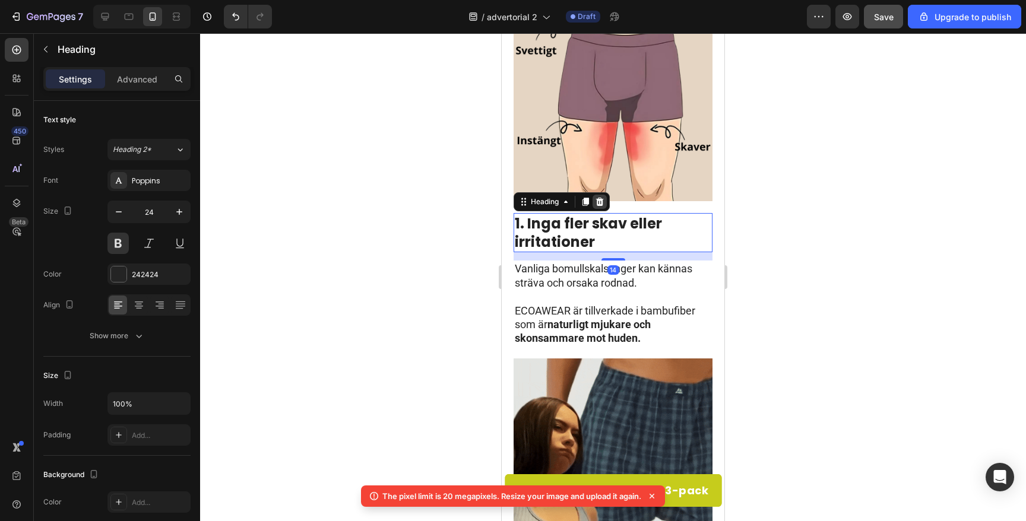
click at [602, 203] on icon at bounding box center [600, 202] width 8 height 8
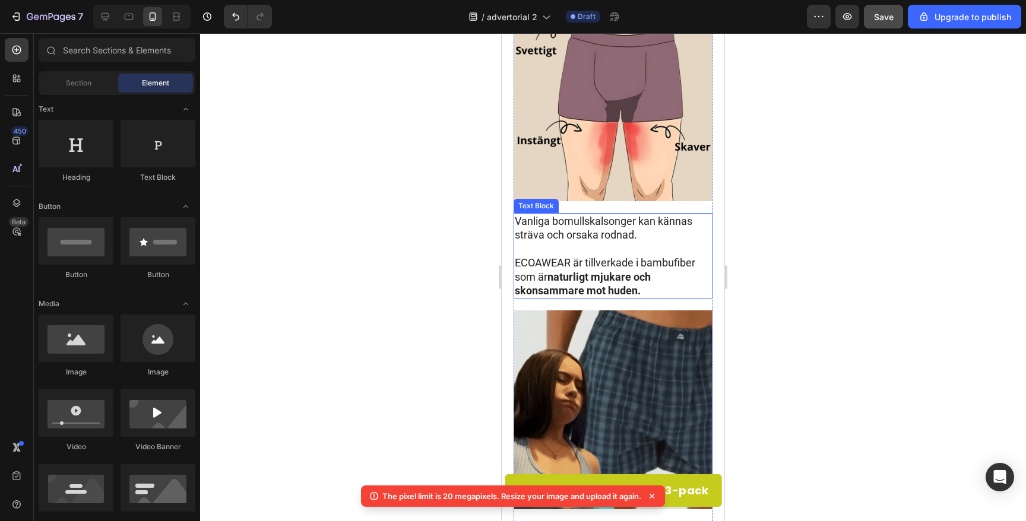
click at [565, 226] on p "Vanliga bomullskalsonger kan kännas sträva och orsaka rodnad." at bounding box center [613, 228] width 197 height 28
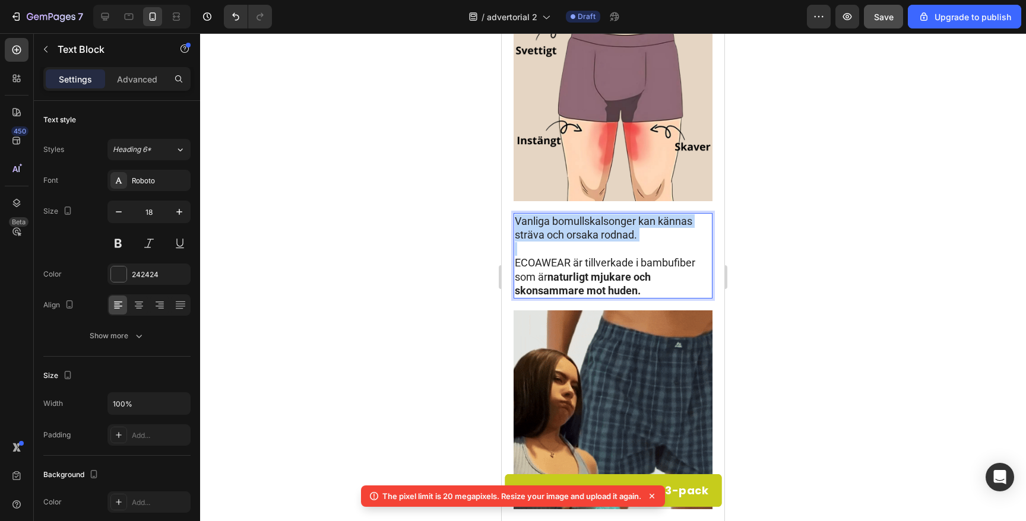
click at [565, 226] on p "Vanliga bomullskalsonger kan kännas sträva och orsaka rodnad." at bounding box center [613, 228] width 197 height 28
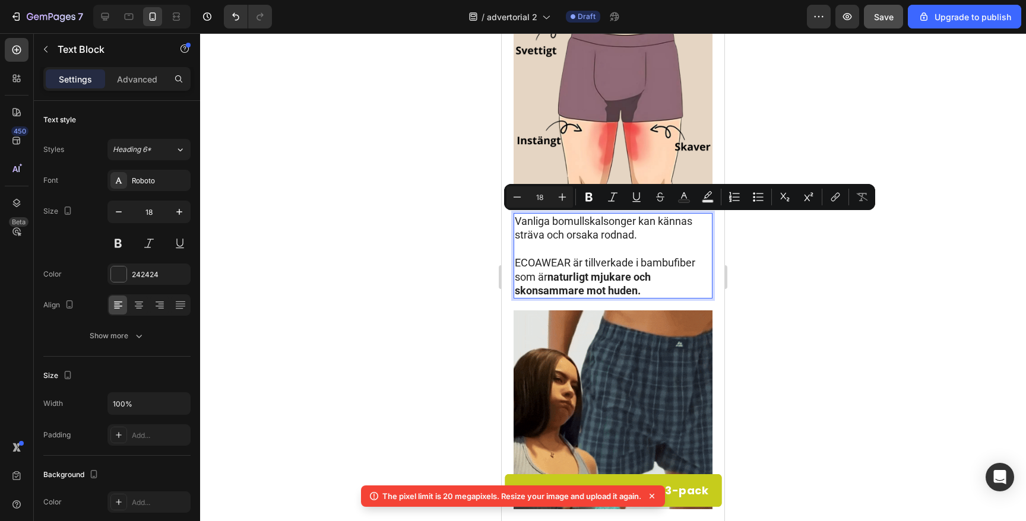
click at [665, 286] on p "ECOAWEAR är tillverkade i bambufiber som är naturligt mjukare och skonsammare m…" at bounding box center [613, 277] width 197 height 42
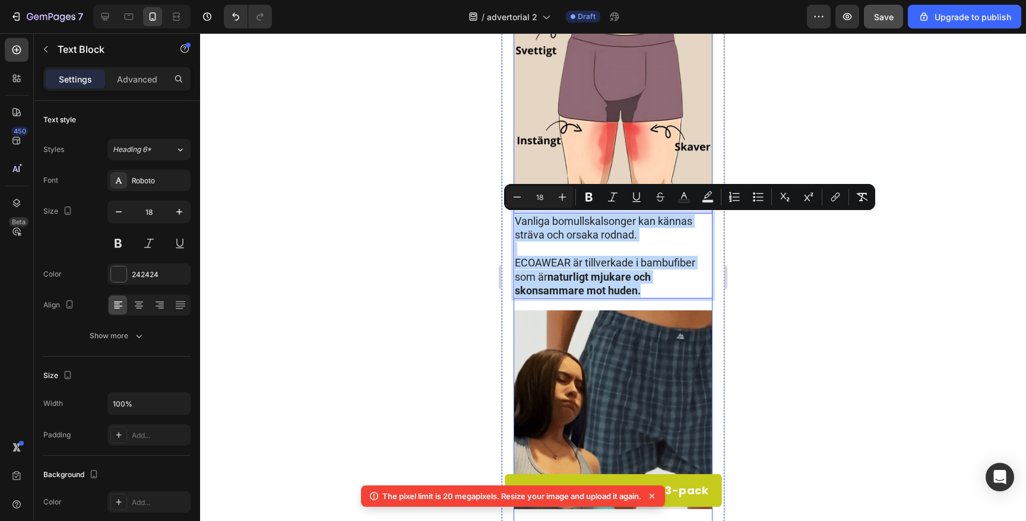
drag, startPoint x: 654, startPoint y: 289, endPoint x: 521, endPoint y: 210, distance: 155.2
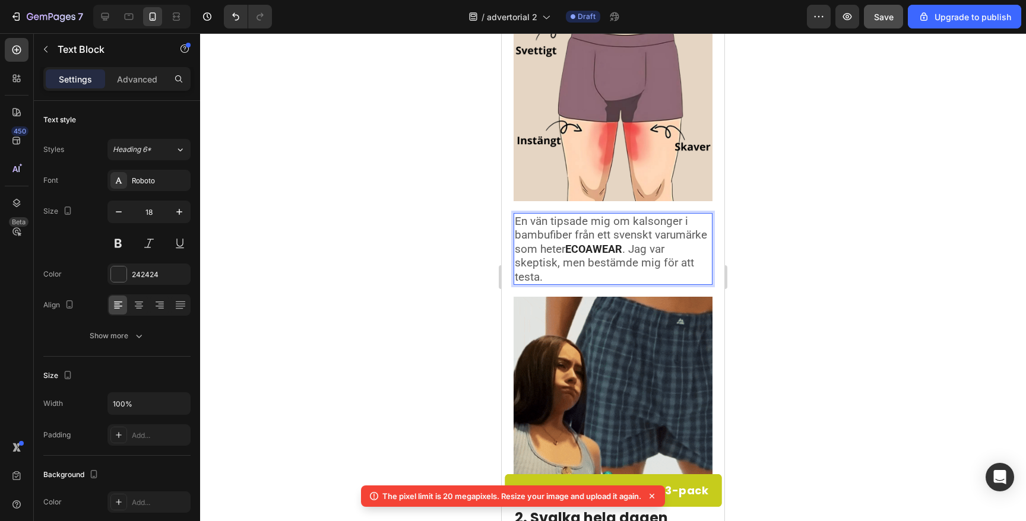
click at [562, 274] on p "En vän tipsade mig om kalsonger i bambufiber från ett svenskt varumärke som het…" at bounding box center [613, 248] width 197 height 69
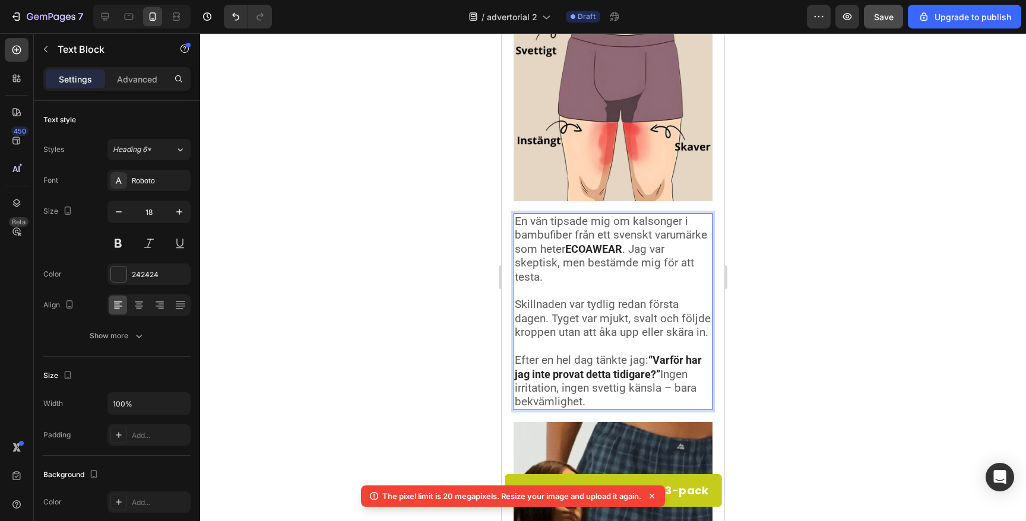
click at [663, 378] on span "Ingen irritation, ingen svettig känsla – bara bekvämlighet." at bounding box center [606, 389] width 182 height 42
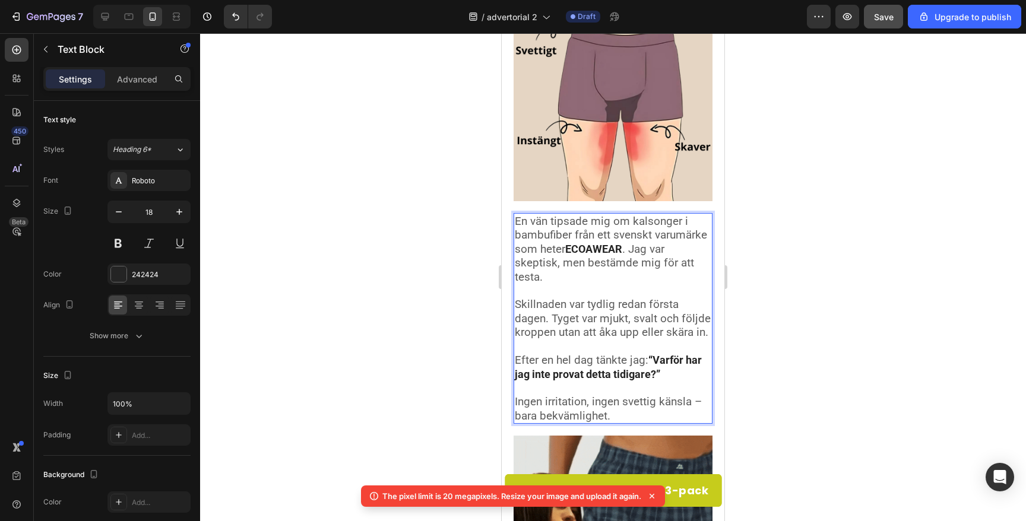
click at [557, 290] on p "Rich Text Editor. Editing area: main" at bounding box center [613, 291] width 197 height 14
click at [633, 249] on span ". Jag var skeptisk, men bestämde mig för att testa." at bounding box center [604, 263] width 179 height 42
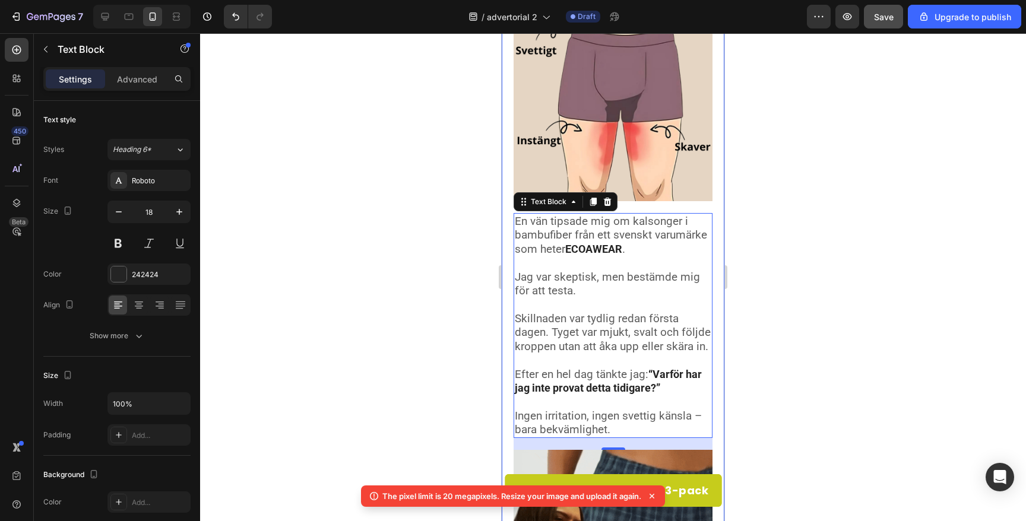
click at [409, 320] on div at bounding box center [613, 277] width 826 height 488
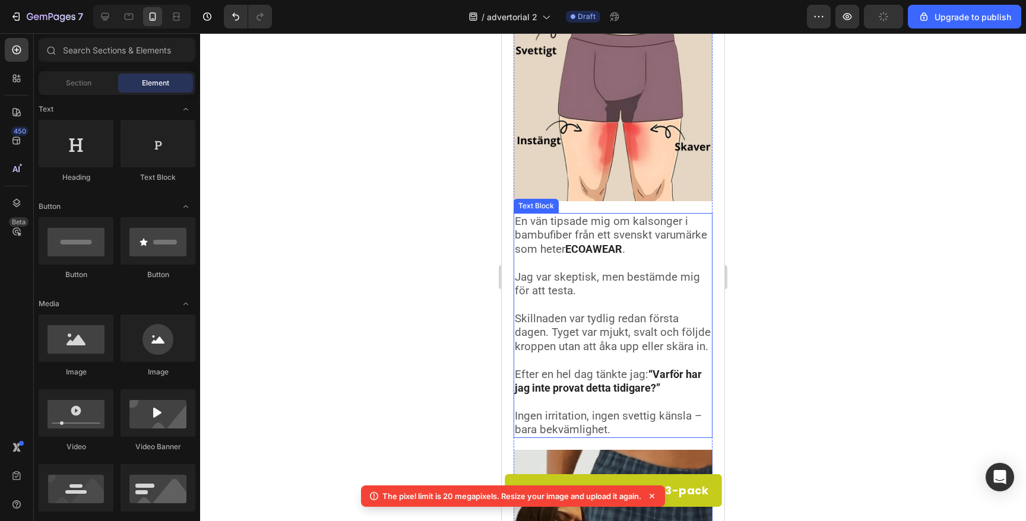
click at [566, 224] on span "En vän tipsade mig om kalsonger i bambufiber från ett svenskt varumärke som het…" at bounding box center [611, 235] width 192 height 42
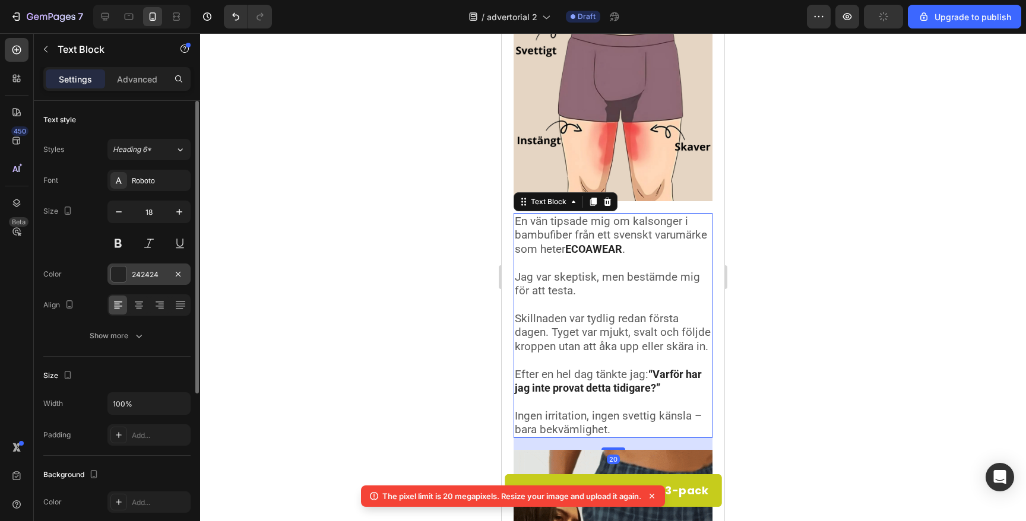
click at [130, 269] on div "242424" at bounding box center [148, 274] width 83 height 21
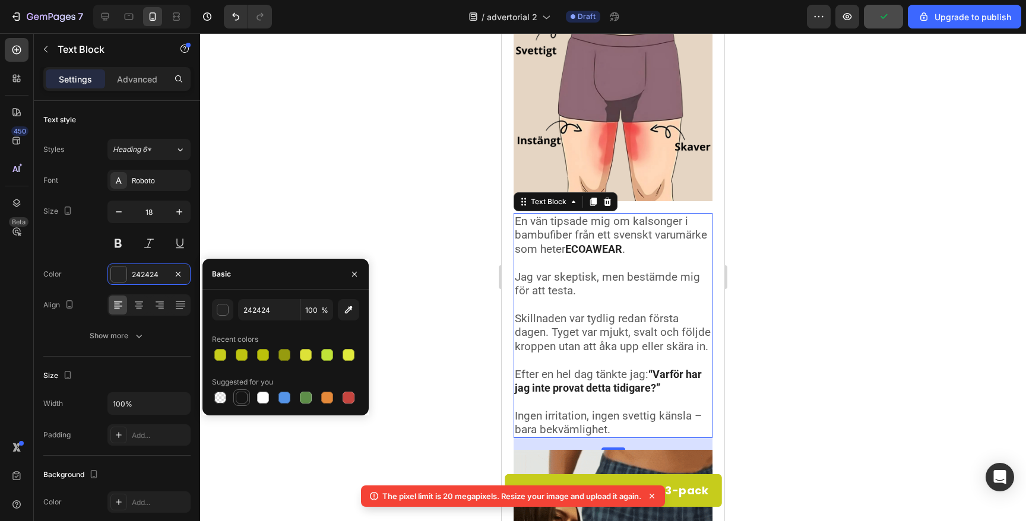
click at [243, 400] on div at bounding box center [242, 398] width 12 height 12
click at [273, 314] on input "151515" at bounding box center [269, 309] width 62 height 21
click at [222, 306] on div "button" at bounding box center [223, 311] width 12 height 12
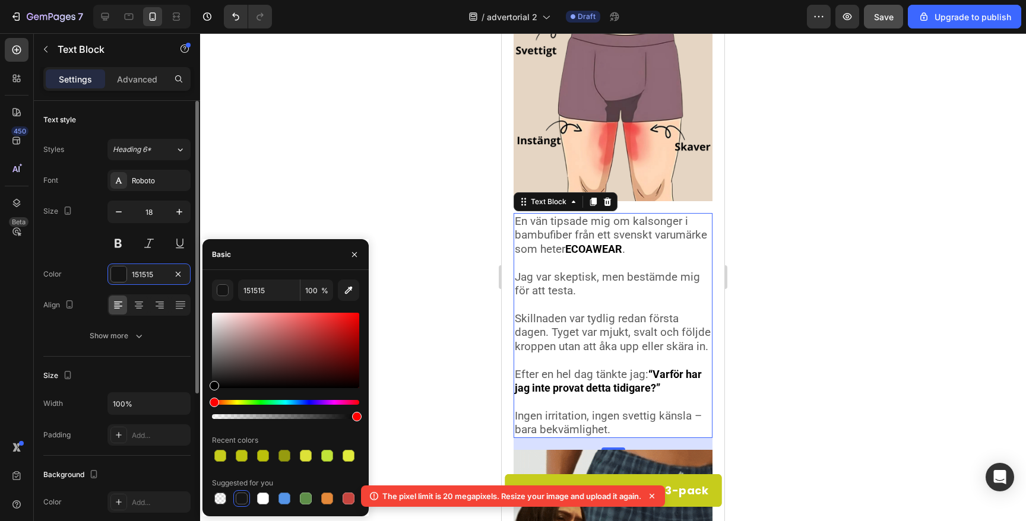
drag, startPoint x: 211, startPoint y: 382, endPoint x: 163, endPoint y: 450, distance: 83.4
click at [163, 450] on div "450 Beta Sections(18) Elements(83) Section Element Hero Section Product Detail …" at bounding box center [100, 277] width 200 height 488
type input "000000"
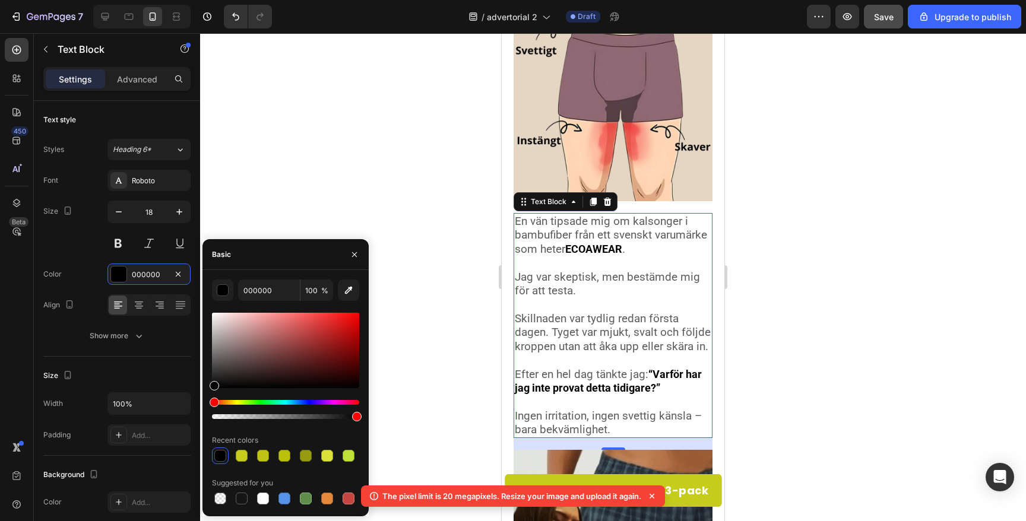
click at [352, 131] on div at bounding box center [613, 277] width 826 height 488
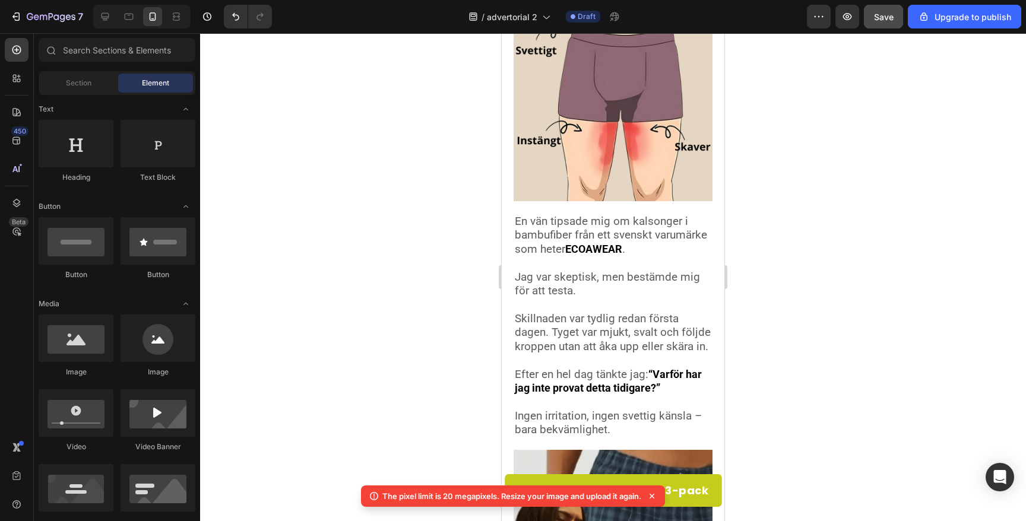
click at [352, 131] on div at bounding box center [613, 277] width 826 height 488
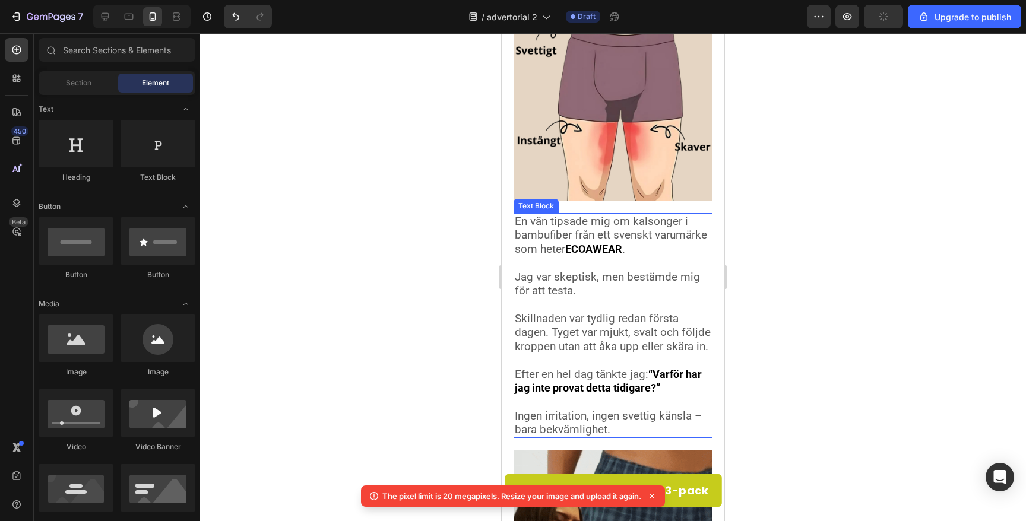
click at [606, 337] on span "Skillnaden var tydlig redan första dagen. Tyget var mjukt, svalt och följde kro…" at bounding box center [613, 333] width 196 height 42
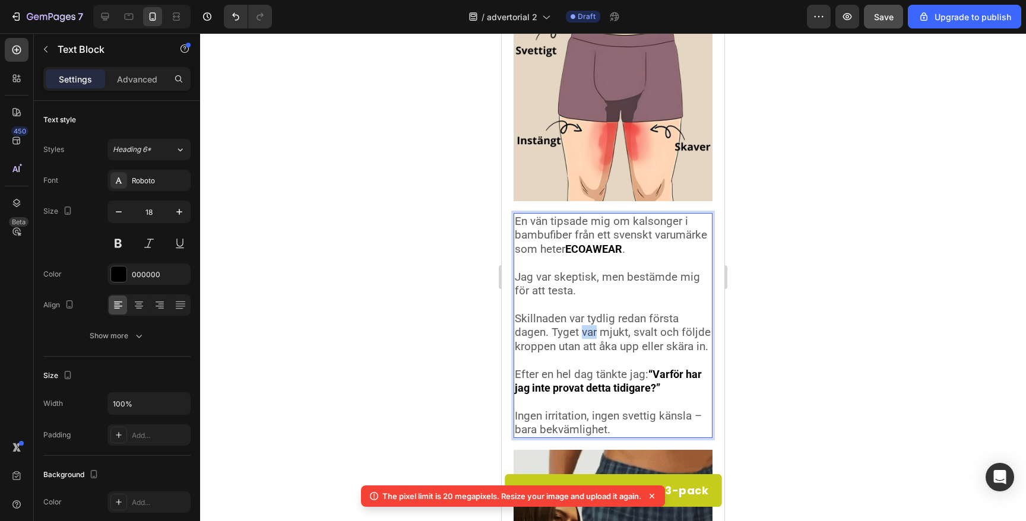
click at [592, 333] on span "Skillnaden var tydlig redan första dagen. Tyget var mjukt, svalt och följde kro…" at bounding box center [613, 333] width 196 height 42
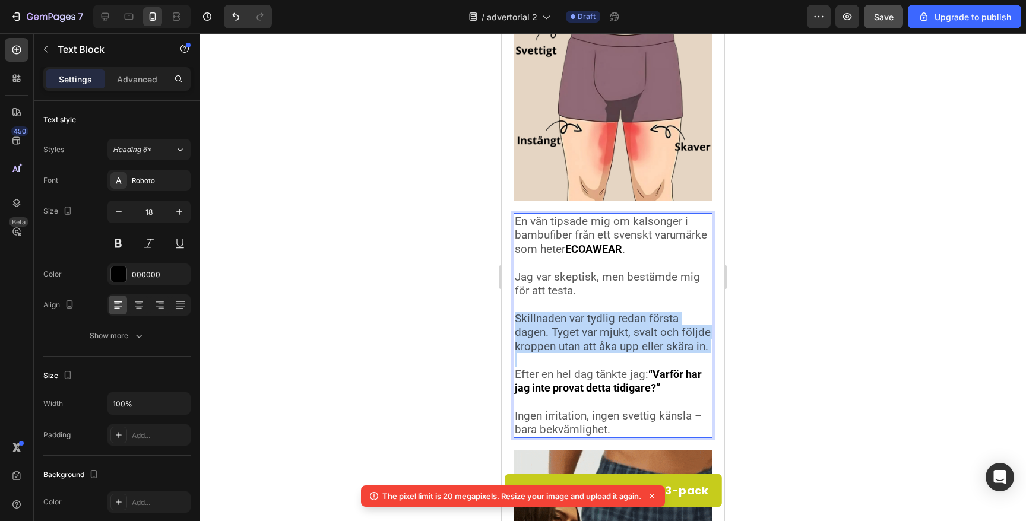
click at [592, 333] on span "Skillnaden var tydlig redan första dagen. Tyget var mjukt, svalt och följde kro…" at bounding box center [613, 333] width 196 height 42
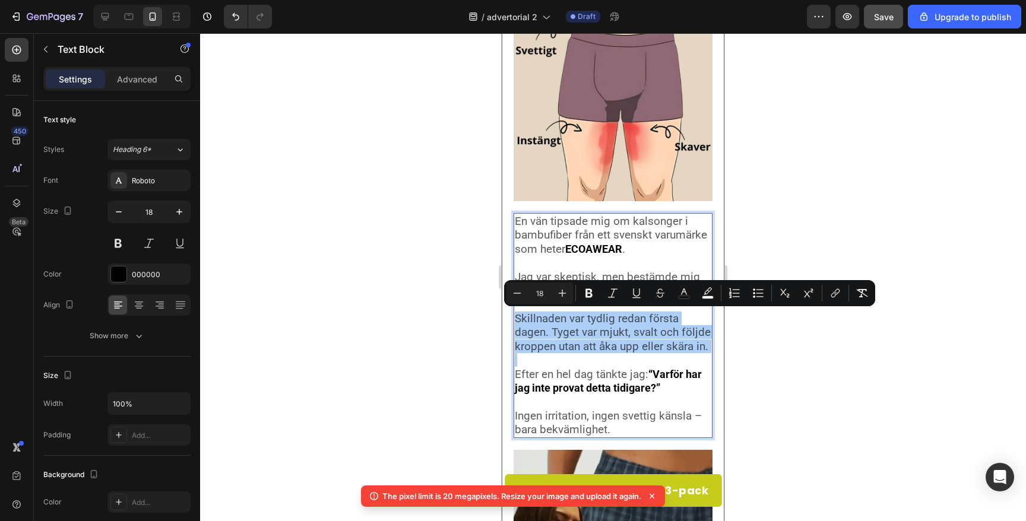
click at [410, 338] on div at bounding box center [613, 277] width 826 height 488
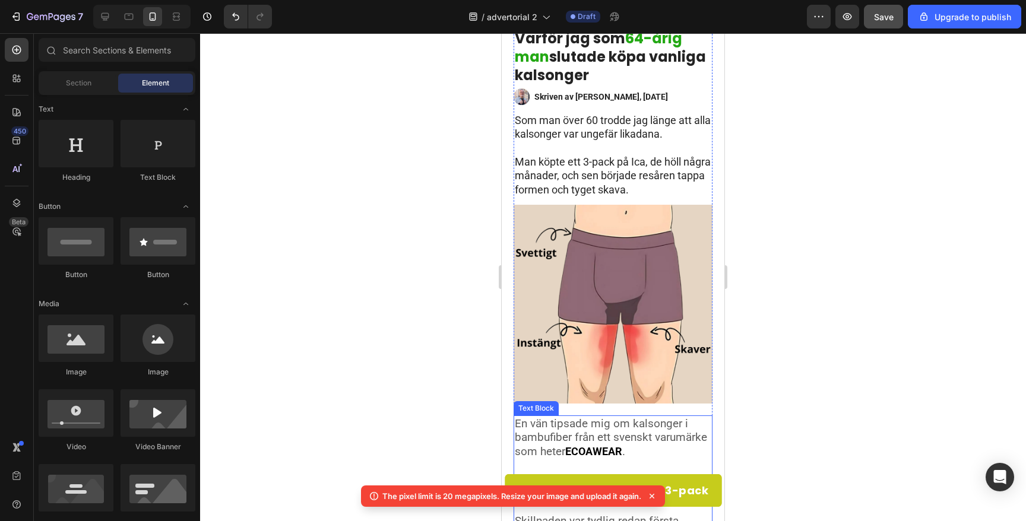
scroll to position [0, 0]
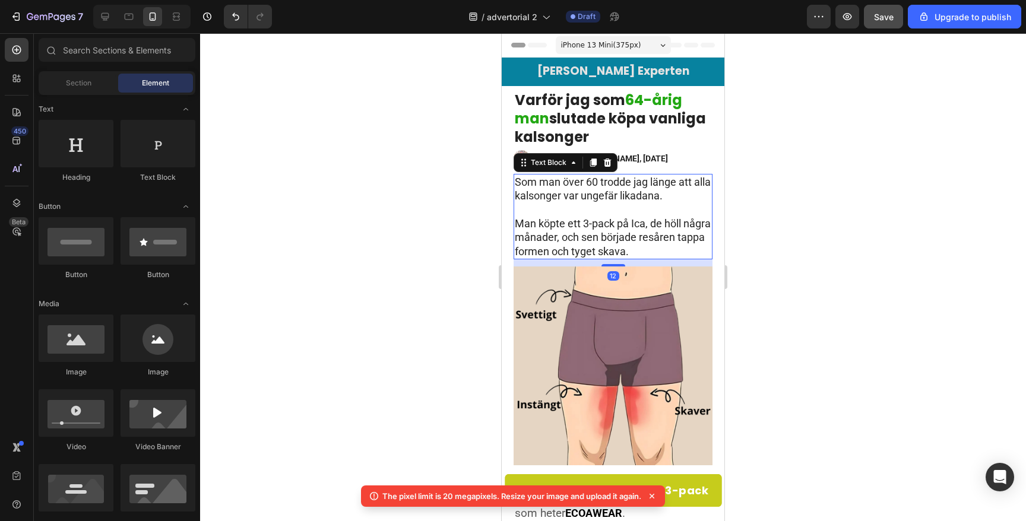
click at [566, 219] on p "Man köpte ett 3-pack på Ica, de höll några månader, och sen började resåren tap…" at bounding box center [613, 238] width 197 height 42
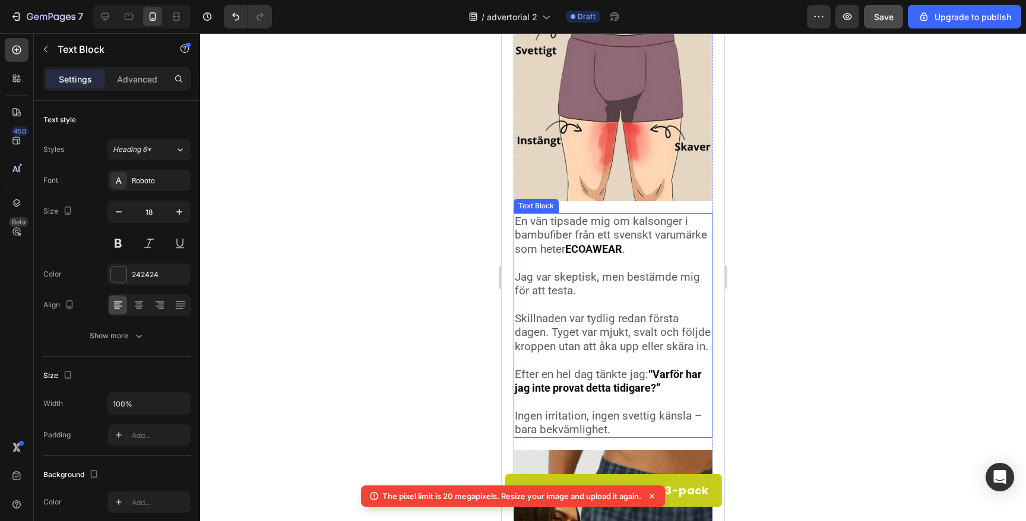
scroll to position [174, 0]
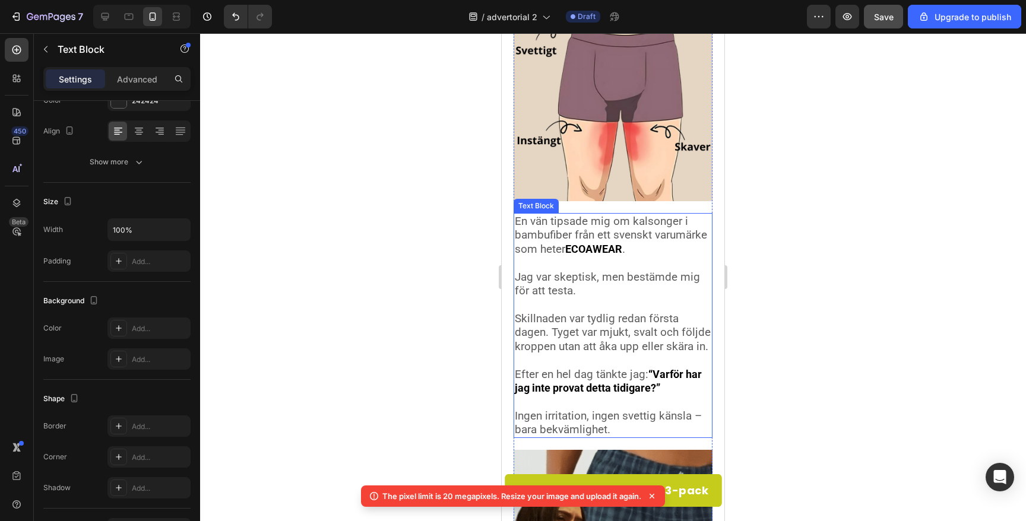
click at [565, 328] on span "Skillnaden var tydlig redan första dagen. Tyget var mjukt, svalt och följde kro…" at bounding box center [613, 333] width 196 height 42
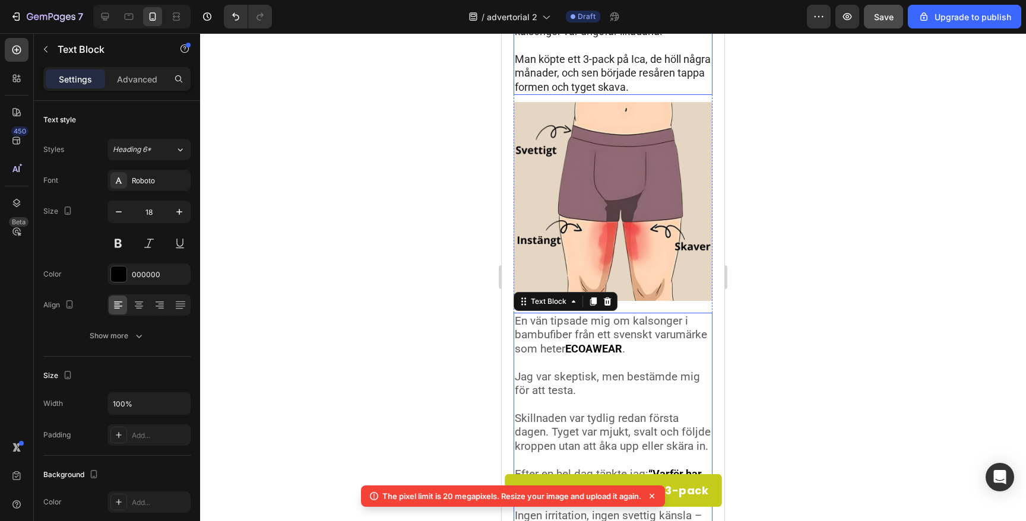
scroll to position [173, 0]
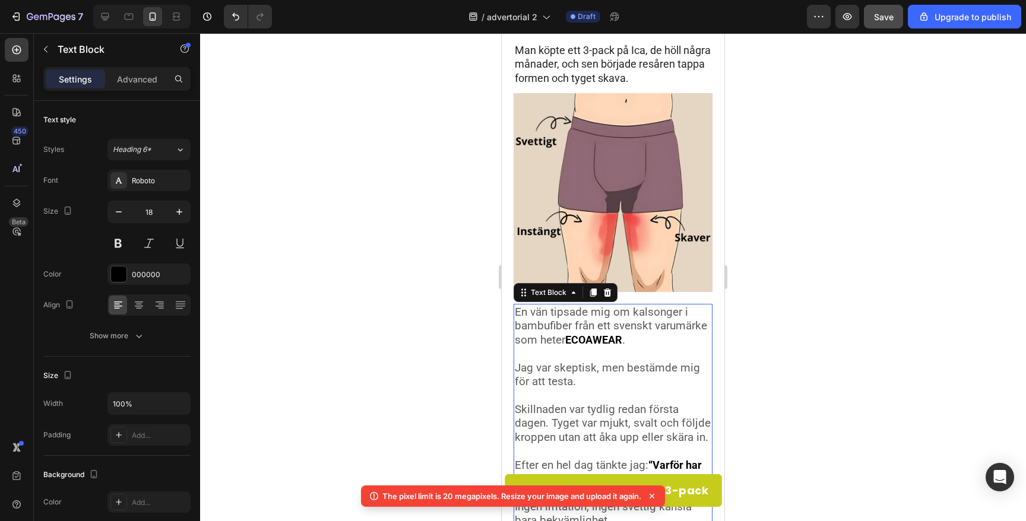
click at [306, 238] on div at bounding box center [613, 277] width 826 height 488
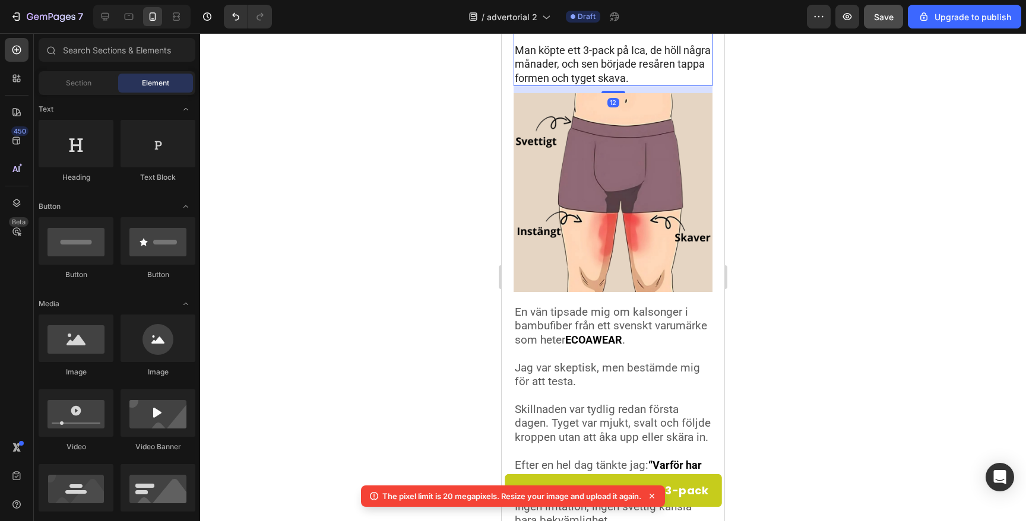
click at [615, 61] on p "Man köpte ett 3-pack på Ica, de höll några månader, och sen började resåren tap…" at bounding box center [613, 64] width 197 height 42
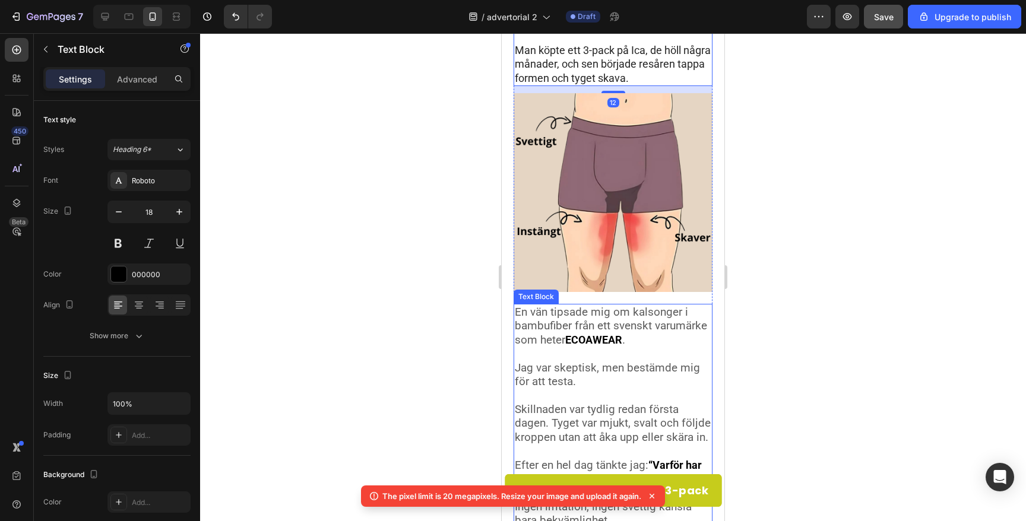
click at [524, 350] on p "Rich Text Editor. Editing area: main" at bounding box center [613, 354] width 197 height 14
click at [595, 69] on p "Man köpte ett 3-pack på Ica, de höll några månader, och sen började resåren tap…" at bounding box center [613, 64] width 197 height 42
click at [567, 382] on span "Jag var skeptisk, men bestämde mig för att testa." at bounding box center [607, 374] width 185 height 27
click at [567, 381] on span "Jag var skeptisk, men bestämde mig för att testa." at bounding box center [607, 374] width 185 height 27
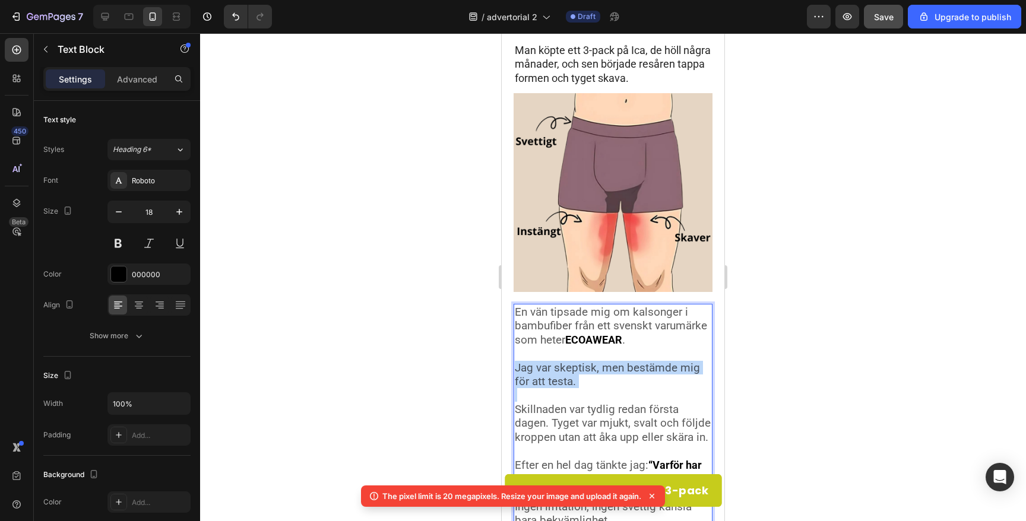
click at [567, 381] on span "Jag var skeptisk, men bestämde mig för att testa." at bounding box center [607, 374] width 185 height 27
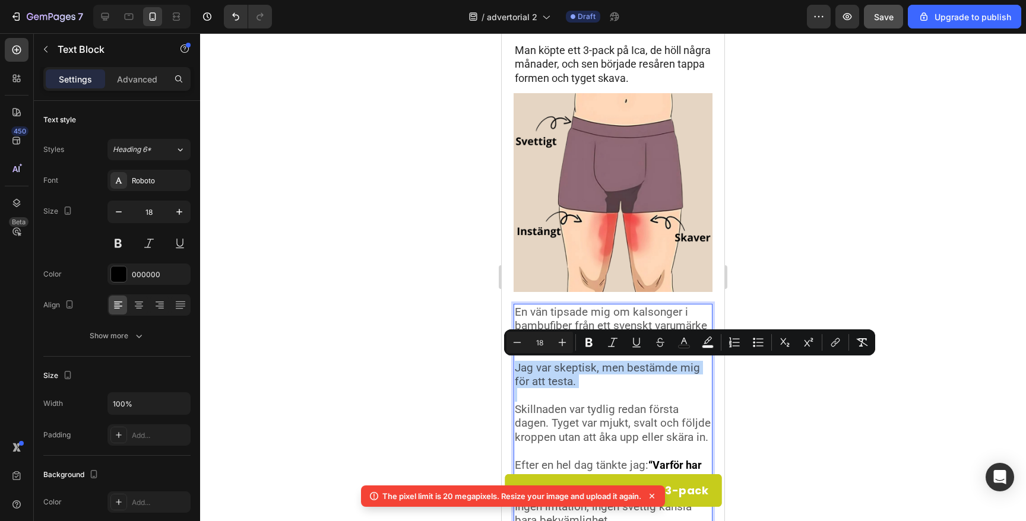
click at [567, 381] on span "Jag var skeptisk, men bestämde mig för att testa." at bounding box center [607, 374] width 185 height 27
click at [679, 350] on button "color" at bounding box center [683, 342] width 21 height 21
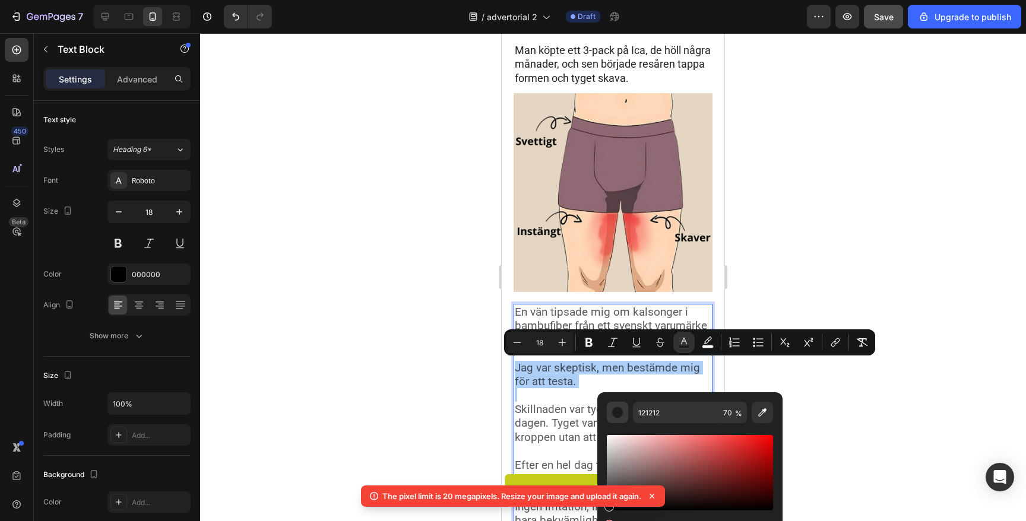
click at [617, 417] on div "Editor contextual toolbar" at bounding box center [618, 413] width 12 height 12
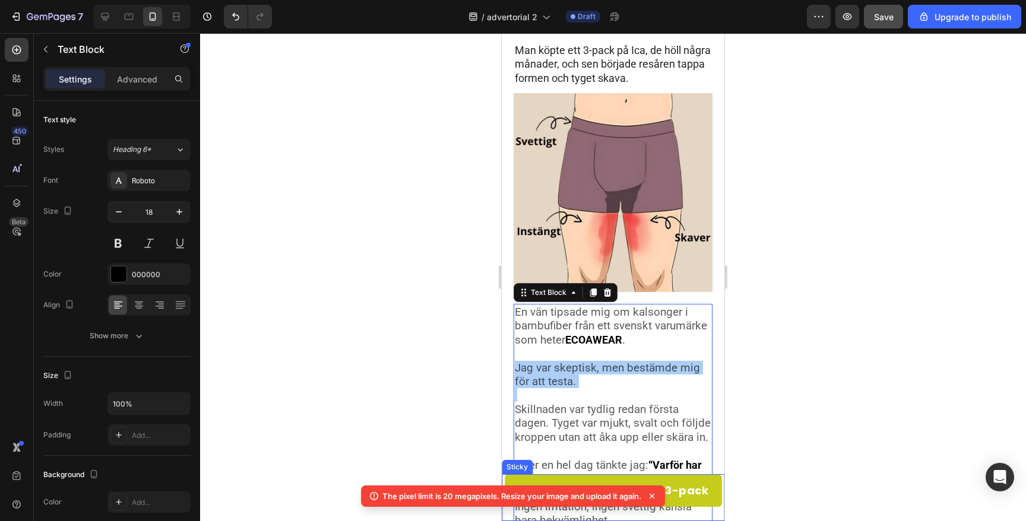
drag, startPoint x: 1111, startPoint y: 545, endPoint x: 597, endPoint y: 519, distance: 514.9
click at [400, 378] on div at bounding box center [613, 277] width 826 height 488
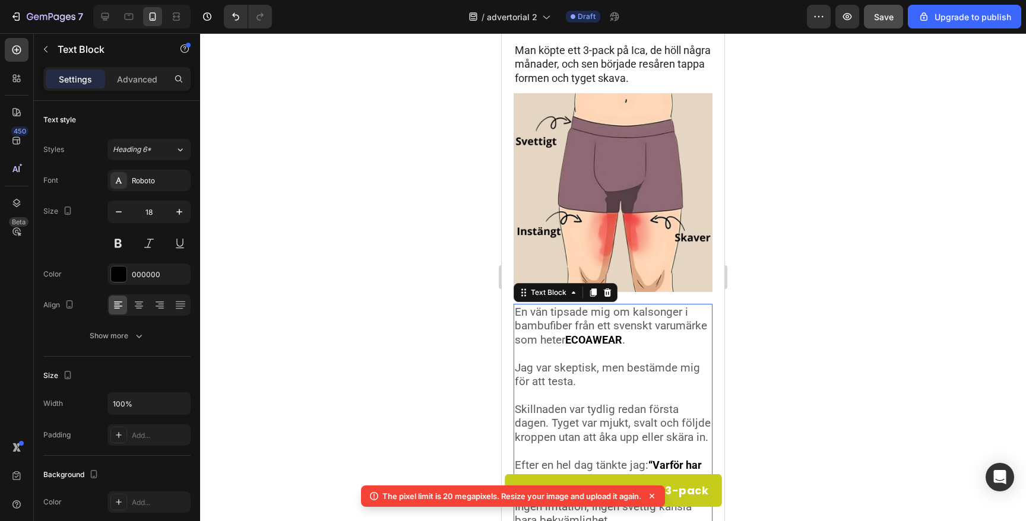
click at [549, 371] on span "Jag var skeptisk, men bestämde mig för att testa." at bounding box center [607, 374] width 185 height 27
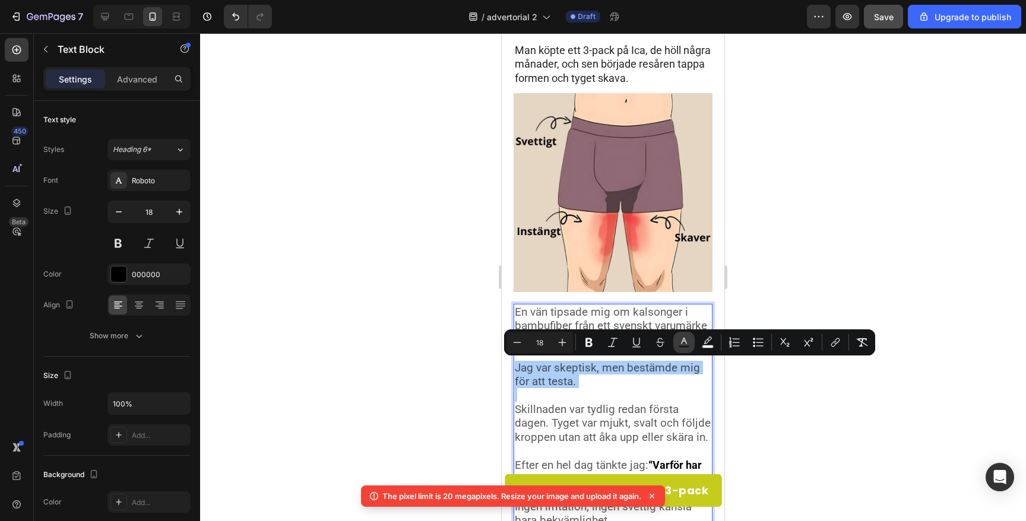
click at [687, 346] on rect "Editor contextual toolbar" at bounding box center [684, 347] width 11 height 3
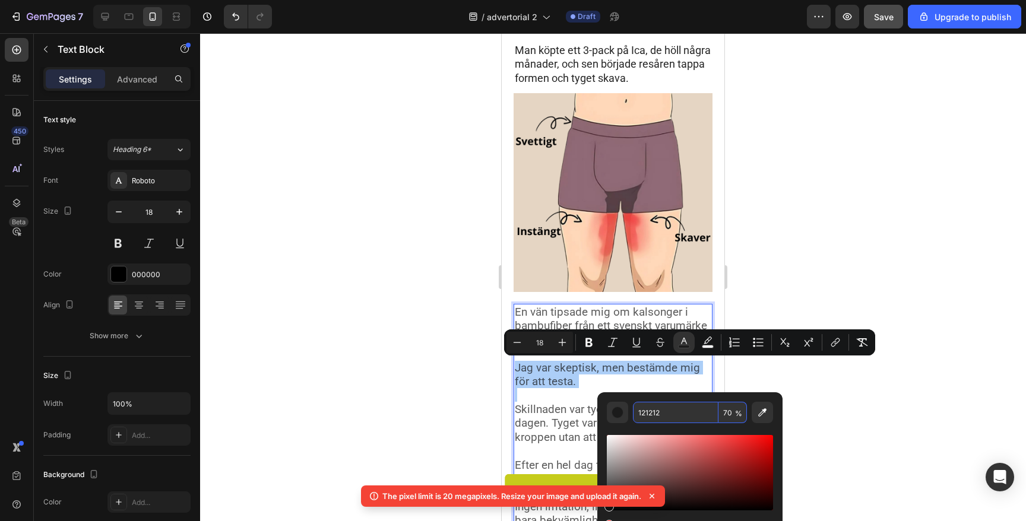
click at [650, 416] on input "121212" at bounding box center [676, 412] width 86 height 21
type input "000000"
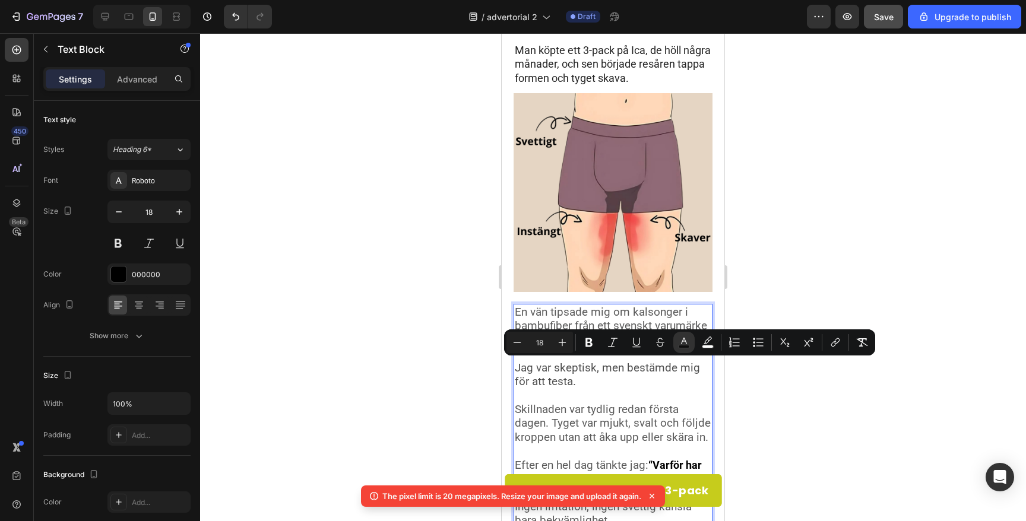
click at [397, 340] on div at bounding box center [613, 277] width 826 height 488
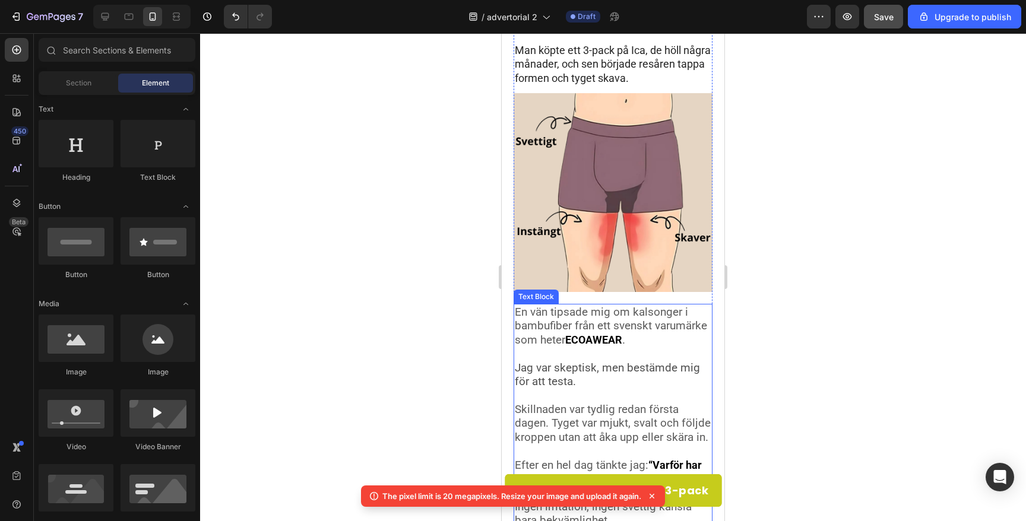
click at [555, 378] on span "Jag var skeptisk, men bestämde mig för att testa." at bounding box center [607, 374] width 185 height 27
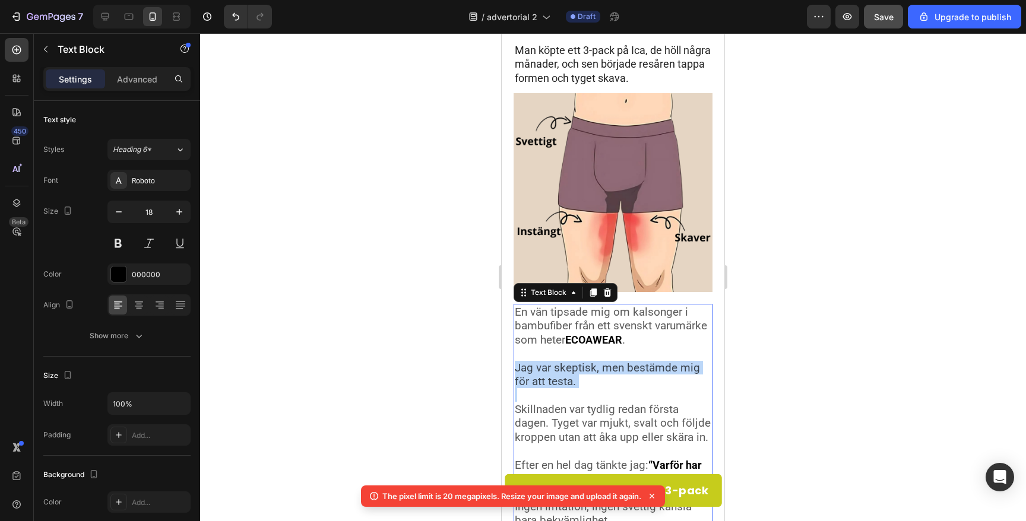
click at [555, 378] on span "Jag var skeptisk, men bestämde mig för att testa." at bounding box center [607, 374] width 185 height 27
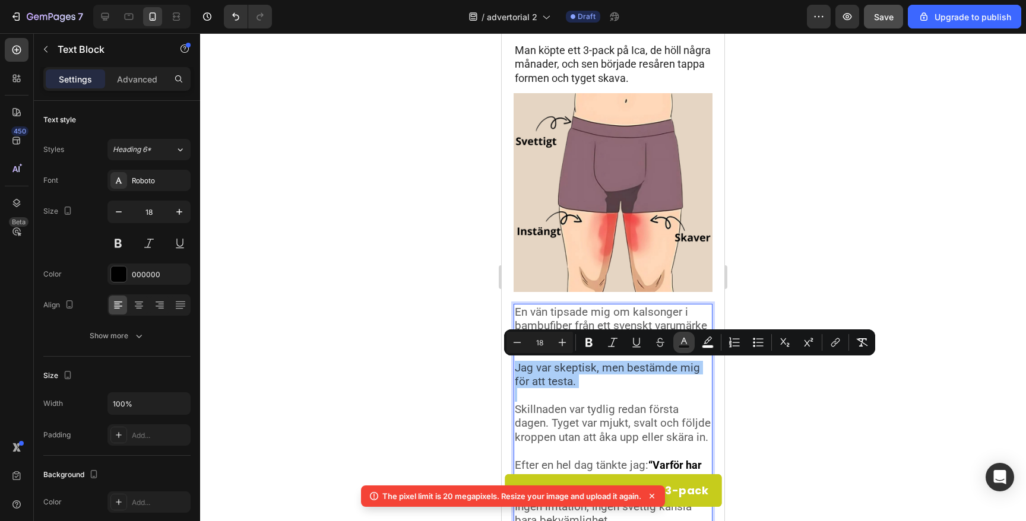
click at [682, 348] on rect "Editor contextual toolbar" at bounding box center [684, 347] width 11 height 3
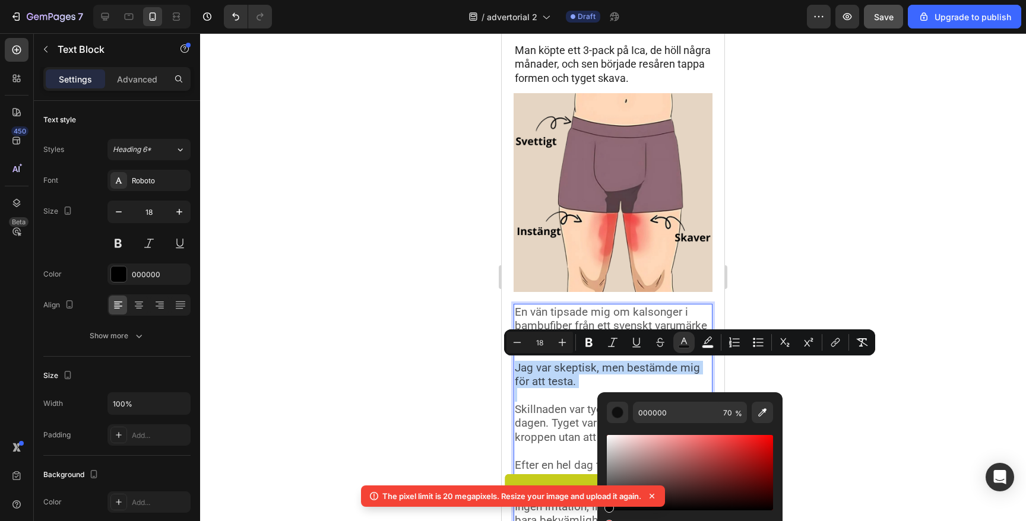
click at [568, 390] on p "Rich Text Editor. Editing area: main" at bounding box center [613, 395] width 197 height 14
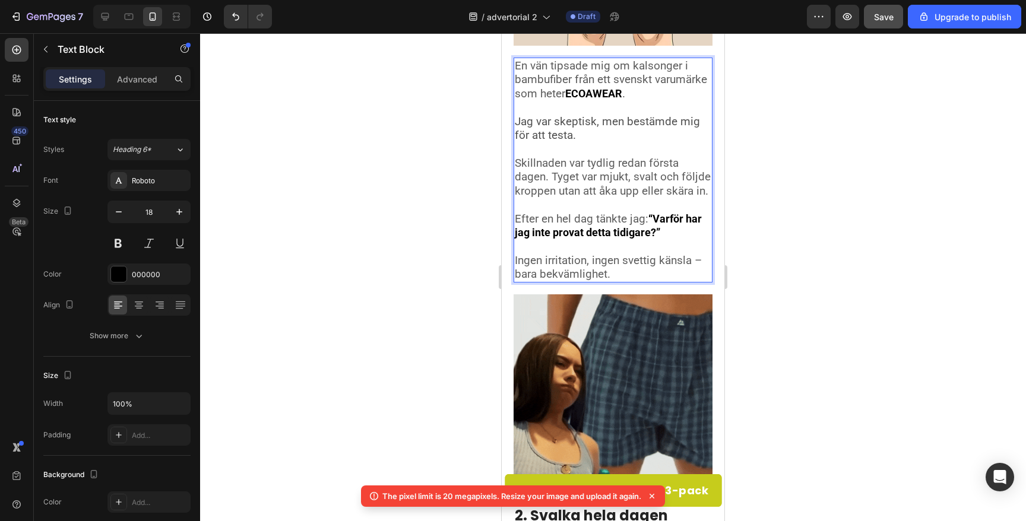
scroll to position [423, 0]
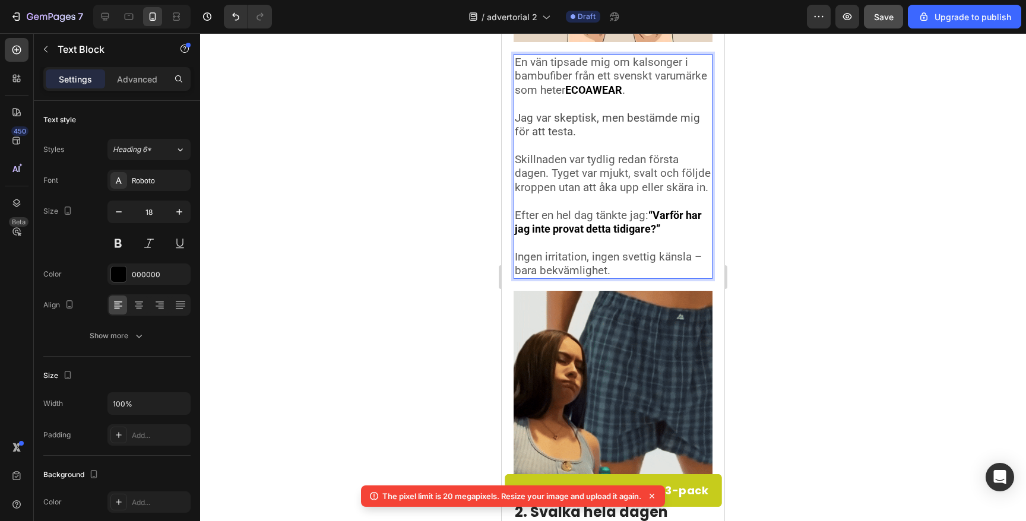
click at [628, 268] on p "Ingen irritation, ingen svettig känsla – bara bekvämlighet." at bounding box center [613, 264] width 197 height 28
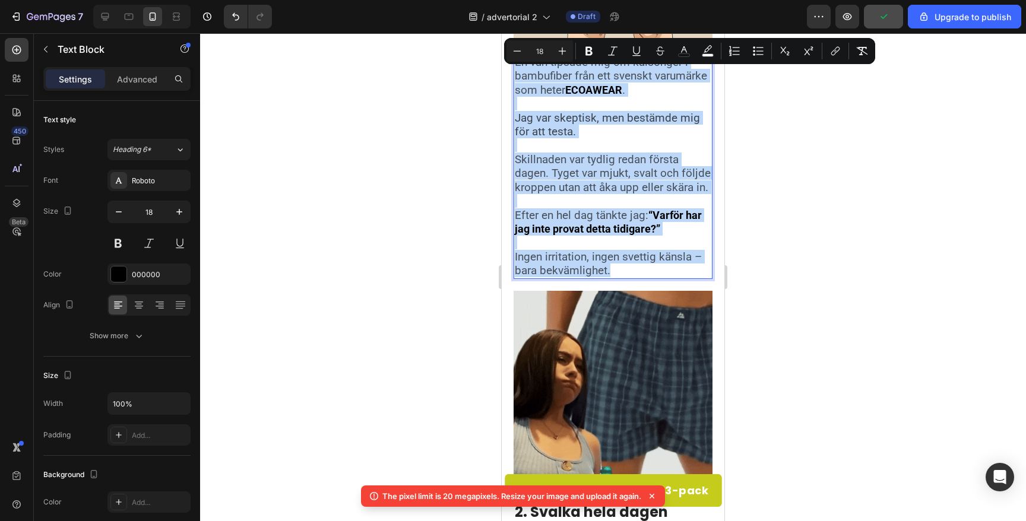
drag, startPoint x: 628, startPoint y: 268, endPoint x: 514, endPoint y: 66, distance: 232.7
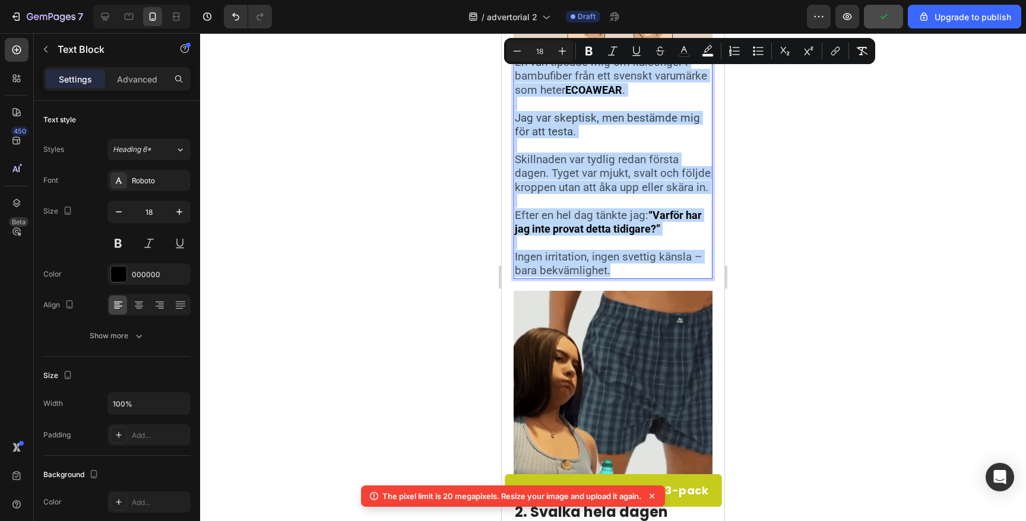
click at [514, 66] on div "En vän tipsade mig om kalsonger i bambufiber från ett svenskt varumärke som het…" at bounding box center [613, 166] width 199 height 225
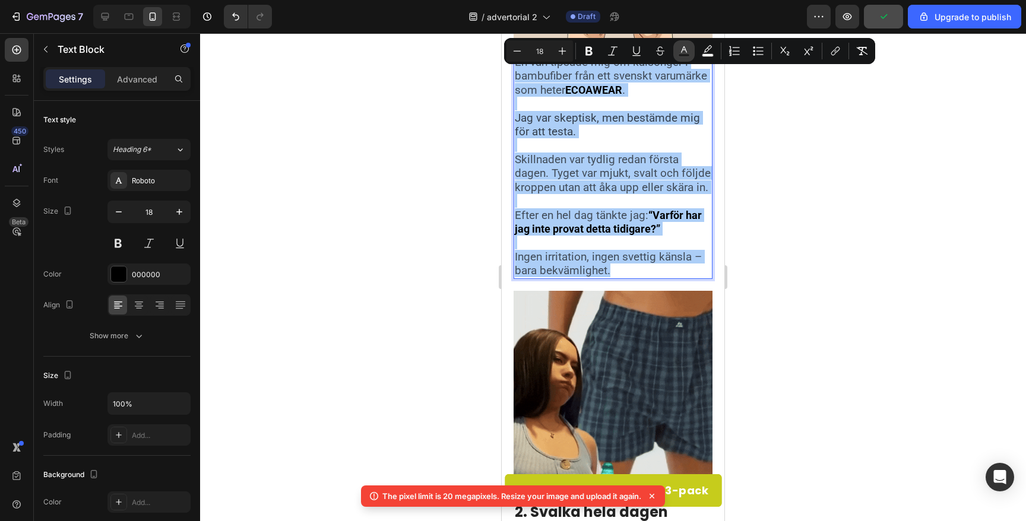
click at [682, 54] on rect "Editor contextual toolbar" at bounding box center [684, 55] width 11 height 3
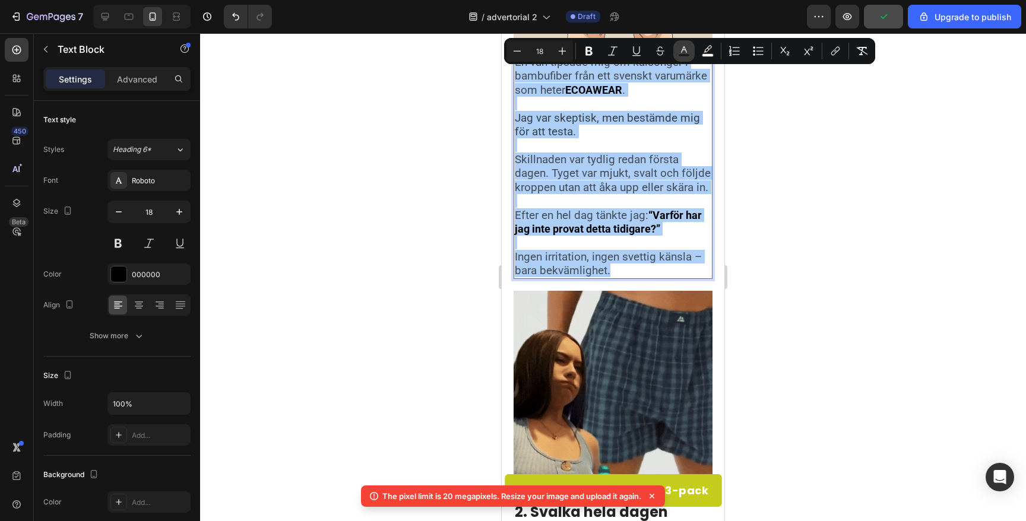
type input "121212"
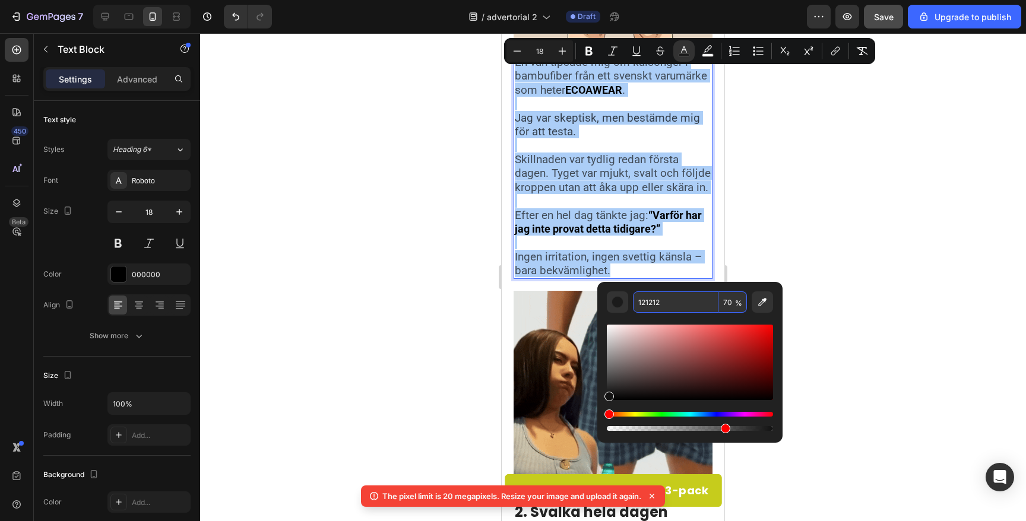
click at [652, 300] on input "121212" at bounding box center [676, 302] width 86 height 21
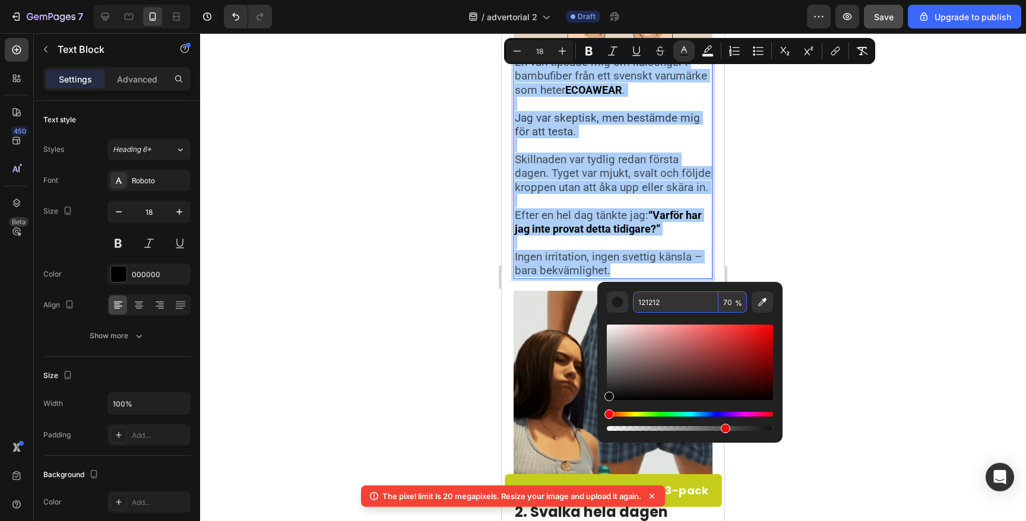
click at [652, 300] on input "121212" at bounding box center [676, 302] width 86 height 21
type input "000000"
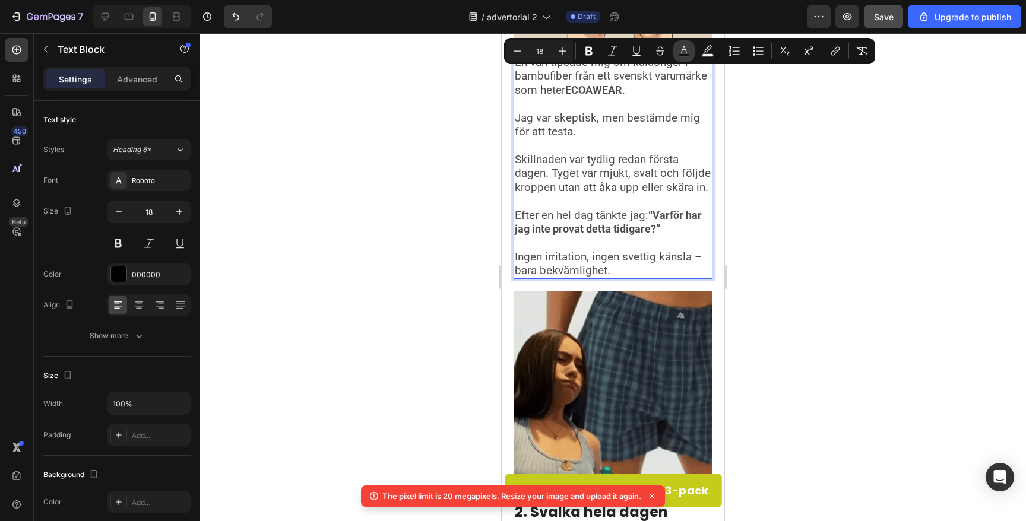
click at [691, 48] on button "color" at bounding box center [683, 50] width 21 height 21
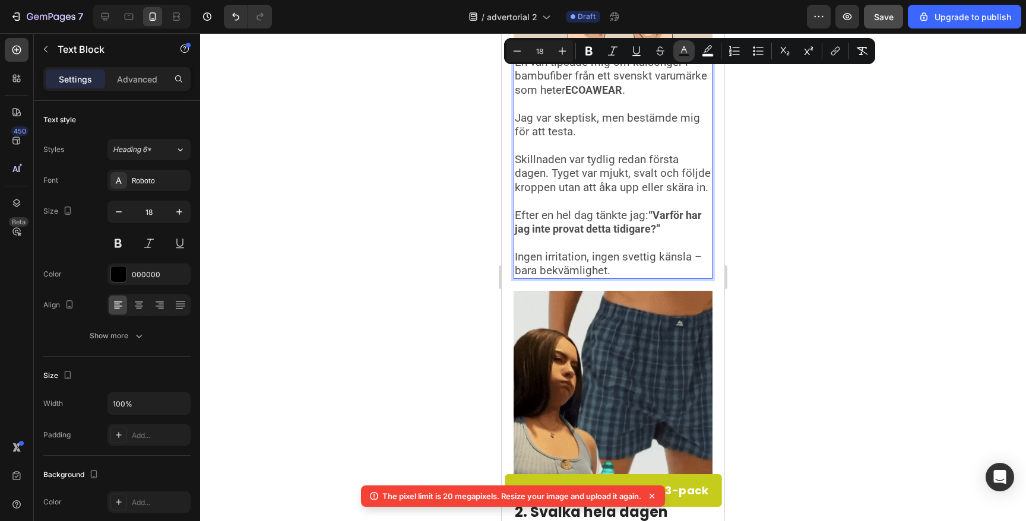
click at [681, 54] on rect "Editor contextual toolbar" at bounding box center [684, 55] width 11 height 3
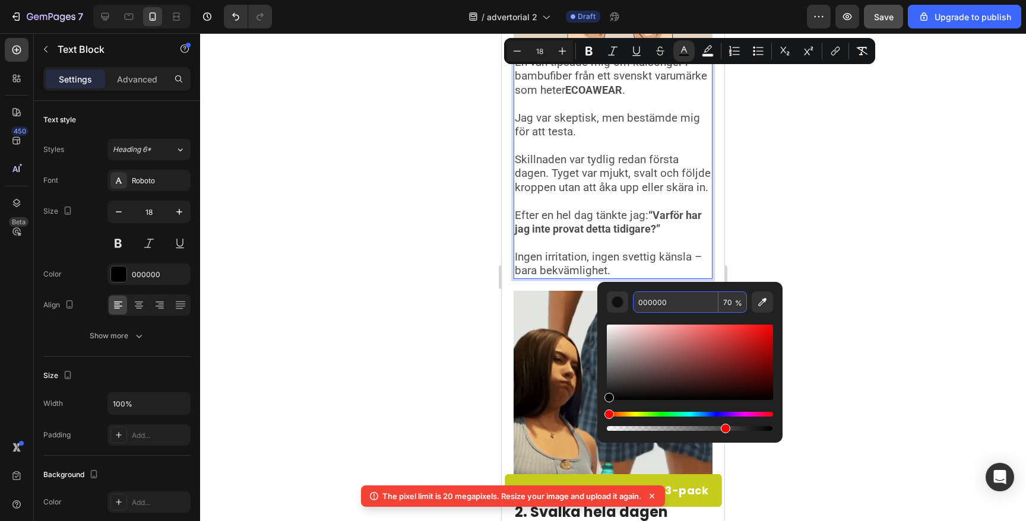
click at [729, 305] on input "70" at bounding box center [733, 302] width 29 height 21
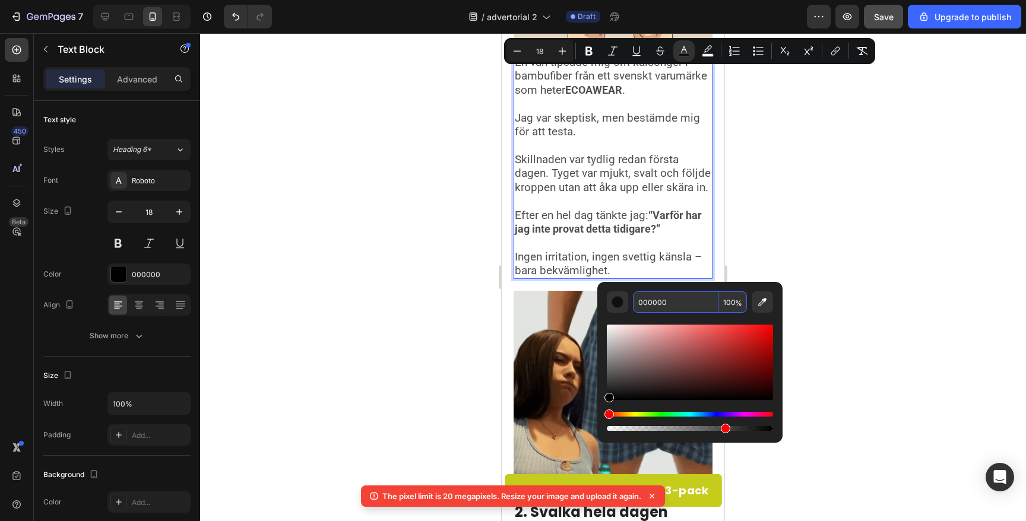
type input "100"
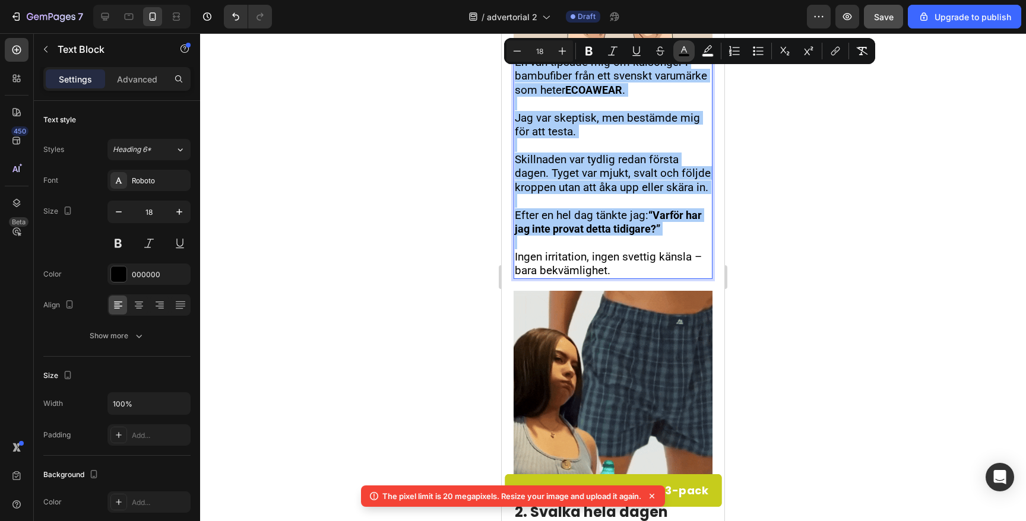
click at [678, 53] on icon "Editor contextual toolbar" at bounding box center [684, 51] width 12 height 12
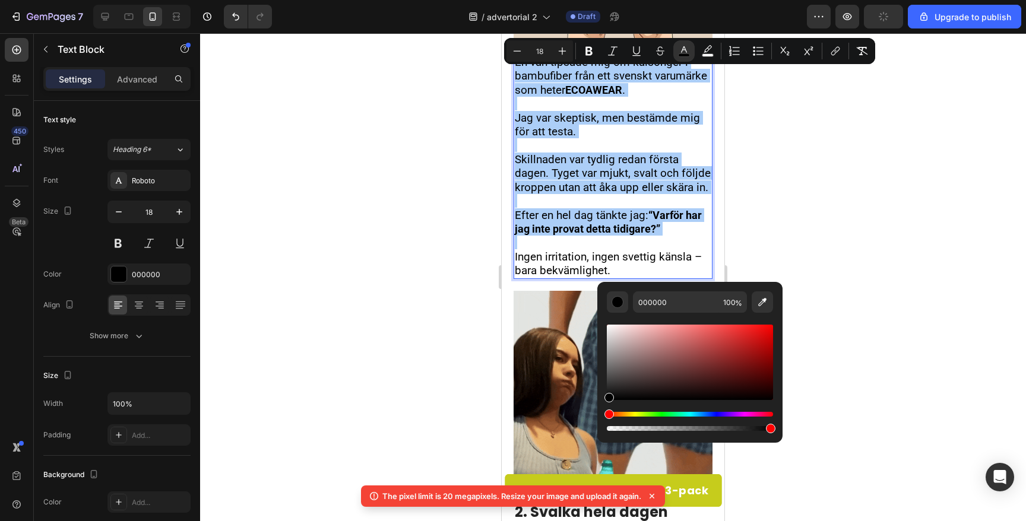
click at [673, 40] on button "color" at bounding box center [683, 50] width 21 height 21
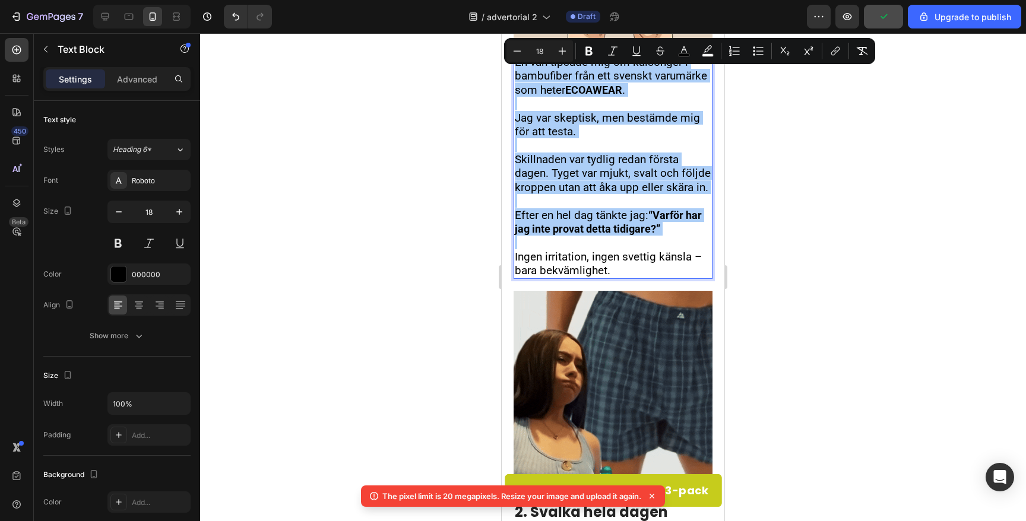
click at [813, 302] on div at bounding box center [613, 277] width 826 height 488
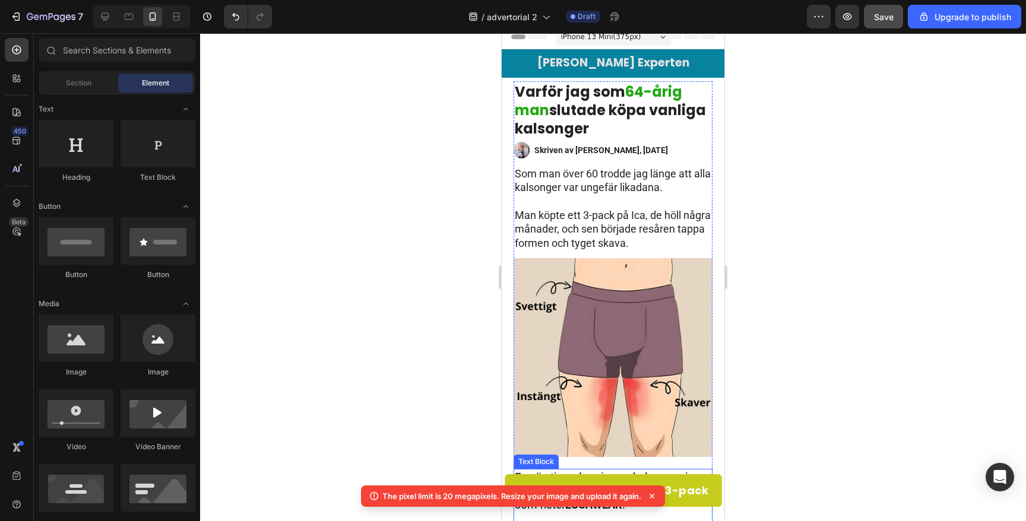
scroll to position [0, 0]
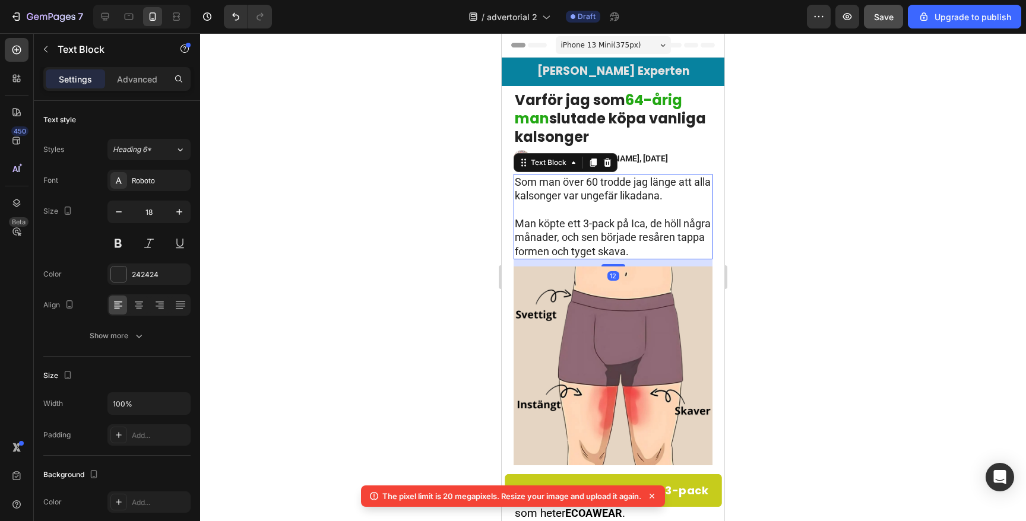
click at [615, 200] on p "Som man över 60 trodde jag länge att alla kalsonger var ungefär likadana." at bounding box center [613, 189] width 197 height 28
click at [561, 209] on p "Rich Text Editor. Editing area: main" at bounding box center [613, 210] width 197 height 14
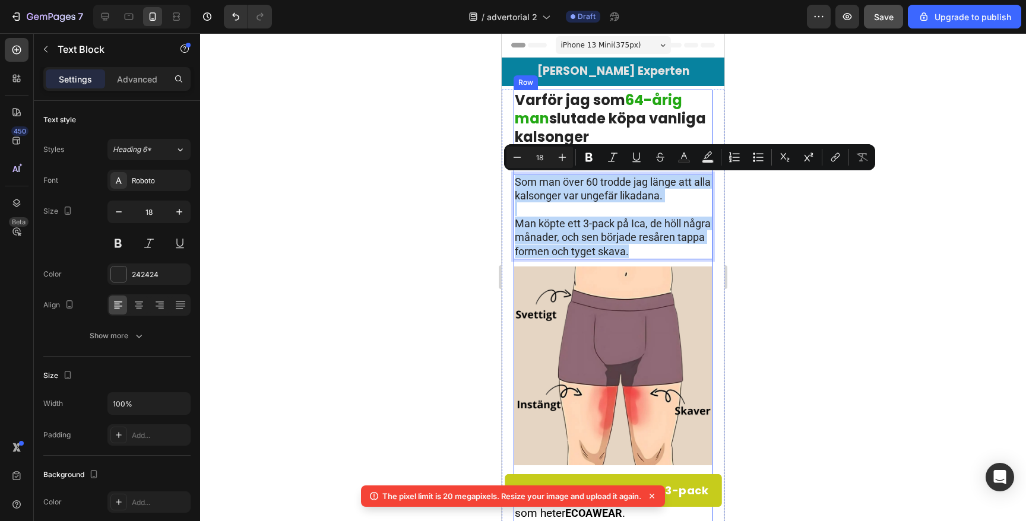
drag, startPoint x: 678, startPoint y: 245, endPoint x: 515, endPoint y: 172, distance: 177.8
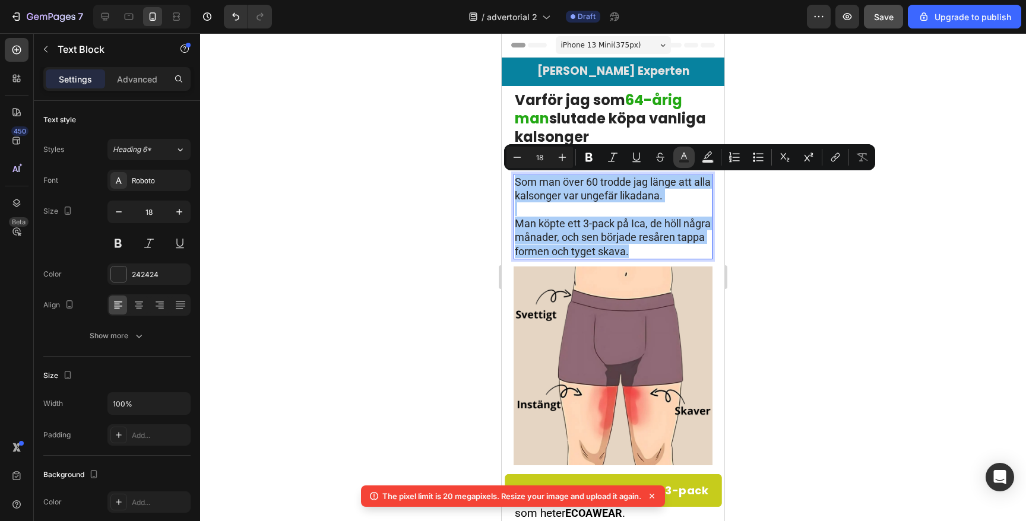
click at [682, 161] on rect "Editor contextual toolbar" at bounding box center [684, 161] width 11 height 3
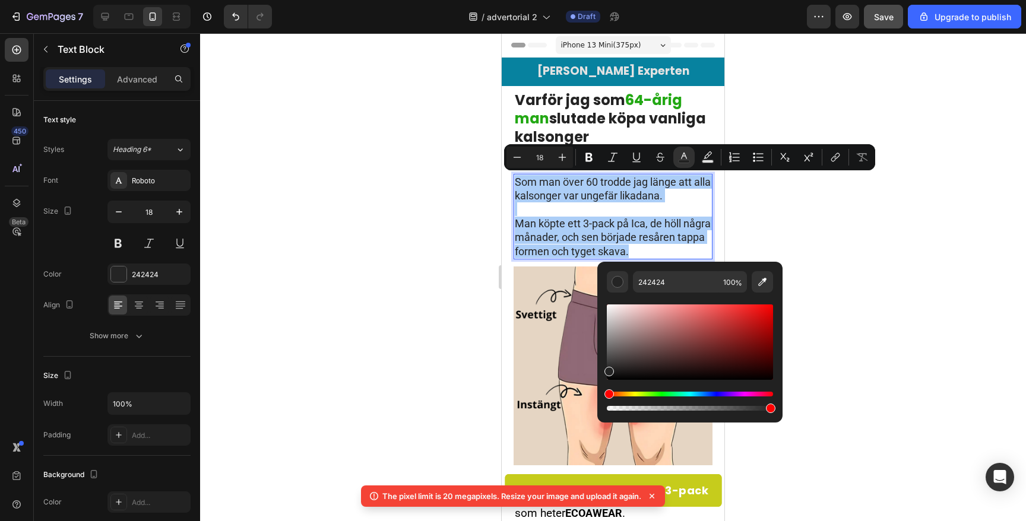
click at [362, 292] on div at bounding box center [613, 277] width 826 height 488
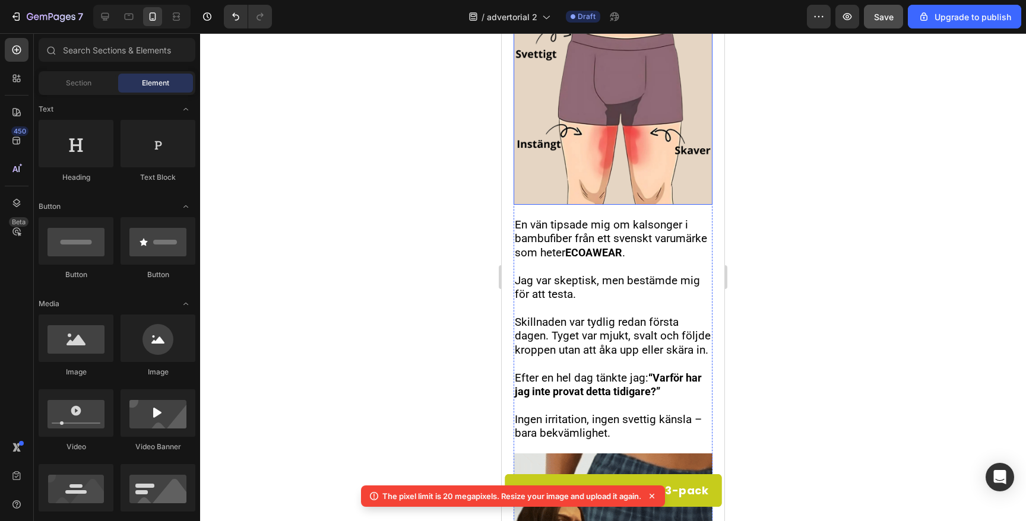
scroll to position [265, 0]
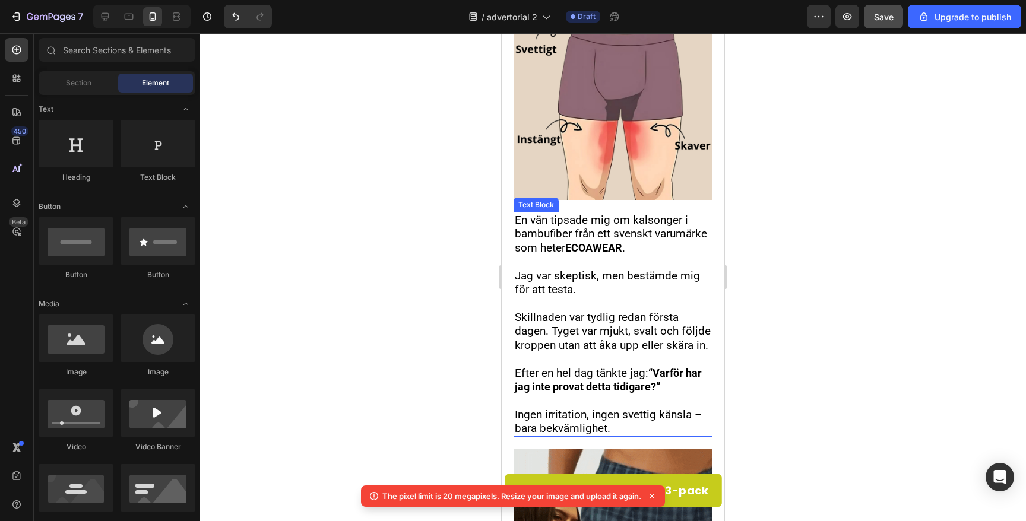
click at [640, 296] on p "Rich Text Editor. Editing area: main" at bounding box center [613, 303] width 197 height 14
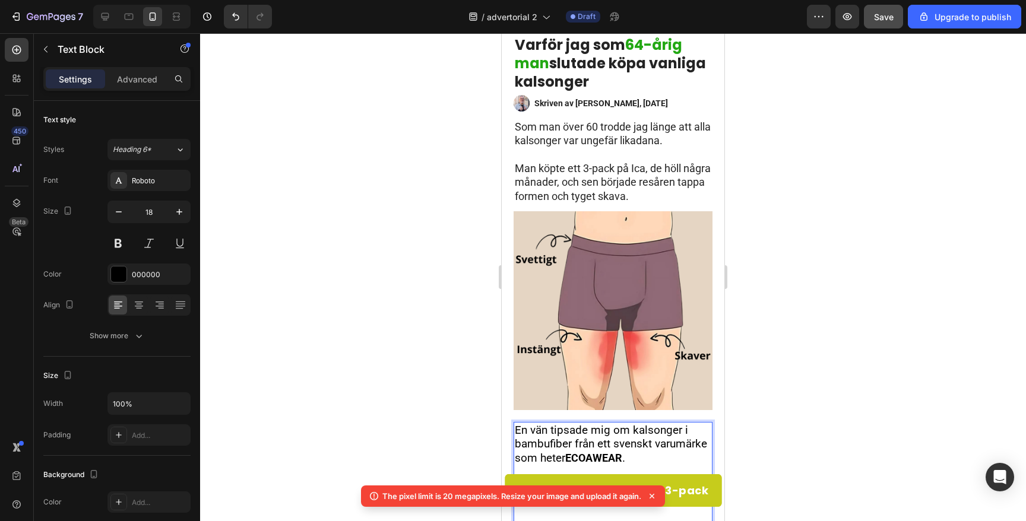
scroll to position [0, 0]
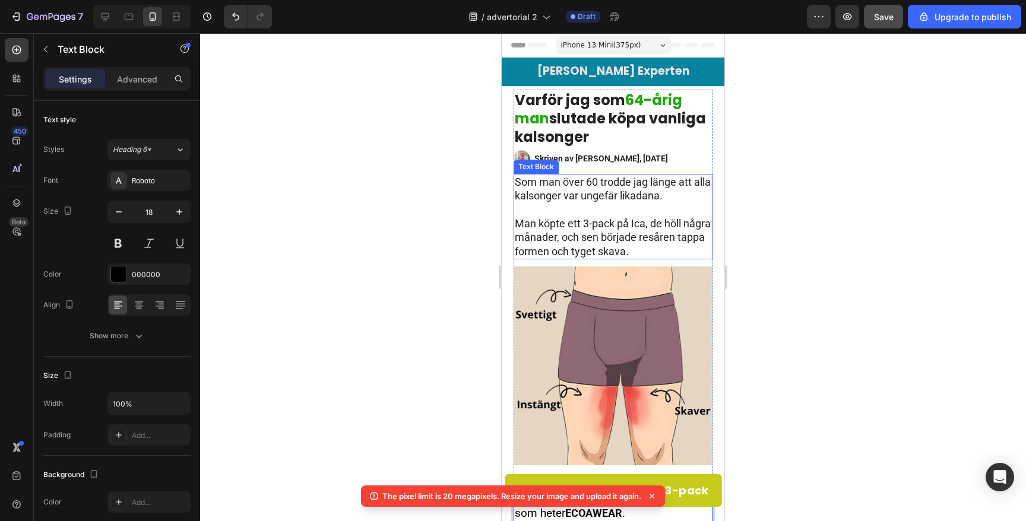
click at [607, 198] on p "Som man över 60 trodde jag länge att alla kalsonger var ungefär likadana." at bounding box center [613, 189] width 197 height 28
click at [583, 187] on p "Som man över 60 trodde jag länge att alla kalsonger var ungefär likadana." at bounding box center [613, 189] width 197 height 28
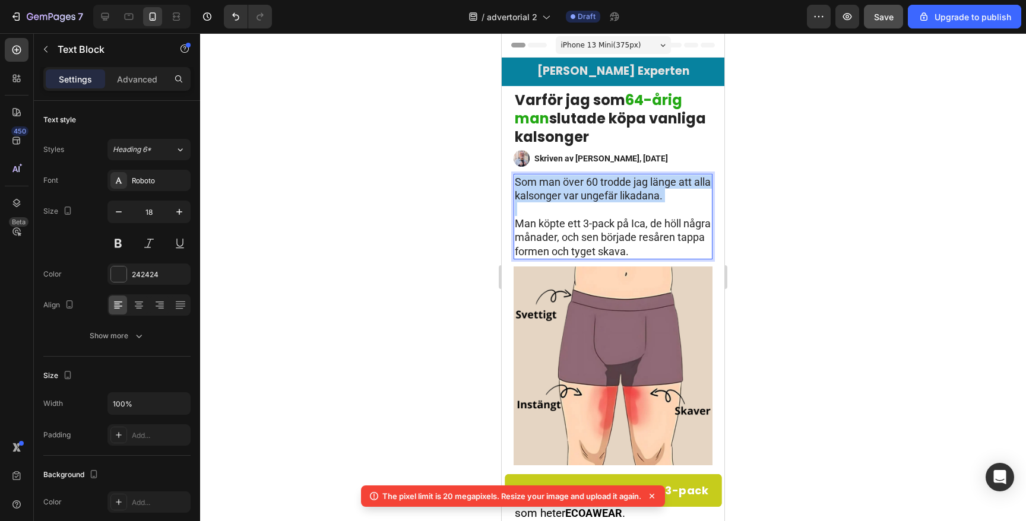
click at [583, 187] on p "Som man över 60 trodde jag länge att alla kalsonger var ungefär likadana." at bounding box center [613, 189] width 197 height 28
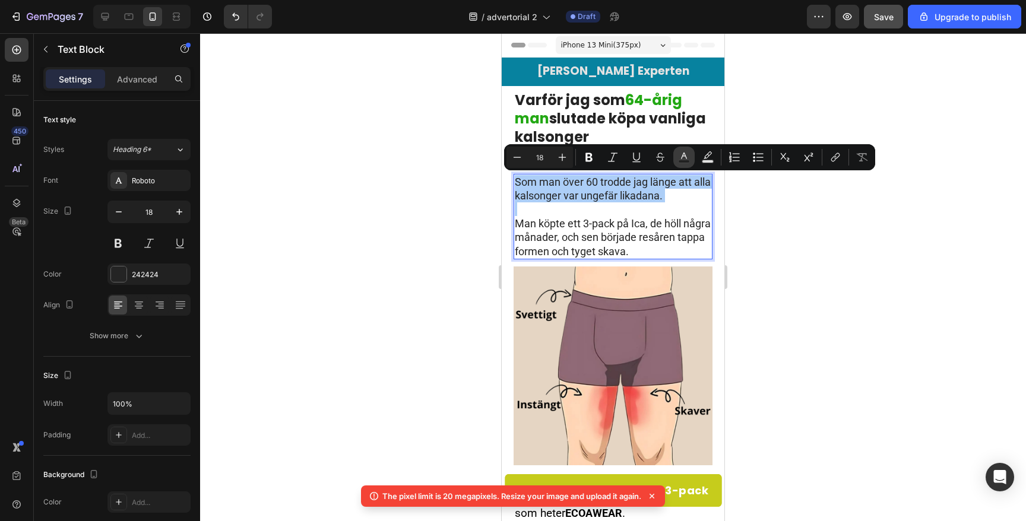
click at [675, 158] on button "Text Color" at bounding box center [683, 157] width 21 height 21
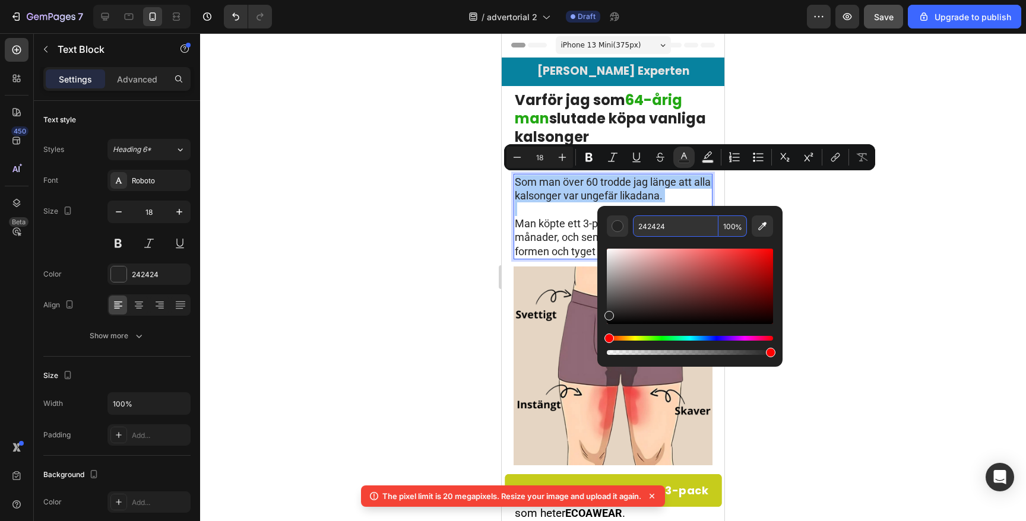
click at [650, 222] on input "242424" at bounding box center [676, 226] width 86 height 21
click at [400, 229] on div at bounding box center [613, 277] width 826 height 488
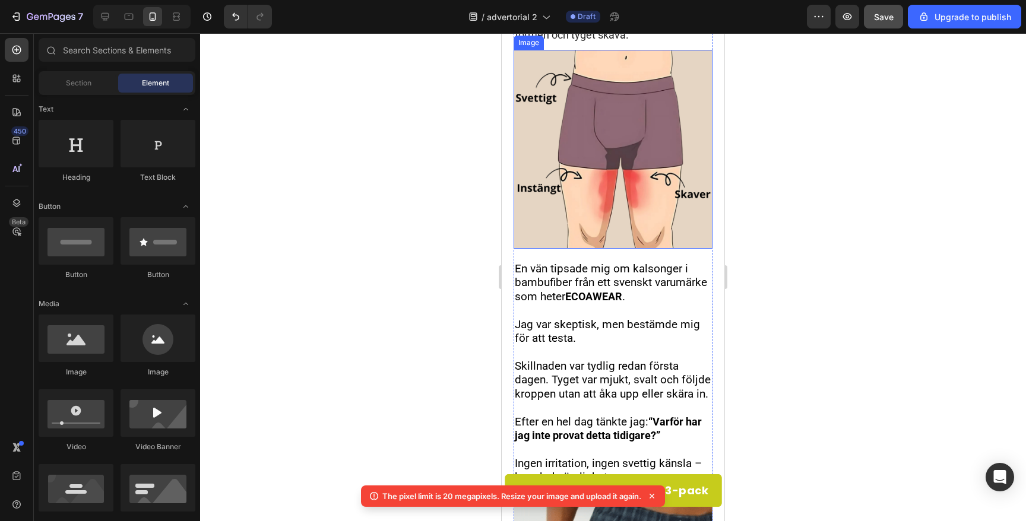
scroll to position [307, 0]
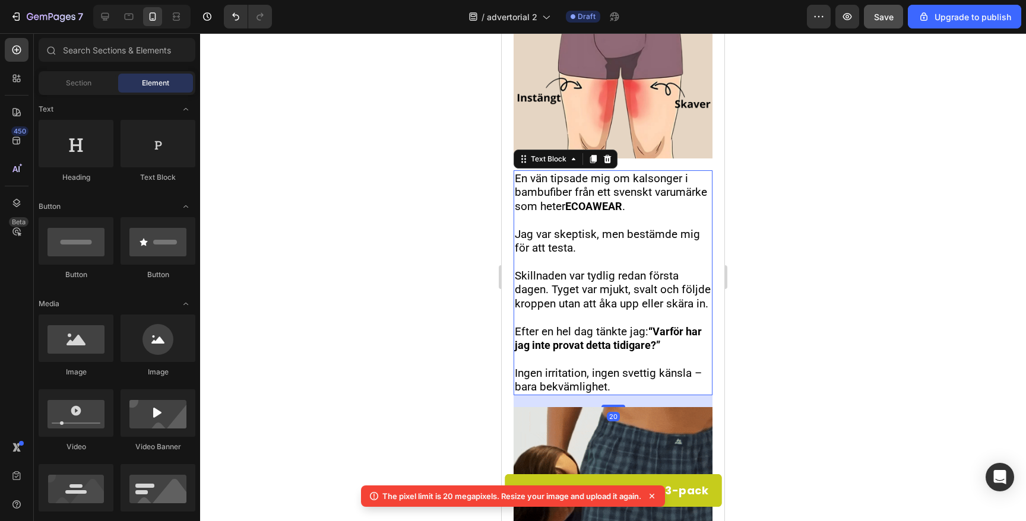
click at [564, 303] on span "Skillnaden var tydlig redan första dagen. Tyget var mjukt, svalt och följde kro…" at bounding box center [613, 290] width 196 height 42
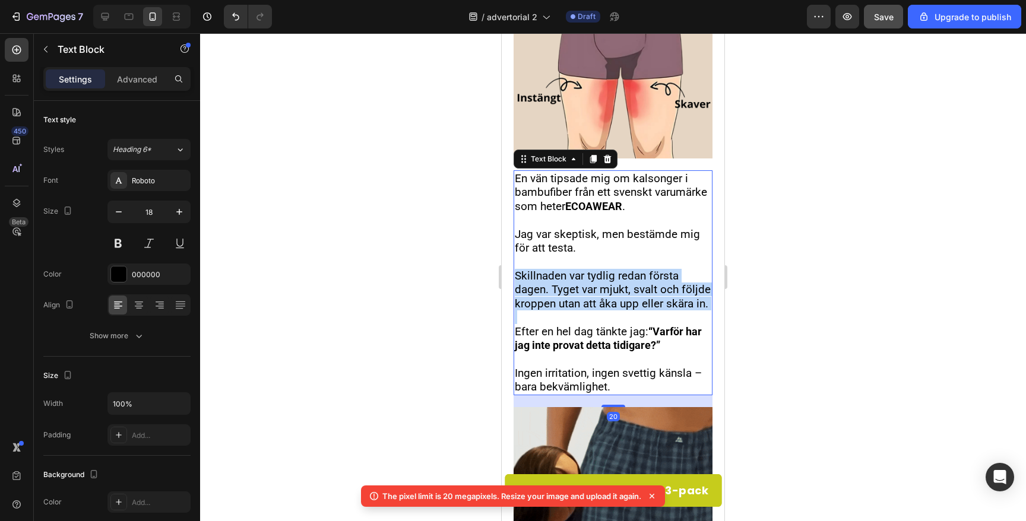
click at [564, 303] on span "Skillnaden var tydlig redan första dagen. Tyget var mjukt, svalt och följde kro…" at bounding box center [613, 290] width 196 height 42
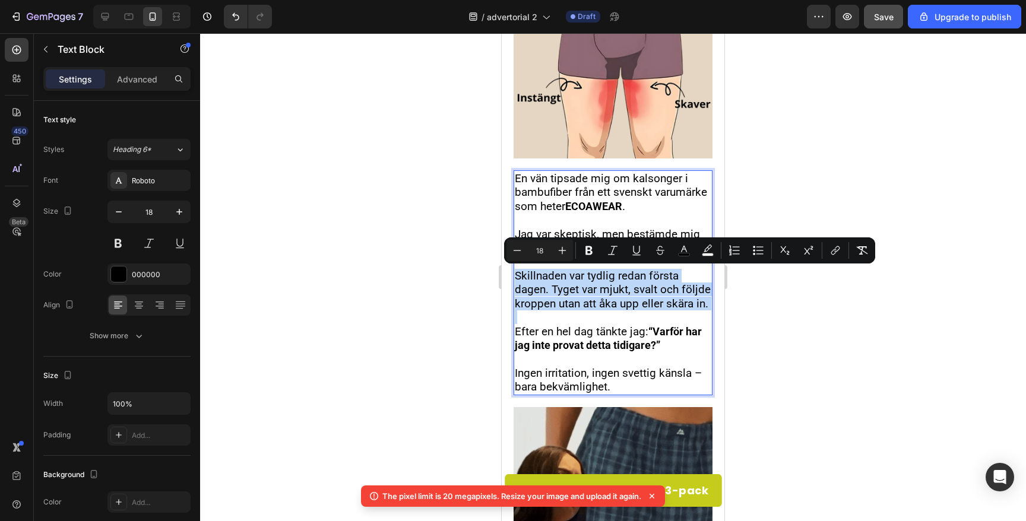
click at [564, 303] on span "Skillnaden var tydlig redan första dagen. Tyget var mjukt, svalt och följde kro…" at bounding box center [613, 290] width 196 height 42
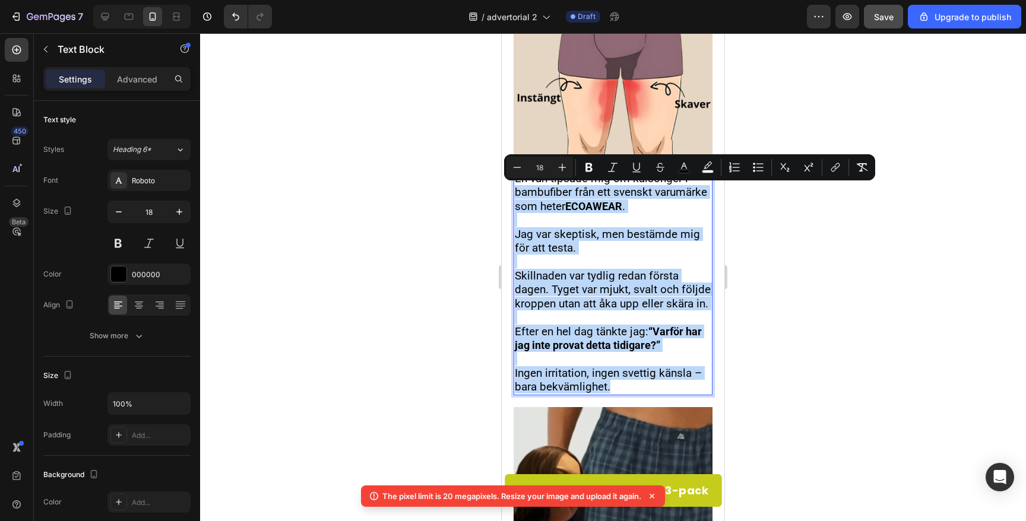
drag, startPoint x: 623, startPoint y: 384, endPoint x: 514, endPoint y: 186, distance: 225.1
click at [514, 186] on div "En vän tipsade mig om kalsonger i bambufiber från ett svenskt varumärke som het…" at bounding box center [613, 282] width 199 height 225
click at [604, 347] on strong "“Varför har jag inte provat detta tidigare?”" at bounding box center [608, 338] width 187 height 26
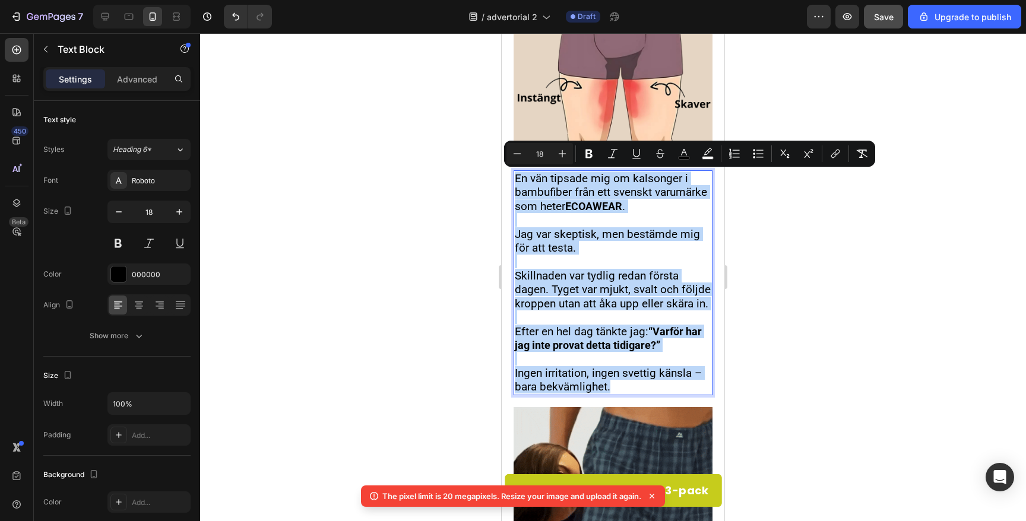
drag, startPoint x: 613, startPoint y: 387, endPoint x: 495, endPoint y: 179, distance: 239.4
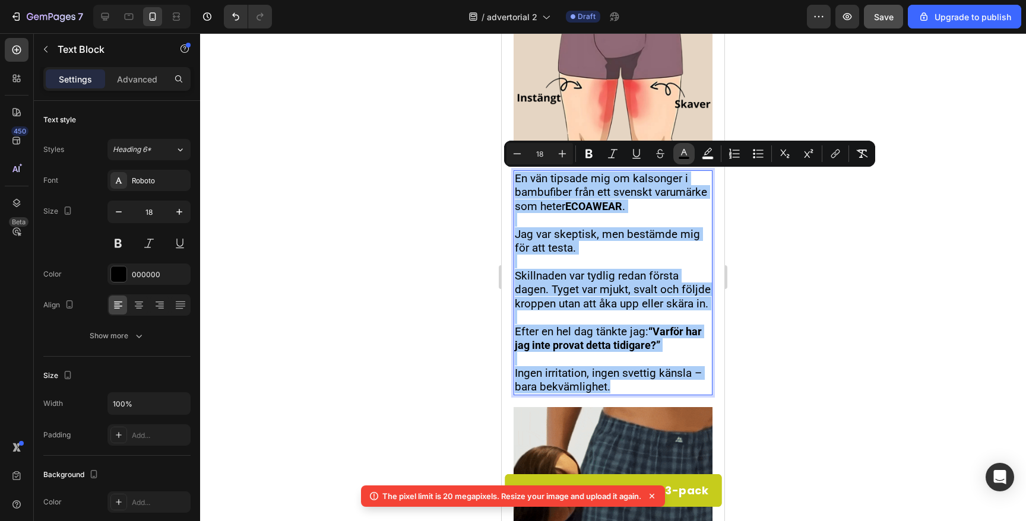
click at [688, 159] on rect "Editor contextual toolbar" at bounding box center [684, 158] width 11 height 3
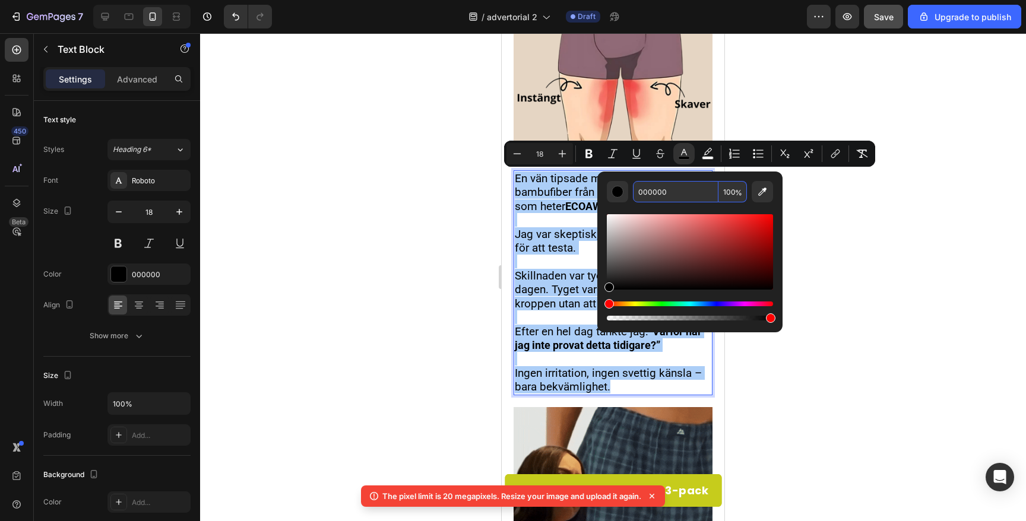
click at [665, 194] on input "000000" at bounding box center [676, 191] width 86 height 21
paste input "242424"
type input "242424"
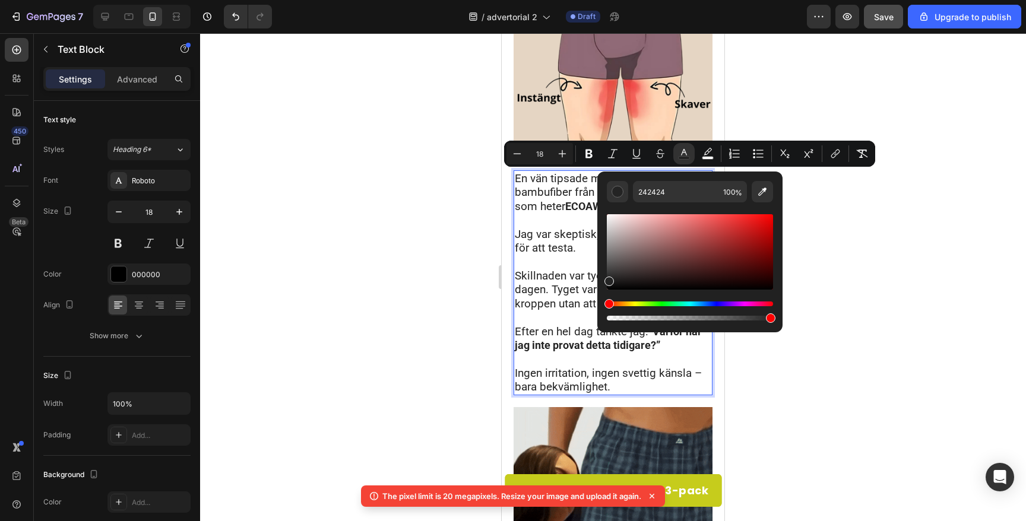
click at [354, 195] on div at bounding box center [613, 277] width 826 height 488
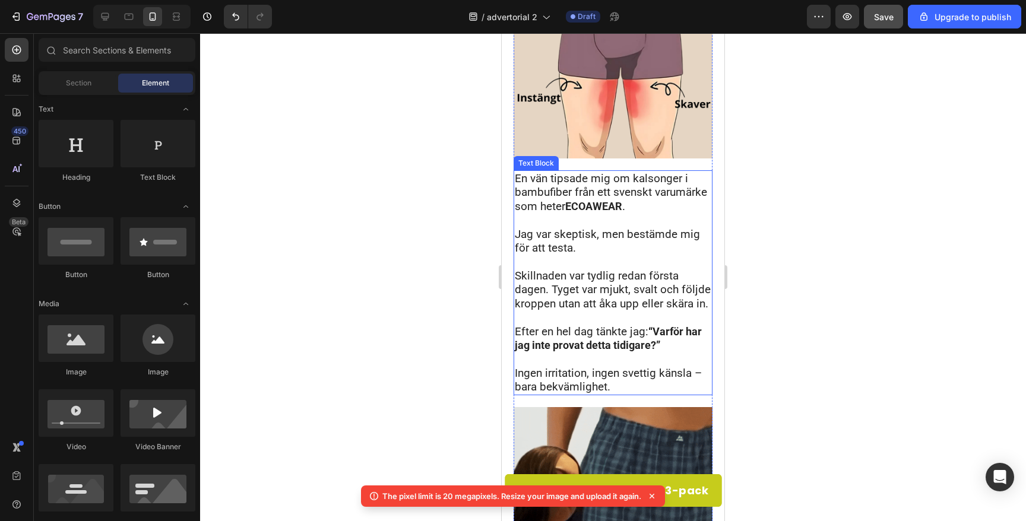
click at [601, 200] on strong "ECOAWEAR" at bounding box center [593, 206] width 57 height 12
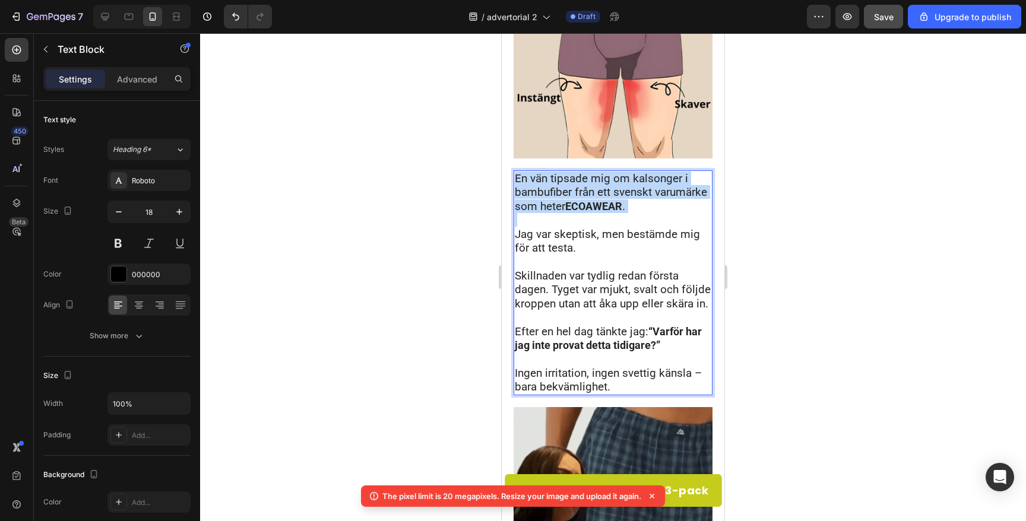
click at [601, 200] on strong "ECOAWEAR" at bounding box center [593, 206] width 57 height 12
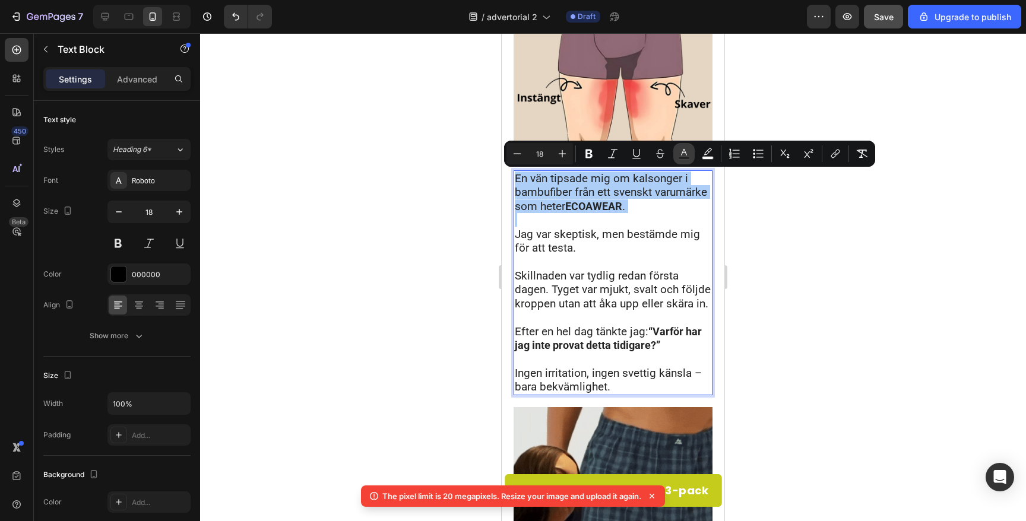
click at [680, 163] on button "color" at bounding box center [683, 153] width 21 height 21
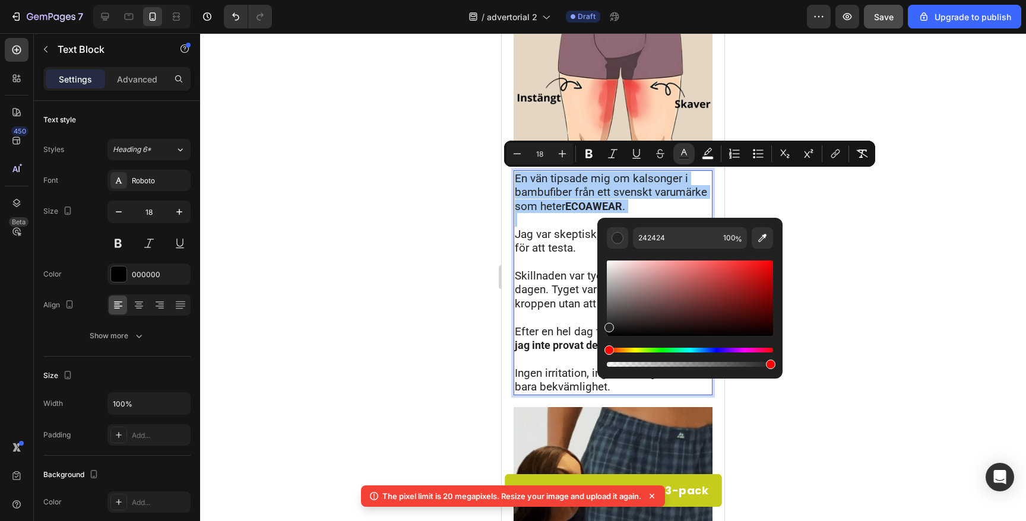
click at [444, 219] on div at bounding box center [613, 277] width 826 height 488
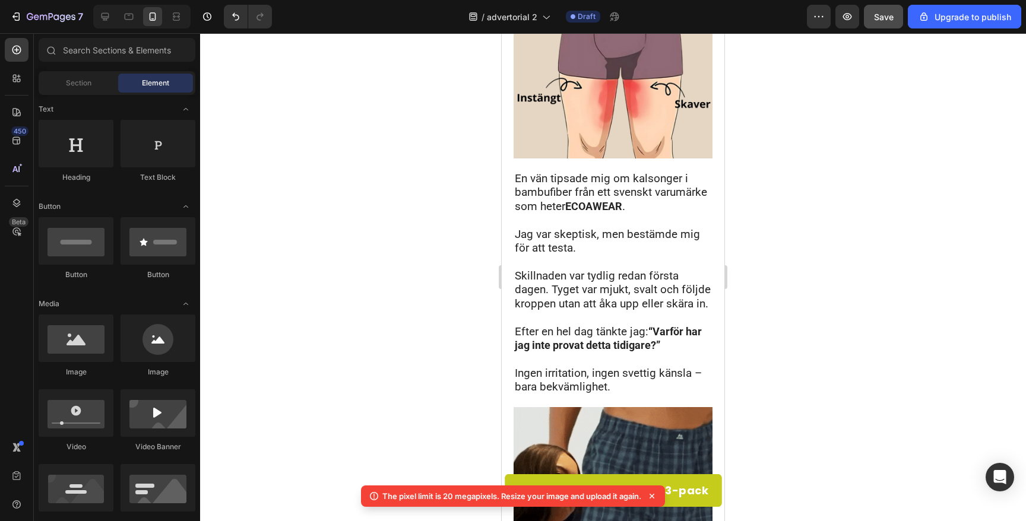
click at [444, 219] on div at bounding box center [613, 277] width 826 height 488
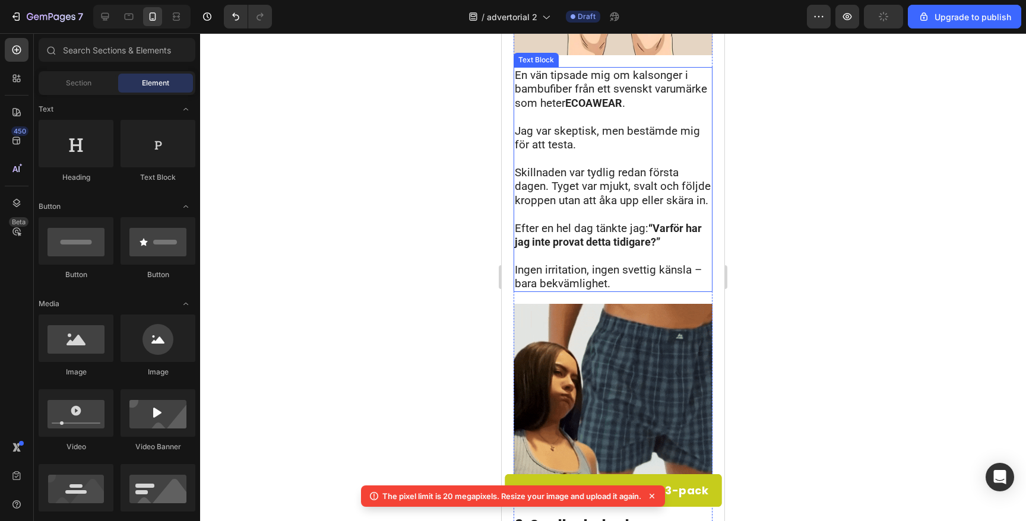
scroll to position [434, 0]
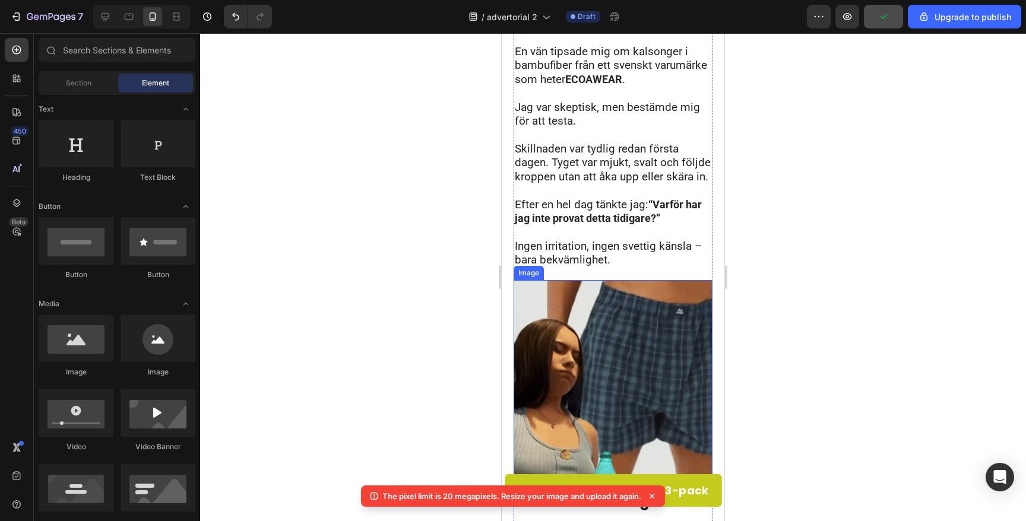
click at [578, 341] on img at bounding box center [613, 379] width 199 height 199
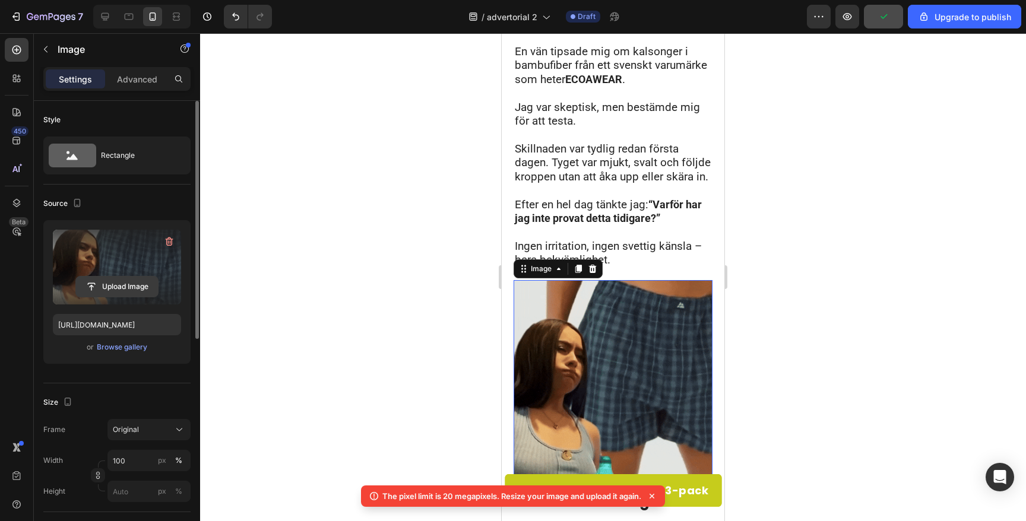
click at [106, 284] on input "file" at bounding box center [117, 287] width 82 height 20
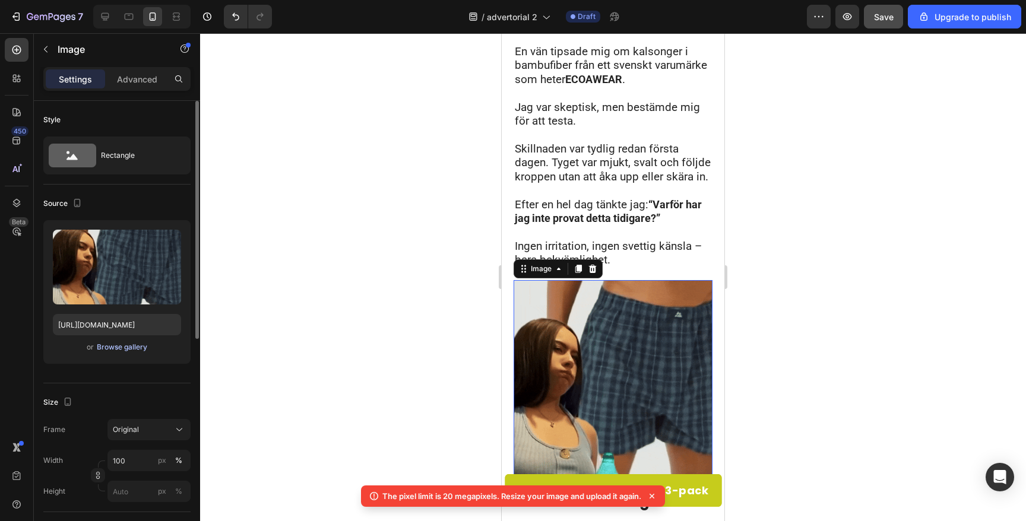
click at [117, 347] on div "Browse gallery" at bounding box center [122, 347] width 50 height 11
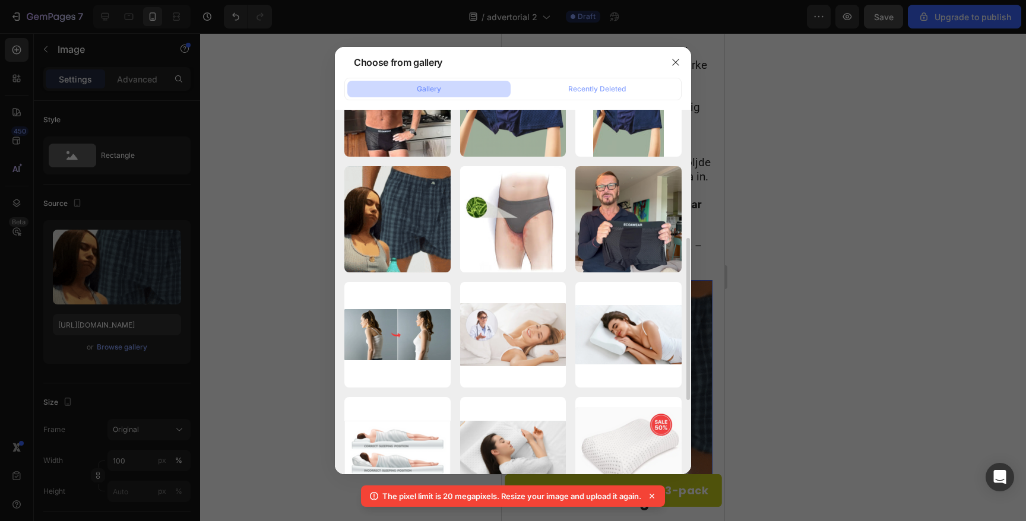
scroll to position [292, 0]
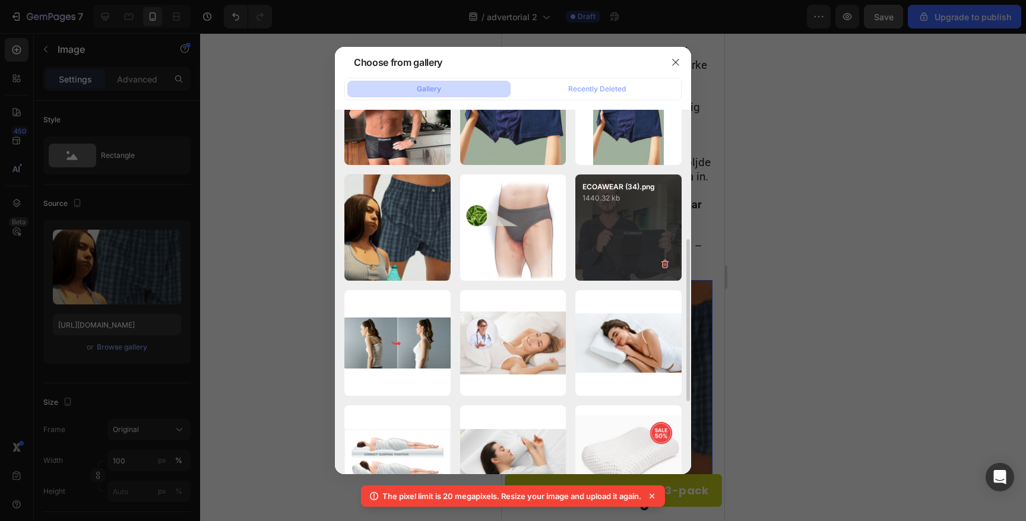
click at [612, 243] on div "ECOAWEAR (34).png 1440.32 kb" at bounding box center [628, 228] width 106 height 106
type input "[URL][DOMAIN_NAME]"
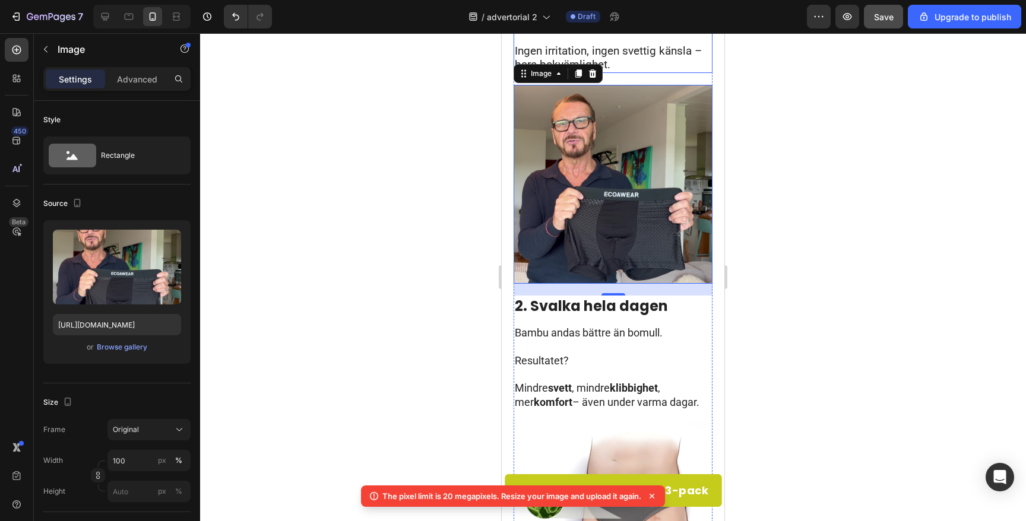
scroll to position [693, 0]
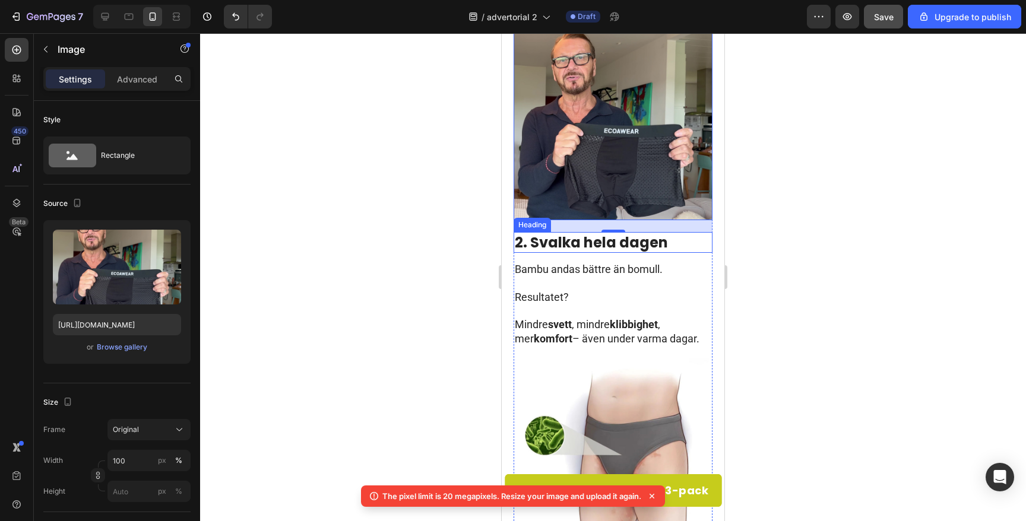
click at [593, 242] on strong "2. Svalka hela dagen" at bounding box center [591, 243] width 153 height 20
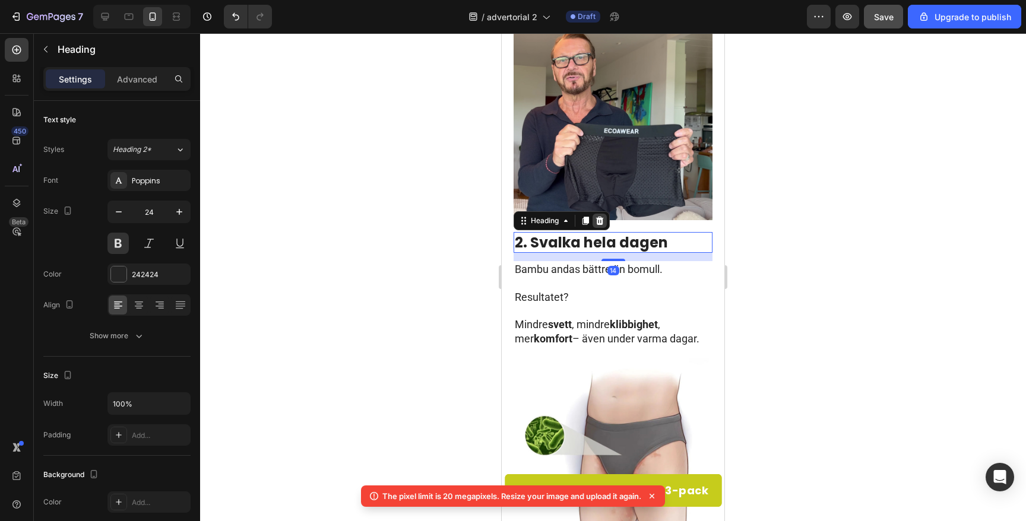
click at [600, 226] on div at bounding box center [600, 221] width 14 height 14
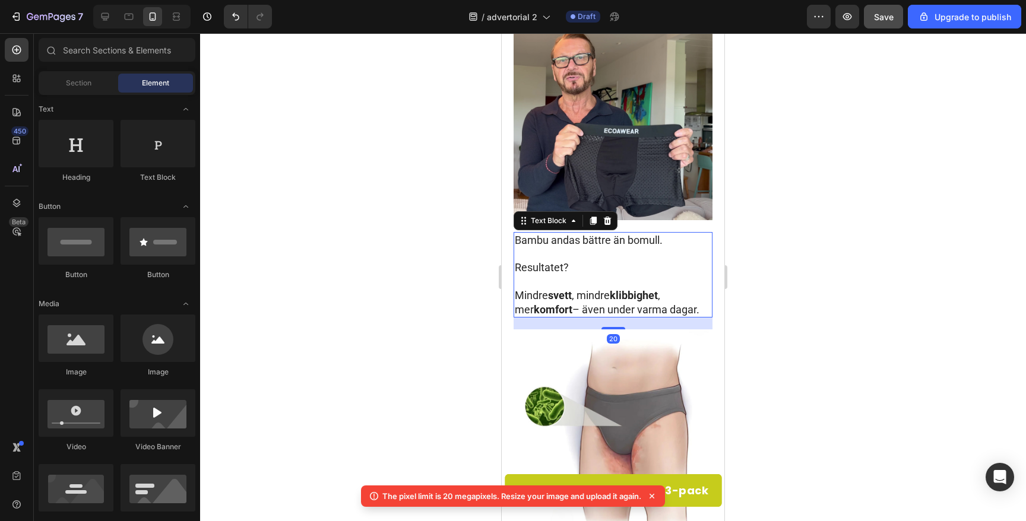
click at [596, 253] on p "Rich Text Editor. Editing area: main" at bounding box center [613, 254] width 197 height 14
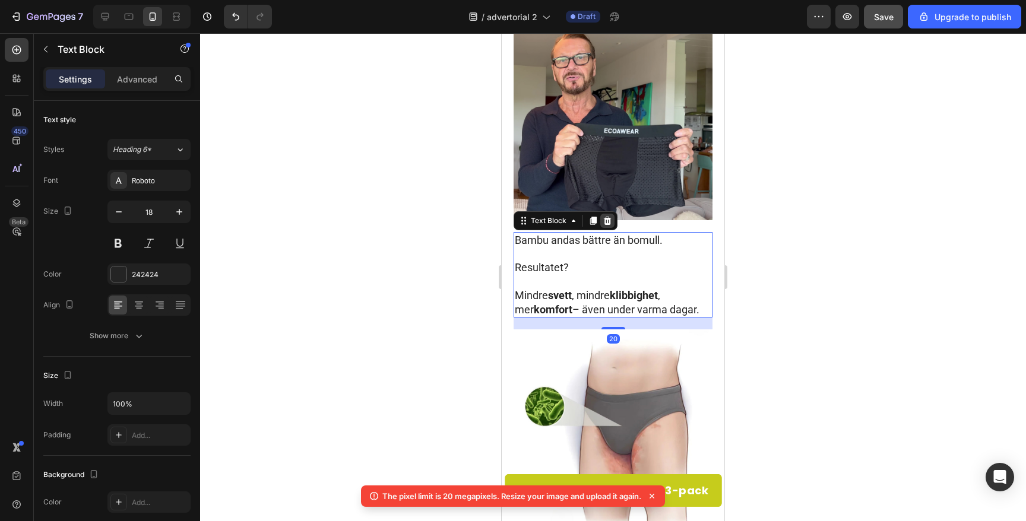
click at [606, 220] on icon at bounding box center [608, 220] width 8 height 8
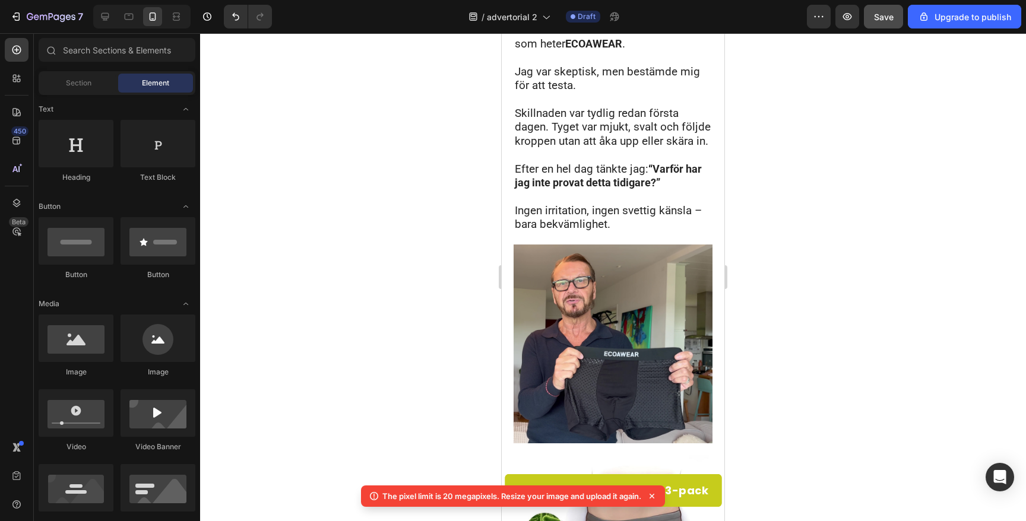
scroll to position [463, 0]
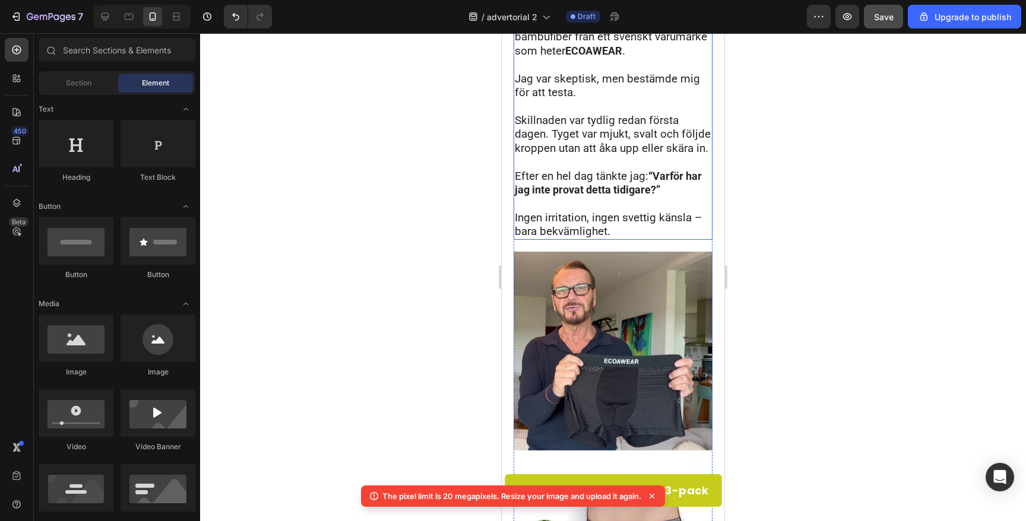
click at [596, 169] on span "Efter en hel dag tänkte jag:" at bounding box center [582, 176] width 134 height 14
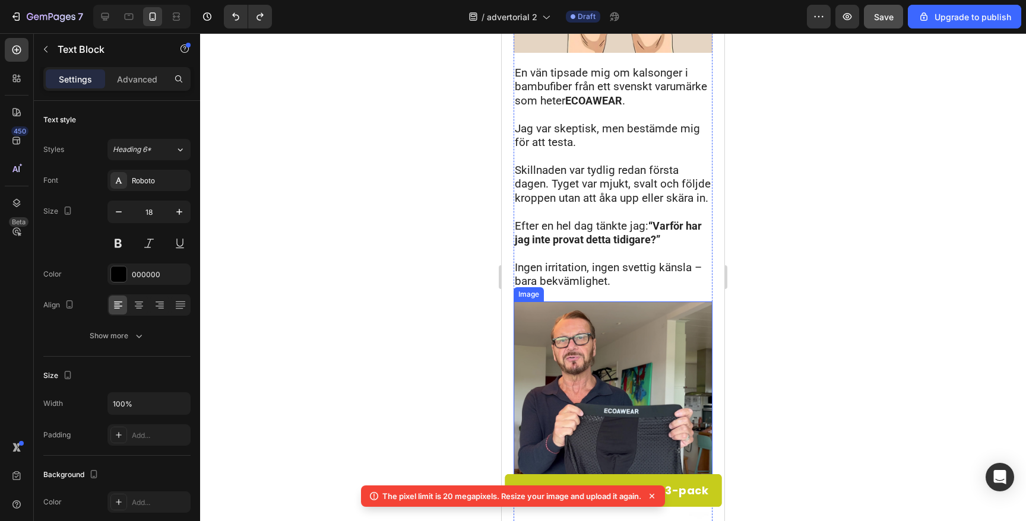
scroll to position [414, 0]
click at [599, 240] on strong "“Varför har jag inte provat detta tidigare?”" at bounding box center [608, 232] width 187 height 26
click at [603, 182] on span "Skillnaden var tydlig redan första dagen. Tyget var mjukt, svalt och följde kro…" at bounding box center [613, 183] width 196 height 42
click at [404, 164] on div at bounding box center [613, 277] width 826 height 488
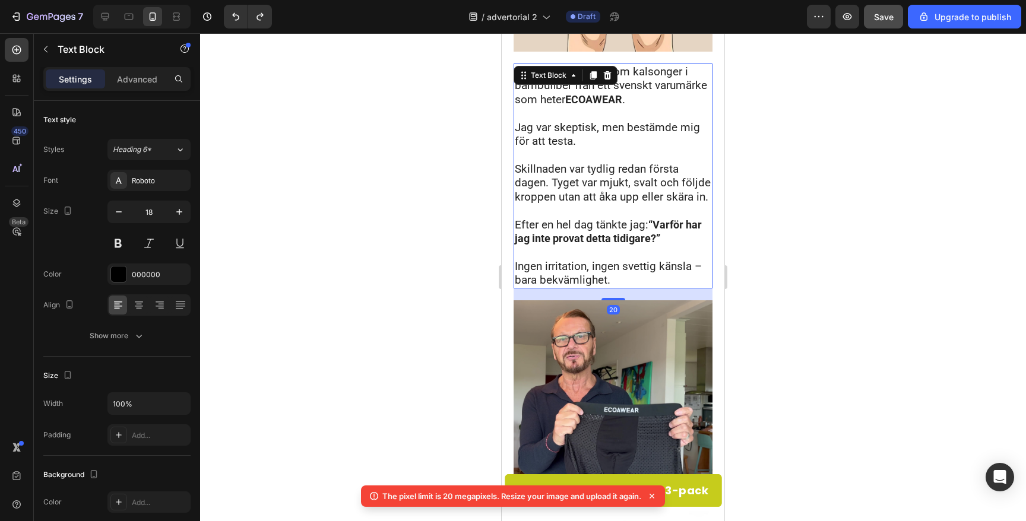
click at [576, 152] on p "Rich Text Editor. Editing area: main" at bounding box center [613, 155] width 197 height 14
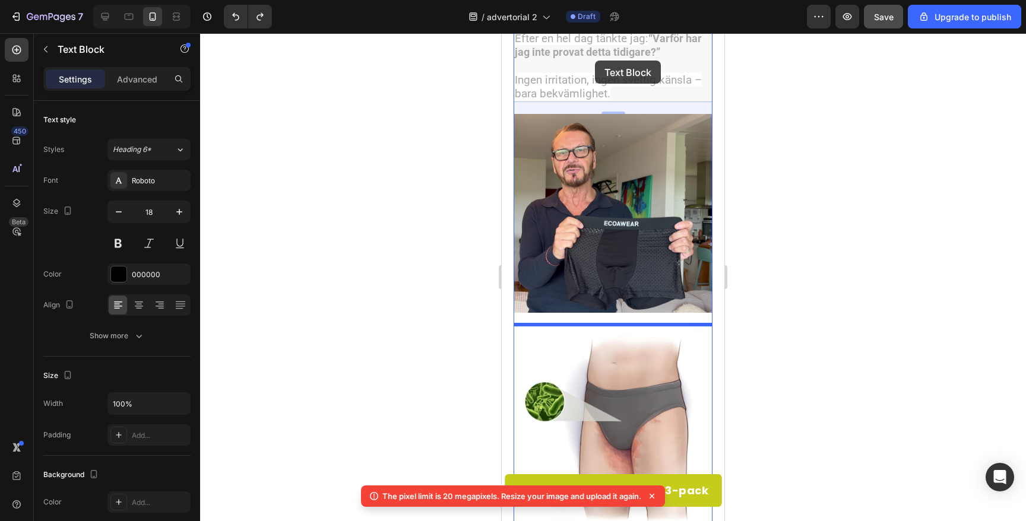
scroll to position [589, 0]
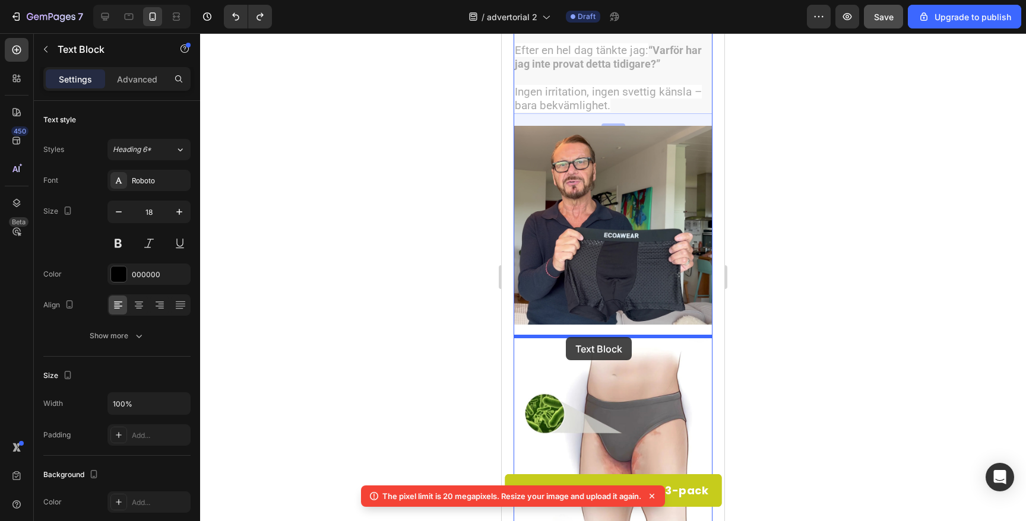
drag, startPoint x: 524, startPoint y: 46, endPoint x: 565, endPoint y: 337, distance: 293.4
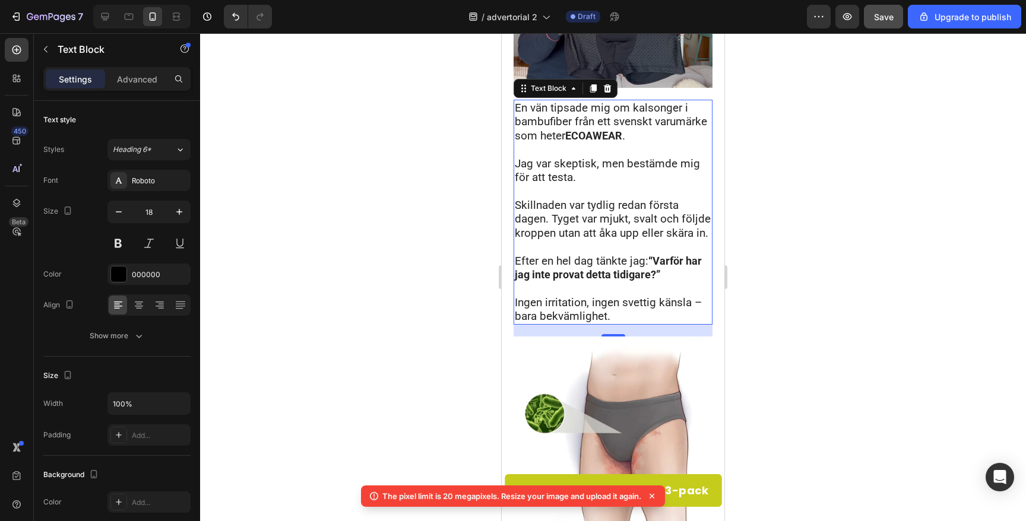
scroll to position [352, 0]
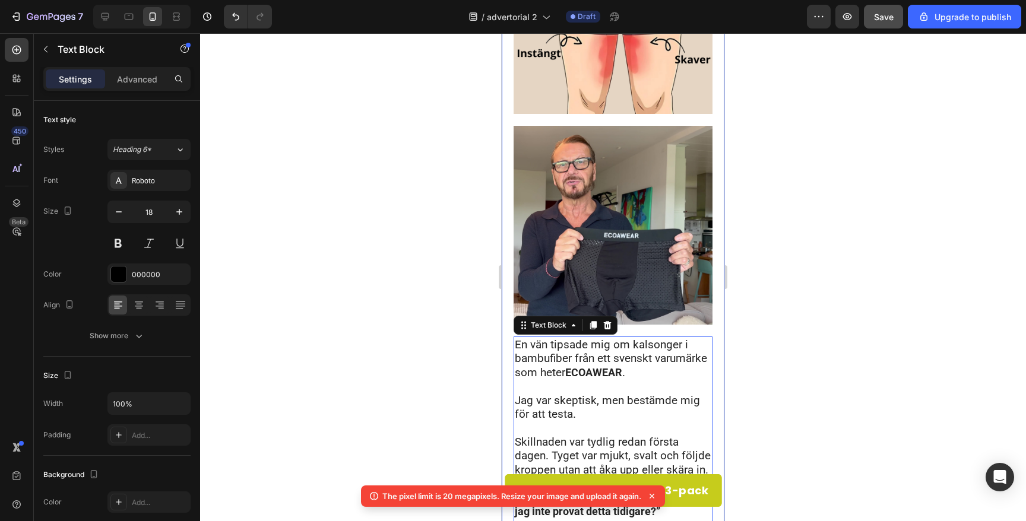
click at [405, 336] on div at bounding box center [613, 277] width 826 height 488
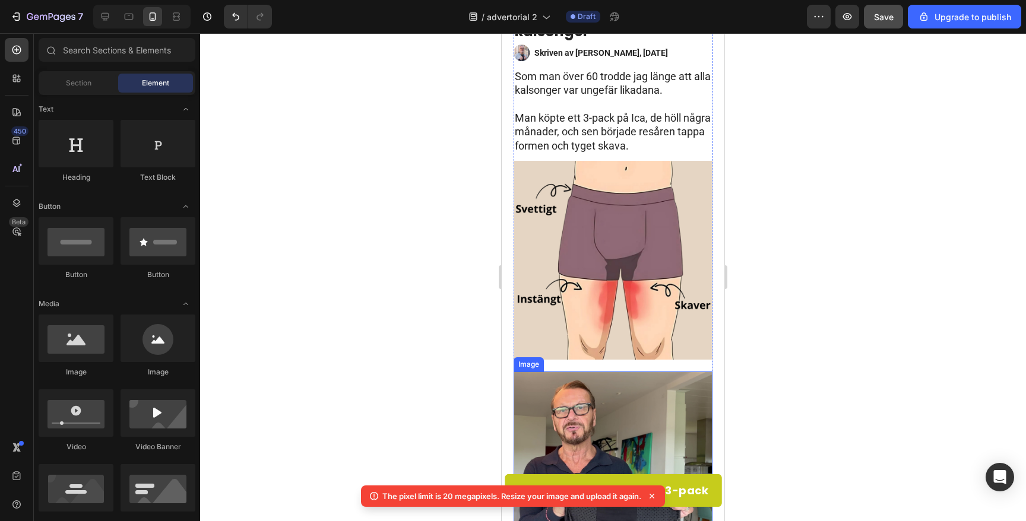
scroll to position [0, 0]
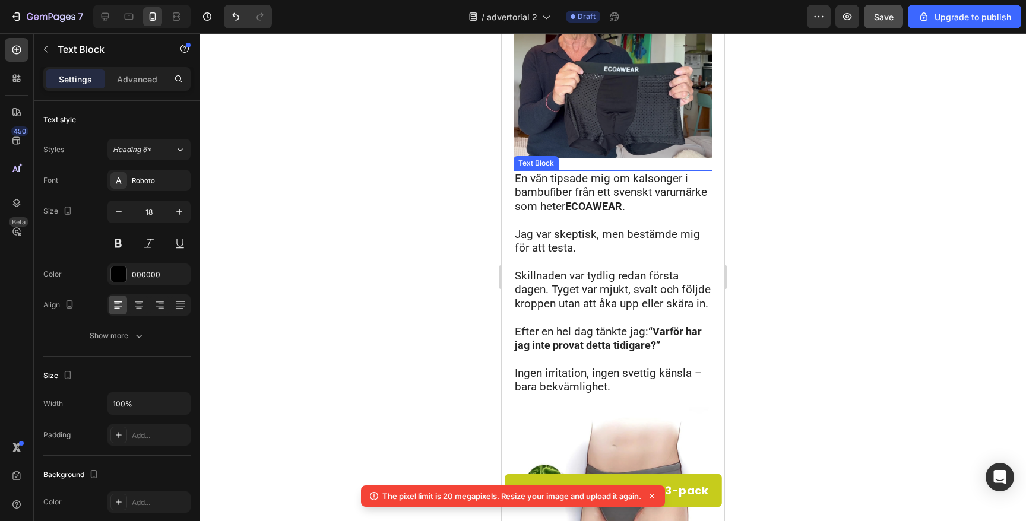
click at [570, 225] on p "Rich Text Editor. Editing area: main" at bounding box center [613, 220] width 197 height 14
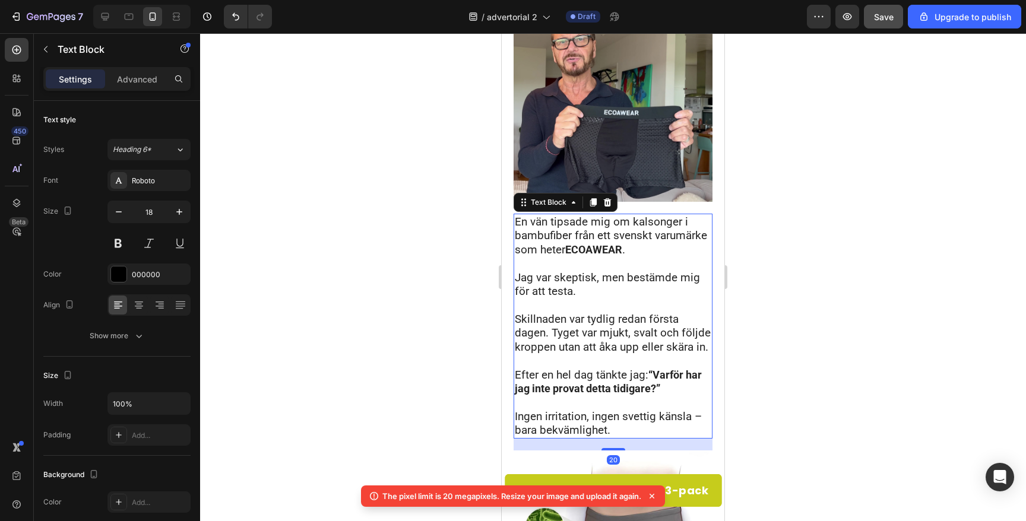
scroll to position [464, 0]
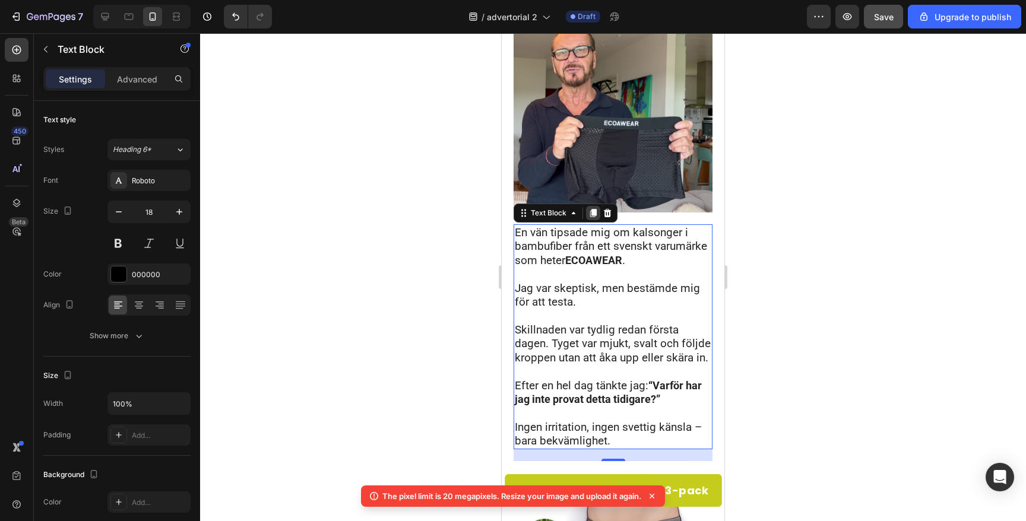
click at [594, 214] on icon at bounding box center [593, 213] width 7 height 8
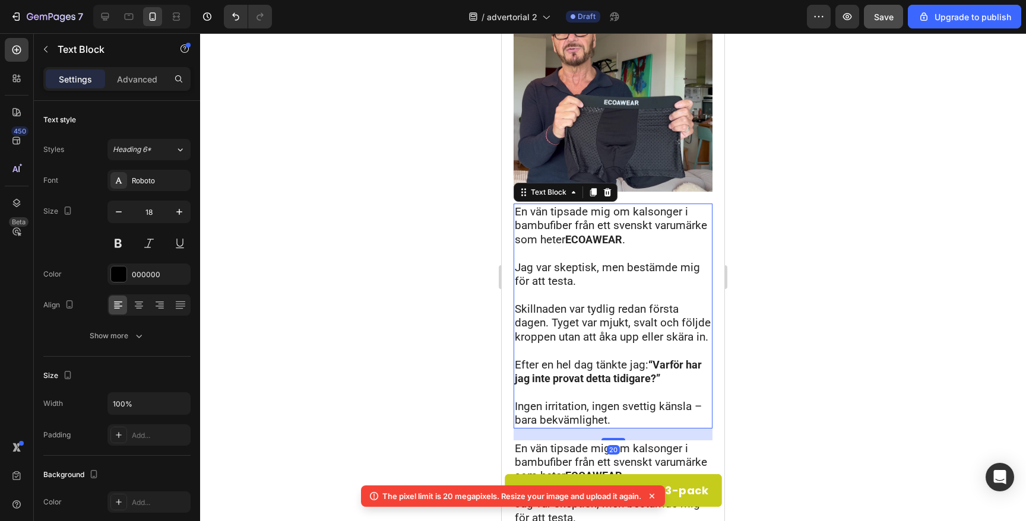
click at [575, 249] on p "Rich Text Editor. Editing area: main" at bounding box center [613, 253] width 197 height 14
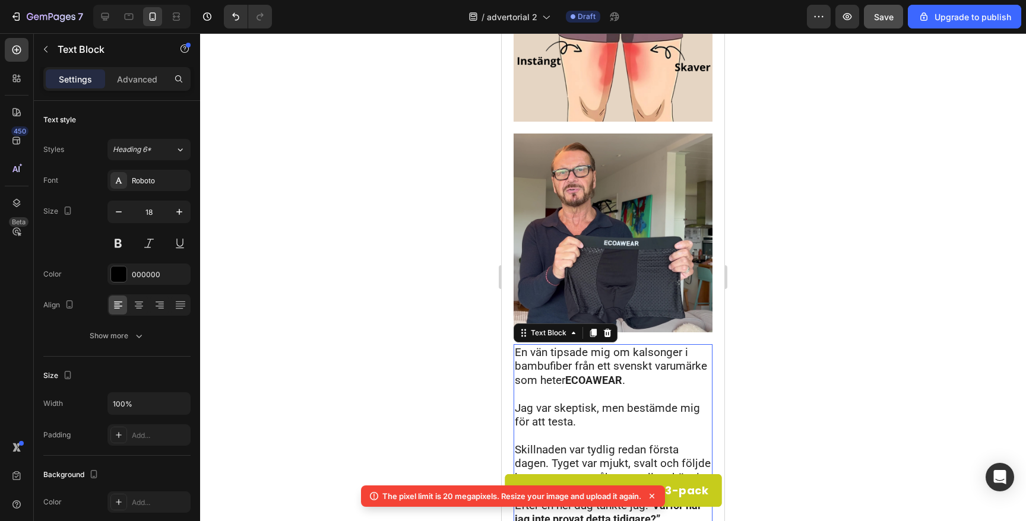
scroll to position [340, 0]
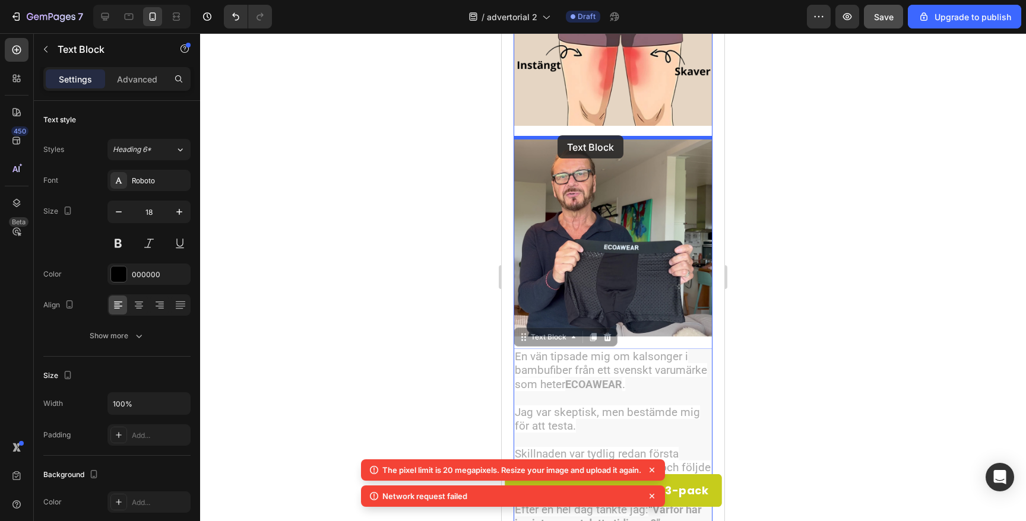
drag, startPoint x: 522, startPoint y: 340, endPoint x: 558, endPoint y: 135, distance: 208.0
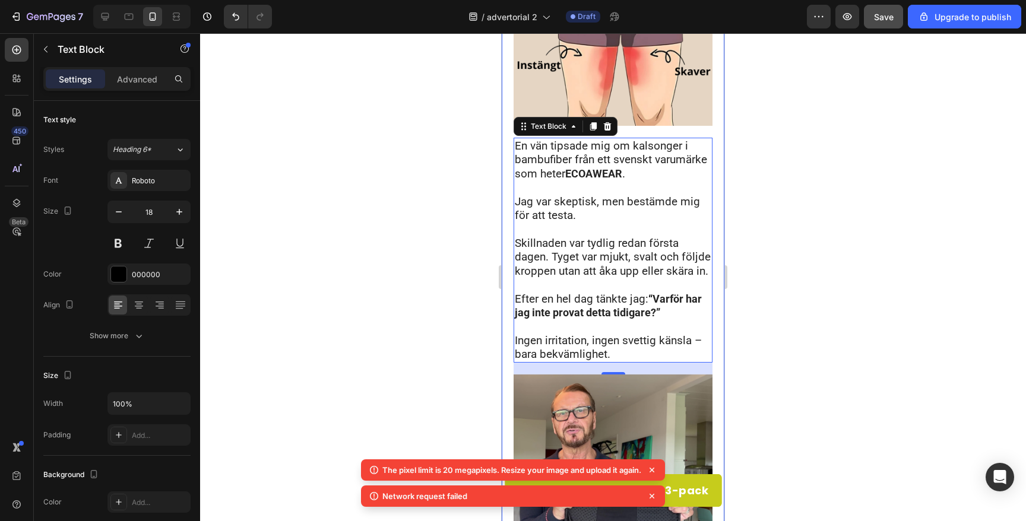
click at [428, 177] on div at bounding box center [613, 277] width 826 height 488
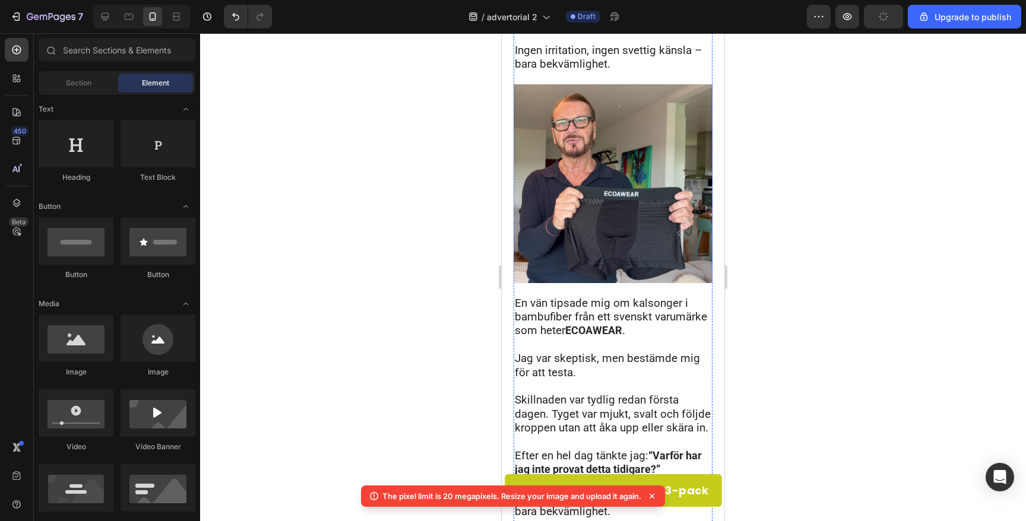
scroll to position [684, 0]
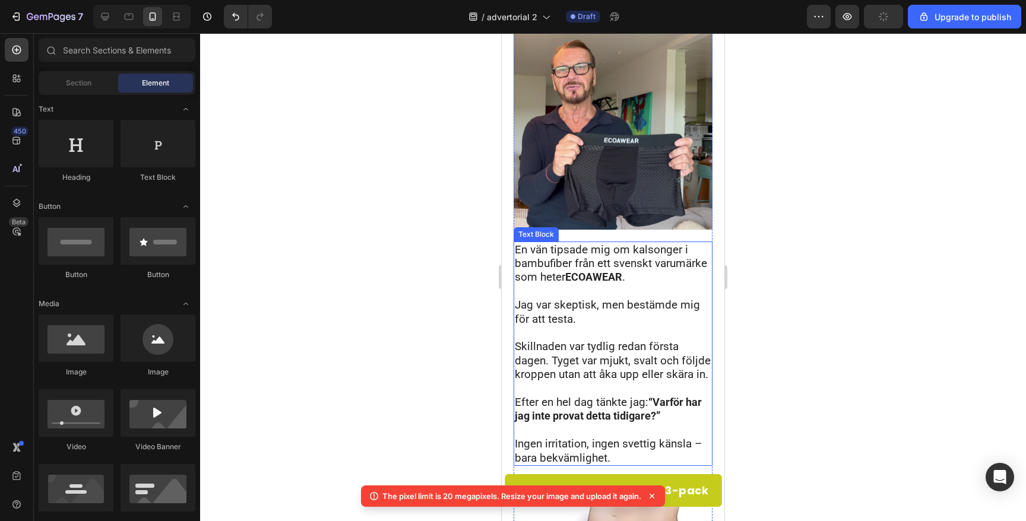
click at [561, 345] on span "Skillnaden var tydlig redan första dagen. Tyget var mjukt, svalt och följde kro…" at bounding box center [613, 361] width 196 height 42
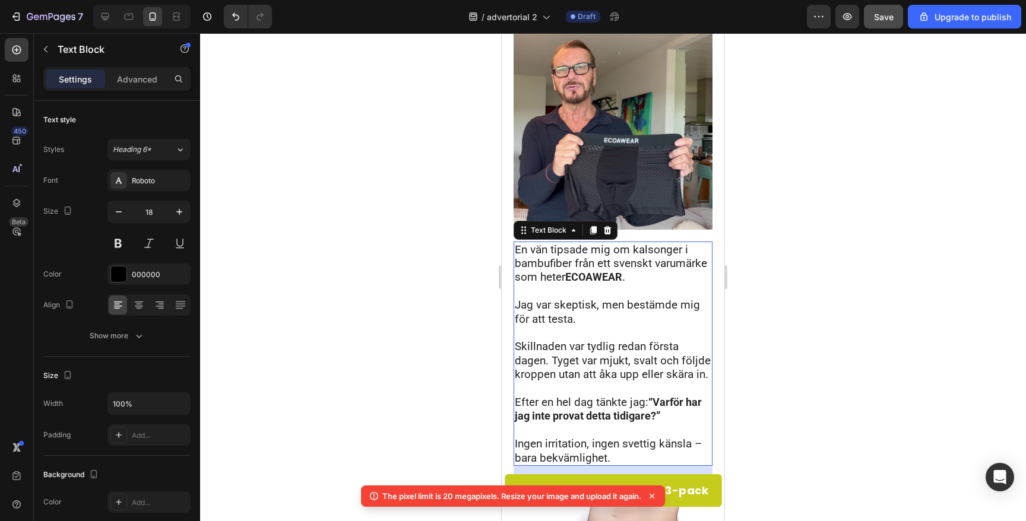
click at [545, 309] on span "Jag var skeptisk, men bestämde mig för att testa." at bounding box center [607, 311] width 185 height 27
click at [610, 457] on p "Ingen irritation, ingen svettig känsla – bara bekvämlighet." at bounding box center [613, 451] width 197 height 28
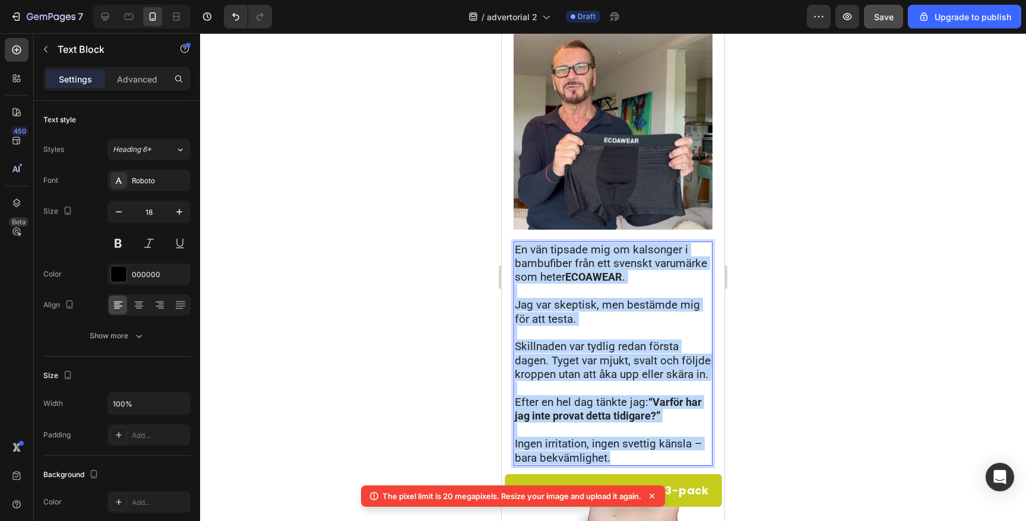
drag, startPoint x: 610, startPoint y: 457, endPoint x: 496, endPoint y: 254, distance: 232.9
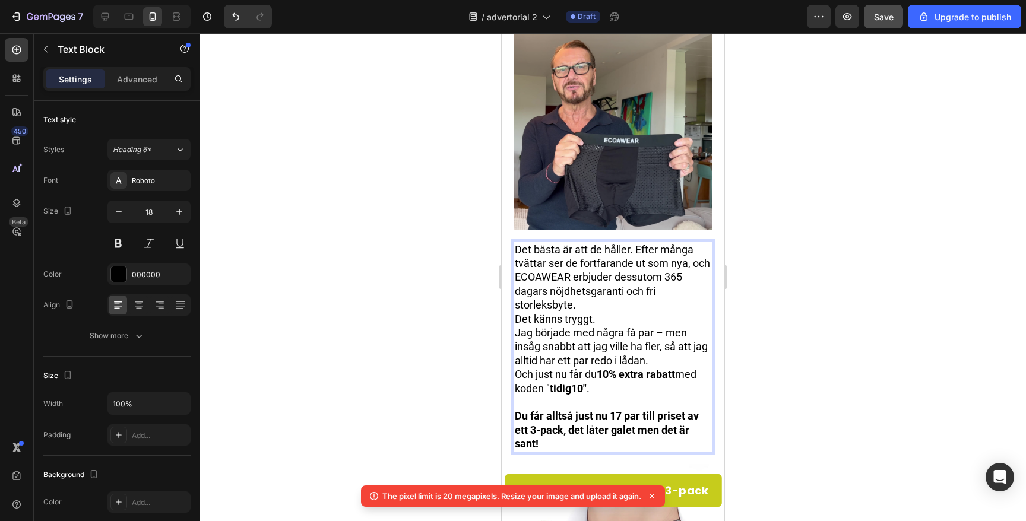
click at [654, 270] on p "Det bästa är att de håller. Efter många tvättar ser de fortfarande ut som nya, …" at bounding box center [613, 277] width 197 height 69
click at [584, 308] on p "Det bästa är att de håller. Efter många tvättar ser de fortfarande ut som nya, …" at bounding box center [613, 277] width 197 height 69
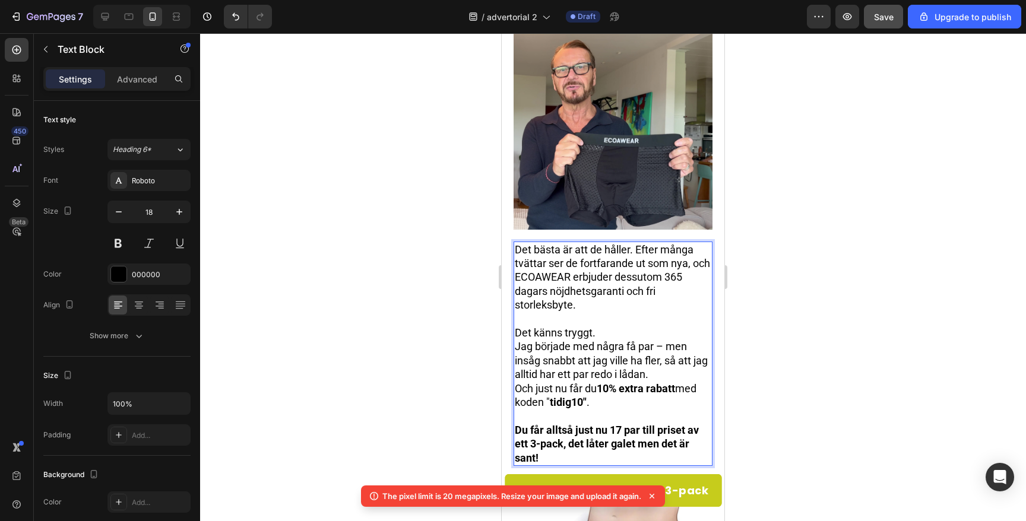
click at [634, 247] on p "Det bästa är att de håller. Efter många tvättar ser de fortfarande ut som nya, …" at bounding box center [613, 277] width 197 height 69
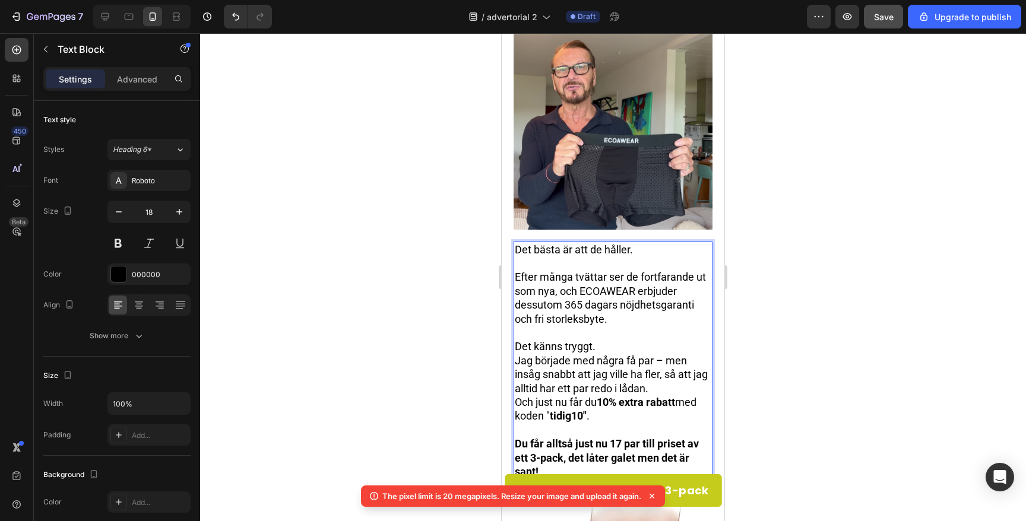
click at [407, 279] on div at bounding box center [613, 277] width 826 height 488
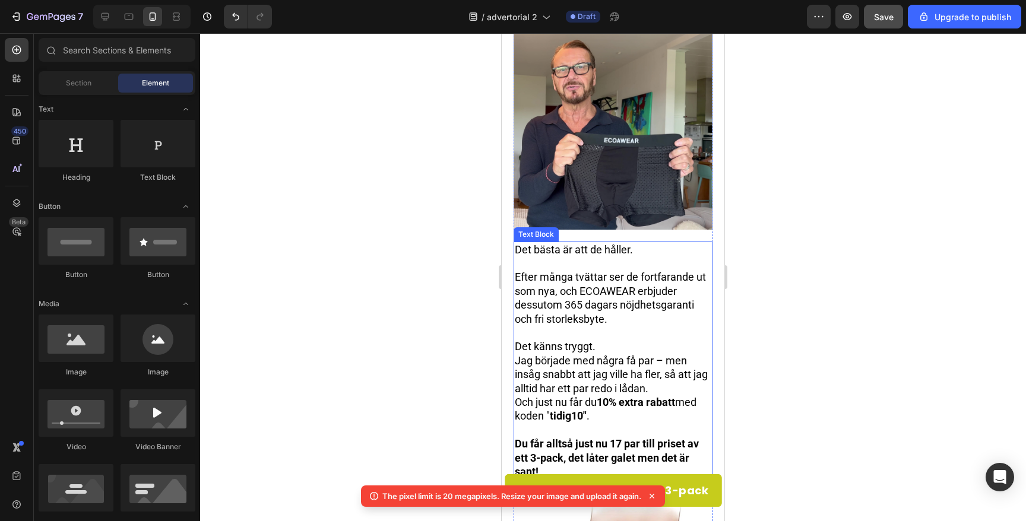
click at [622, 320] on p "Efter många tvättar ser de fortfarande ut som nya, och ECOAWEAR erbjuder dessut…" at bounding box center [613, 298] width 197 height 56
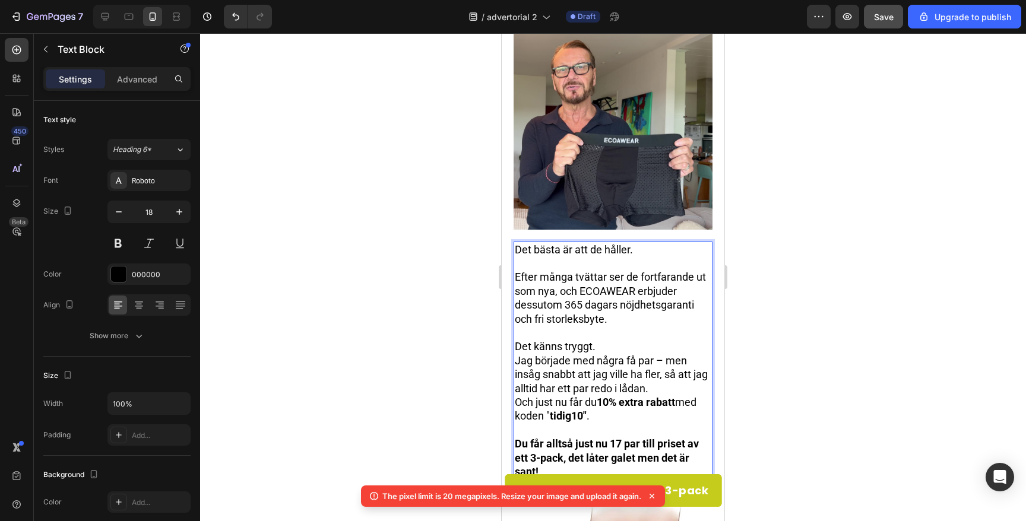
click at [570, 306] on p "Efter många tvättar ser de fortfarande ut som nya, och ECOAWEAR erbjuder dessut…" at bounding box center [613, 298] width 197 height 56
click at [610, 291] on p "Efter många tvättar ser de fortfarande ut som nya, och ECOAWEAR erbjuder dessut…" at bounding box center [613, 298] width 197 height 56
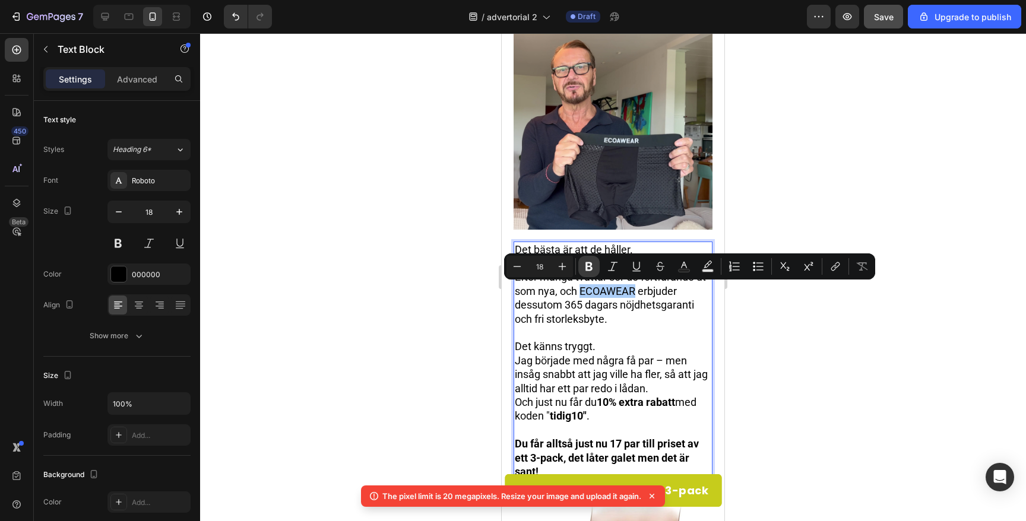
click at [589, 268] on icon "Editor contextual toolbar" at bounding box center [589, 267] width 12 height 12
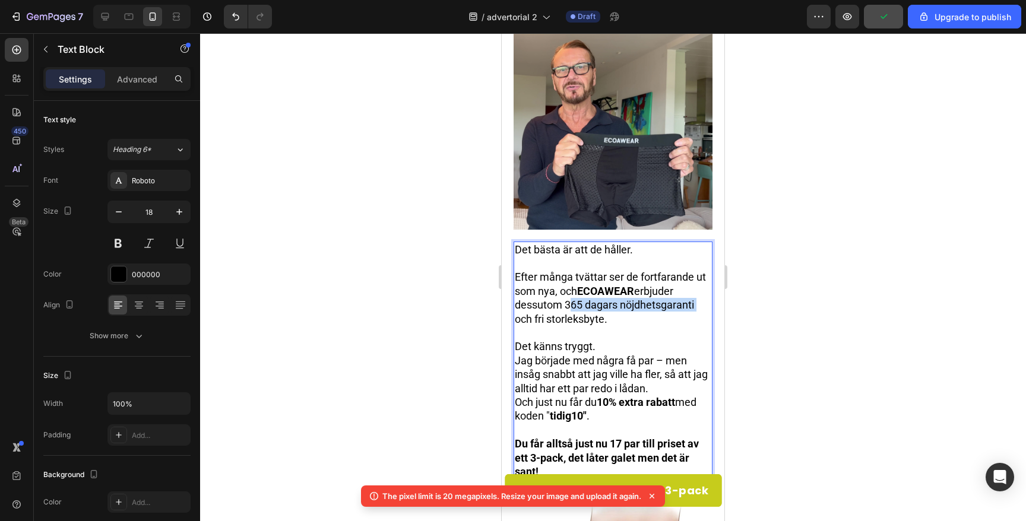
drag, startPoint x: 567, startPoint y: 305, endPoint x: 697, endPoint y: 308, distance: 130.1
click at [697, 308] on p "Efter många tvättar ser de fortfarande ut som nya, och ECOAWEAR erbjuder dessut…" at bounding box center [613, 298] width 197 height 56
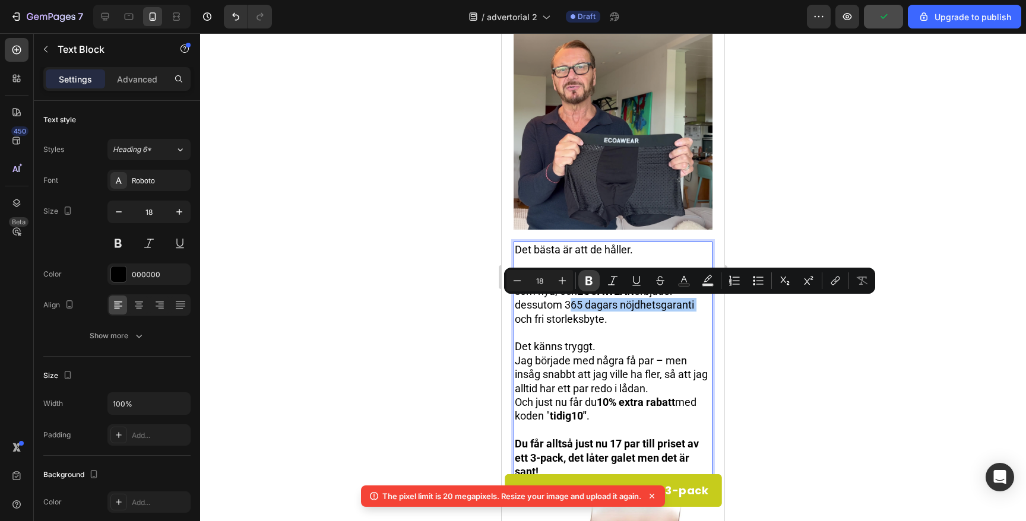
click at [592, 283] on icon "Editor contextual toolbar" at bounding box center [589, 281] width 7 height 9
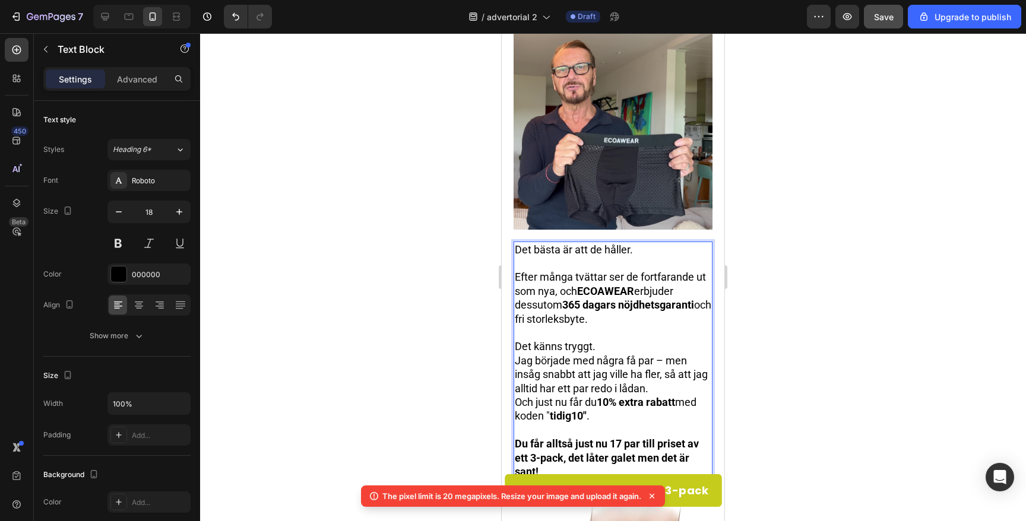
drag, startPoint x: 618, startPoint y: 318, endPoint x: 514, endPoint y: 317, distance: 103.3
click at [515, 317] on p "Efter många tvättar ser de fortfarande ut som nya, och ECOAWEAR erbjuder dessut…" at bounding box center [613, 298] width 197 height 56
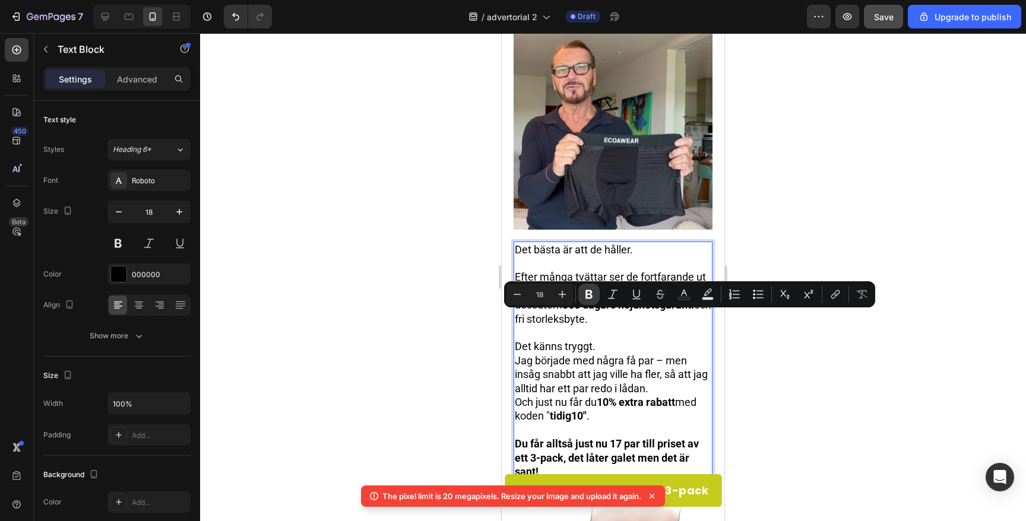
click at [583, 294] on icon "Editor contextual toolbar" at bounding box center [589, 295] width 12 height 12
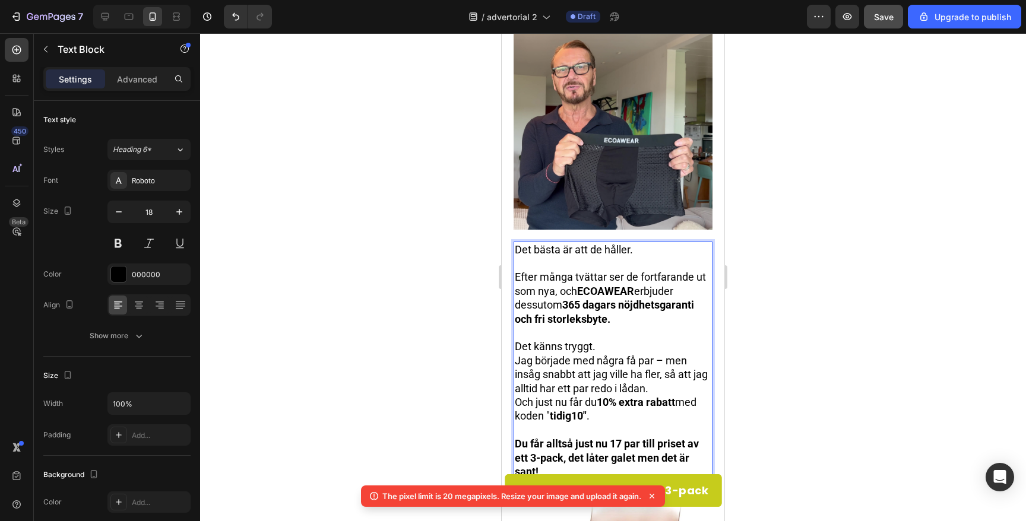
click at [585, 347] on p "Det känns tryggt." at bounding box center [613, 347] width 197 height 14
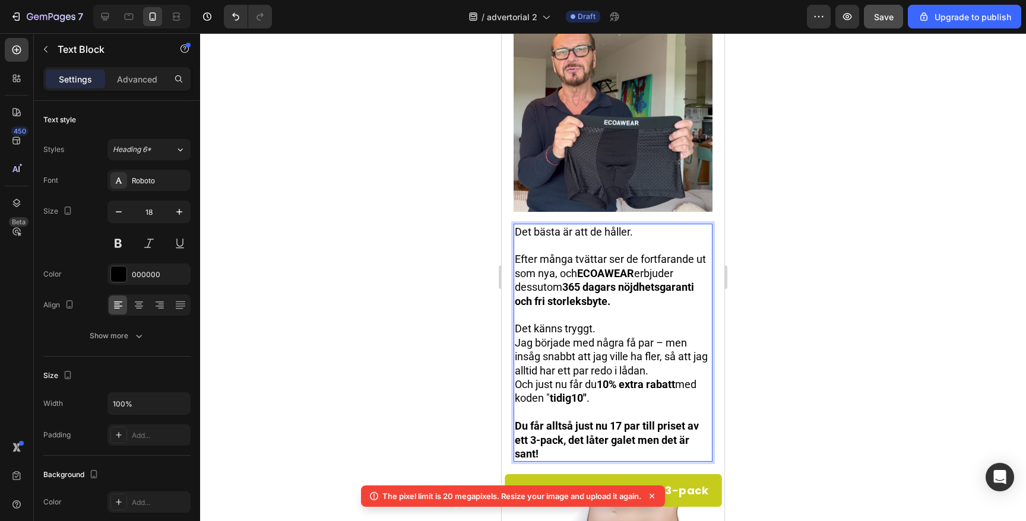
scroll to position [708, 0]
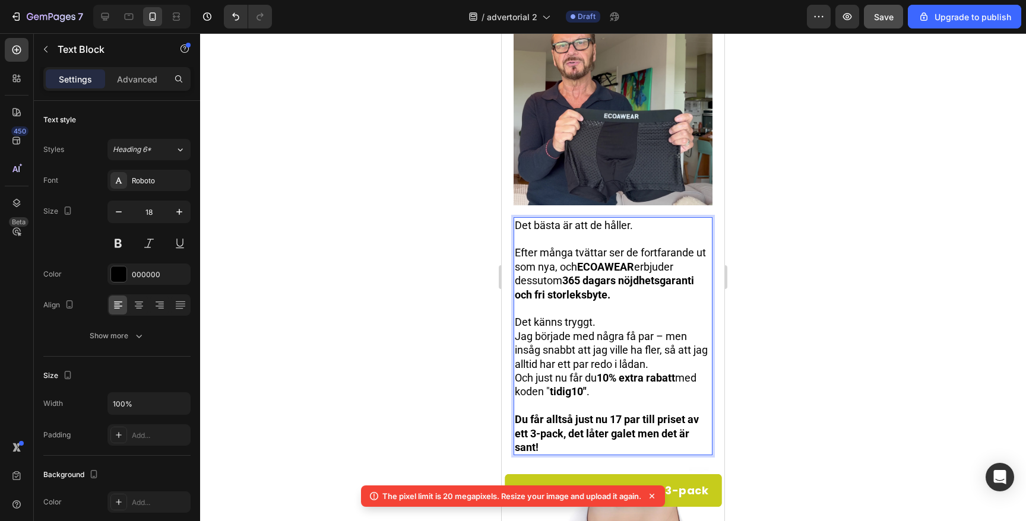
click at [604, 262] on strong "ECOAWEAR" at bounding box center [605, 267] width 57 height 12
click at [591, 270] on strong "ECOAWEAR" at bounding box center [605, 267] width 57 height 12
click at [548, 264] on p "Efter många tvättar ser de fortfarande ut som nya, och ECOAWEAR erbjuder dessut…" at bounding box center [613, 274] width 197 height 56
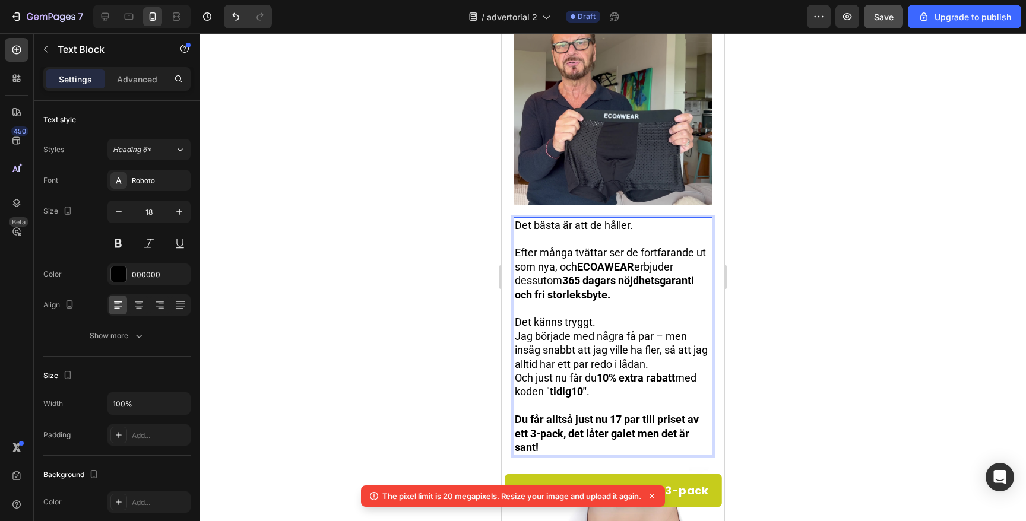
click at [562, 249] on p "Efter många tvättar ser de fortfarande ut som nya, och ECOAWEAR erbjuder dessut…" at bounding box center [613, 274] width 197 height 56
click at [413, 261] on div at bounding box center [613, 277] width 826 height 488
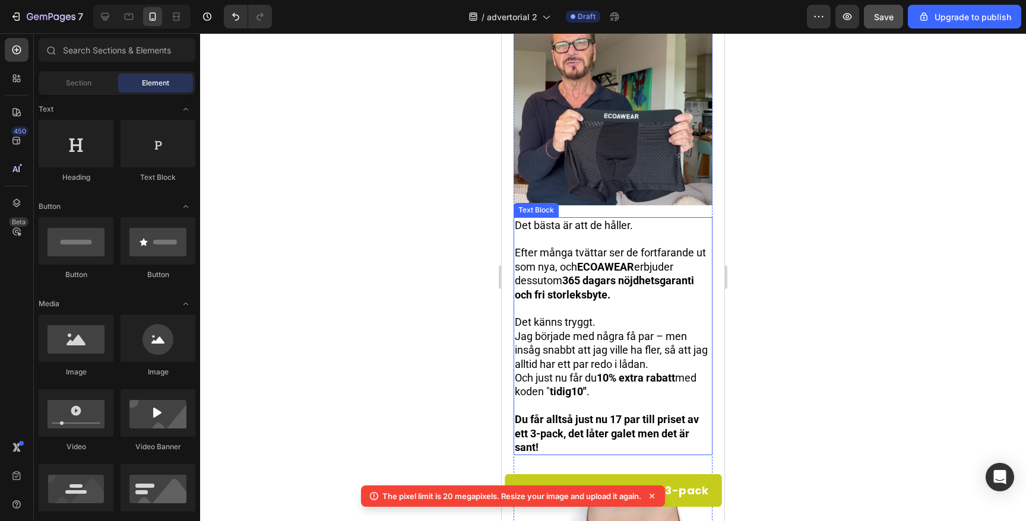
click at [576, 269] on p "Efter många tvättar ser de fortfarande ut som nya, och ECOAWEAR erbjuder dessut…" at bounding box center [613, 274] width 197 height 56
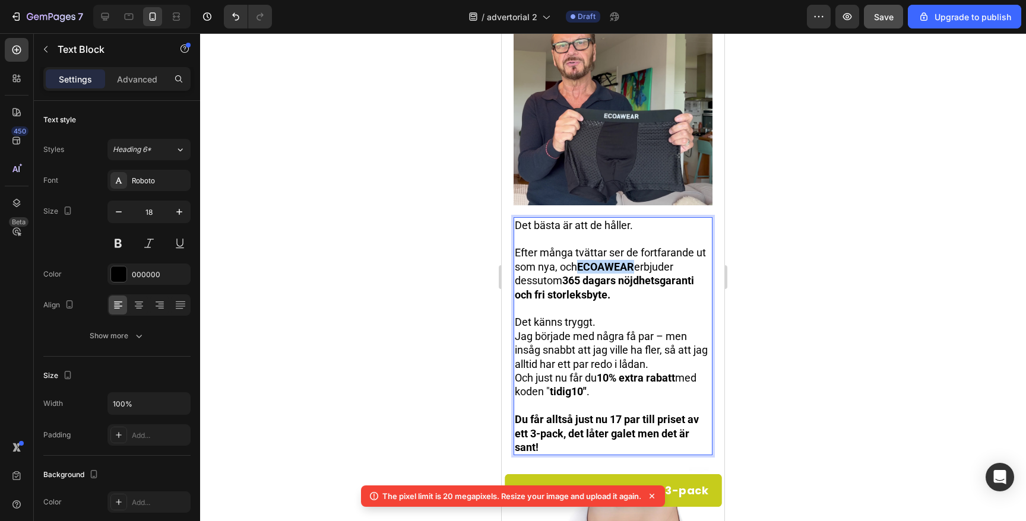
click at [601, 266] on strong "ECOAWEAR" at bounding box center [605, 267] width 57 height 12
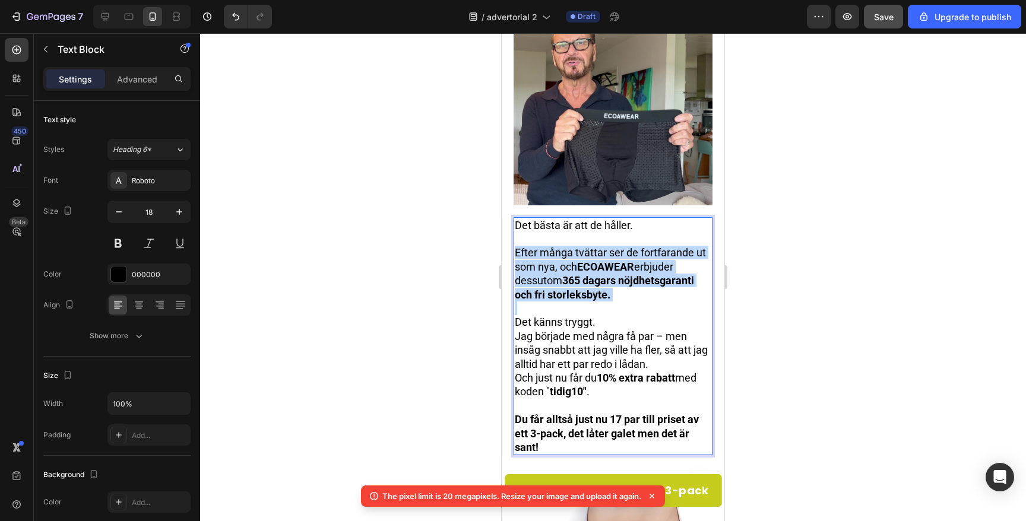
click at [601, 266] on strong "ECOAWEAR" at bounding box center [605, 267] width 57 height 12
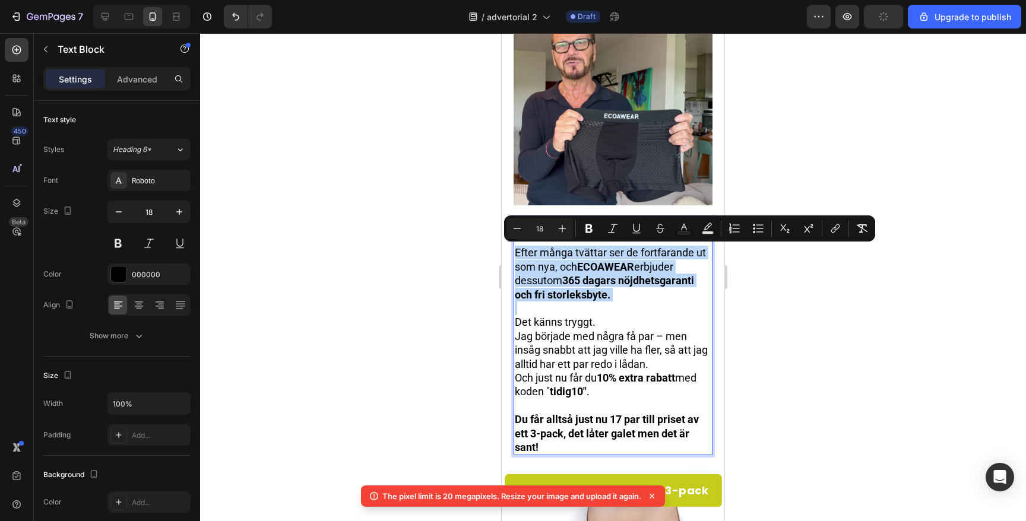
click at [608, 269] on strong "ECOAWEAR" at bounding box center [605, 267] width 57 height 12
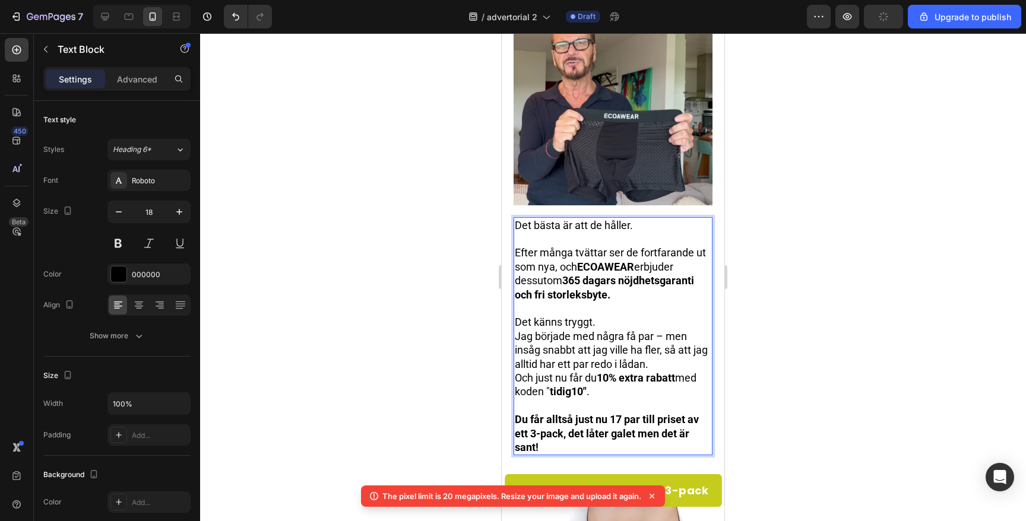
click at [603, 261] on strong "ECOAWEAR" at bounding box center [605, 267] width 57 height 12
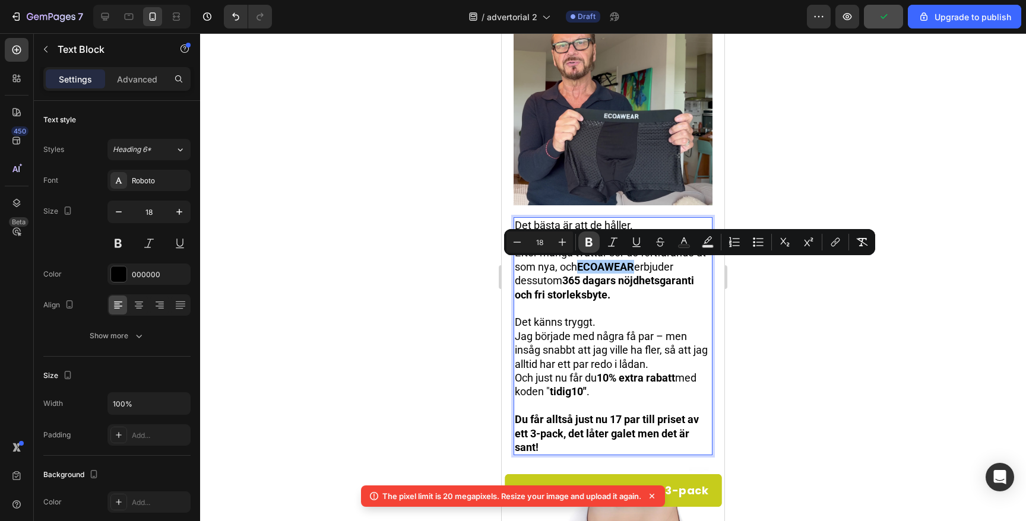
click at [586, 244] on icon "Editor contextual toolbar" at bounding box center [589, 242] width 7 height 9
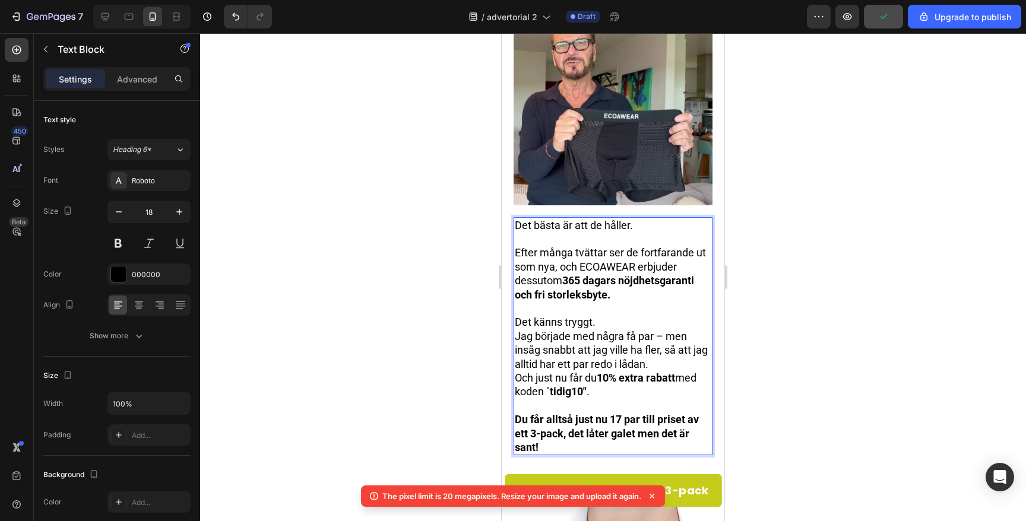
click at [596, 293] on strong "och fri storleksbyte." at bounding box center [563, 295] width 96 height 12
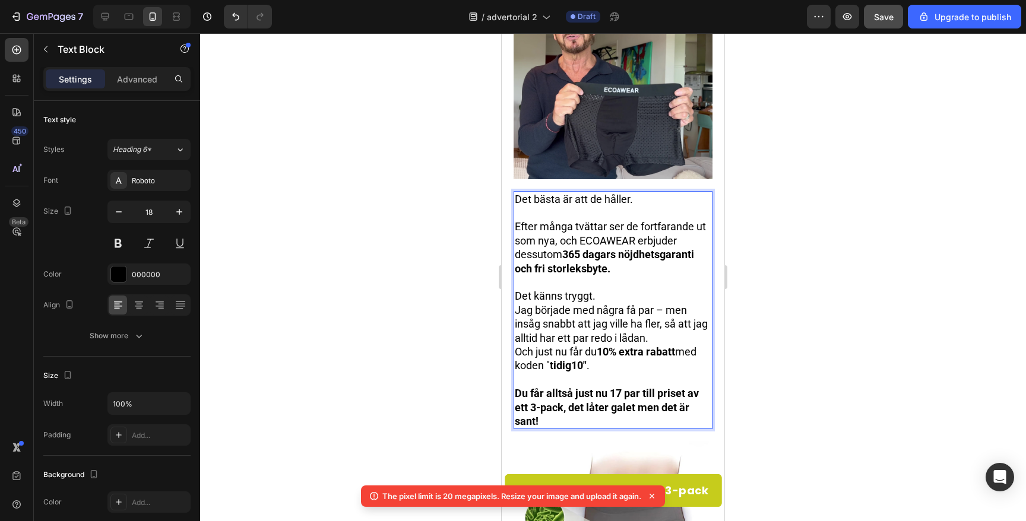
scroll to position [742, 0]
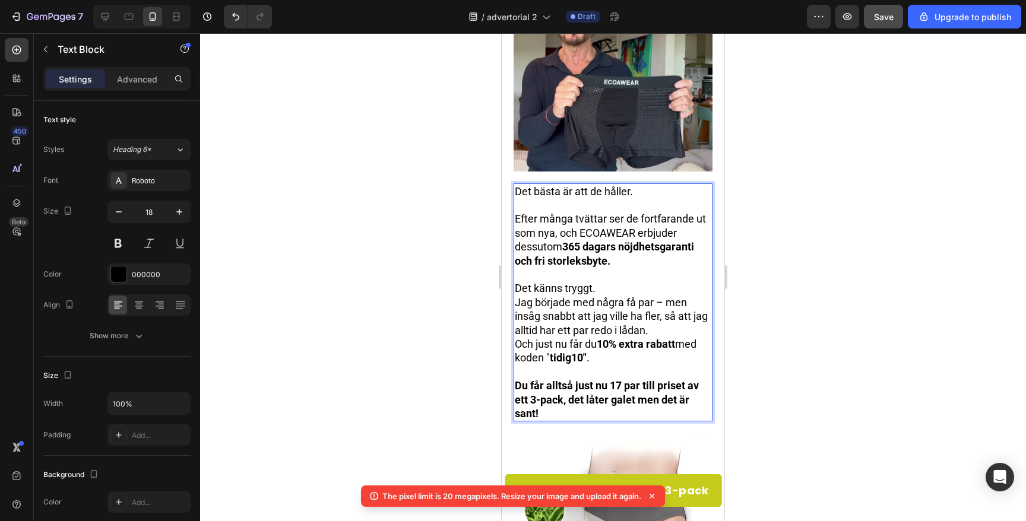
click at [598, 286] on p "Det känns tryggt." at bounding box center [613, 288] width 197 height 14
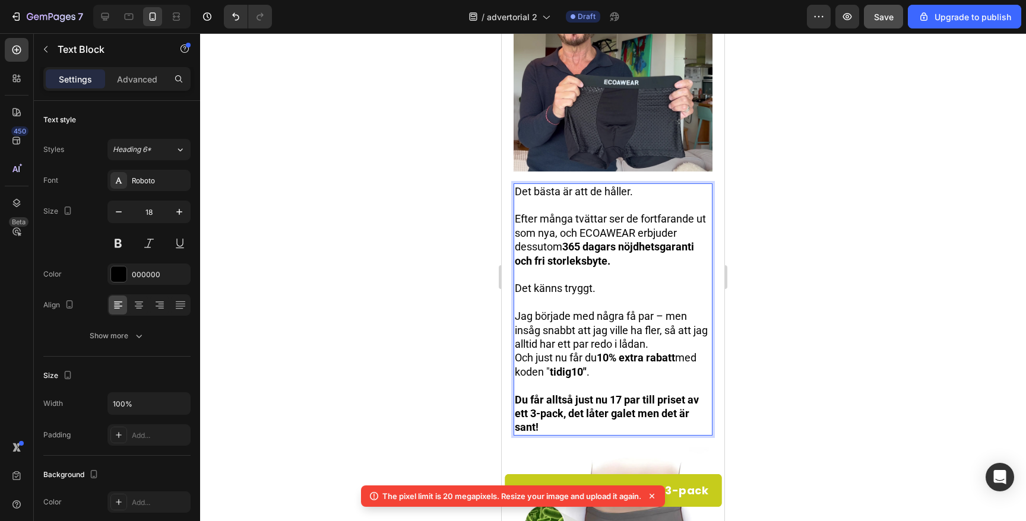
click at [558, 337] on p "Jag började med några få par – men insåg snabbt att jag ville ha fler, så att j…" at bounding box center [613, 330] width 197 height 42
click at [666, 345] on p "Jag började med några få par – men insåg snabbt att jag ville ha fler, så att j…" at bounding box center [613, 330] width 197 height 42
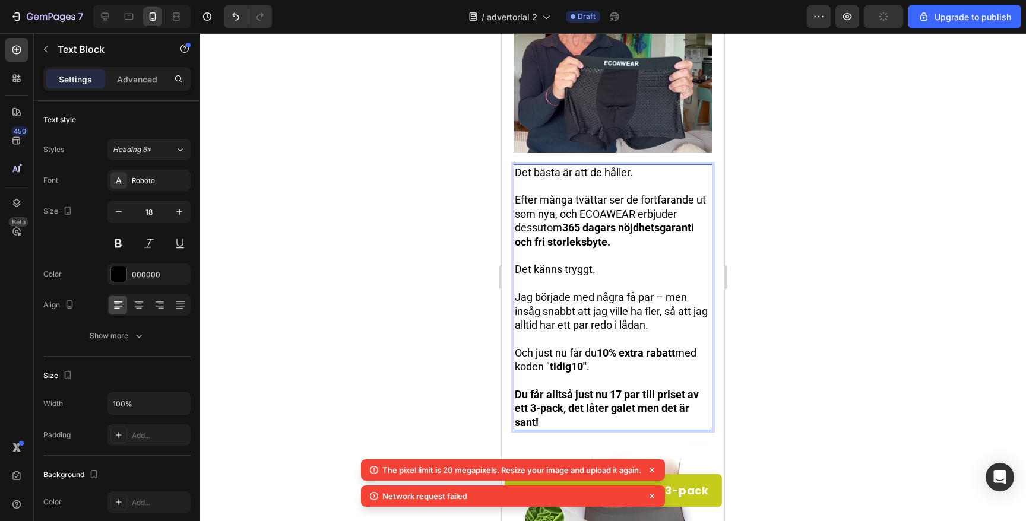
scroll to position [768, 0]
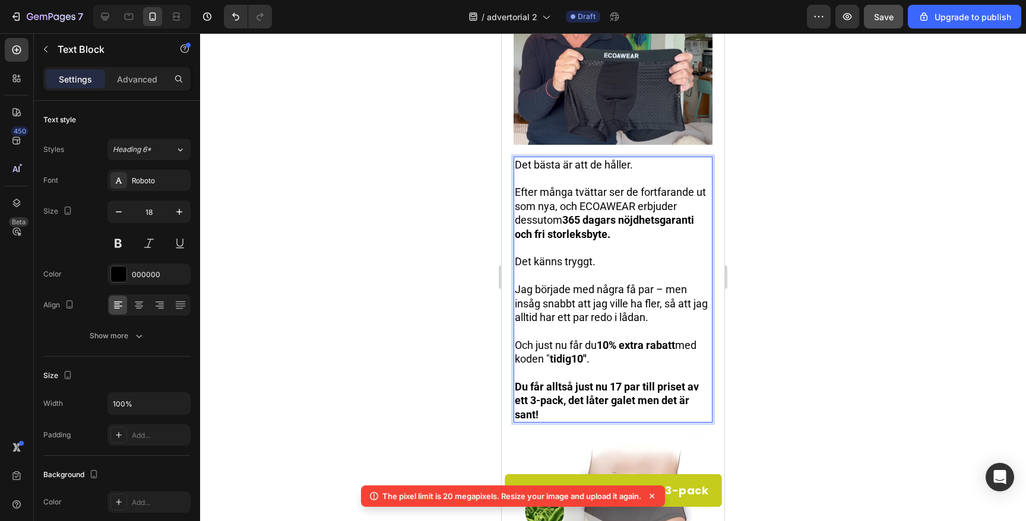
click at [393, 382] on div at bounding box center [613, 277] width 826 height 488
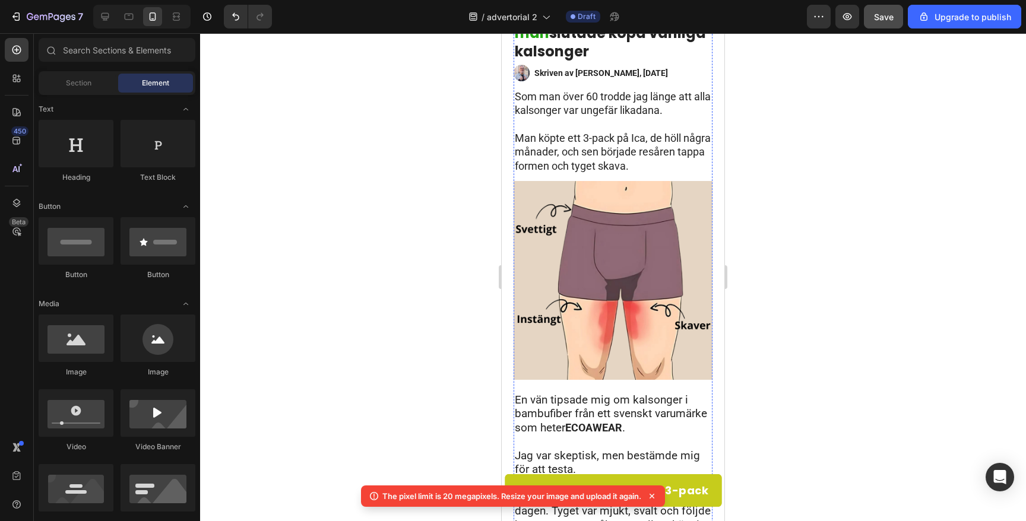
scroll to position [0, 0]
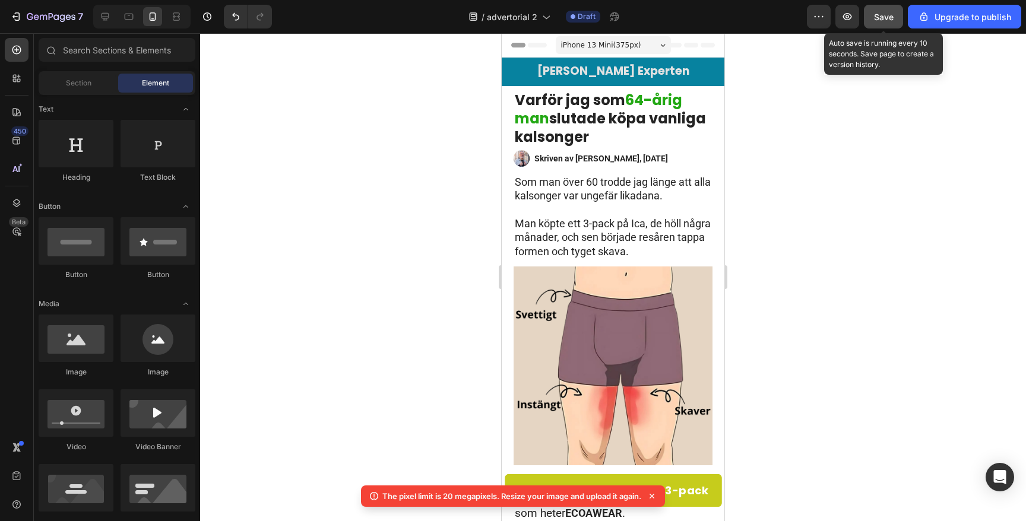
click at [880, 20] on span "Save" at bounding box center [884, 17] width 20 height 10
